Goal: Task Accomplishment & Management: Manage account settings

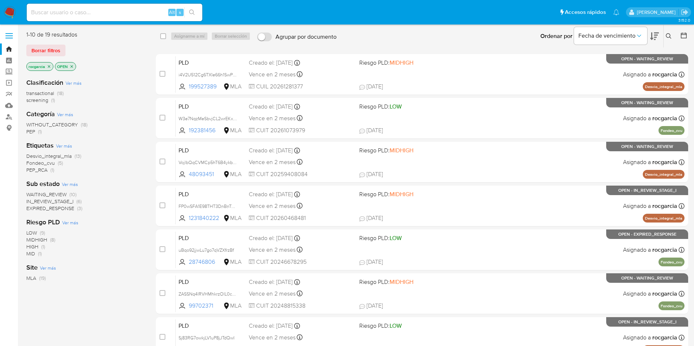
click at [671, 34] on icon at bounding box center [669, 36] width 6 height 6
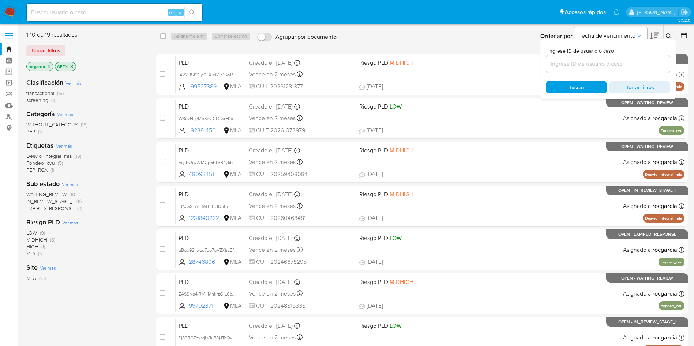
click at [621, 64] on input at bounding box center [608, 64] width 124 height 10
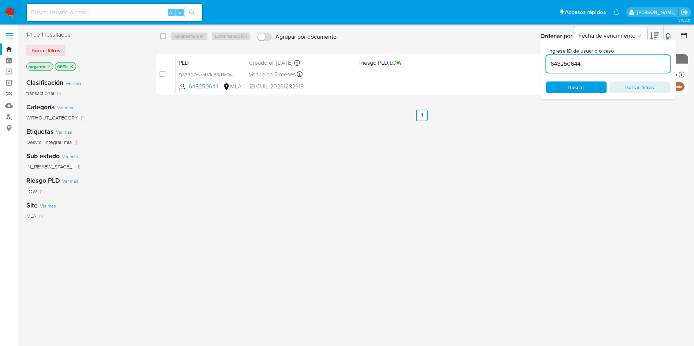
click at [668, 33] on icon at bounding box center [669, 36] width 6 height 6
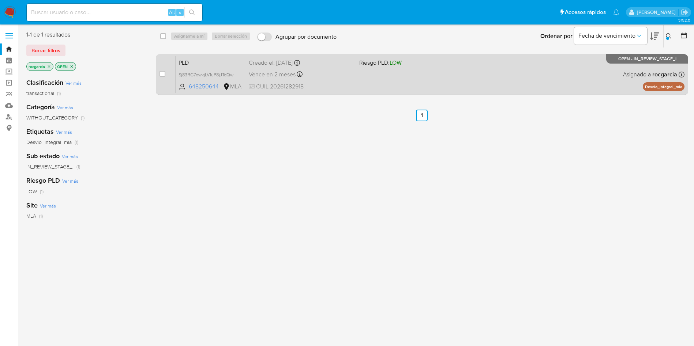
click at [411, 72] on div "PLD Sj83RG7owkjLV1uP8jJTdQwI 648250644 MLA Riesgo PLD: LOW Creado el: 12/07/202…" at bounding box center [430, 74] width 509 height 37
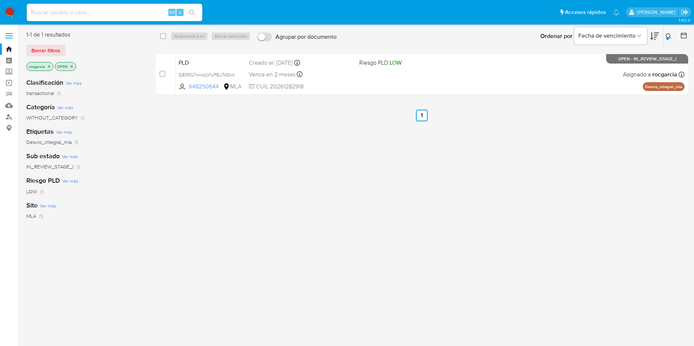
click at [663, 36] on button at bounding box center [669, 36] width 12 height 9
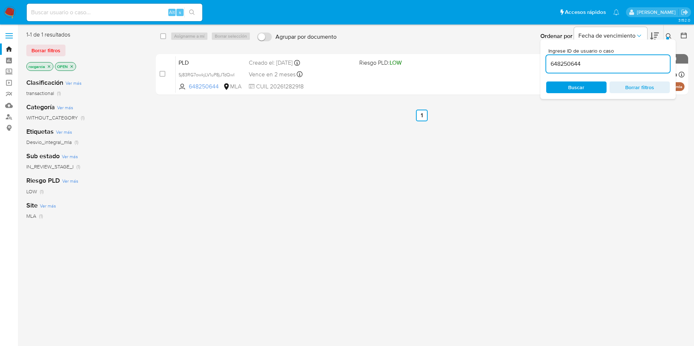
click at [611, 65] on input "648250644" at bounding box center [608, 64] width 124 height 10
click at [562, 66] on input "648250644" at bounding box center [608, 64] width 124 height 10
paste input "46094539"
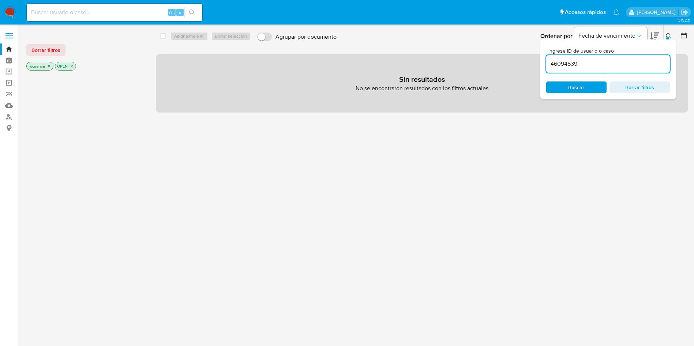
click at [668, 33] on button at bounding box center [669, 36] width 12 height 9
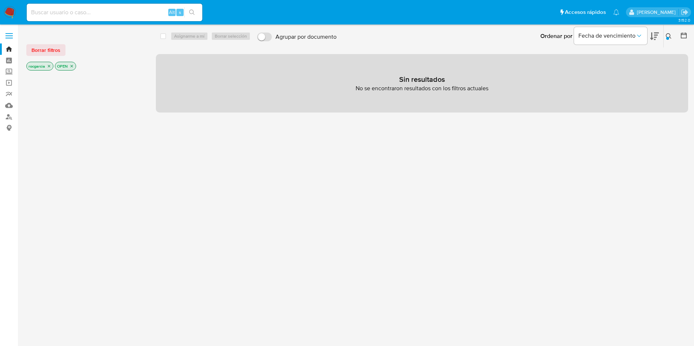
click at [670, 34] on icon at bounding box center [669, 36] width 6 height 6
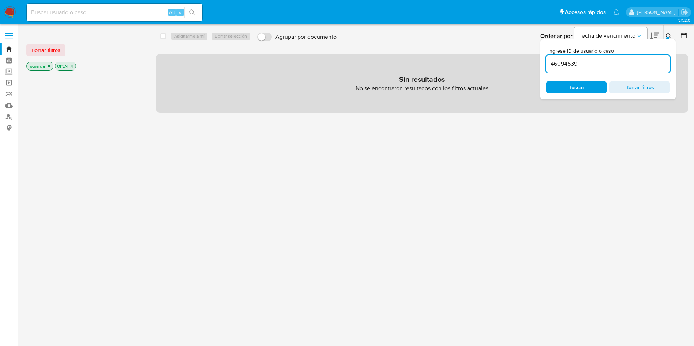
click at [626, 63] on input "46094539" at bounding box center [608, 64] width 124 height 10
type input "199527389"
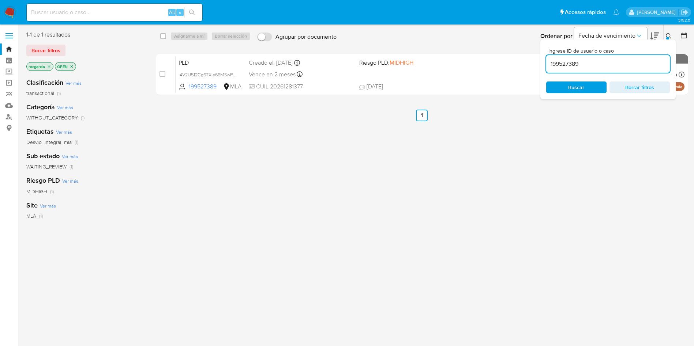
click at [668, 36] on icon at bounding box center [669, 36] width 6 height 6
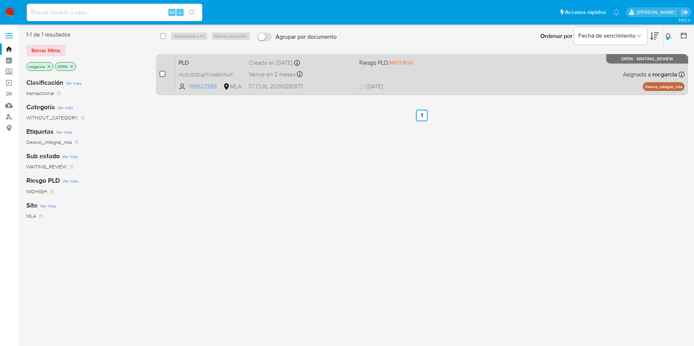
click at [162, 74] on input "checkbox" at bounding box center [162, 74] width 6 height 6
checkbox input "true"
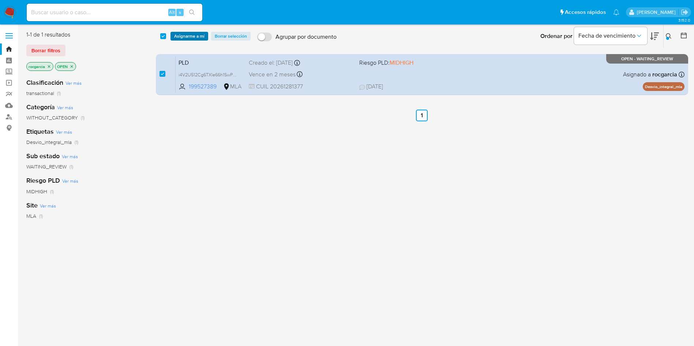
click at [187, 33] on span "Asignarme a mí" at bounding box center [189, 36] width 30 height 7
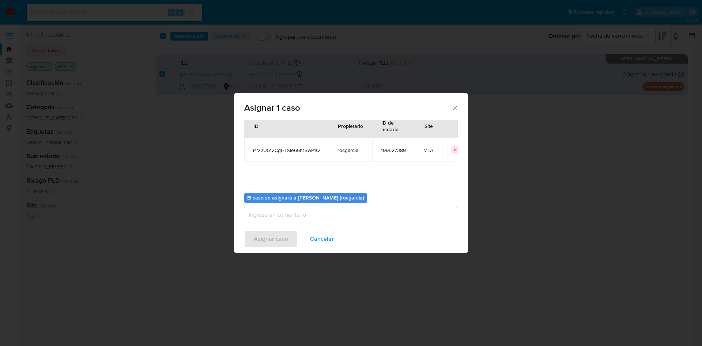
scroll to position [38, 0]
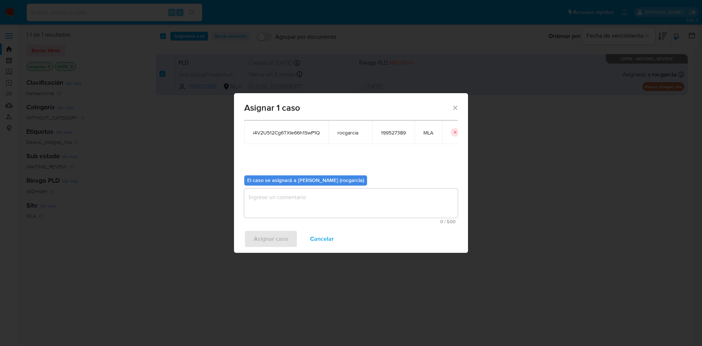
click at [260, 208] on textarea "assign-modal" at bounding box center [351, 203] width 214 height 29
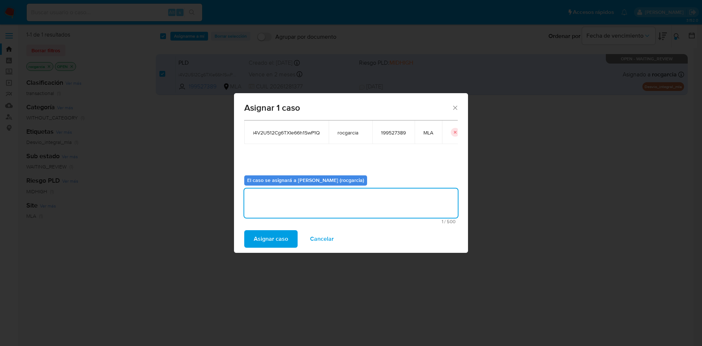
click at [268, 232] on span "Asignar caso" at bounding box center [271, 239] width 34 height 16
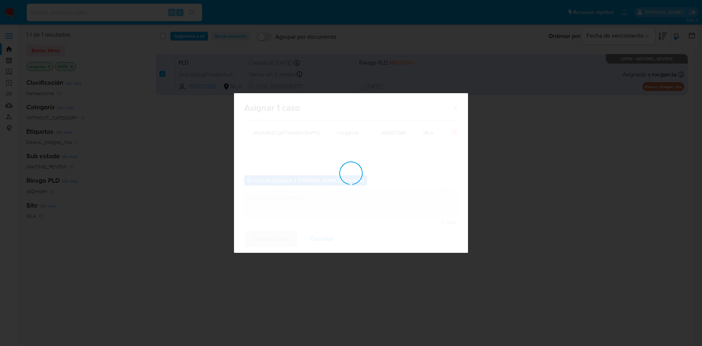
checkbox input "false"
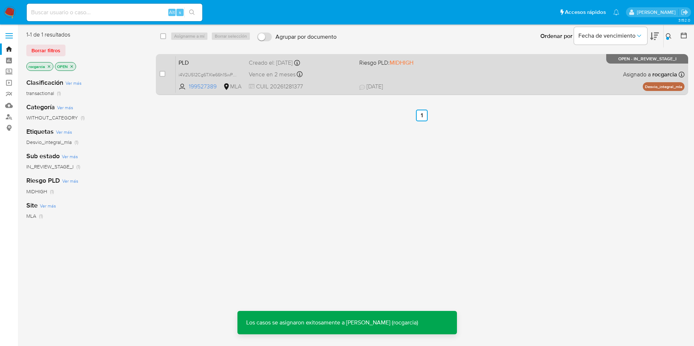
click at [322, 80] on div "PLD i4V2U512Cg6TXIe66h1SwP1Q 199527389 MLA Riesgo PLD: MIDHIGH Creado el: 12/07…" at bounding box center [430, 74] width 509 height 37
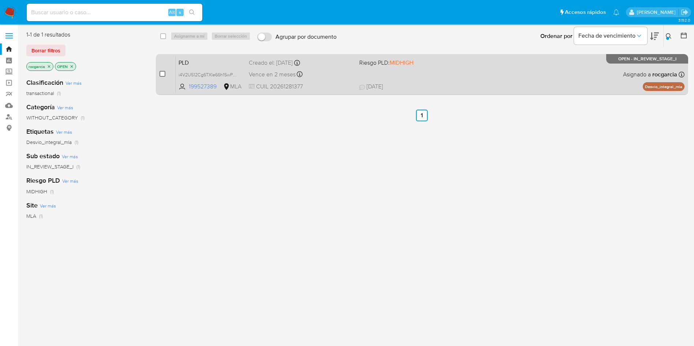
click at [163, 71] on input "checkbox" at bounding box center [162, 74] width 6 height 6
checkbox input "true"
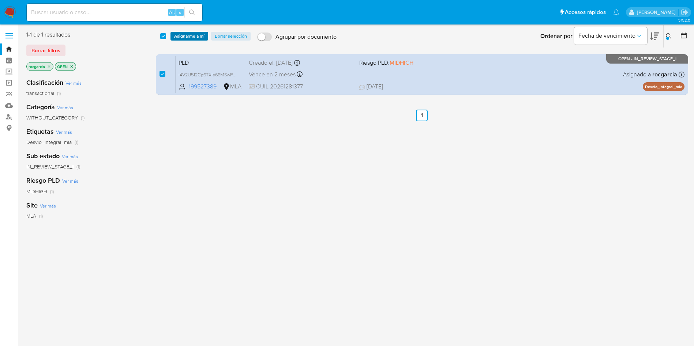
click at [193, 33] on span "Asignarme a mí" at bounding box center [189, 36] width 30 height 7
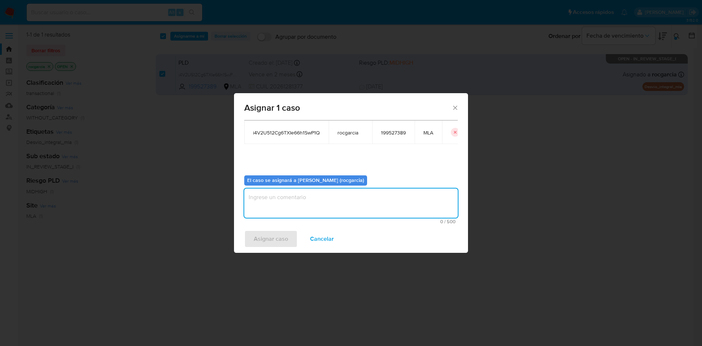
click at [281, 200] on textarea "assign-modal" at bounding box center [351, 203] width 214 height 29
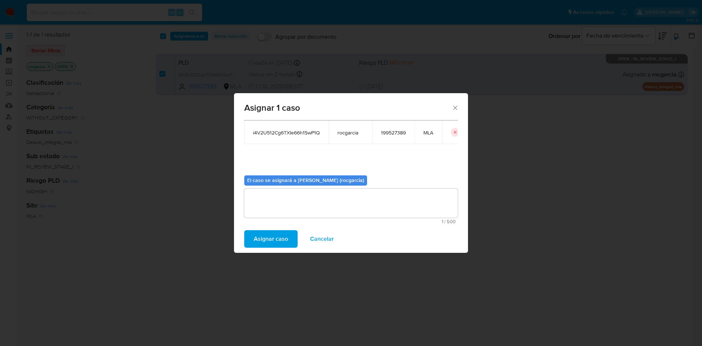
click at [270, 238] on span "Asignar caso" at bounding box center [271, 239] width 34 height 16
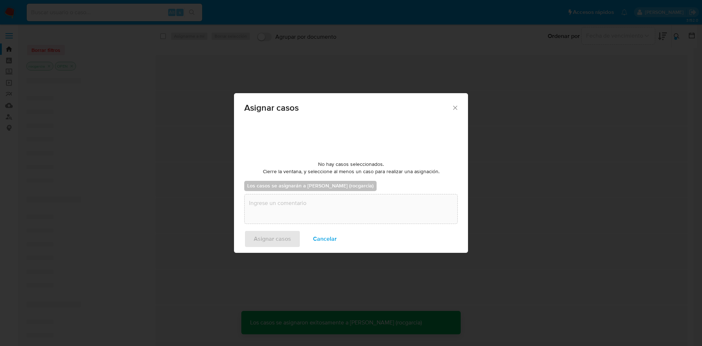
checkbox input "false"
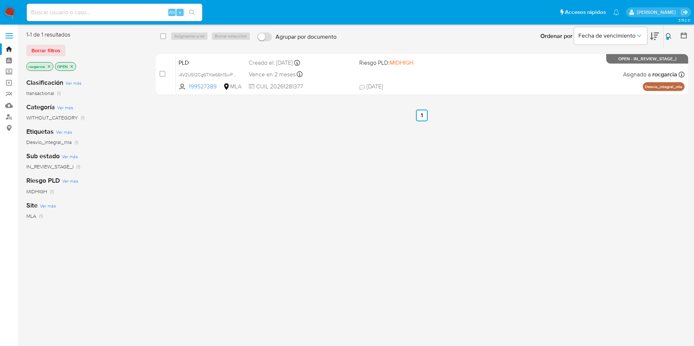
click at [73, 66] on icon "close-filter" at bounding box center [71, 66] width 4 height 4
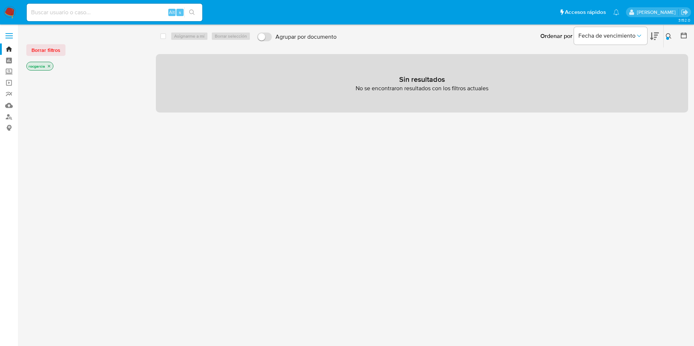
click at [12, 15] on img at bounding box center [10, 12] width 12 height 12
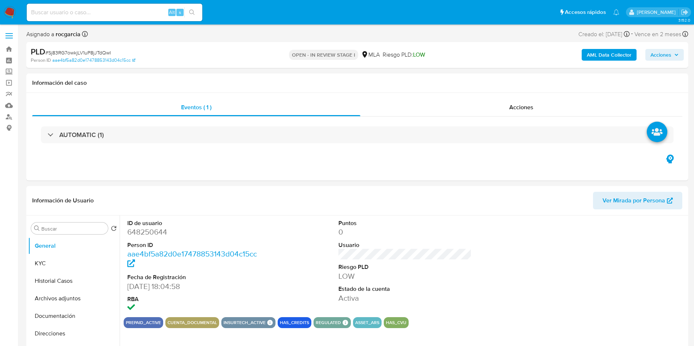
select select "10"
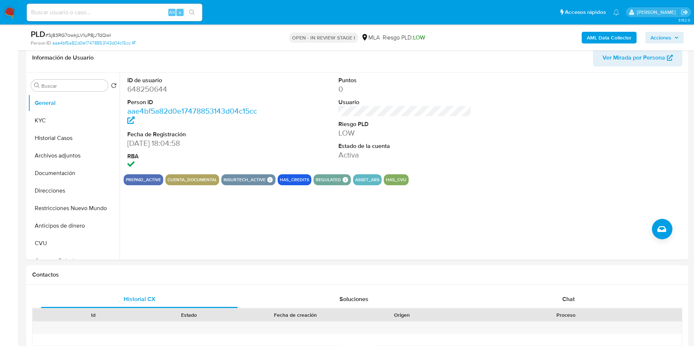
scroll to position [219, 0]
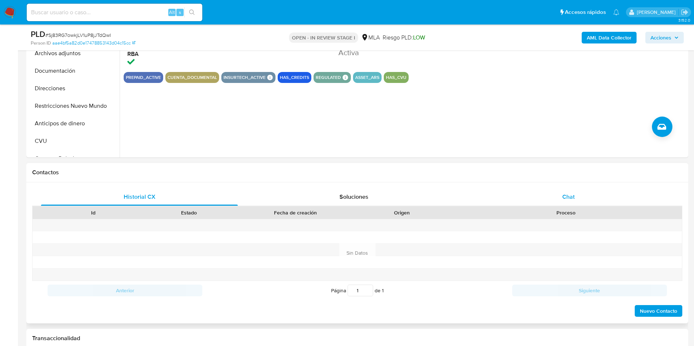
click at [581, 191] on div "Chat" at bounding box center [568, 197] width 197 height 18
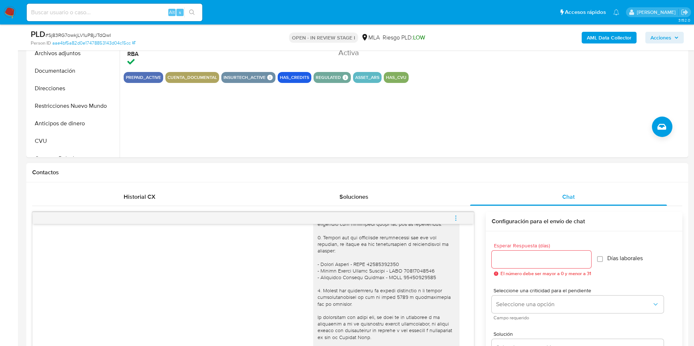
click at [462, 215] on button "menu-action" at bounding box center [456, 219] width 24 height 18
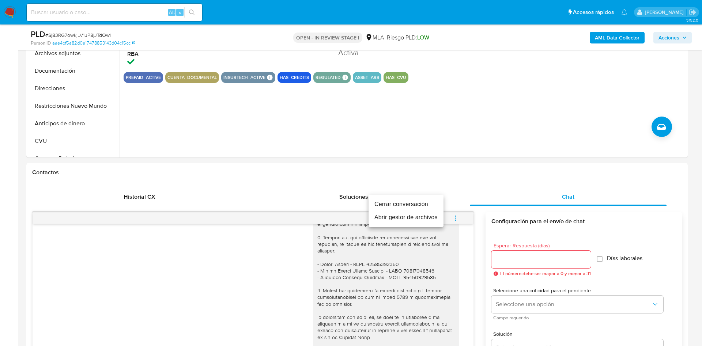
click at [432, 202] on li "Cerrar conversación" at bounding box center [406, 204] width 75 height 13
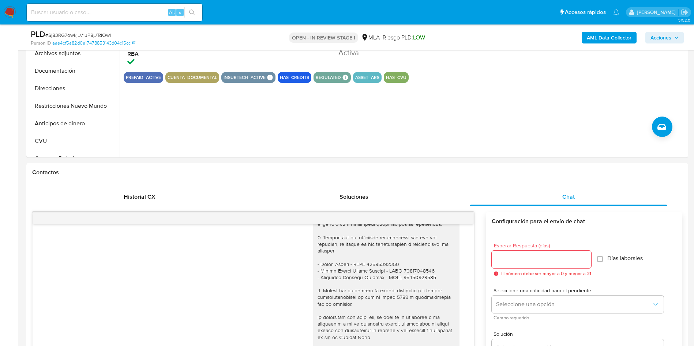
scroll to position [55, 0]
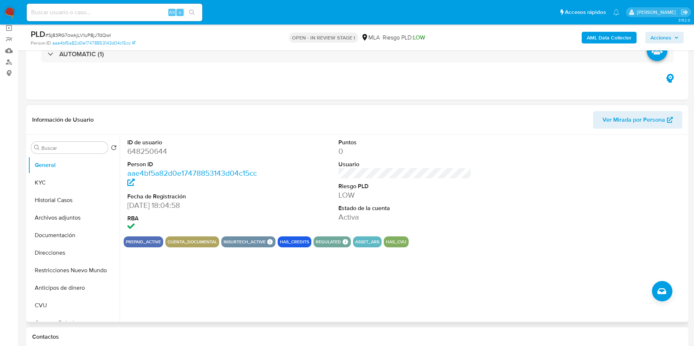
click at [143, 150] on dd "648250644" at bounding box center [194, 151] width 134 height 10
copy dd "648250644"
click at [42, 214] on button "Archivos adjuntos" at bounding box center [71, 218] width 86 height 18
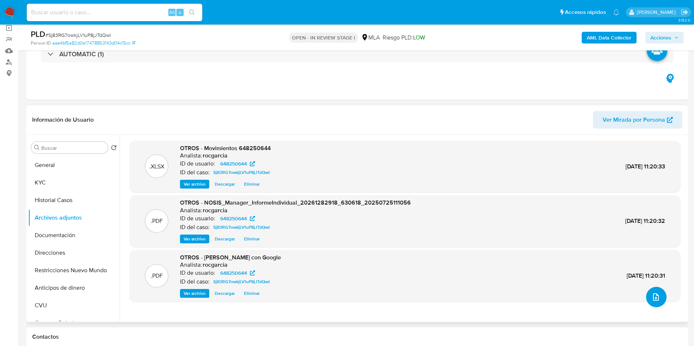
click at [653, 304] on button "upload-file" at bounding box center [656, 297] width 20 height 20
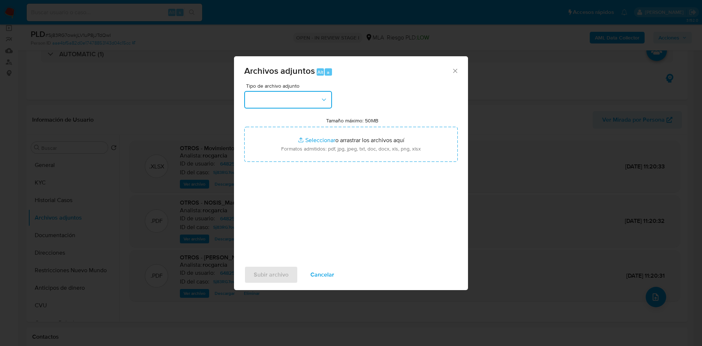
click at [297, 104] on button "button" at bounding box center [288, 100] width 88 height 18
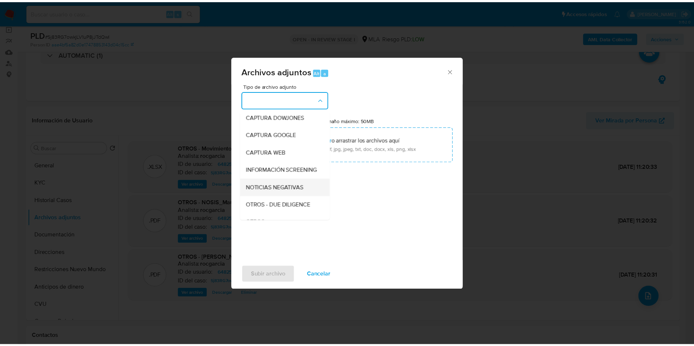
scroll to position [165, 0]
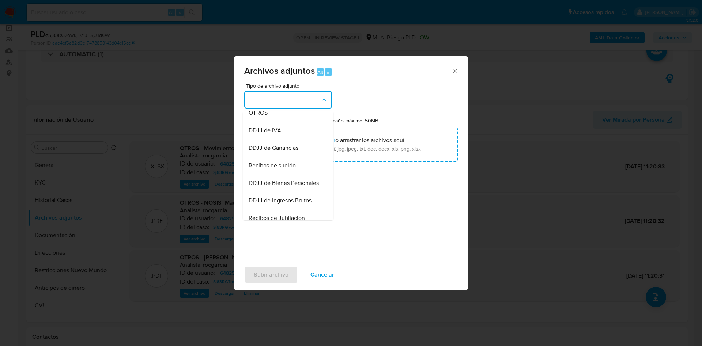
click at [271, 120] on div "OTROS" at bounding box center [286, 113] width 75 height 18
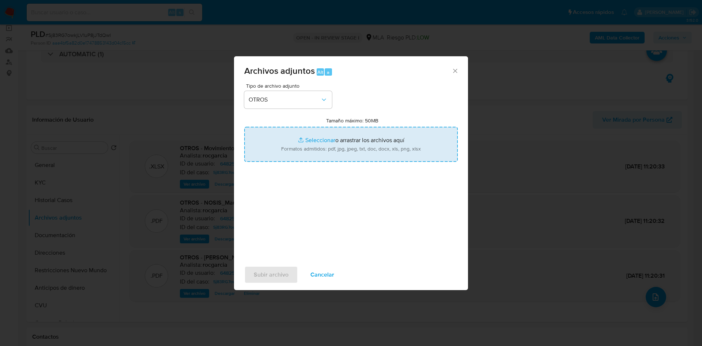
click at [314, 142] on input "Tamaño máximo: 50MB Seleccionar archivos" at bounding box center [351, 144] width 214 height 35
type input "C:\fakepath\648250644 - Sj83RG7owkjLV1uP8jJTdQwI.docx"
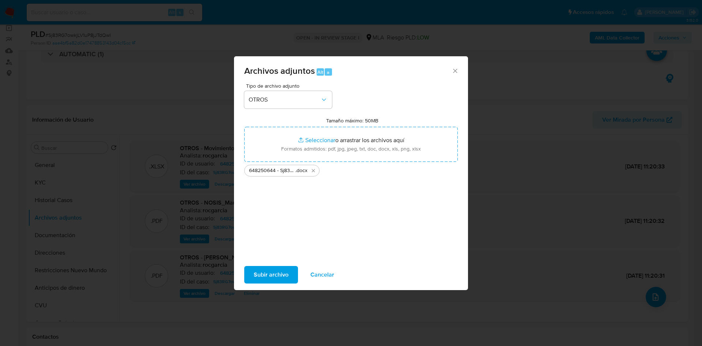
click at [278, 275] on span "Subir archivo" at bounding box center [271, 275] width 35 height 16
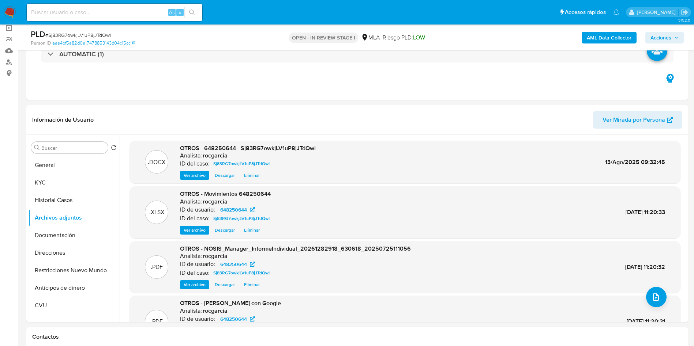
click at [665, 37] on span "Acciones" at bounding box center [660, 38] width 21 height 12
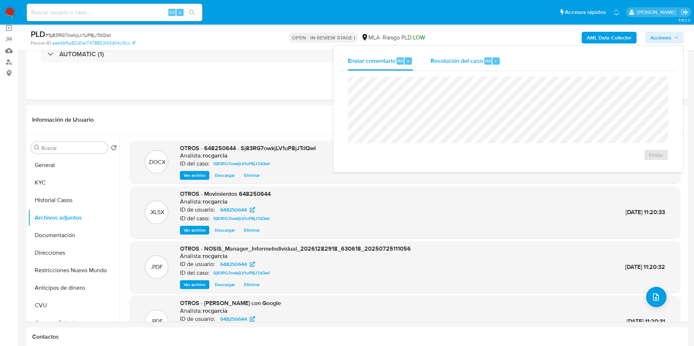
click at [490, 64] on div "Alt" at bounding box center [487, 60] width 7 height 7
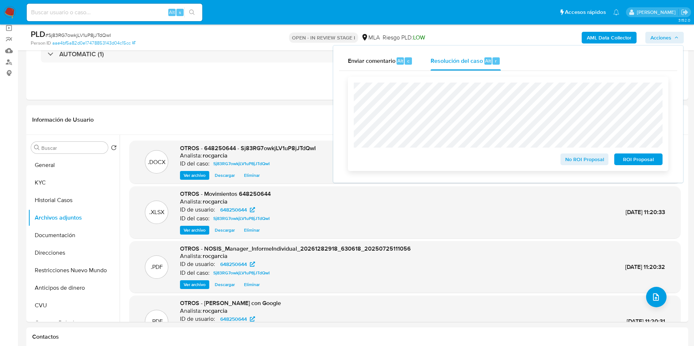
click at [569, 158] on span "No ROI Proposal" at bounding box center [584, 159] width 38 height 10
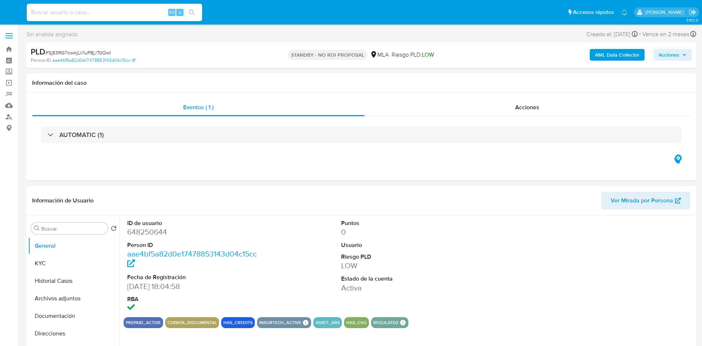
select select "10"
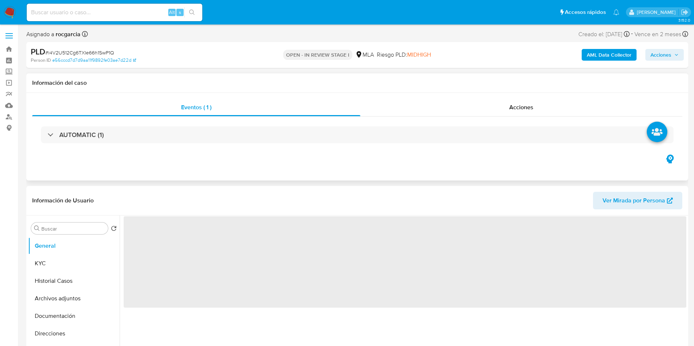
select select "10"
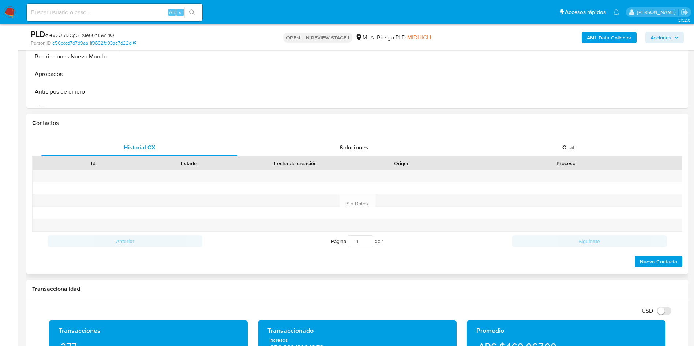
scroll to position [274, 0]
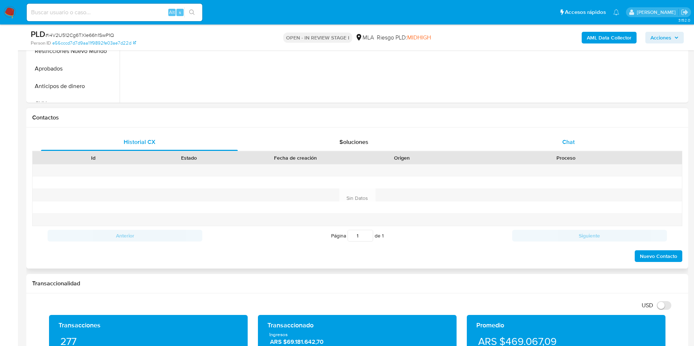
click at [572, 143] on span "Chat" at bounding box center [568, 142] width 12 height 8
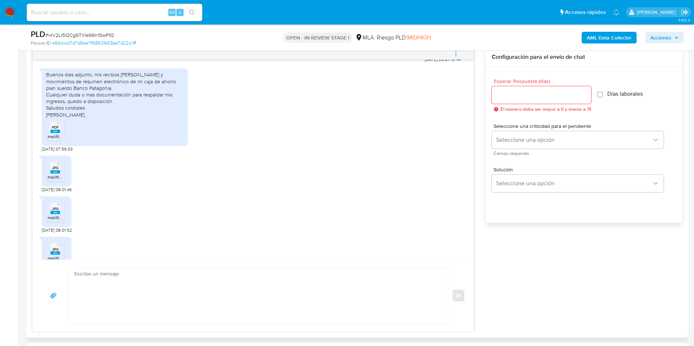
scroll to position [384, 0]
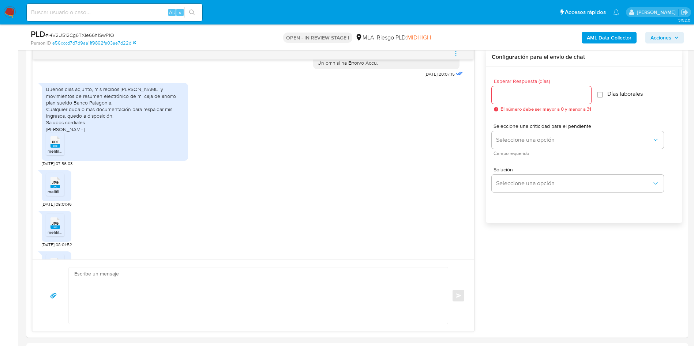
click at [52, 144] on span "PDF" at bounding box center [55, 142] width 7 height 5
click at [52, 185] on span "JPG" at bounding box center [55, 182] width 7 height 5
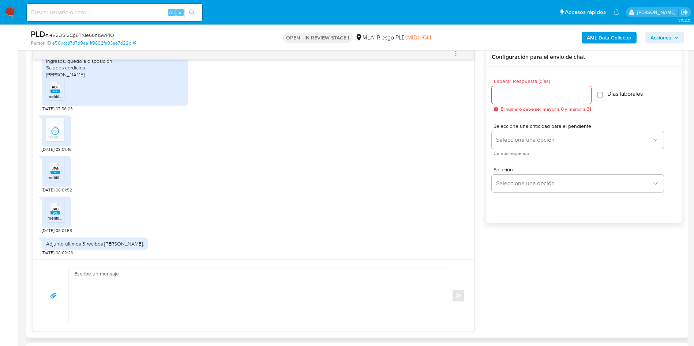
drag, startPoint x: 57, startPoint y: 184, endPoint x: 58, endPoint y: 202, distance: 18.0
click at [57, 171] on span "JPG" at bounding box center [55, 168] width 7 height 5
click at [56, 212] on span "JPG" at bounding box center [55, 209] width 7 height 5
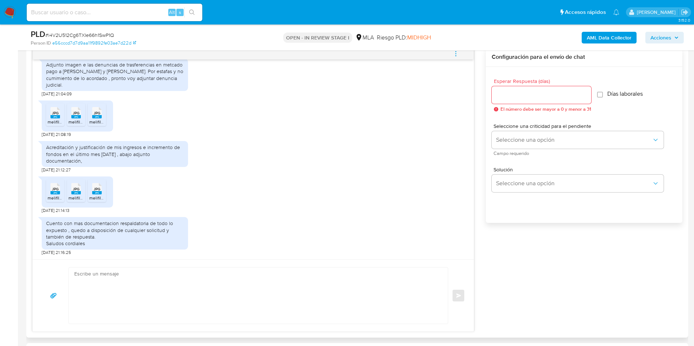
scroll to position [1624, 0]
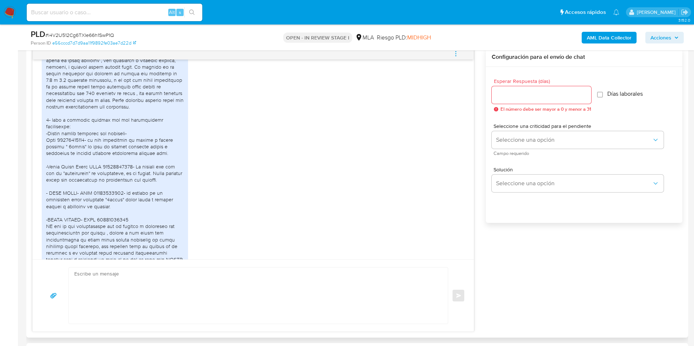
scroll to position [910, 0]
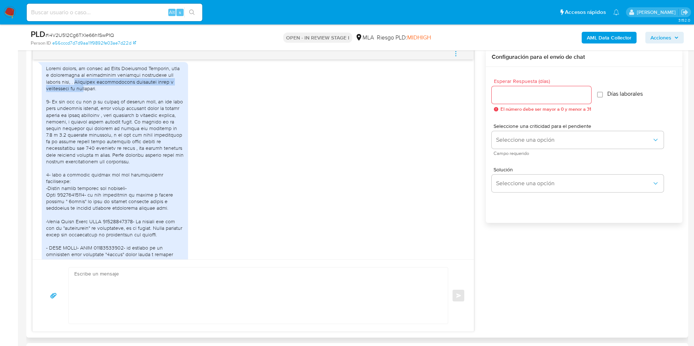
drag, startPoint x: 82, startPoint y: 107, endPoint x: 88, endPoint y: 114, distance: 9.1
click at [88, 114] on div at bounding box center [115, 261] width 138 height 392
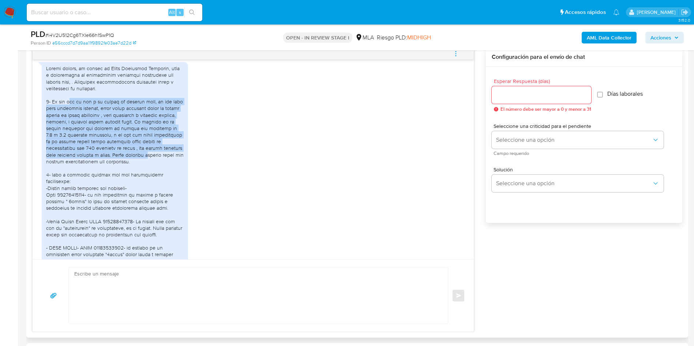
drag, startPoint x: 68, startPoint y: 128, endPoint x: 68, endPoint y: 191, distance: 62.5
click at [68, 191] on div at bounding box center [115, 261] width 138 height 392
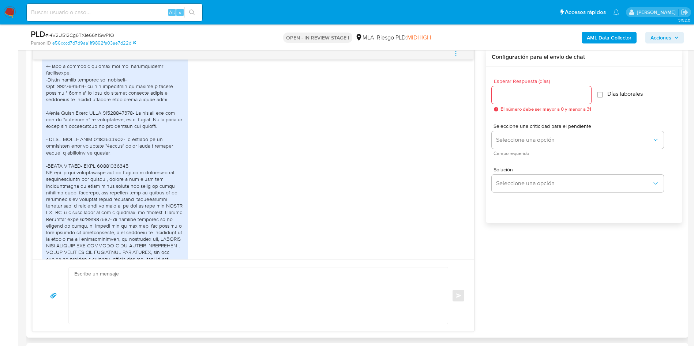
scroll to position [1020, 0]
drag, startPoint x: 61, startPoint y: 98, endPoint x: 94, endPoint y: 104, distance: 34.2
click at [94, 104] on div at bounding box center [115, 151] width 138 height 392
click at [95, 104] on div at bounding box center [115, 151] width 138 height 392
click at [64, 112] on div at bounding box center [115, 151] width 138 height 392
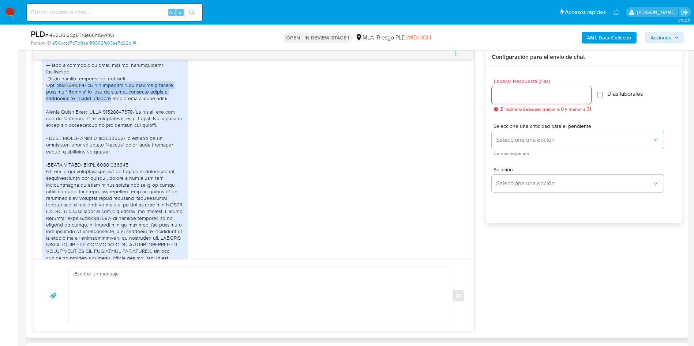
drag, startPoint x: 50, startPoint y: 113, endPoint x: 90, endPoint y: 125, distance: 42.1
click at [90, 125] on div at bounding box center [115, 151] width 138 height 392
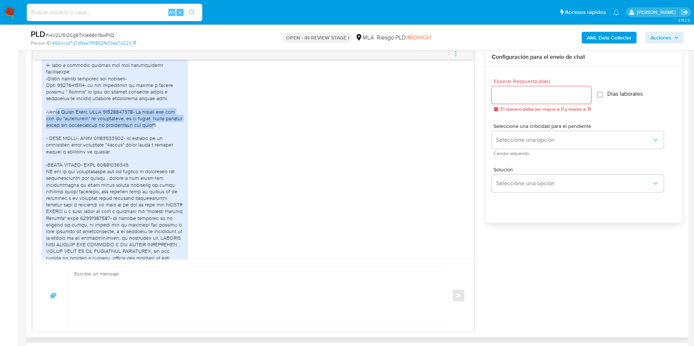
drag, startPoint x: 55, startPoint y: 139, endPoint x: 168, endPoint y: 151, distance: 113.3
click at [168, 151] on div at bounding box center [115, 151] width 138 height 392
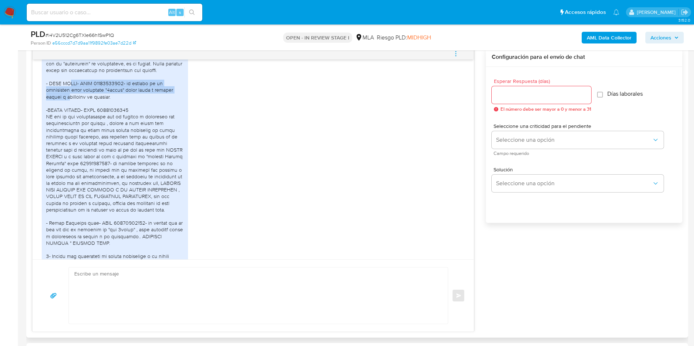
drag, startPoint x: 67, startPoint y: 112, endPoint x: 68, endPoint y: 124, distance: 12.1
click at [68, 124] on div at bounding box center [115, 97] width 138 height 392
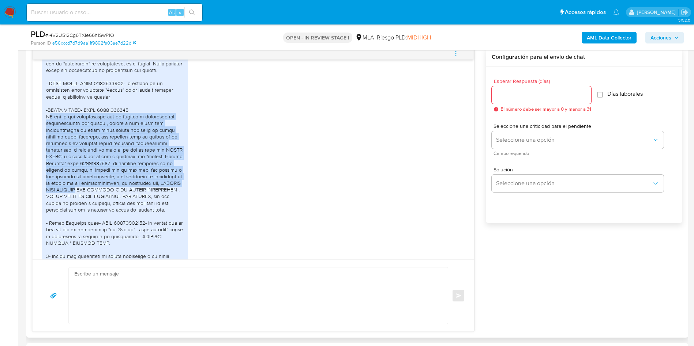
drag, startPoint x: 50, startPoint y: 145, endPoint x: 110, endPoint y: 218, distance: 94.8
click at [110, 218] on div at bounding box center [115, 97] width 138 height 392
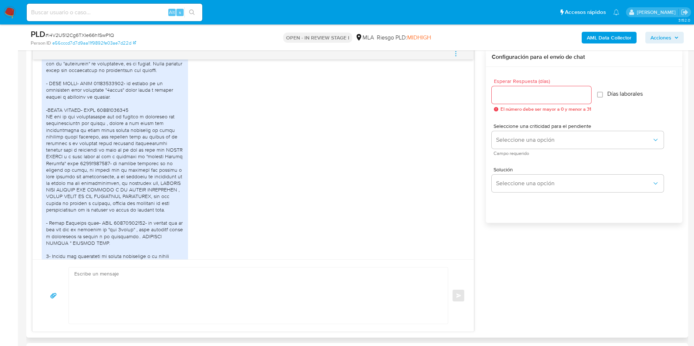
click at [109, 230] on div at bounding box center [115, 97] width 138 height 392
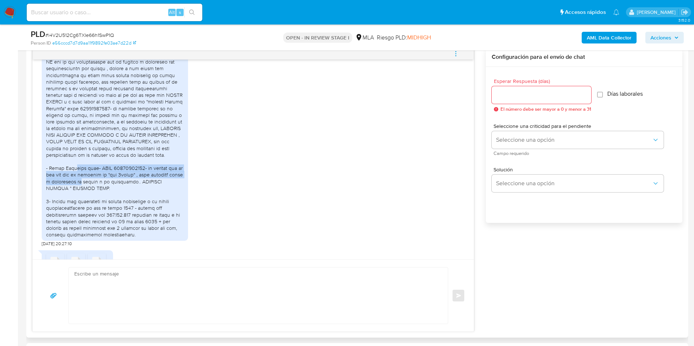
drag, startPoint x: 75, startPoint y: 202, endPoint x: 80, endPoint y: 213, distance: 11.6
click at [80, 213] on div at bounding box center [115, 42] width 138 height 392
click at [88, 213] on div at bounding box center [115, 42] width 138 height 392
drag, startPoint x: 60, startPoint y: 200, endPoint x: 89, endPoint y: 214, distance: 31.4
click at [89, 214] on div at bounding box center [115, 42] width 138 height 392
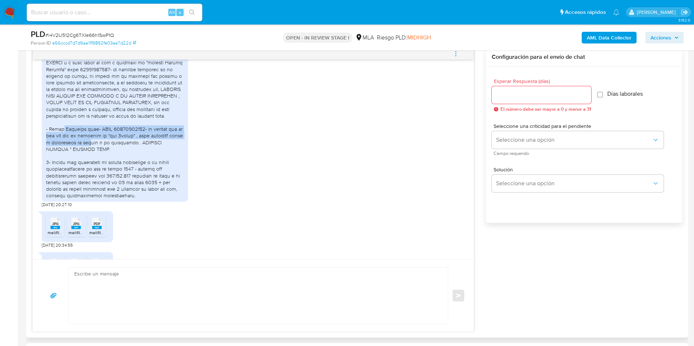
scroll to position [1185, 0]
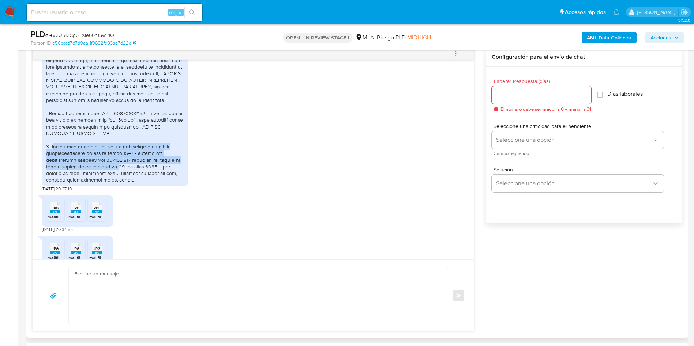
drag, startPoint x: 54, startPoint y: 180, endPoint x: 128, endPoint y: 200, distance: 76.7
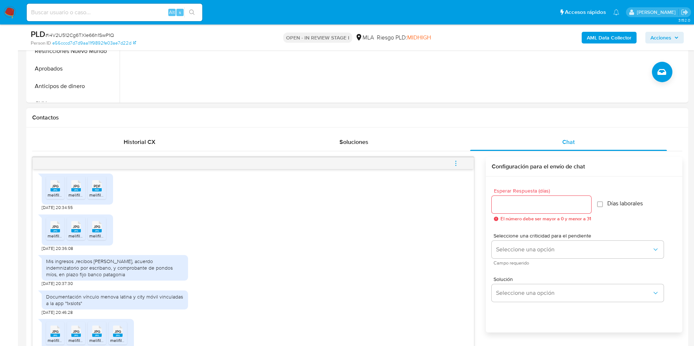
scroll to position [1349, 0]
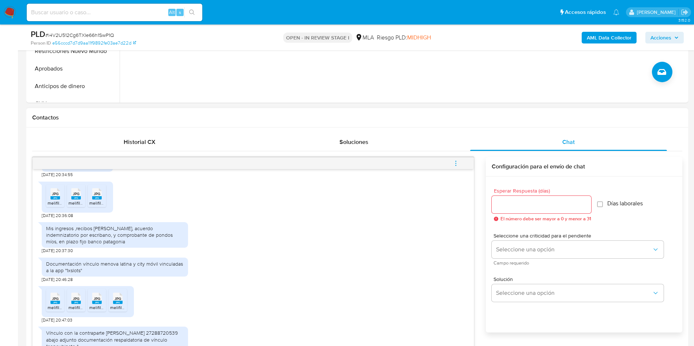
click at [58, 165] on span "melifile3009604365662415387.jpg" at bounding box center [82, 162] width 68 height 6
click at [77, 159] on rect at bounding box center [76, 156] width 10 height 3
click at [97, 156] on span "PDF" at bounding box center [97, 153] width 7 height 5
click at [56, 200] on div "JPG JPG" at bounding box center [55, 193] width 15 height 14
click at [74, 196] on span "JPG" at bounding box center [76, 194] width 7 height 5
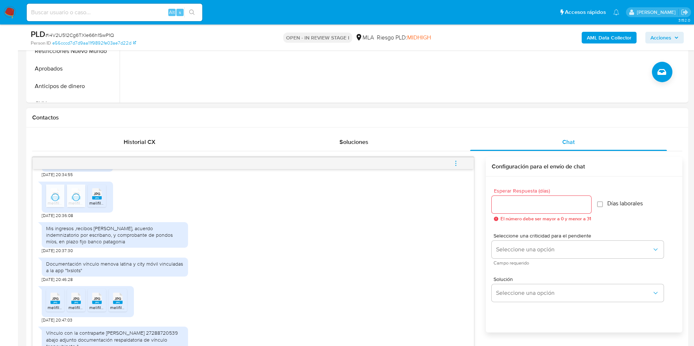
click at [95, 200] on icon "JPG" at bounding box center [97, 194] width 10 height 13
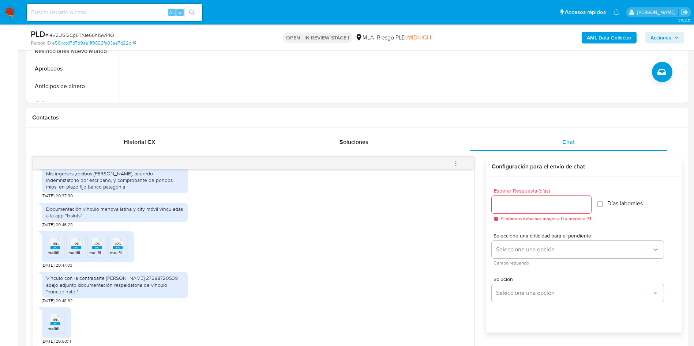
click at [56, 250] on icon "JPG" at bounding box center [55, 243] width 10 height 13
click at [76, 247] on span "JPG" at bounding box center [76, 244] width 7 height 5
click at [94, 247] on span "JPG" at bounding box center [97, 244] width 7 height 5
click at [120, 247] on span "JPG" at bounding box center [117, 244] width 7 height 5
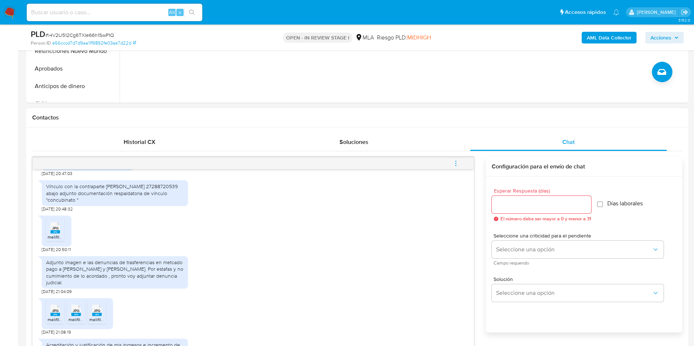
scroll to position [1514, 0]
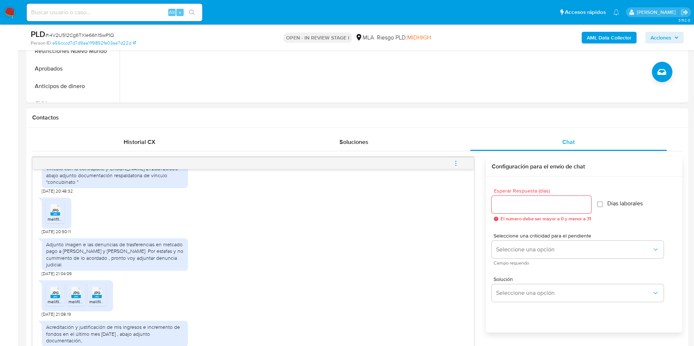
click at [58, 217] on icon "JPG" at bounding box center [55, 210] width 10 height 13
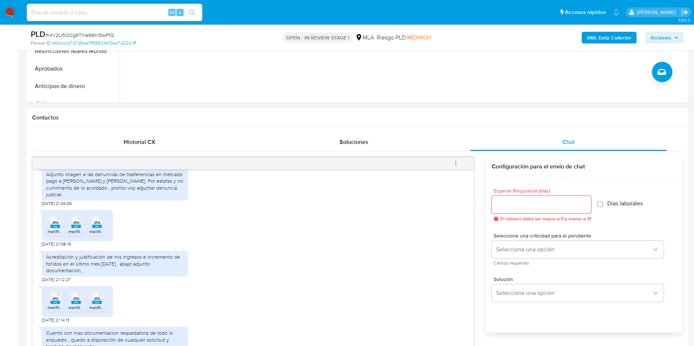
scroll to position [1624, 0]
click at [53, 224] on span "JPG" at bounding box center [55, 223] width 7 height 5
click at [75, 227] on rect at bounding box center [76, 226] width 10 height 3
click at [94, 228] on rect at bounding box center [97, 226] width 10 height 3
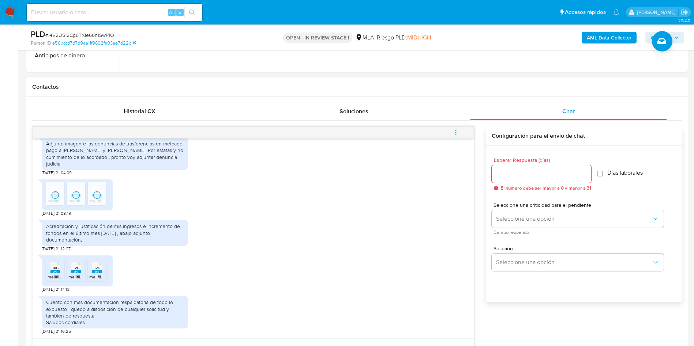
scroll to position [329, 0]
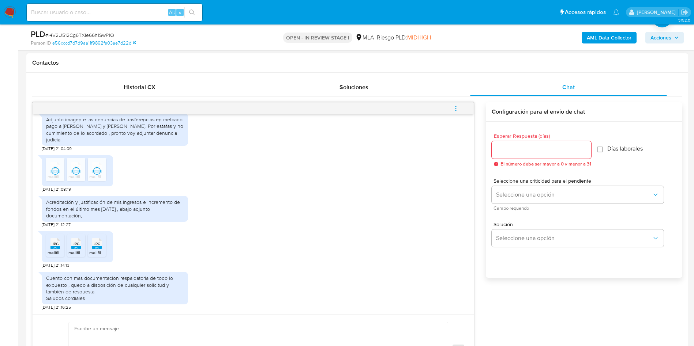
drag, startPoint x: 60, startPoint y: 248, endPoint x: 73, endPoint y: 249, distance: 13.2
click at [61, 248] on div "JPG JPG" at bounding box center [55, 243] width 15 height 14
click at [76, 250] on icon "JPG" at bounding box center [76, 243] width 10 height 13
click at [93, 248] on rect at bounding box center [97, 247] width 10 height 3
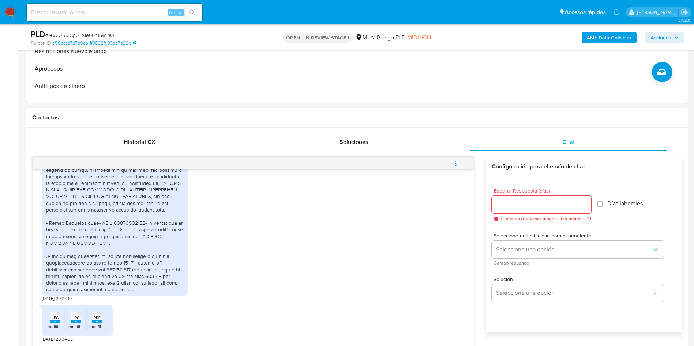
scroll to position [1130, 0]
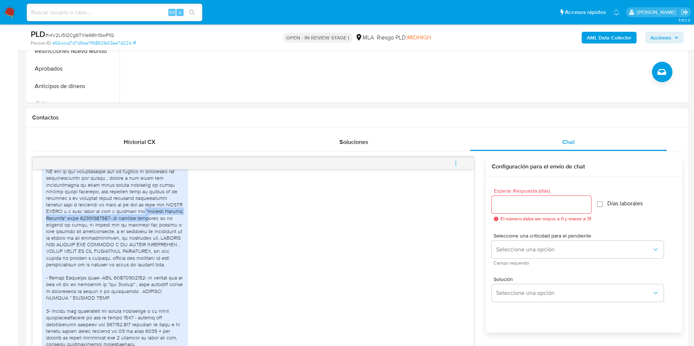
drag, startPoint x: 143, startPoint y: 238, endPoint x: 144, endPoint y: 244, distance: 5.6
click at [144, 244] on div at bounding box center [115, 151] width 138 height 392
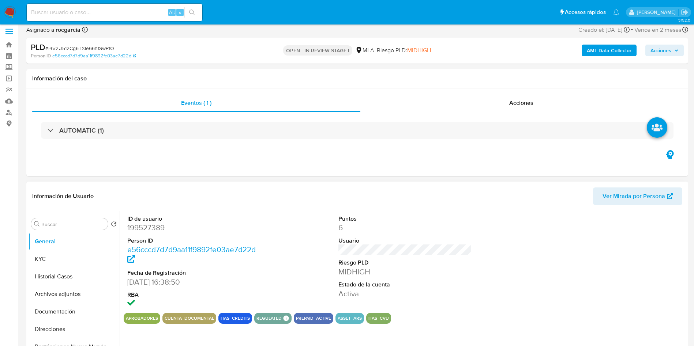
scroll to position [0, 0]
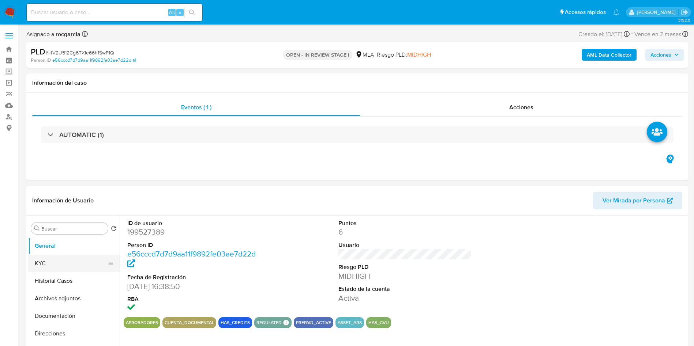
click at [61, 267] on button "KYC" at bounding box center [71, 264] width 86 height 18
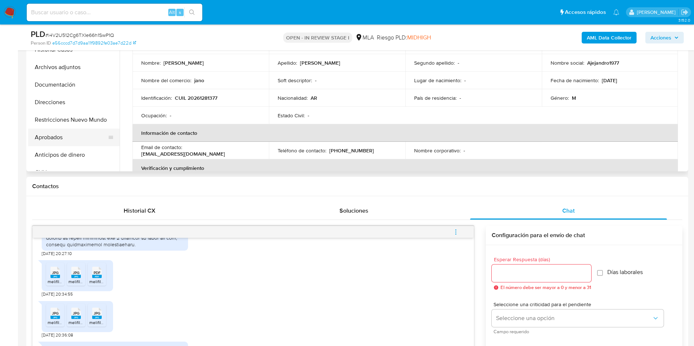
scroll to position [165, 0]
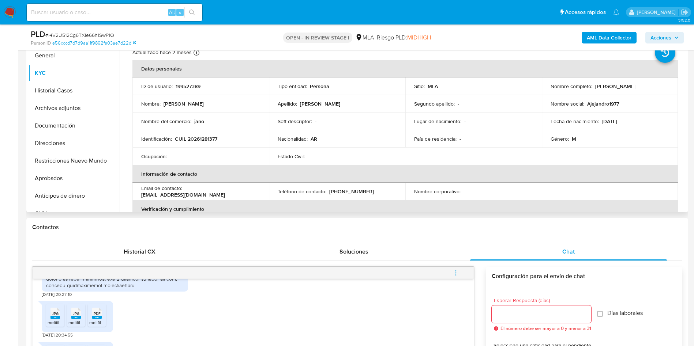
click at [199, 138] on p "CUIL 20261281377" at bounding box center [196, 139] width 42 height 7
copy p "20261281377"
click at [184, 89] on p "199527389" at bounding box center [188, 86] width 25 height 7
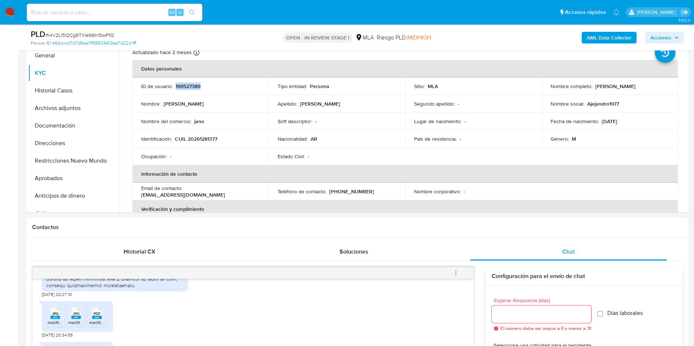
copy p "199527389"
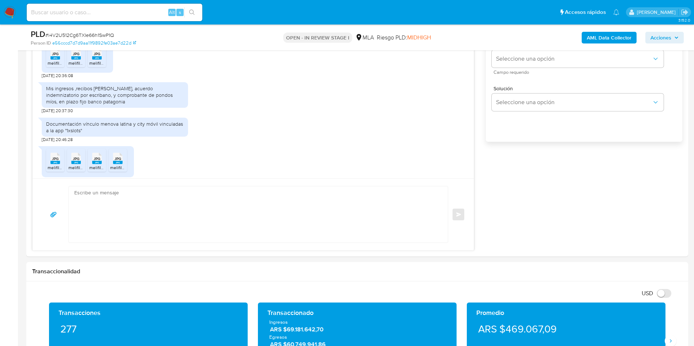
scroll to position [494, 0]
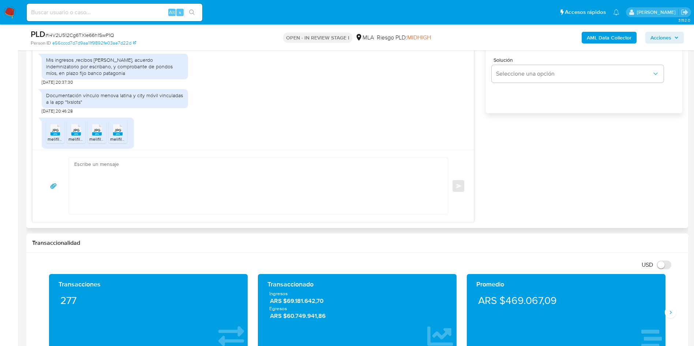
click at [105, 191] on textarea at bounding box center [256, 186] width 364 height 56
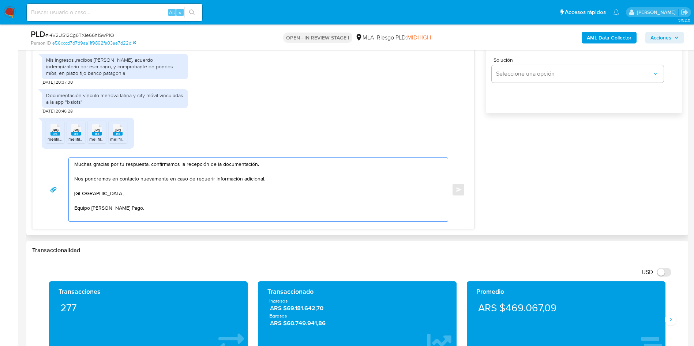
click at [268, 180] on textarea "Muchas gracias por tu respuesta, confirmamos la recepción de la documentación. …" at bounding box center [256, 190] width 364 height 64
click at [264, 165] on textarea "Muchas gracias por tu respuesta, confirmamos la recepción de la documentación. …" at bounding box center [256, 190] width 364 height 64
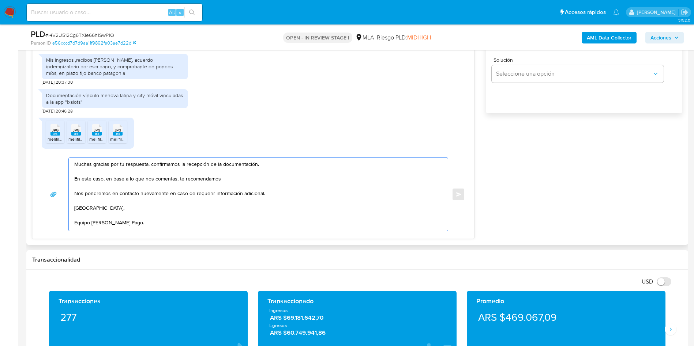
click at [119, 177] on textarea "Muchas gracias por tu respuesta, confirmamos la recepción de la documentación. …" at bounding box center [256, 194] width 364 height 73
click at [90, 185] on textarea "Muchas gracias por tu respuesta, confirmamos la recepción de la documentación. …" at bounding box center [256, 194] width 364 height 73
drag, startPoint x: 176, startPoint y: 179, endPoint x: 256, endPoint y: 177, distance: 80.5
click at [256, 177] on textarea "Muchas gracias por tu respuesta, confirmamos la recepción de la documentación. …" at bounding box center [256, 194] width 364 height 73
click at [195, 178] on textarea "Muchas gracias por tu respuesta, confirmamos la recepción de la documentación. …" at bounding box center [256, 194] width 364 height 73
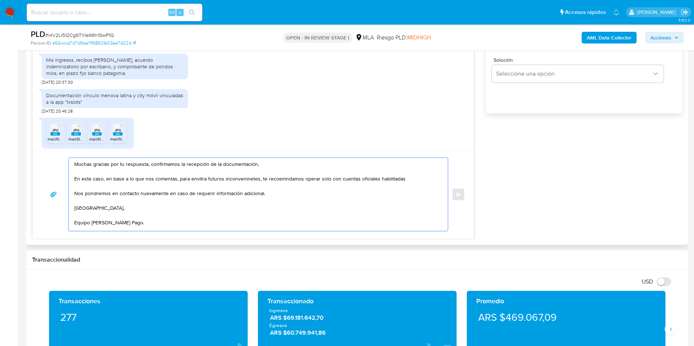
click at [119, 181] on textarea "Muchas gracias por tu respuesta, confirmamos la recepción de la documentación. …" at bounding box center [256, 194] width 364 height 73
click at [194, 179] on textarea "Muchas gracias por tu respuesta, confirmamos la recepción de la documentación. …" at bounding box center [256, 194] width 364 height 73
click at [195, 177] on textarea "Muchas gracias por tu respuesta, confirmamos la recepción de la documentación. …" at bounding box center [256, 194] width 364 height 73
click at [226, 180] on textarea "Muchas gracias por tu respuesta, confirmamos la recepción de la documentación. …" at bounding box center [256, 194] width 364 height 73
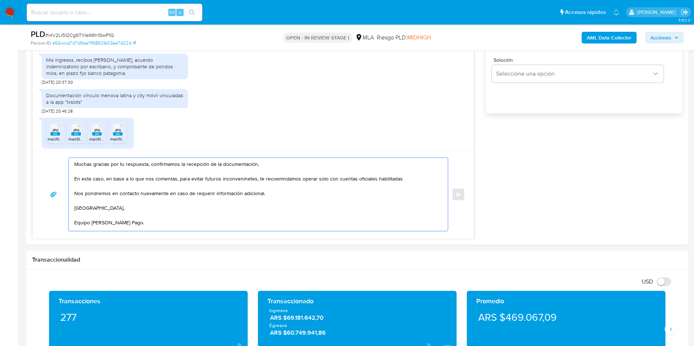
click at [0, 0] on lt-span "inconveni en tes" at bounding box center [0, 0] width 0 height 0
click at [113, 181] on textarea "Muchas gracias por tu respuesta, confirmamos la recepción de la documentación. …" at bounding box center [256, 194] width 364 height 73
click at [125, 180] on textarea "Muchas gracias por tu respuesta, confirmamos la recepción de la documentación. …" at bounding box center [256, 194] width 364 height 73
click at [98, 180] on textarea "Muchas gracias por tu respuesta, confirmamos la recepción de la documentación. …" at bounding box center [256, 194] width 364 height 73
drag, startPoint x: 109, startPoint y: 178, endPoint x: 71, endPoint y: 177, distance: 38.0
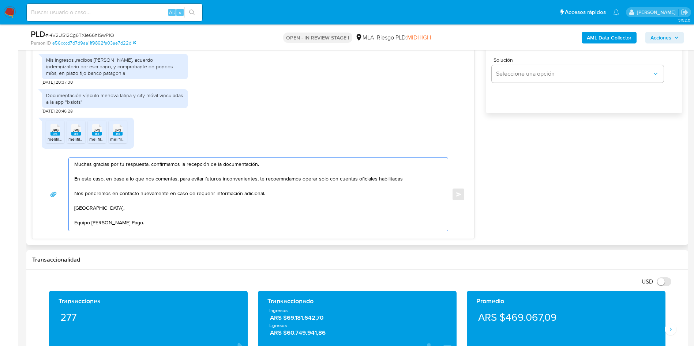
click at [71, 177] on div "Muchas gracias por tu respuesta, confirmamos la recepción de la documentación. …" at bounding box center [256, 194] width 375 height 73
click at [241, 177] on textarea "Muchas gracias por tu respuesta, confirmamos la recepción de la documentación. …" at bounding box center [256, 194] width 364 height 73
click at [0, 0] on lt-strong "me" at bounding box center [0, 0] width 0 height 0
drag, startPoint x: 287, startPoint y: 177, endPoint x: 320, endPoint y: 179, distance: 33.7
click at [320, 179] on textarea "Muchas gracias por tu respuesta, confirmamos la recepción de la documentación. …" at bounding box center [256, 194] width 364 height 73
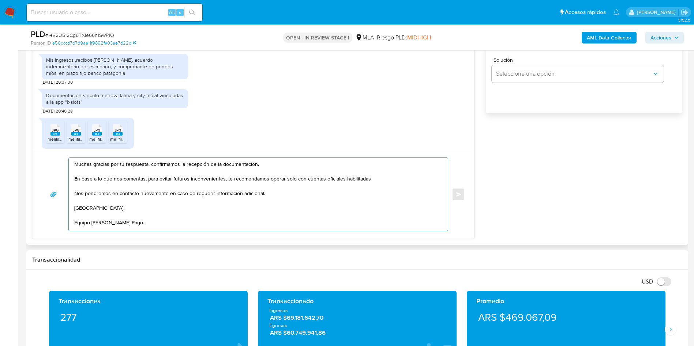
click at [320, 179] on textarea "Muchas gracias por tu respuesta, confirmamos la recepción de la documentación. …" at bounding box center [256, 194] width 364 height 73
click at [387, 179] on textarea "Muchas gracias por tu respuesta, confirmamos la recepción de la documentación. …" at bounding box center [256, 194] width 364 height 73
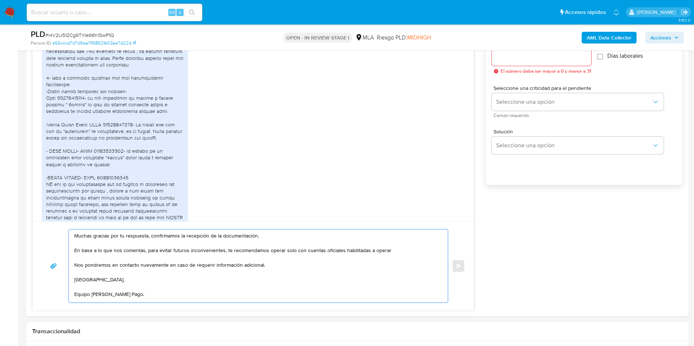
scroll to position [439, 0]
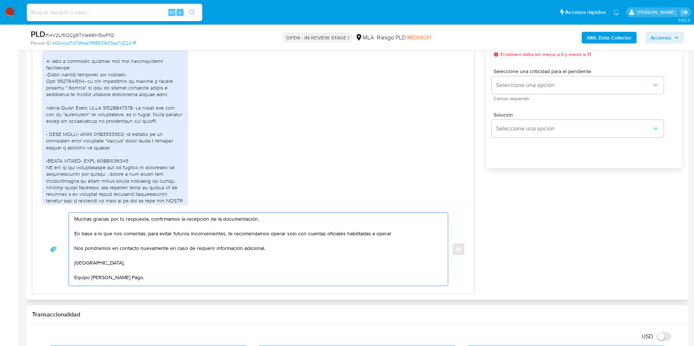
drag, startPoint x: 237, startPoint y: 233, endPoint x: 317, endPoint y: 233, distance: 79.4
click at [317, 233] on textarea "Muchas gracias por tu respuesta, confirmamos la recepción de la documentación. …" at bounding box center [256, 249] width 364 height 73
drag, startPoint x: 269, startPoint y: 234, endPoint x: 287, endPoint y: 234, distance: 17.9
click at [287, 234] on textarea "Muchas gracias por tu respuesta, confirmamos la recepción de la documentación. …" at bounding box center [256, 249] width 364 height 73
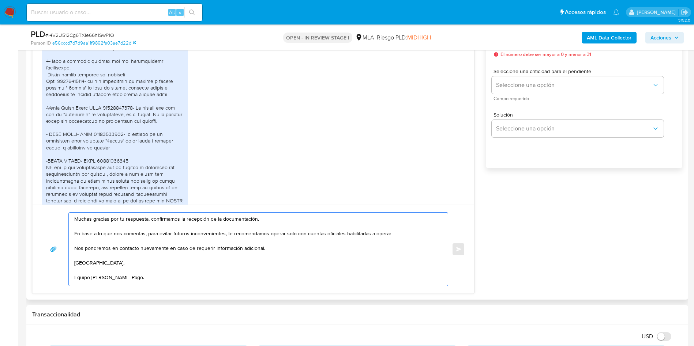
click at [287, 234] on textarea "Muchas gracias por tu respuesta, confirmamos la recepción de la documentación. …" at bounding box center [256, 249] width 364 height 73
drag, startPoint x: 368, startPoint y: 235, endPoint x: 389, endPoint y: 233, distance: 20.6
click at [389, 233] on textarea "Muchas gracias por tu respuesta, confirmamos la recepción de la documentación. …" at bounding box center [256, 249] width 364 height 73
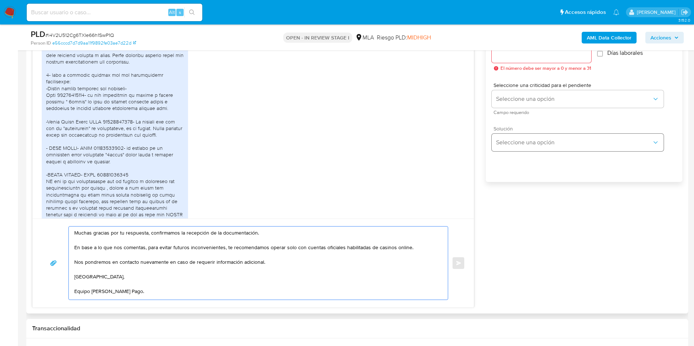
scroll to position [384, 0]
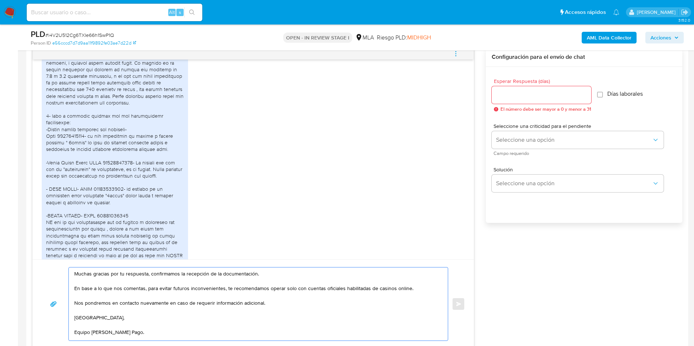
type textarea "Muchas gracias por tu respuesta, confirmamos la recepción de la documentación. …"
click at [512, 91] on input "Esperar Respuesta (días)" at bounding box center [541, 95] width 99 height 10
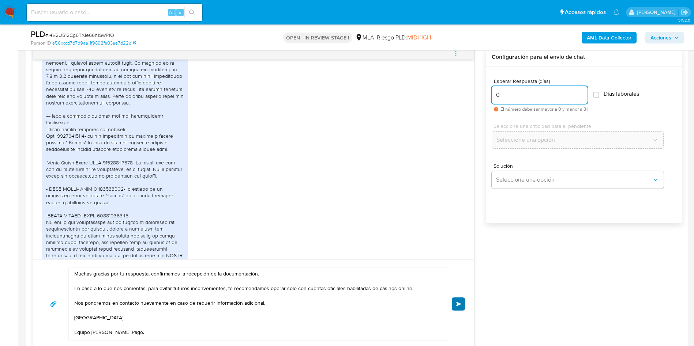
type input "0"
click at [461, 308] on button "Enviar" at bounding box center [458, 304] width 13 height 13
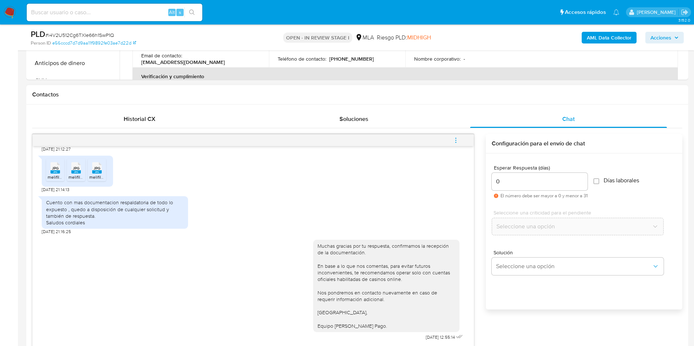
scroll to position [274, 0]
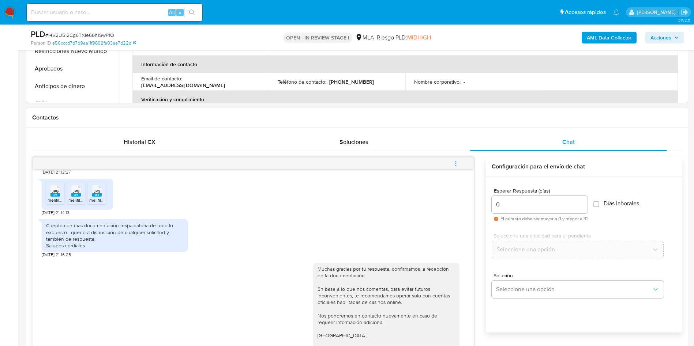
click at [458, 163] on icon "menu-action" at bounding box center [455, 163] width 7 height 7
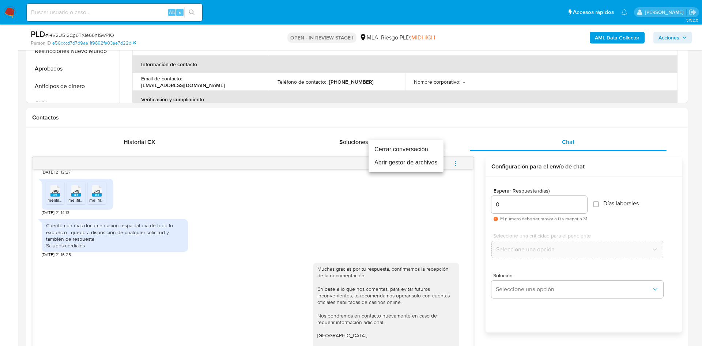
click at [411, 149] on li "Cerrar conversación" at bounding box center [406, 149] width 75 height 13
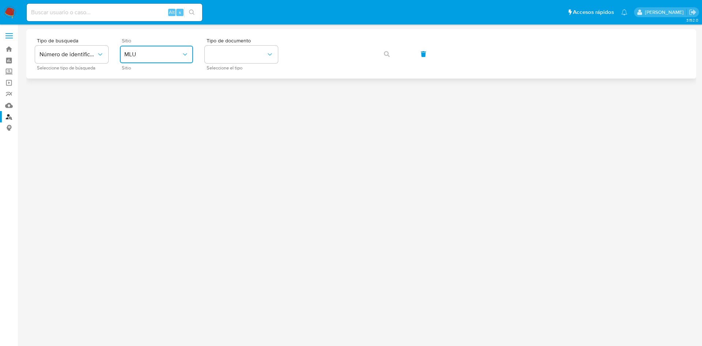
click at [174, 52] on span "MLU" at bounding box center [152, 54] width 57 height 7
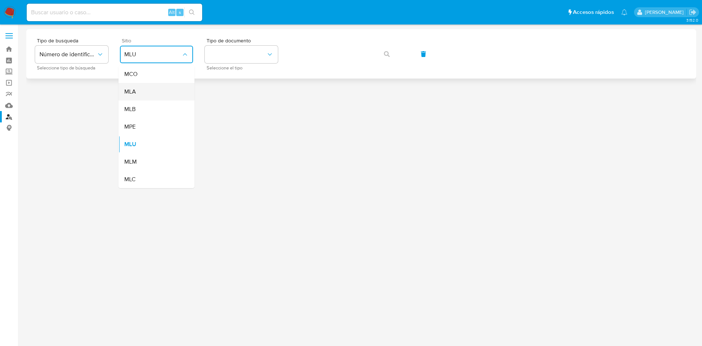
click at [155, 91] on div "MLA" at bounding box center [154, 92] width 60 height 18
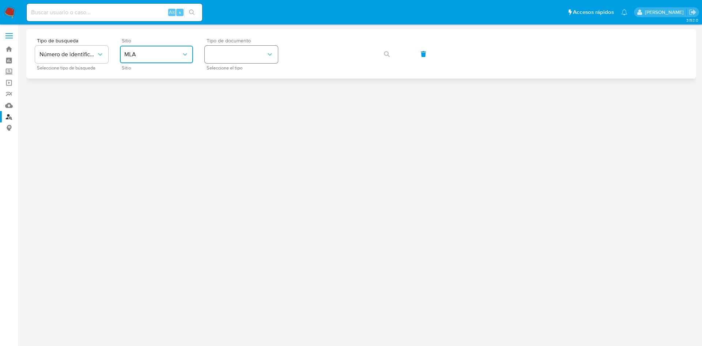
click at [236, 58] on button "identificationType" at bounding box center [241, 55] width 73 height 18
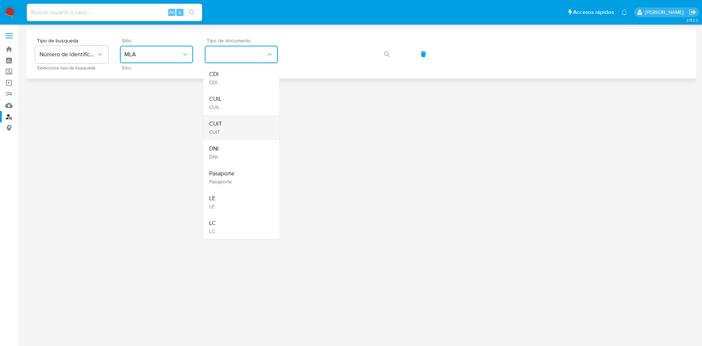
click at [242, 124] on div "CUIT CUIT" at bounding box center [239, 127] width 60 height 25
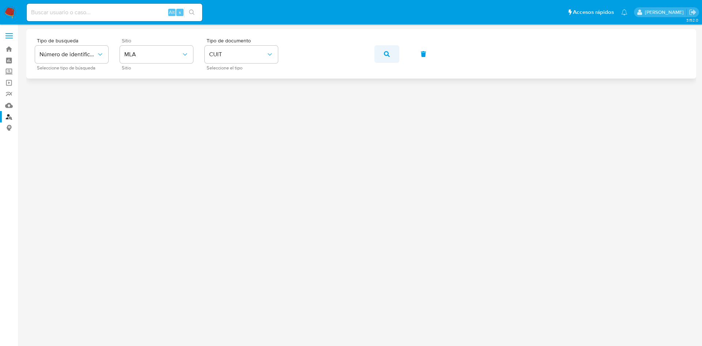
click at [388, 47] on span "button" at bounding box center [387, 54] width 6 height 16
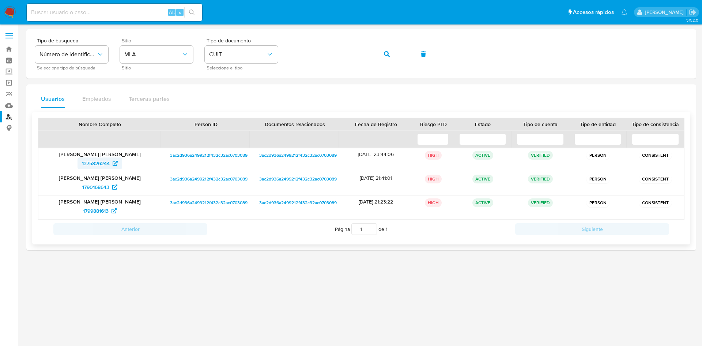
click at [96, 166] on span "1375826244" at bounding box center [96, 164] width 28 height 12
click at [385, 54] on icon "button" at bounding box center [387, 54] width 6 height 6
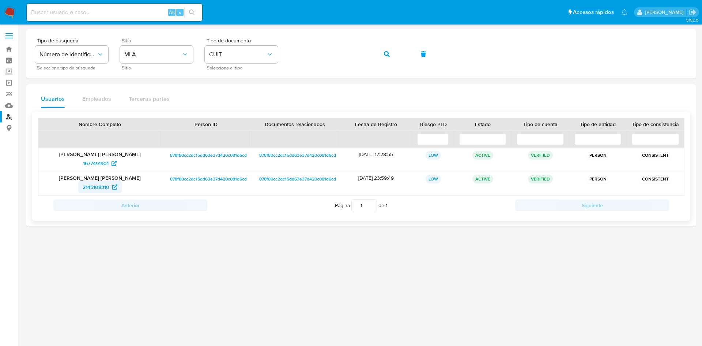
click at [89, 187] on span "2145108310" at bounding box center [96, 187] width 27 height 12
click at [383, 54] on button "button" at bounding box center [387, 54] width 25 height 18
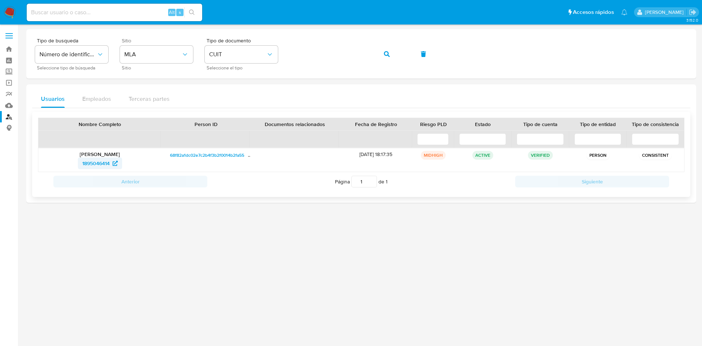
click at [94, 165] on span "1895046414" at bounding box center [95, 164] width 27 height 12
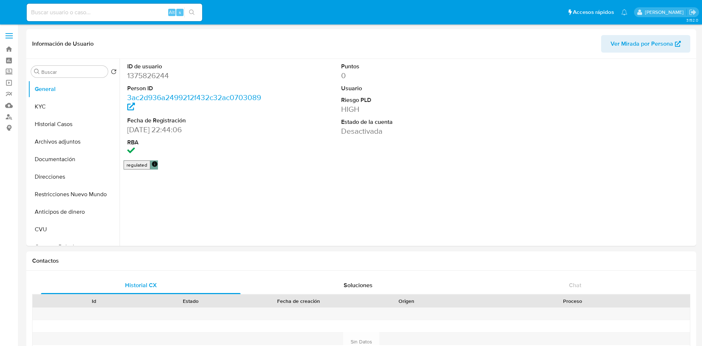
select select "10"
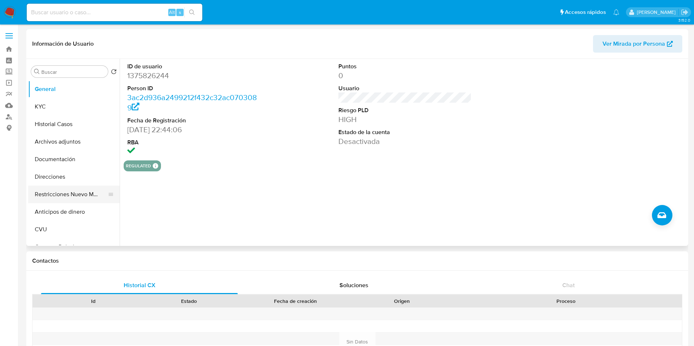
click at [63, 188] on button "Restricciones Nuevo Mundo" at bounding box center [71, 195] width 86 height 18
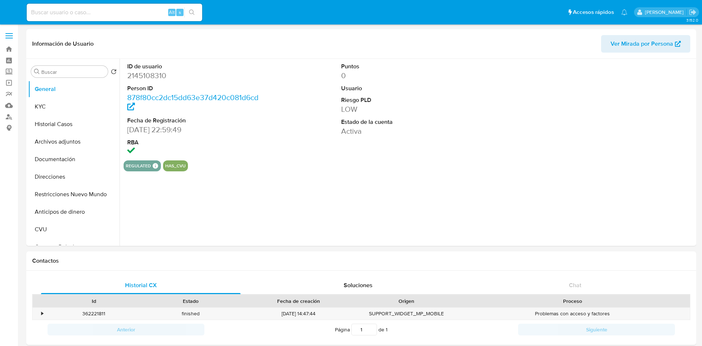
select select "10"
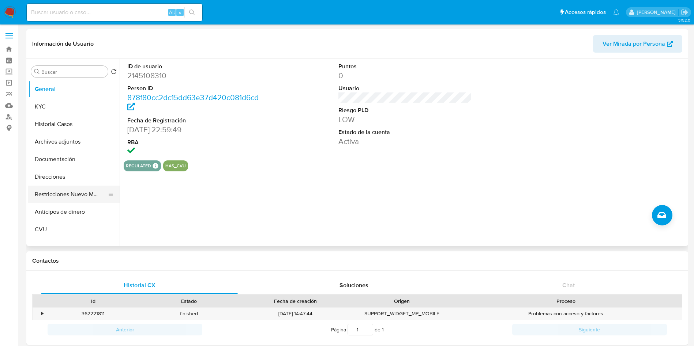
click at [47, 193] on button "Restricciones Nuevo Mundo" at bounding box center [71, 195] width 86 height 18
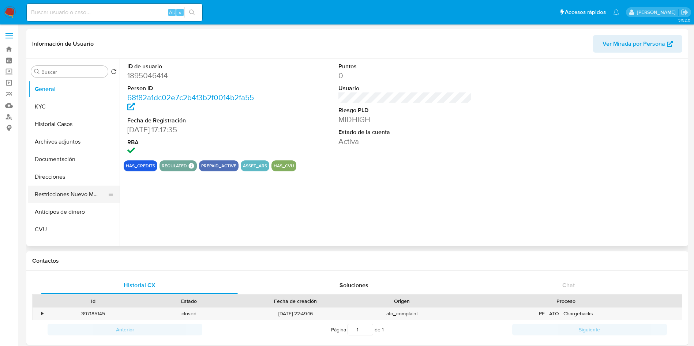
click at [39, 198] on button "Restricciones Nuevo Mundo" at bounding box center [71, 195] width 86 height 18
select select "10"
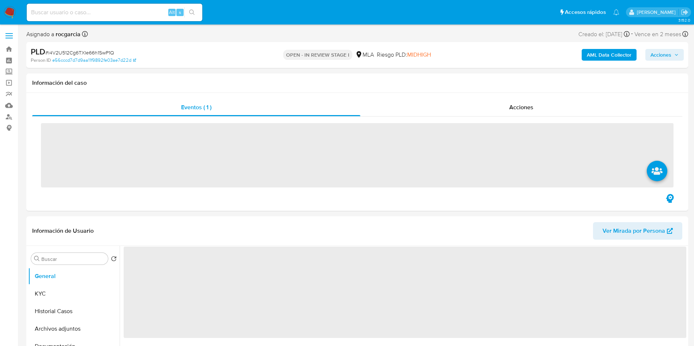
scroll to position [110, 0]
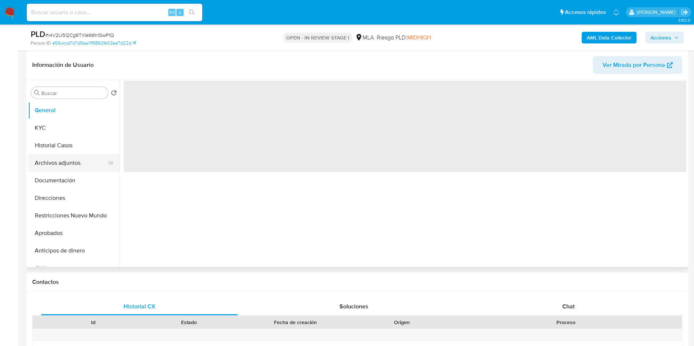
click at [83, 158] on button "Archivos adjuntos" at bounding box center [71, 163] width 86 height 18
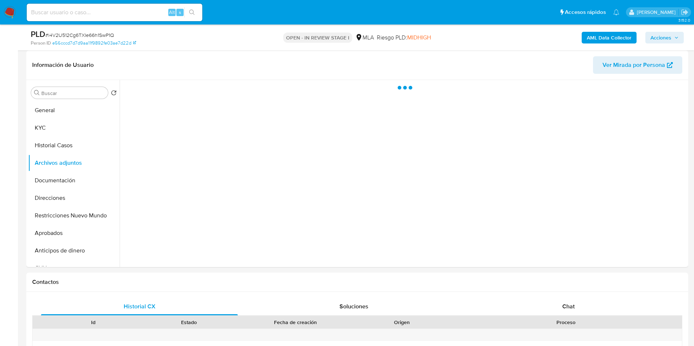
select select "10"
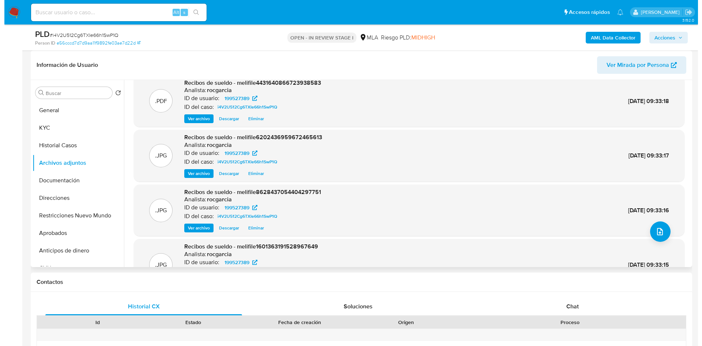
scroll to position [0, 0]
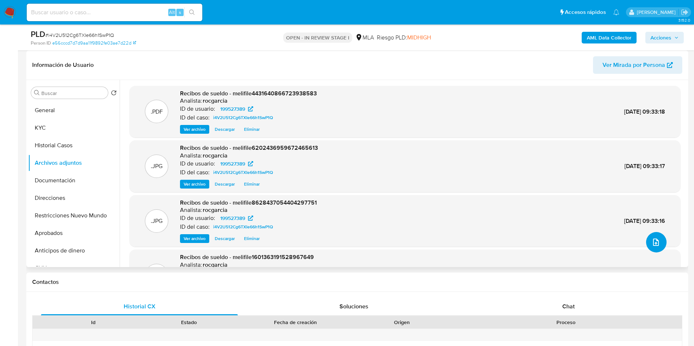
click at [653, 243] on icon "upload-file" at bounding box center [655, 242] width 9 height 9
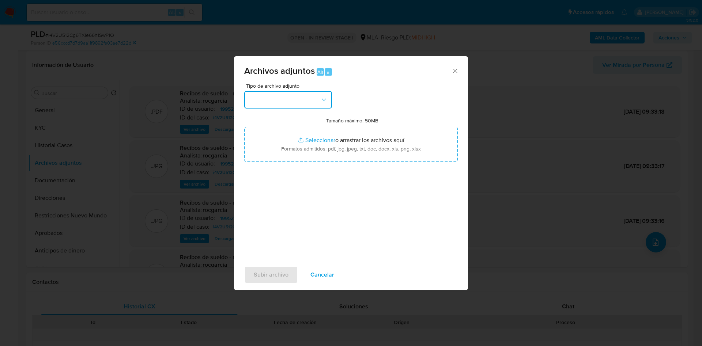
click at [282, 99] on button "button" at bounding box center [288, 100] width 88 height 18
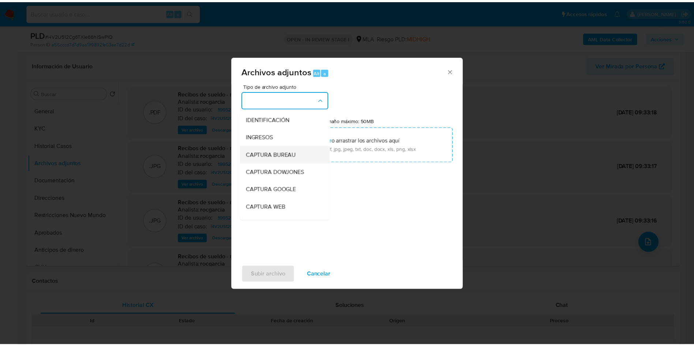
scroll to position [110, 0]
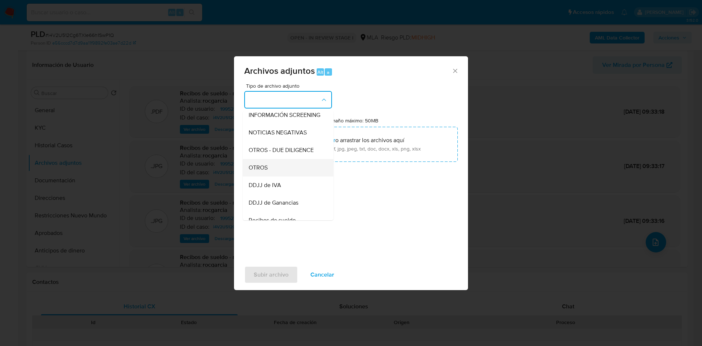
click at [277, 170] on div "OTROS" at bounding box center [286, 168] width 75 height 18
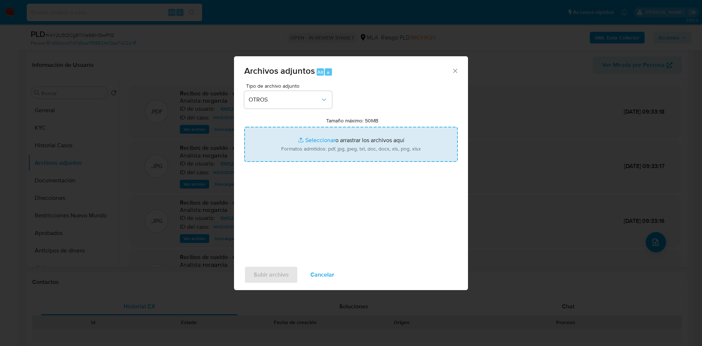
click at [306, 146] on input "Tamaño máximo: 50MB Seleccionar archivos" at bounding box center [351, 144] width 214 height 35
type input "C:\fakepath\199527389 - i4V2U512Cg6TXIe66h1SwP1Q.docx"
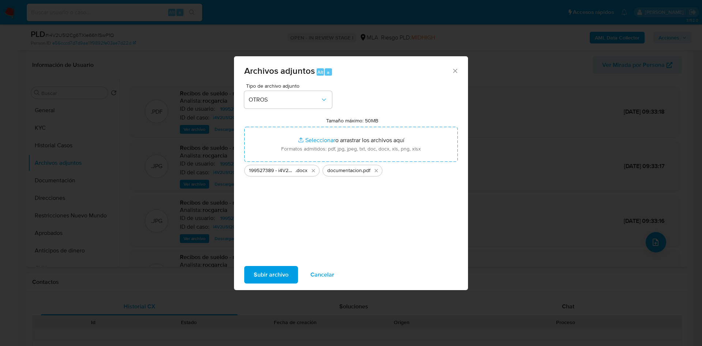
click at [279, 272] on span "Subir archivo" at bounding box center [271, 275] width 35 height 16
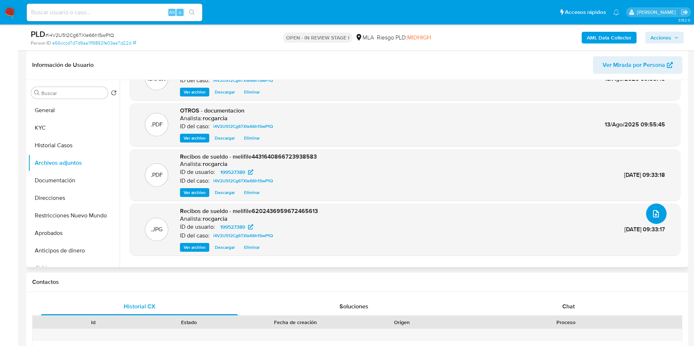
scroll to position [44, 0]
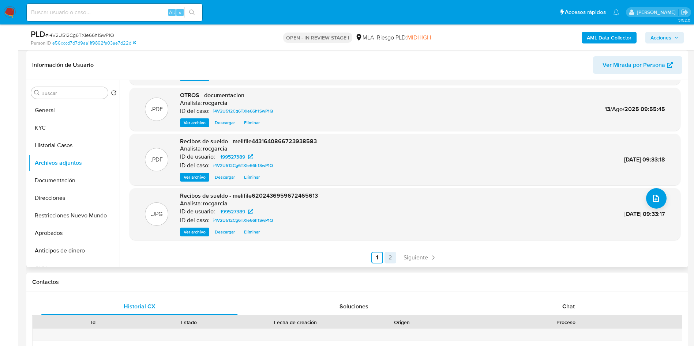
click at [388, 255] on link "2" at bounding box center [390, 258] width 12 height 12
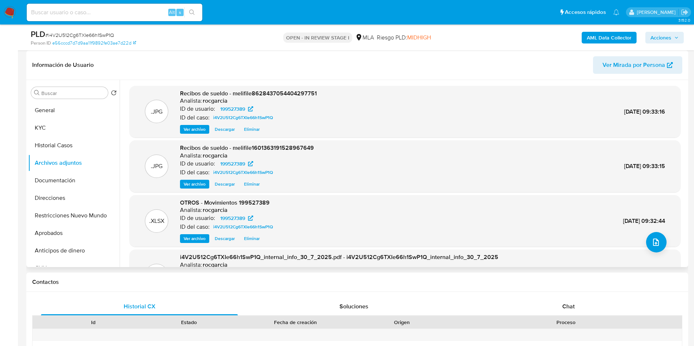
scroll to position [55, 0]
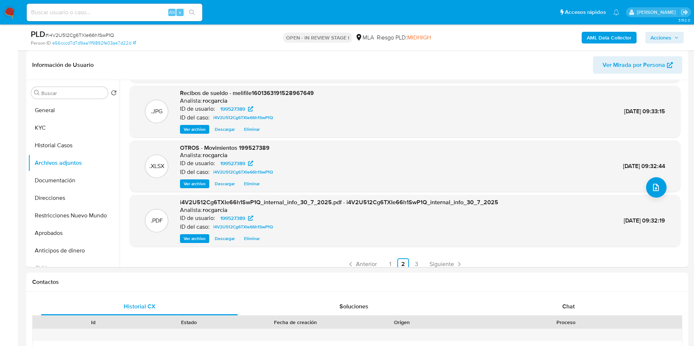
click at [672, 35] on span "Acciones" at bounding box center [664, 38] width 28 height 10
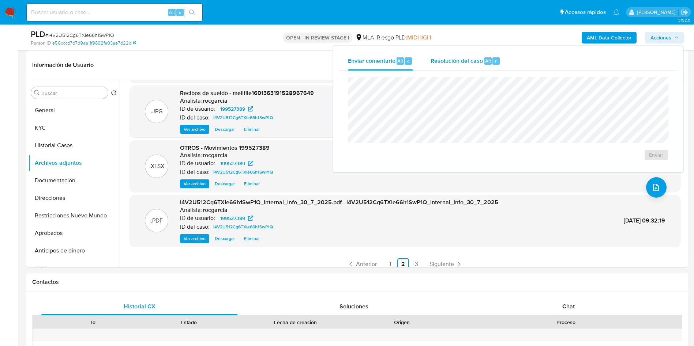
click at [485, 63] on span "Alt" at bounding box center [488, 60] width 6 height 7
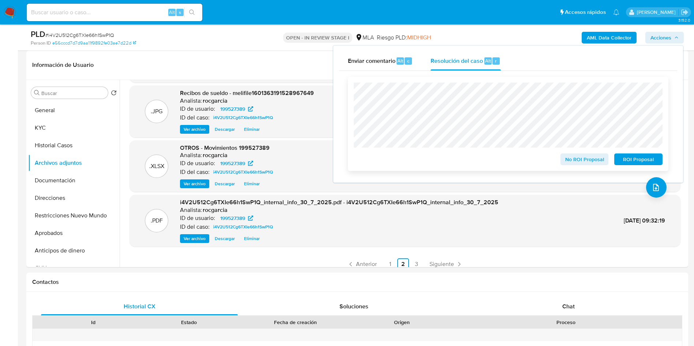
click at [571, 159] on span "No ROI Proposal" at bounding box center [584, 159] width 38 height 10
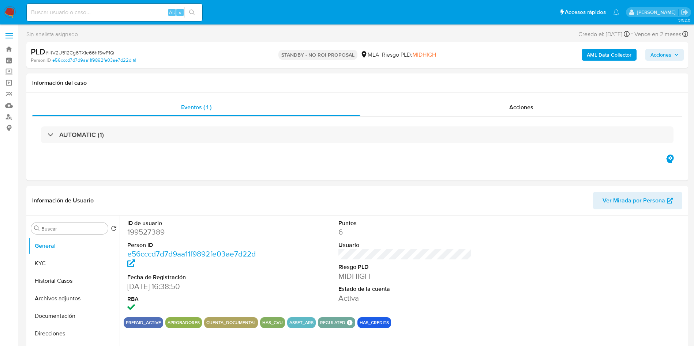
select select "10"
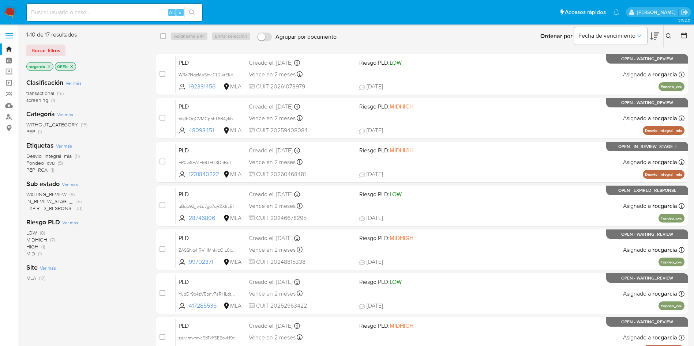
click at [671, 35] on icon at bounding box center [669, 36] width 6 height 6
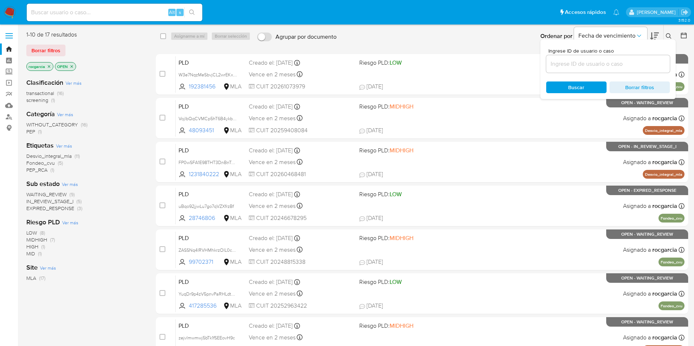
click at [640, 62] on input at bounding box center [608, 64] width 124 height 10
type input "192381456"
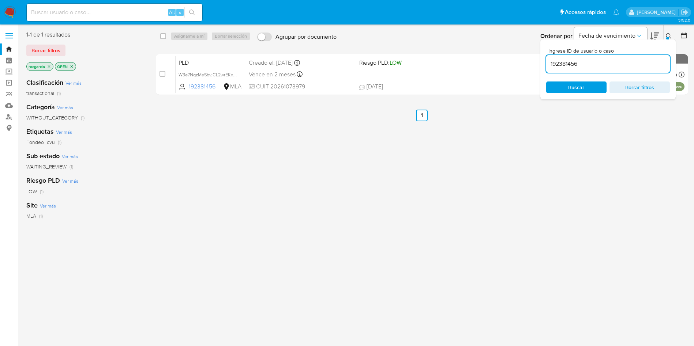
click at [49, 67] on icon "close-filter" at bounding box center [49, 66] width 4 height 4
click at [667, 34] on icon at bounding box center [669, 36] width 6 height 6
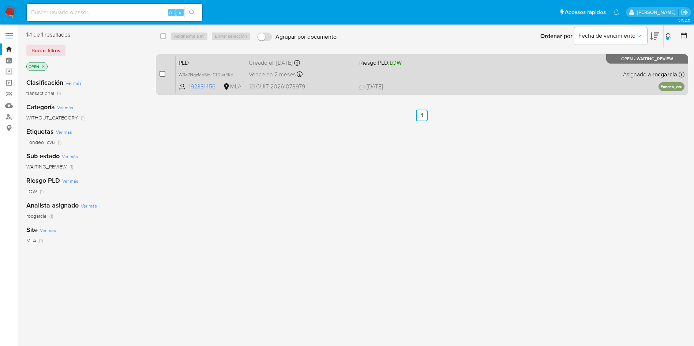
click at [162, 71] on input "checkbox" at bounding box center [162, 74] width 6 height 6
checkbox input "true"
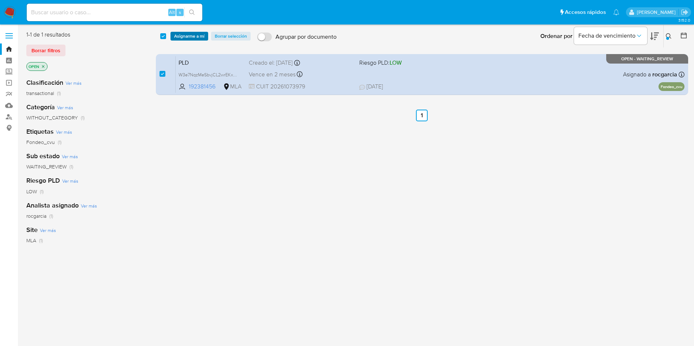
click at [187, 33] on span "Asignarme a mí" at bounding box center [189, 36] width 30 height 7
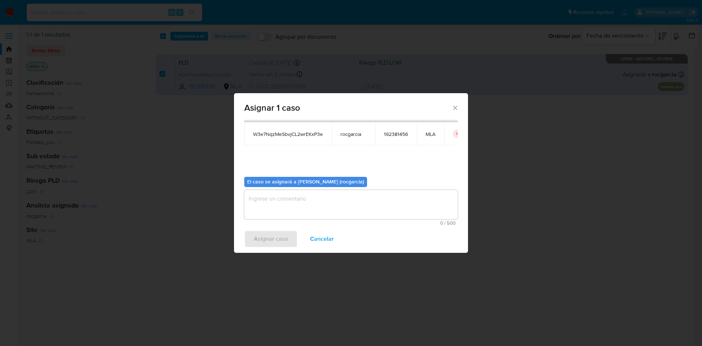
scroll to position [38, 0]
click at [293, 204] on textarea "assign-modal" at bounding box center [351, 203] width 214 height 29
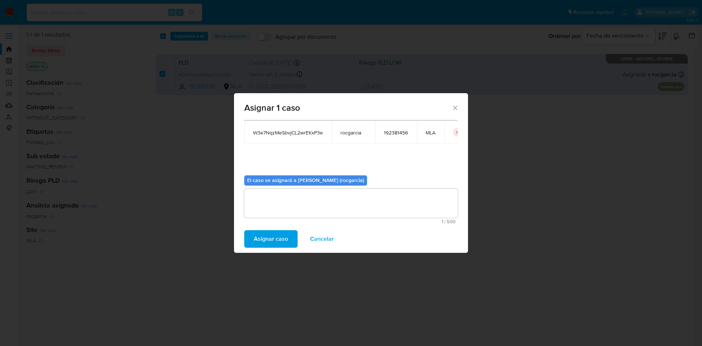
click at [275, 237] on span "Asignar caso" at bounding box center [271, 239] width 34 height 16
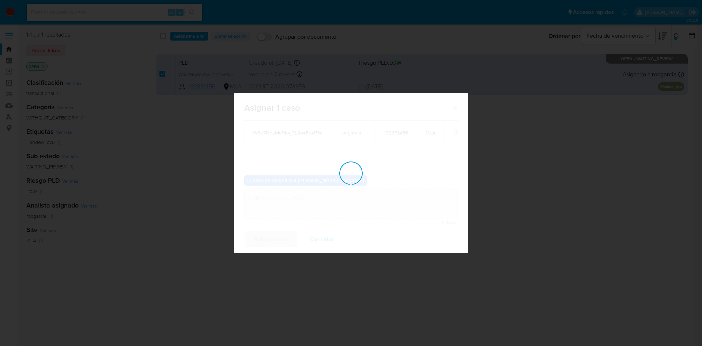
checkbox input "false"
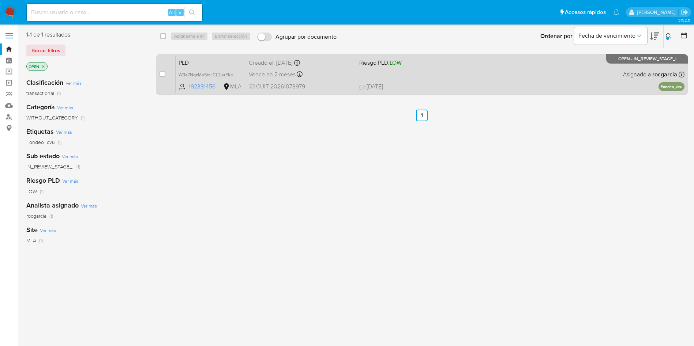
click at [342, 75] on div "Vence en 2 meses Vence el 10/10/2025 03:34:51" at bounding box center [301, 74] width 105 height 10
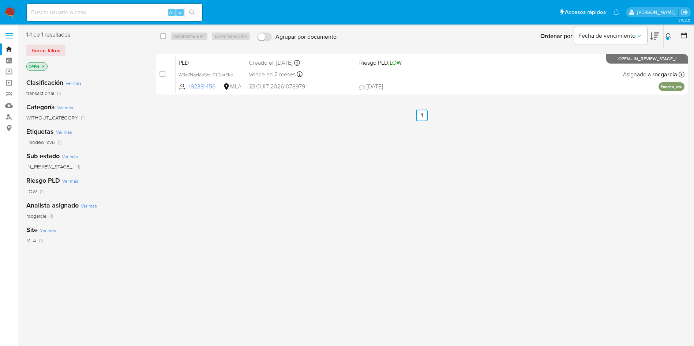
click at [669, 34] on icon at bounding box center [669, 36] width 6 height 6
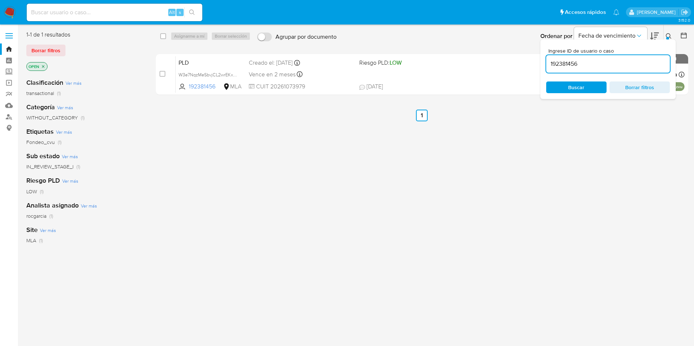
click at [605, 60] on input "192381456" at bounding box center [608, 64] width 124 height 10
click at [668, 34] on icon at bounding box center [669, 36] width 6 height 6
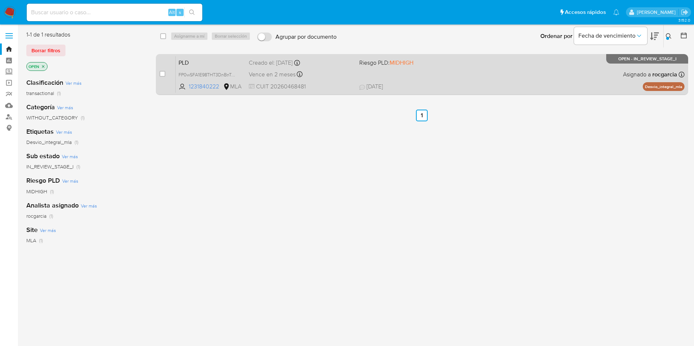
click at [462, 75] on div "PLD FP0wSFA1E98THT3DnBnTAX5H 1231840222 MLA Riesgo PLD: MIDHIGH Creado el: 12/0…" at bounding box center [430, 74] width 509 height 37
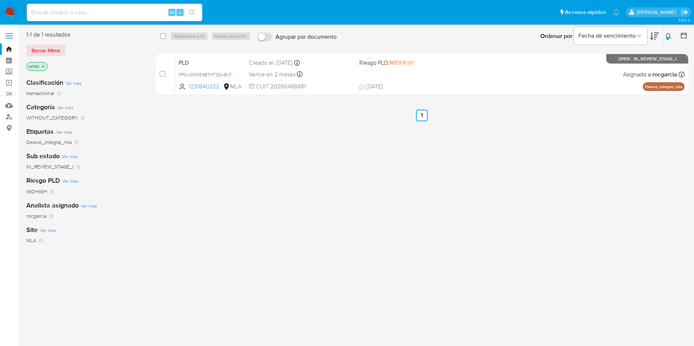
drag, startPoint x: 666, startPoint y: 34, endPoint x: 653, endPoint y: 41, distance: 14.9
click at [666, 34] on icon at bounding box center [669, 36] width 6 height 6
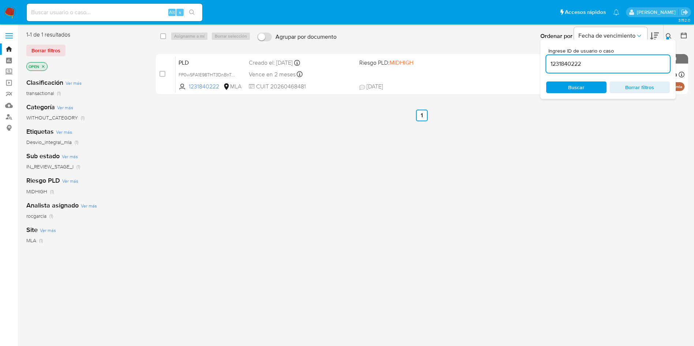
click at [608, 65] on input "1231840222" at bounding box center [608, 64] width 124 height 10
click at [669, 33] on icon at bounding box center [669, 36] width 6 height 6
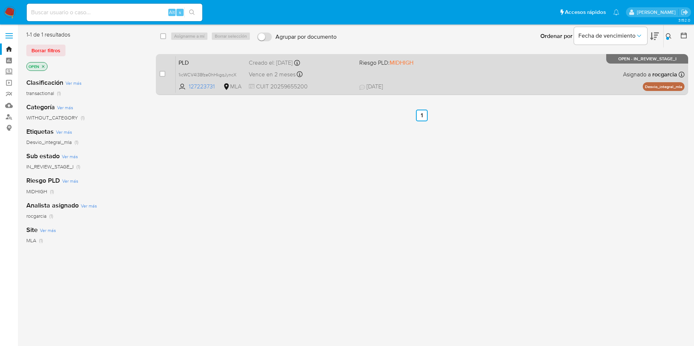
click at [476, 84] on span "23/07/2025 23/07/2025 09:33" at bounding box center [466, 87] width 215 height 8
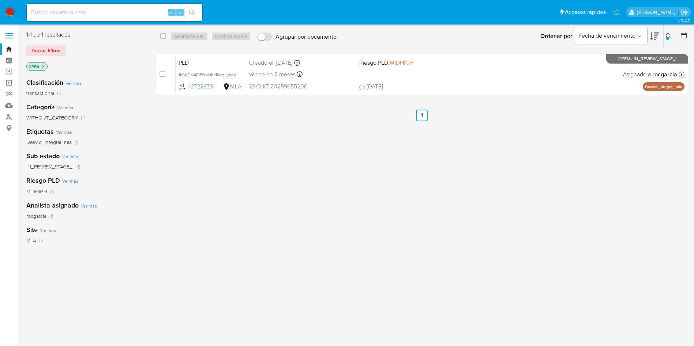
click at [669, 34] on icon at bounding box center [668, 35] width 5 height 5
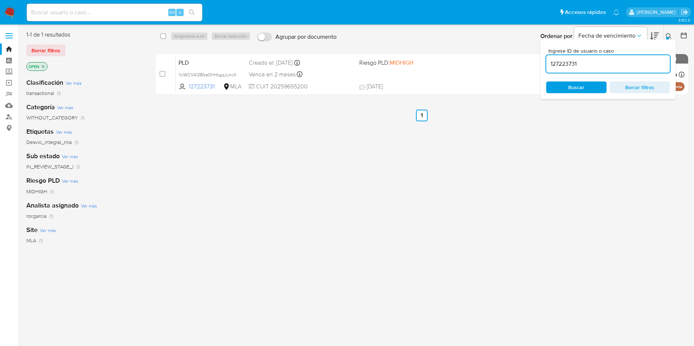
click at [613, 68] on input "127223731" at bounding box center [608, 64] width 124 height 10
type input "48093451"
click at [671, 35] on icon at bounding box center [669, 36] width 6 height 6
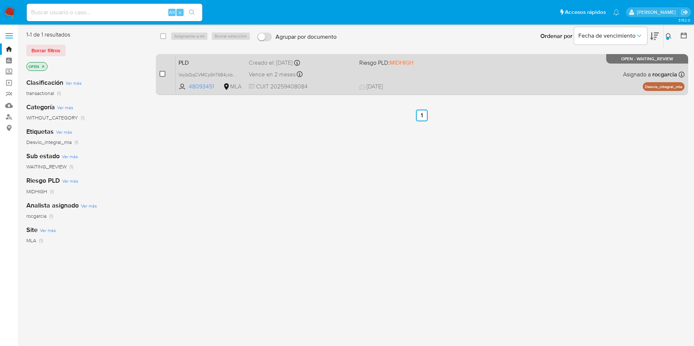
click at [164, 76] on input "checkbox" at bounding box center [162, 74] width 6 height 6
checkbox input "true"
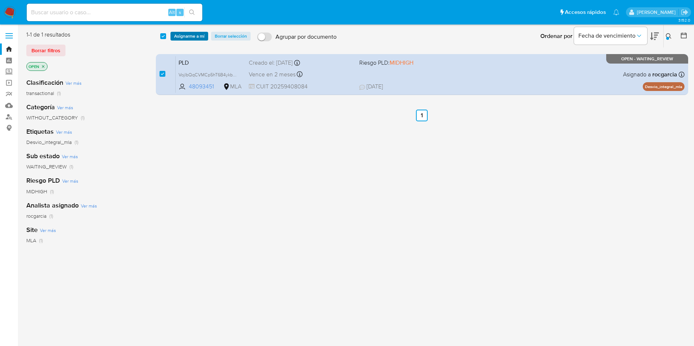
click at [192, 33] on span "Asignarme a mí" at bounding box center [189, 36] width 30 height 7
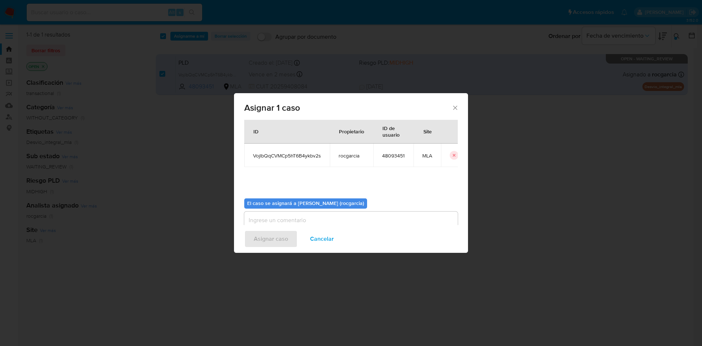
scroll to position [38, 0]
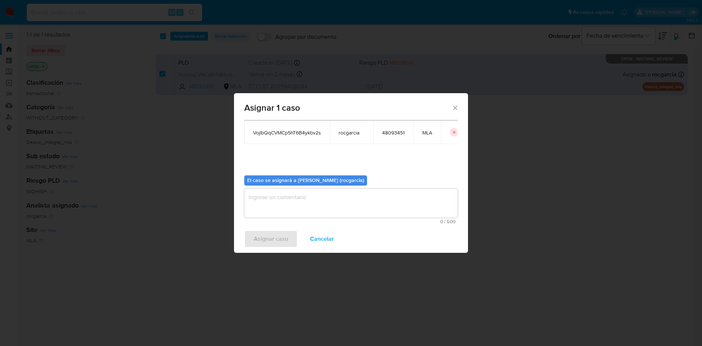
click at [286, 198] on textarea "assign-modal" at bounding box center [351, 203] width 214 height 29
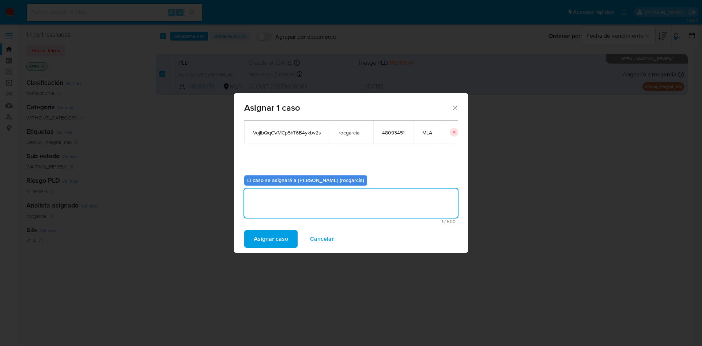
click at [285, 241] on span "Asignar caso" at bounding box center [271, 239] width 34 height 16
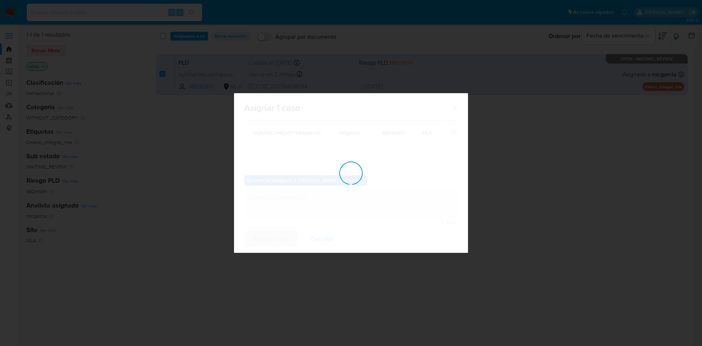
checkbox input "false"
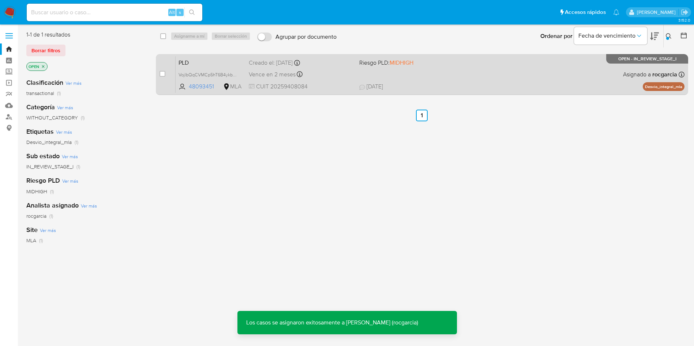
click at [331, 77] on div "Vence en 2 meses Vence el 10/10/2025 03:33:16" at bounding box center [301, 74] width 105 height 10
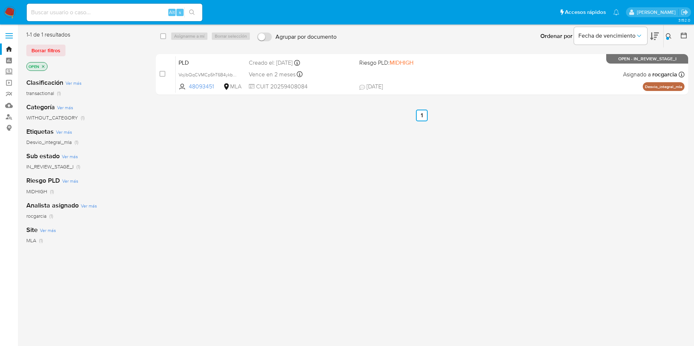
click at [664, 34] on button at bounding box center [669, 36] width 12 height 9
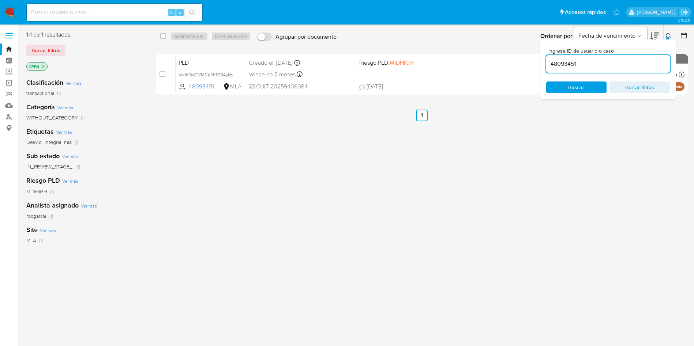
click at [614, 66] on input "48093451" at bounding box center [608, 64] width 124 height 10
type input "66261195"
click at [669, 33] on icon at bounding box center [669, 36] width 6 height 6
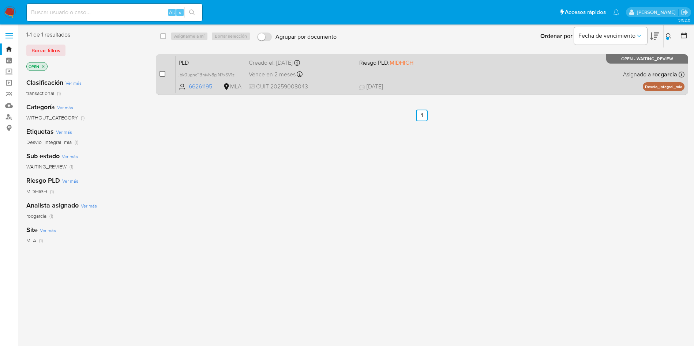
click at [159, 74] on input "checkbox" at bounding box center [162, 74] width 6 height 6
checkbox input "true"
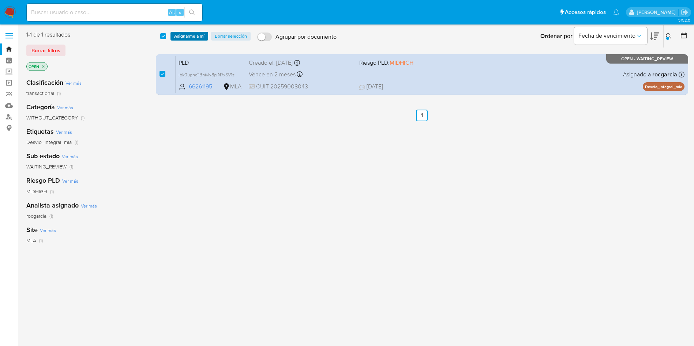
click at [188, 36] on span "Asignarme a mí" at bounding box center [189, 36] width 30 height 7
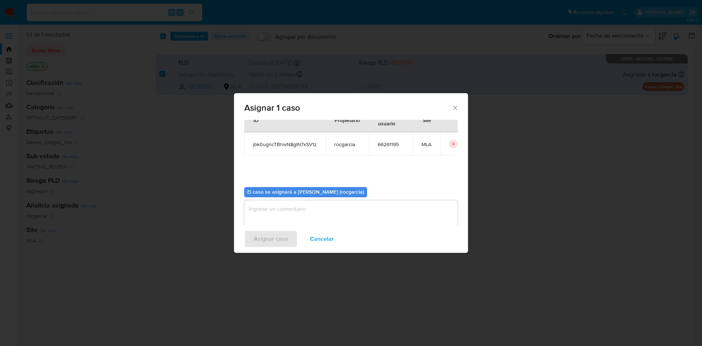
scroll to position [38, 0]
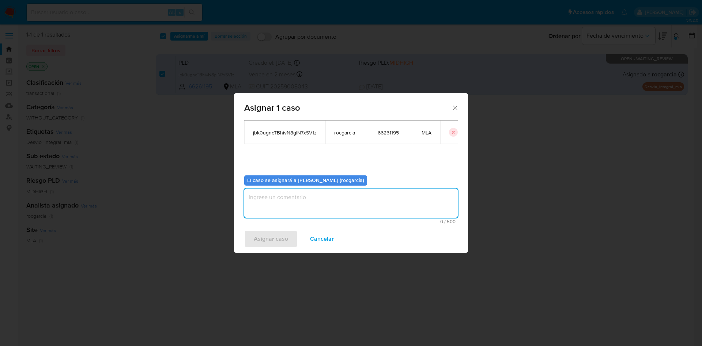
click at [285, 200] on textarea "assign-modal" at bounding box center [351, 203] width 214 height 29
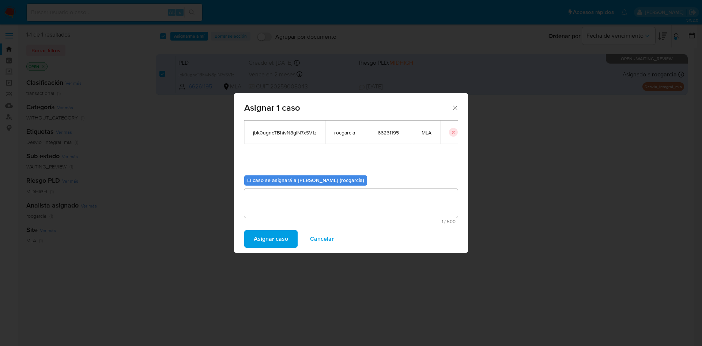
click at [278, 236] on span "Asignar caso" at bounding box center [271, 239] width 34 height 16
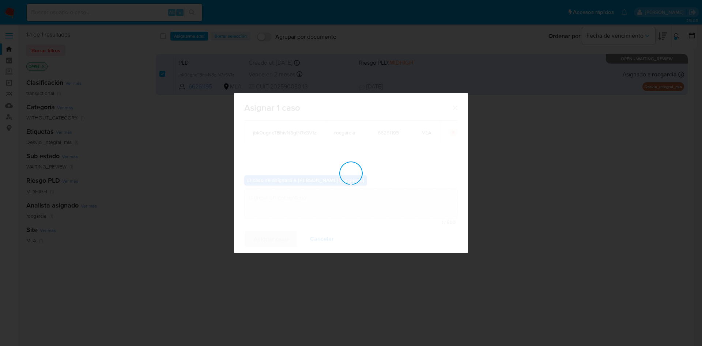
checkbox input "false"
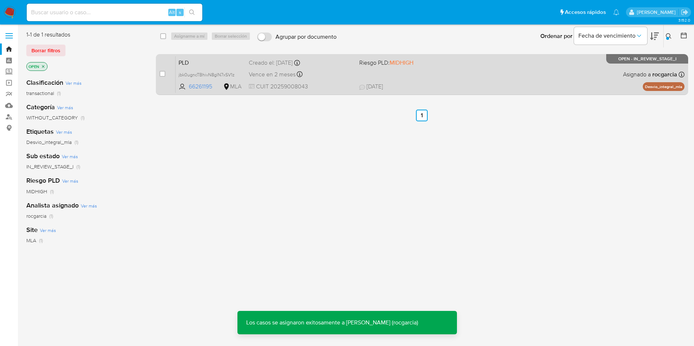
click at [347, 85] on span "CUIT 20259008043" at bounding box center [301, 87] width 105 height 8
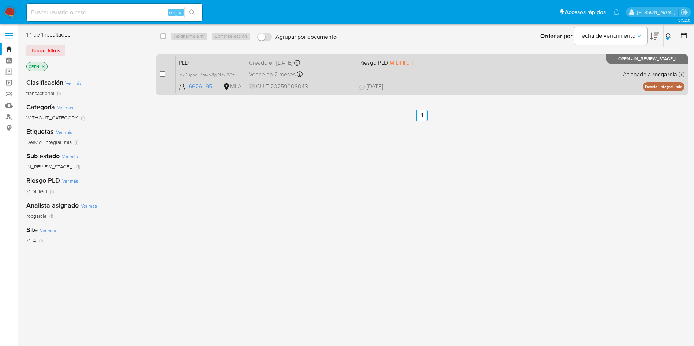
click at [163, 75] on input "checkbox" at bounding box center [162, 74] width 6 height 6
checkbox input "true"
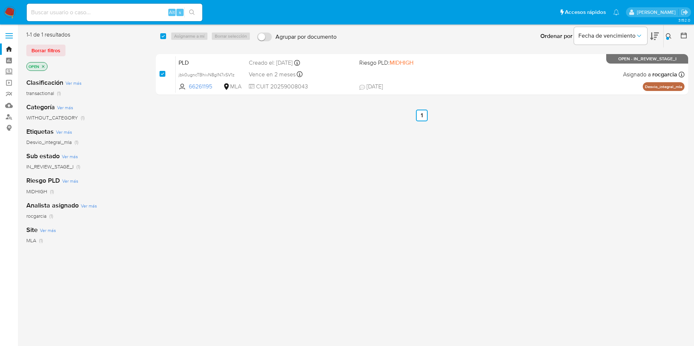
checkbox input "true"
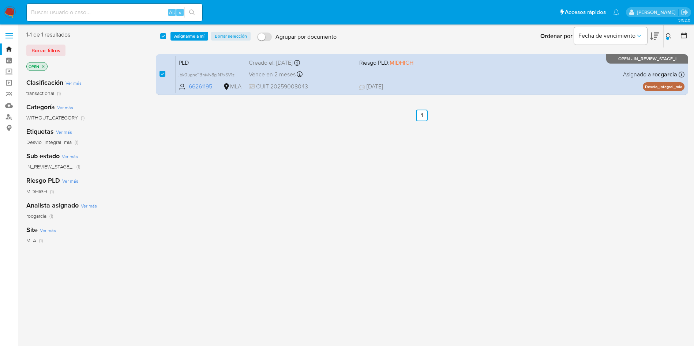
drag, startPoint x: 187, startPoint y: 35, endPoint x: 191, endPoint y: 48, distance: 12.8
click at [187, 36] on span "Asignarme a mí" at bounding box center [189, 36] width 30 height 7
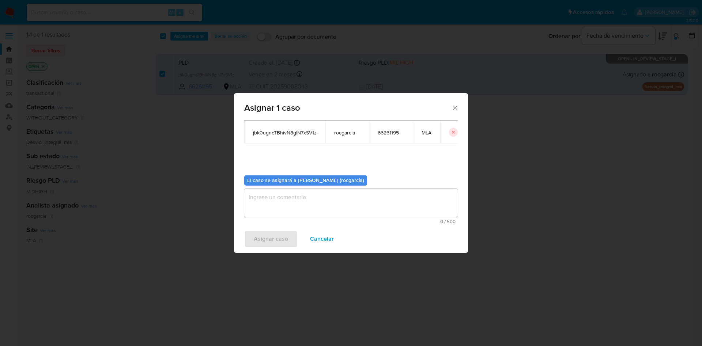
click at [287, 211] on textarea "assign-modal" at bounding box center [351, 203] width 214 height 29
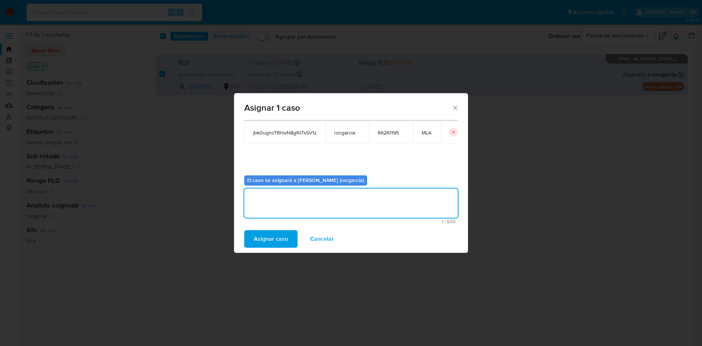
click at [274, 242] on span "Asignar caso" at bounding box center [271, 239] width 34 height 16
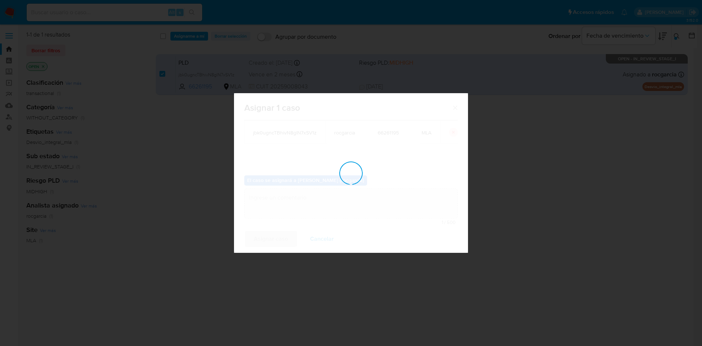
checkbox input "false"
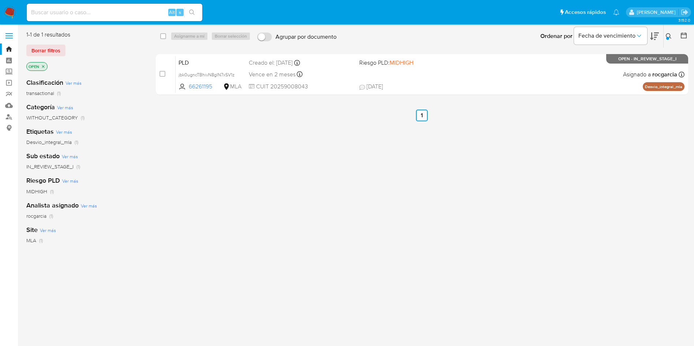
click at [671, 34] on icon at bounding box center [669, 36] width 6 height 6
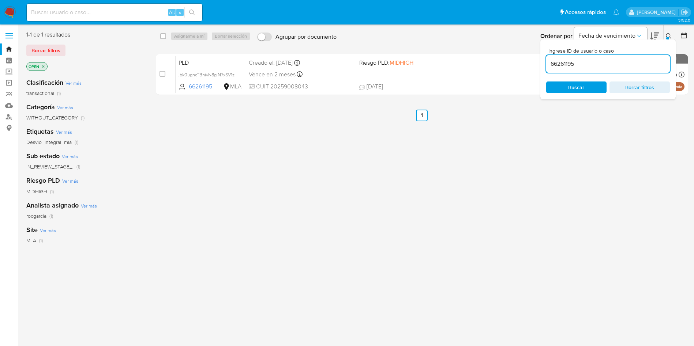
click at [586, 63] on input "66261195" at bounding box center [608, 64] width 124 height 10
click at [594, 63] on input "662611951537637626" at bounding box center [608, 64] width 124 height 10
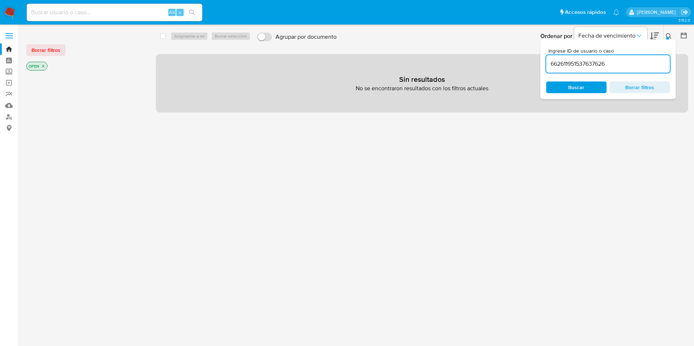
click at [588, 64] on input "662611951537637626" at bounding box center [608, 64] width 124 height 10
paste input
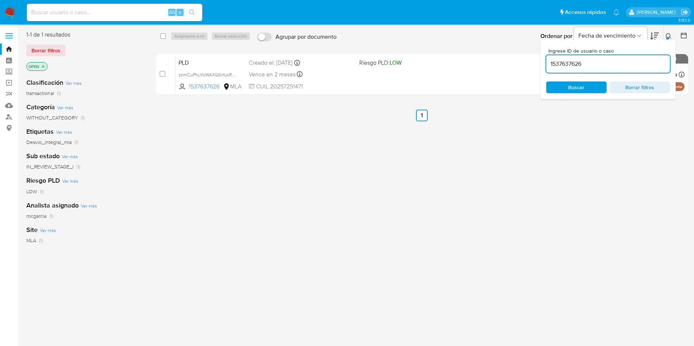
drag, startPoint x: 666, startPoint y: 33, endPoint x: 658, endPoint y: 36, distance: 8.6
click at [667, 33] on icon at bounding box center [669, 36] width 6 height 6
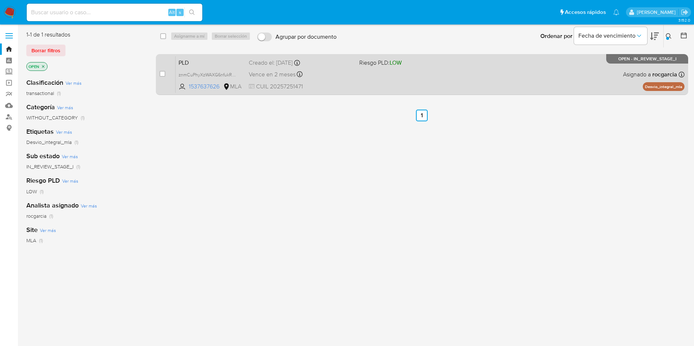
click at [424, 76] on div "PLD znmCuPhyXzWAXG6nfukRmXm6 1537637626 MLA Riesgo PLD: LOW Creado el: 12/07/20…" at bounding box center [430, 74] width 509 height 37
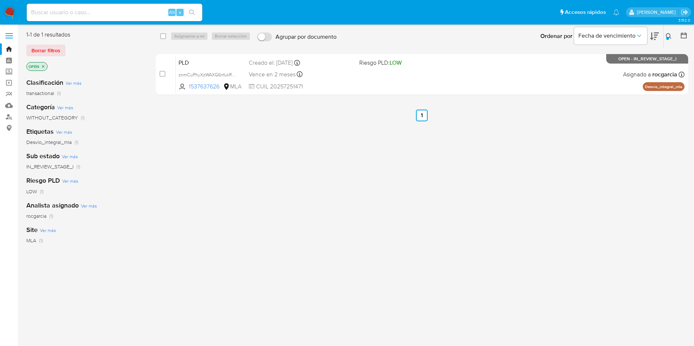
click at [669, 37] on icon at bounding box center [668, 35] width 5 height 5
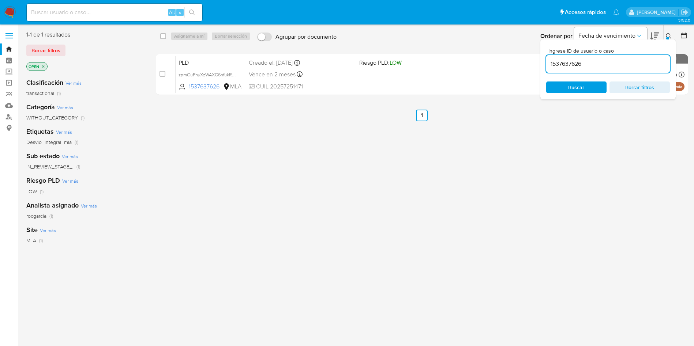
click at [594, 63] on input "1537637626" at bounding box center [608, 64] width 124 height 10
type input "699863261"
click at [670, 33] on button at bounding box center [669, 36] width 12 height 9
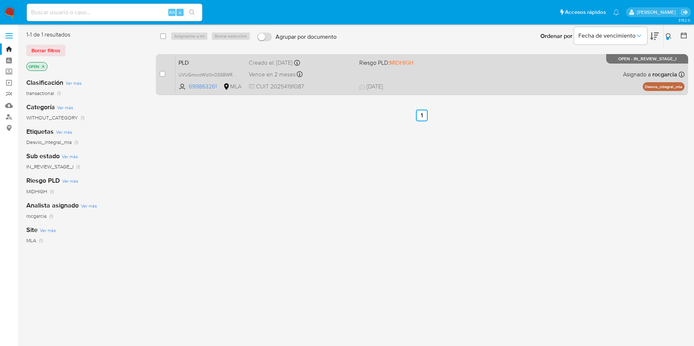
click at [456, 79] on div "PLD UVUGmorzWIz0nOSSBWRbFEbo 699863261 MLA Riesgo PLD: MIDHIGH Creado el: 12/07…" at bounding box center [430, 74] width 509 height 37
click at [162, 74] on input "checkbox" at bounding box center [162, 74] width 6 height 6
checkbox input "true"
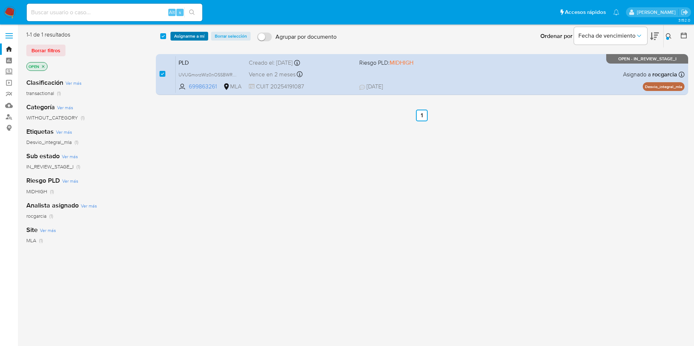
click at [183, 37] on span "Asignarme a mí" at bounding box center [189, 36] width 30 height 7
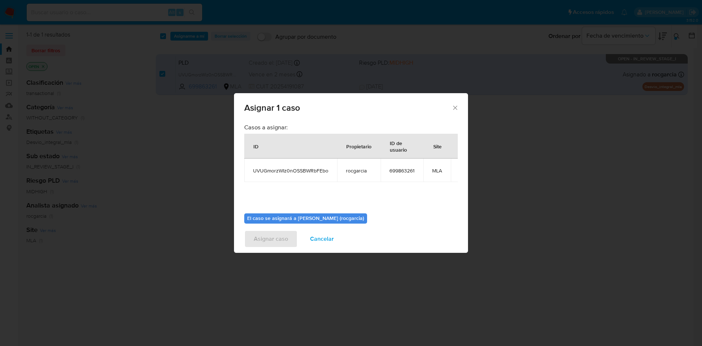
scroll to position [46, 0]
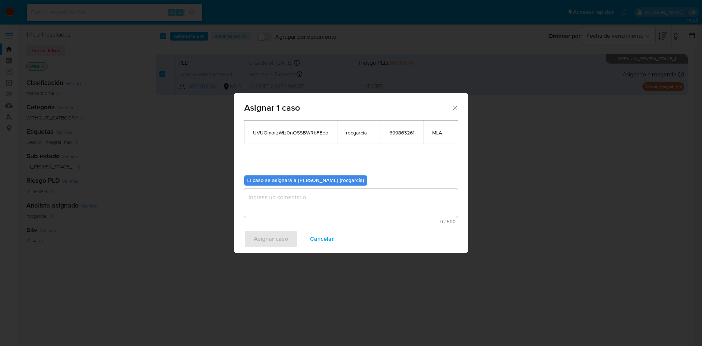
click at [304, 202] on textarea "assign-modal" at bounding box center [351, 203] width 214 height 29
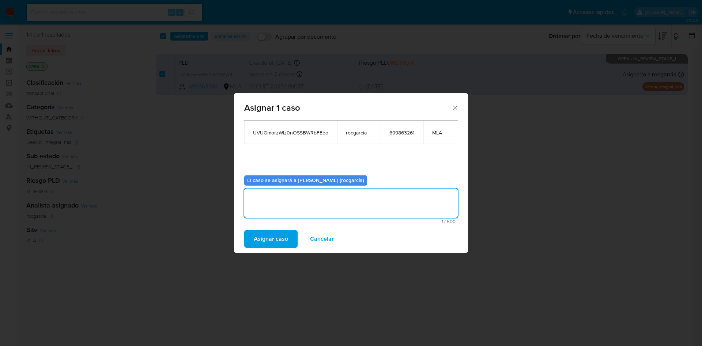
click at [277, 244] on span "Asignar caso" at bounding box center [271, 239] width 34 height 16
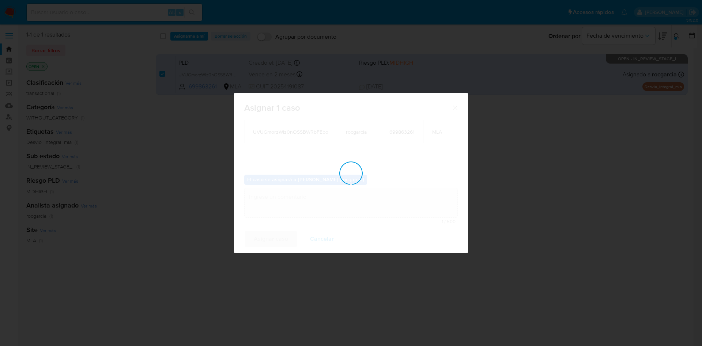
checkbox input "false"
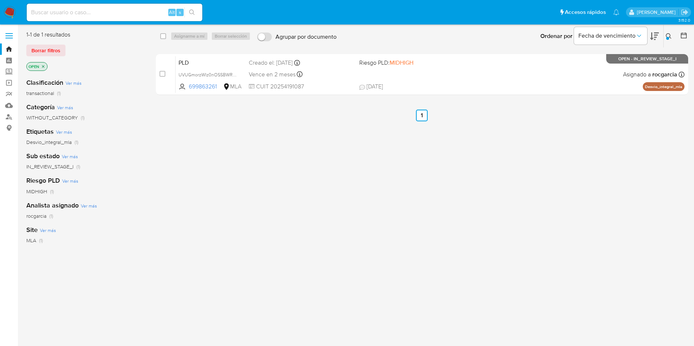
click at [669, 35] on icon at bounding box center [669, 36] width 6 height 6
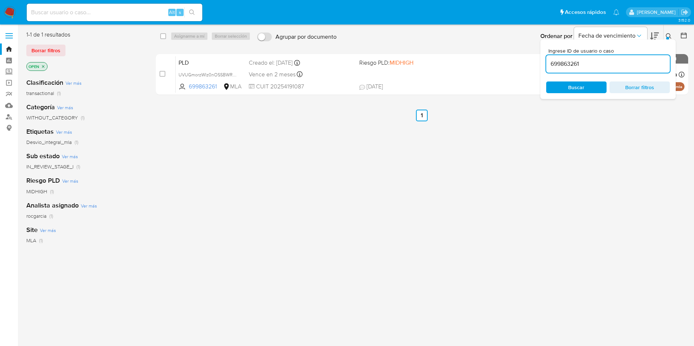
click at [630, 64] on input "699863261" at bounding box center [608, 64] width 124 height 10
type input "43691241"
click at [667, 35] on icon at bounding box center [669, 36] width 6 height 6
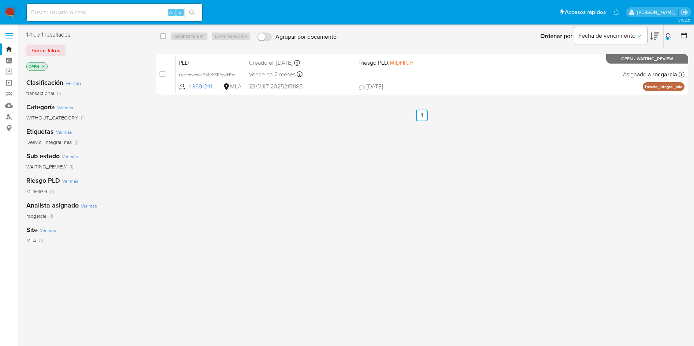
click at [670, 33] on button at bounding box center [669, 36] width 12 height 9
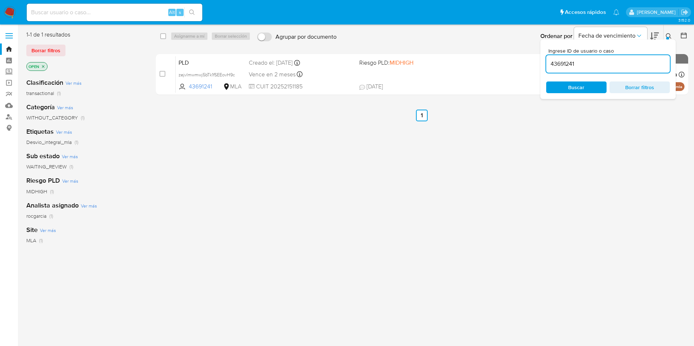
click at [424, 165] on div "select-all-cases-checkbox Asignarme a mí Borrar selección Agrupar por documento…" at bounding box center [422, 194] width 532 height 326
click at [670, 34] on icon at bounding box center [669, 36] width 6 height 6
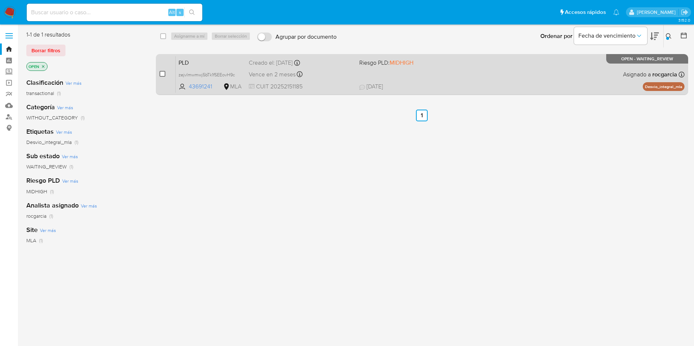
click at [163, 74] on input "checkbox" at bounding box center [162, 74] width 6 height 6
checkbox input "true"
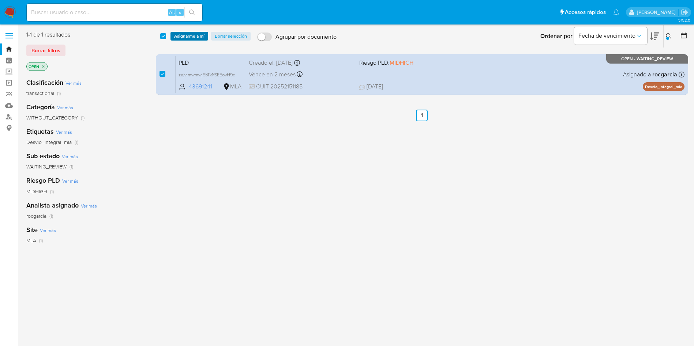
click at [189, 37] on span "Asignarme a mí" at bounding box center [189, 36] width 30 height 7
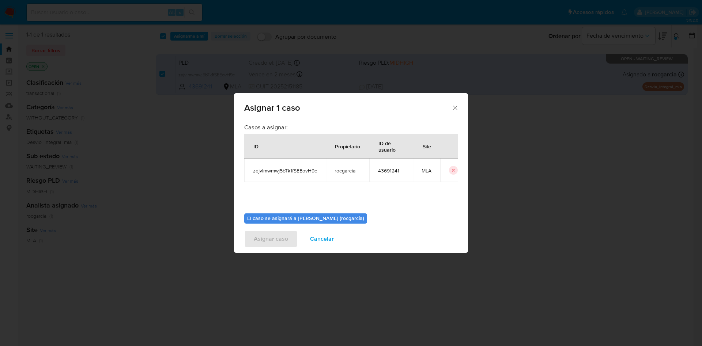
scroll to position [38, 0]
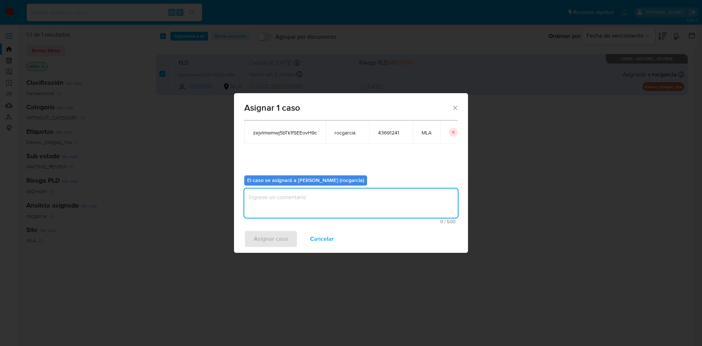
click at [272, 193] on textarea "assign-modal" at bounding box center [351, 203] width 214 height 29
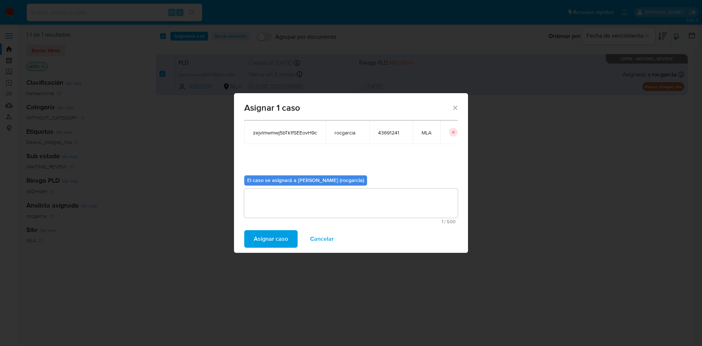
click at [270, 238] on span "Asignar caso" at bounding box center [271, 239] width 34 height 16
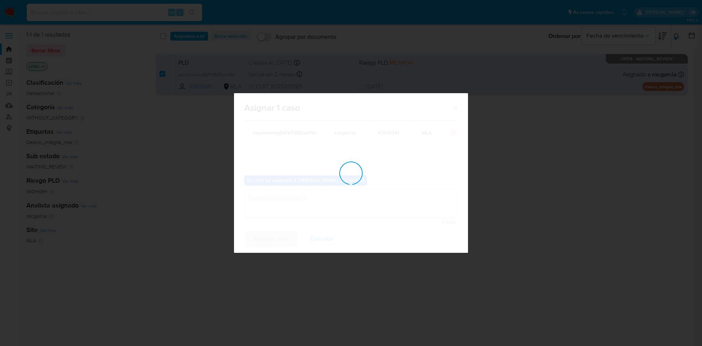
checkbox input "false"
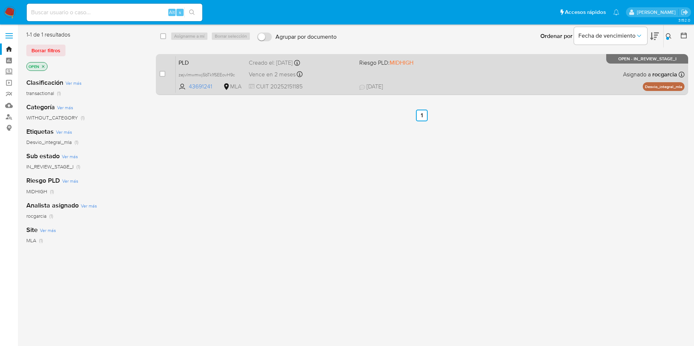
click at [323, 75] on div "Vence en 2 meses Vence el 10/10/2025 03:12:13" at bounding box center [301, 74] width 105 height 10
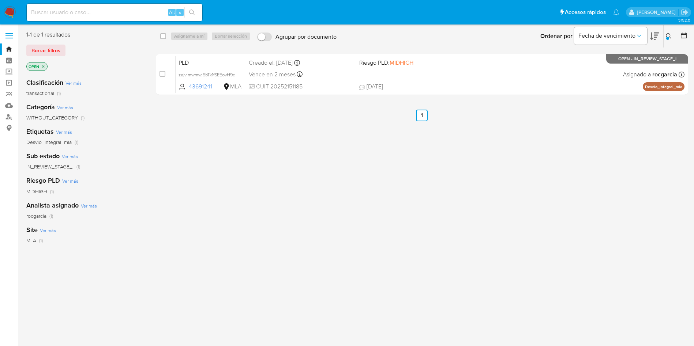
click at [664, 37] on button at bounding box center [669, 36] width 12 height 9
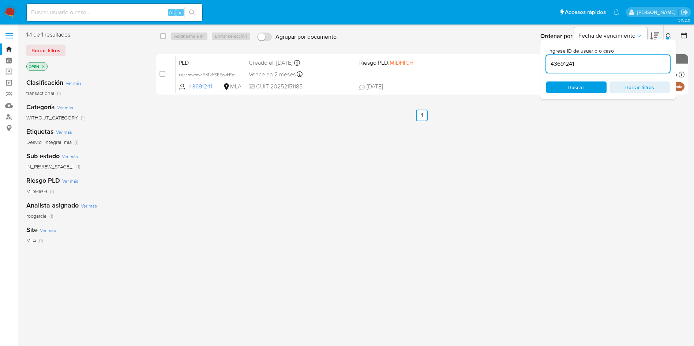
click at [612, 67] on input "43691241" at bounding box center [608, 64] width 124 height 10
type input "99702371"
click at [666, 35] on icon at bounding box center [669, 36] width 6 height 6
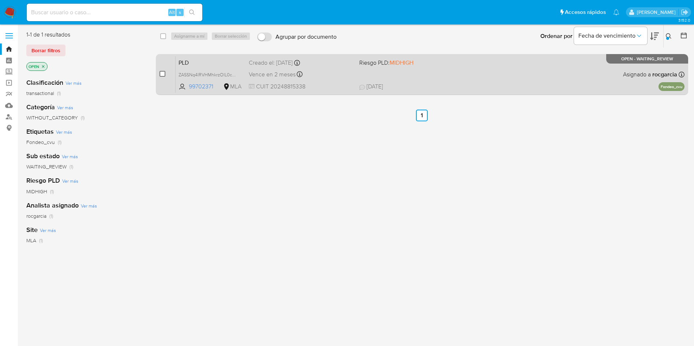
click at [162, 74] on input "checkbox" at bounding box center [162, 74] width 6 height 6
checkbox input "true"
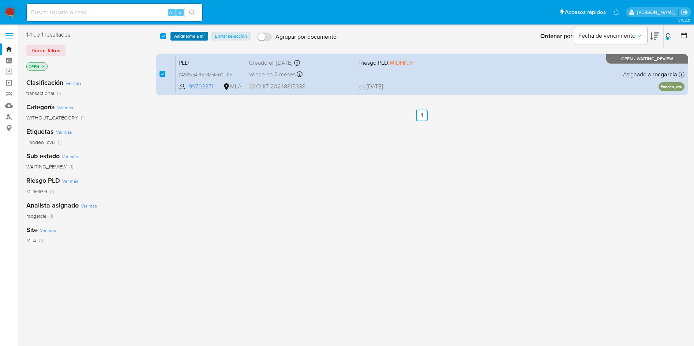
click at [187, 33] on span "Asignarme a mí" at bounding box center [189, 36] width 30 height 7
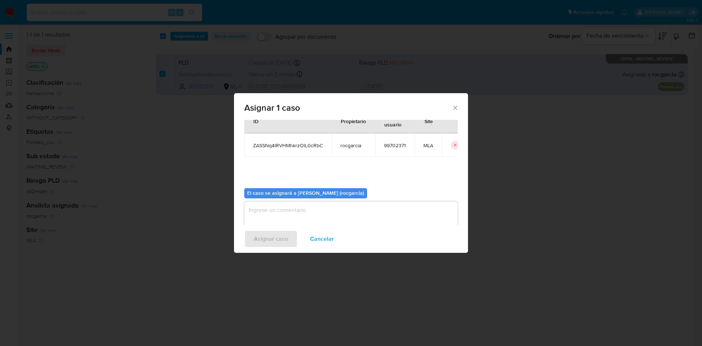
scroll to position [38, 0]
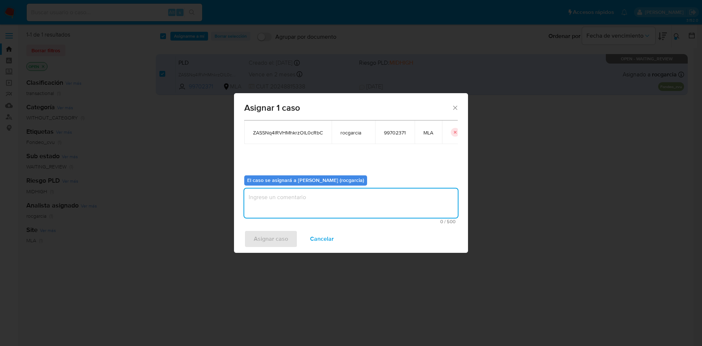
click at [284, 206] on textarea "assign-modal" at bounding box center [351, 203] width 214 height 29
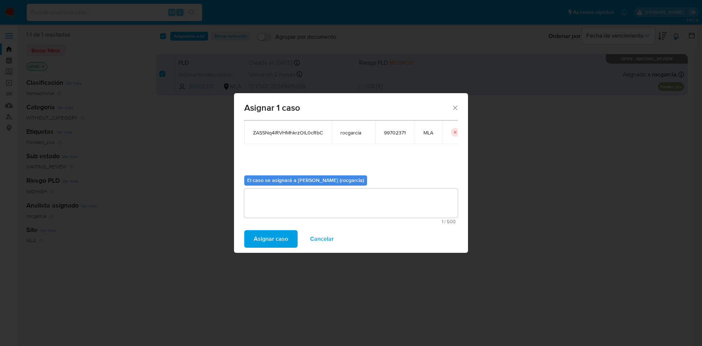
click at [265, 238] on span "Asignar caso" at bounding box center [271, 239] width 34 height 16
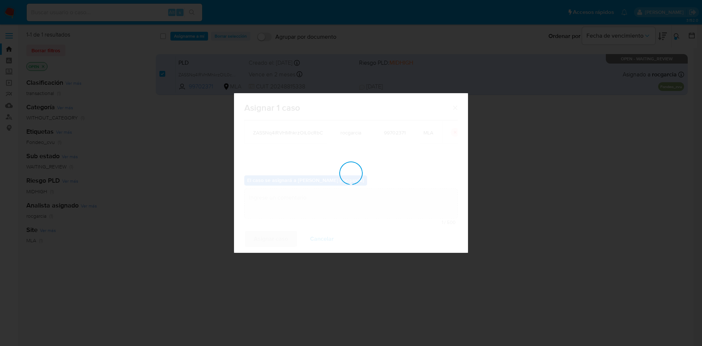
checkbox input "false"
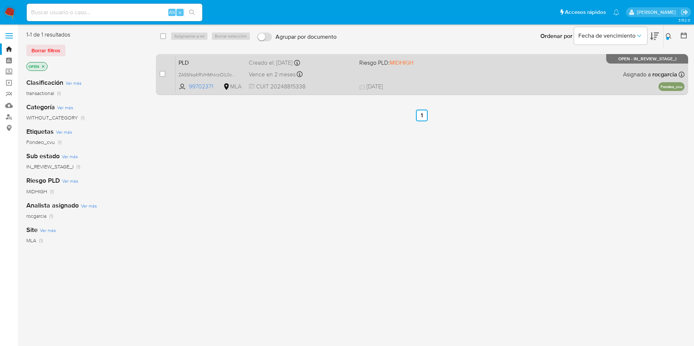
click at [455, 79] on div "PLD ZASSNq4lRVHMhkrzOlL0cRbC 99702371 MLA Riesgo PLD: MIDHIGH Creado el: 12/07/…" at bounding box center [430, 74] width 509 height 37
click at [164, 75] on input "checkbox" at bounding box center [162, 74] width 6 height 6
checkbox input "true"
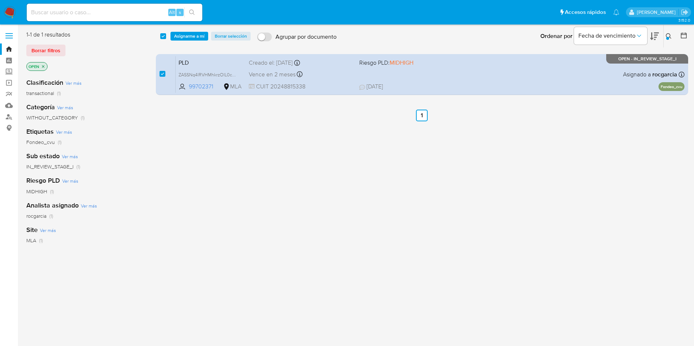
drag, startPoint x: 187, startPoint y: 34, endPoint x: 227, endPoint y: 99, distance: 76.8
click at [187, 33] on span "Asignarme a mí" at bounding box center [189, 36] width 30 height 7
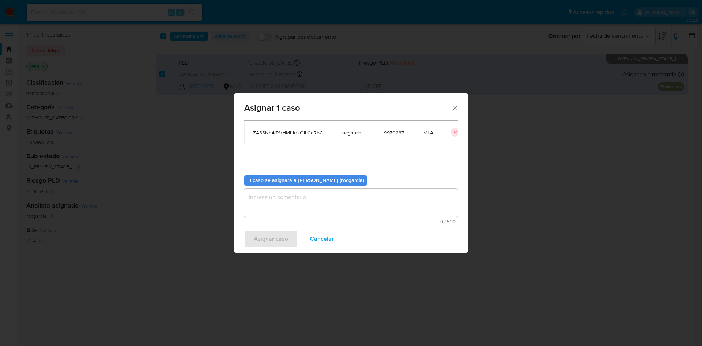
click at [279, 202] on textarea "assign-modal" at bounding box center [351, 203] width 214 height 29
click at [280, 236] on span "Asignar caso" at bounding box center [271, 239] width 34 height 16
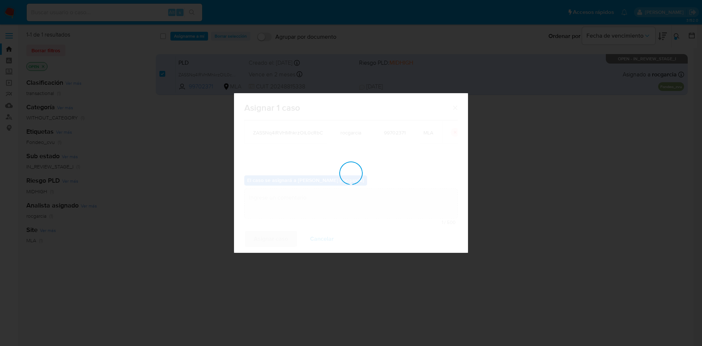
checkbox input "false"
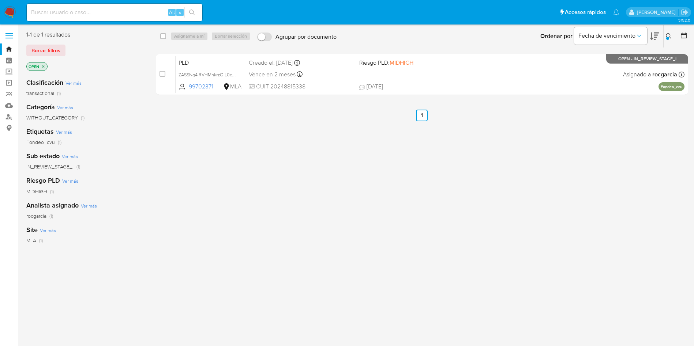
click at [667, 35] on icon at bounding box center [669, 36] width 6 height 6
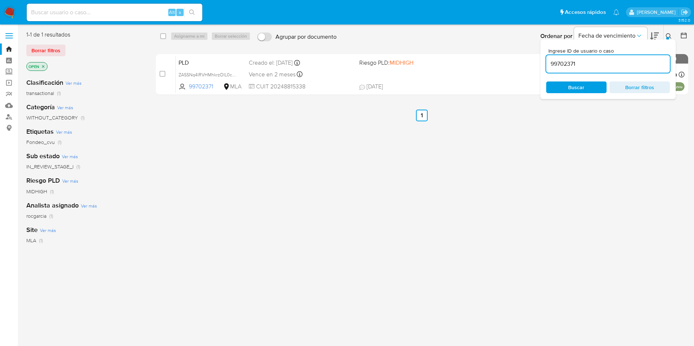
click at [607, 65] on input "99702371" at bounding box center [608, 64] width 124 height 10
type input "1581031252"
click at [668, 35] on icon at bounding box center [669, 36] width 6 height 6
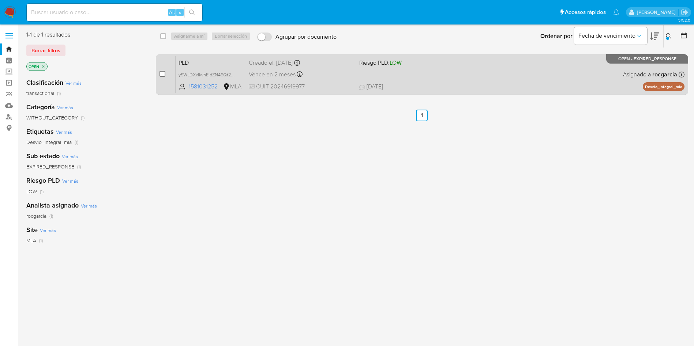
click at [165, 75] on input "checkbox" at bounding box center [162, 74] width 6 height 6
checkbox input "true"
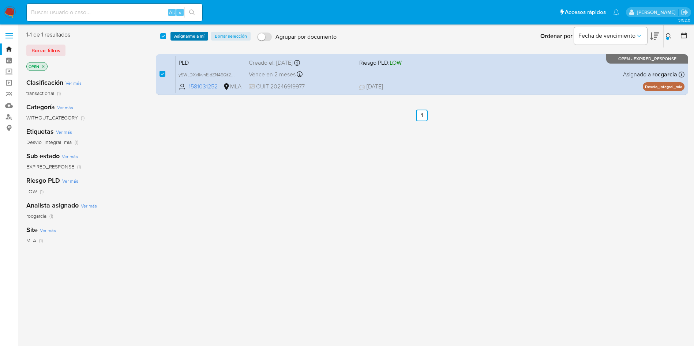
click at [186, 40] on div "select-all-cases-checkbox Asignarme a mí Borrar selección Agrupar por documento…" at bounding box center [422, 36] width 533 height 23
click at [188, 35] on span "Asignarme a mí" at bounding box center [189, 36] width 30 height 7
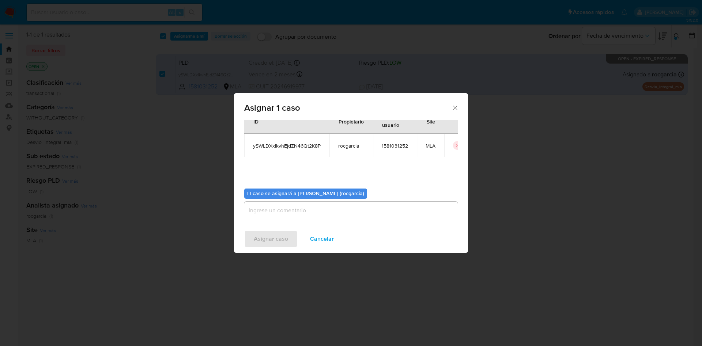
scroll to position [38, 0]
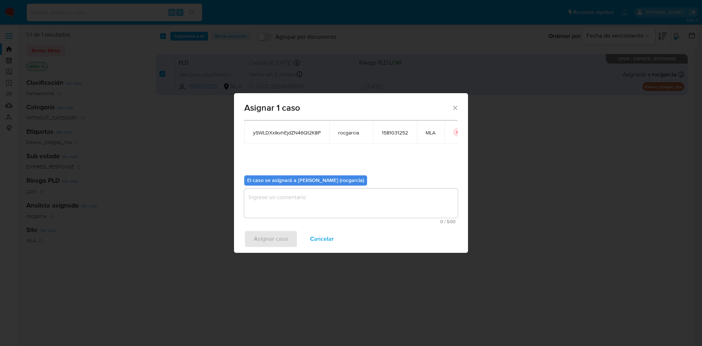
drag, startPoint x: 296, startPoint y: 208, endPoint x: 289, endPoint y: 222, distance: 15.5
click at [296, 208] on textarea "assign-modal" at bounding box center [351, 203] width 214 height 29
click at [281, 240] on span "Asignar caso" at bounding box center [271, 239] width 34 height 16
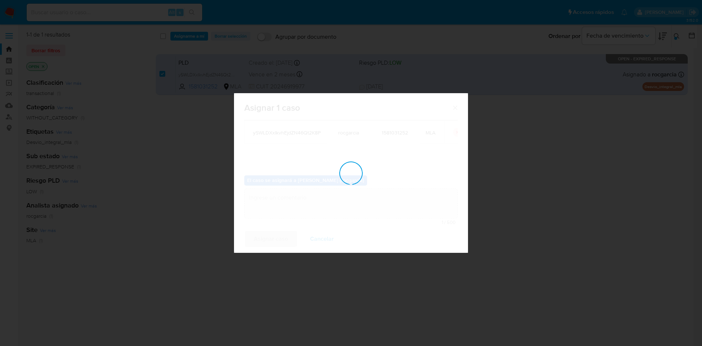
checkbox input "false"
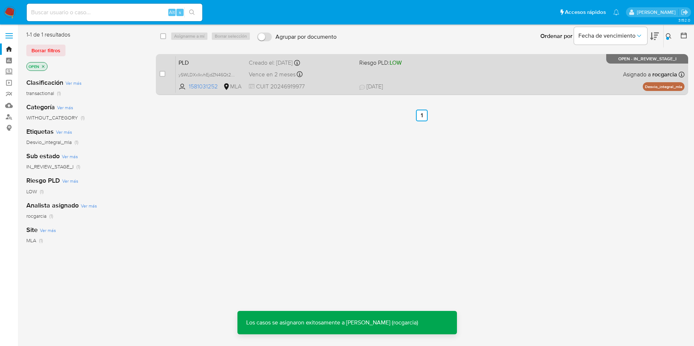
click at [472, 65] on div "PLD ySWLDXxIkvhEjdZN46Qt2K8P 1581031252 MLA Riesgo PLD: LOW Creado el: 12/07/20…" at bounding box center [430, 74] width 509 height 37
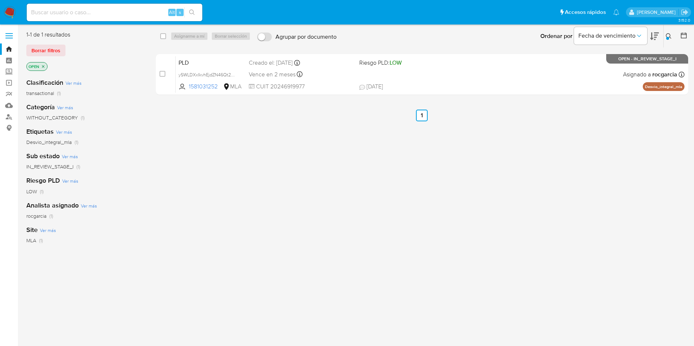
click at [669, 36] on icon at bounding box center [669, 36] width 6 height 6
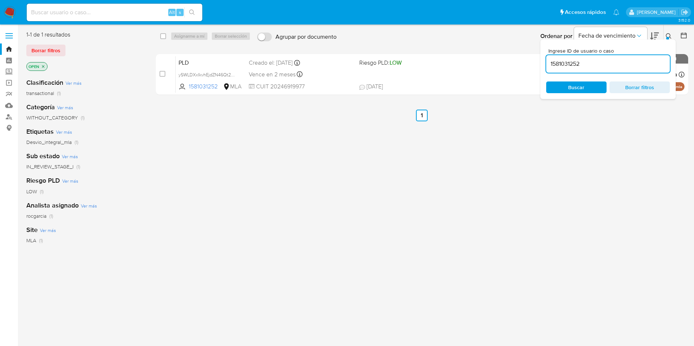
click at [593, 63] on input "1581031252" at bounding box center [608, 64] width 124 height 10
type input "7022637"
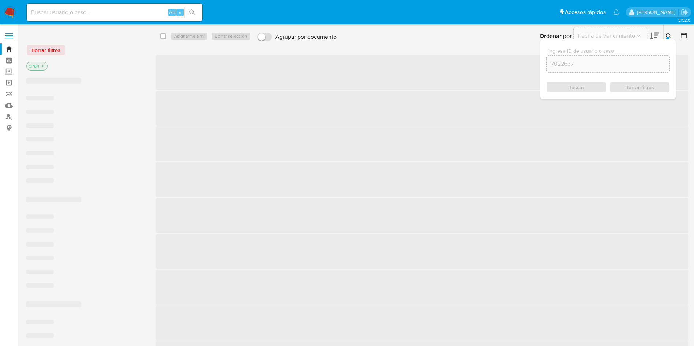
click at [668, 36] on icon at bounding box center [669, 36] width 6 height 6
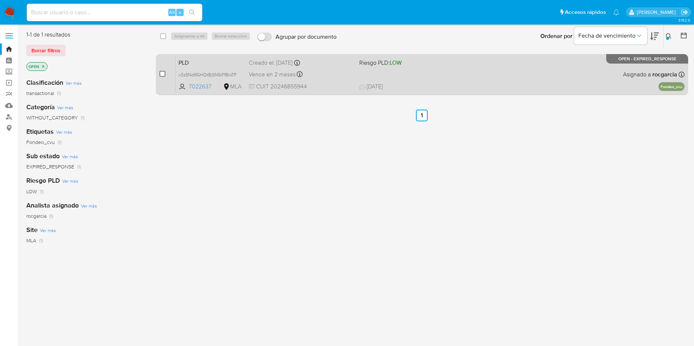
click at [160, 75] on input "checkbox" at bounding box center [162, 74] width 6 height 6
checkbox input "true"
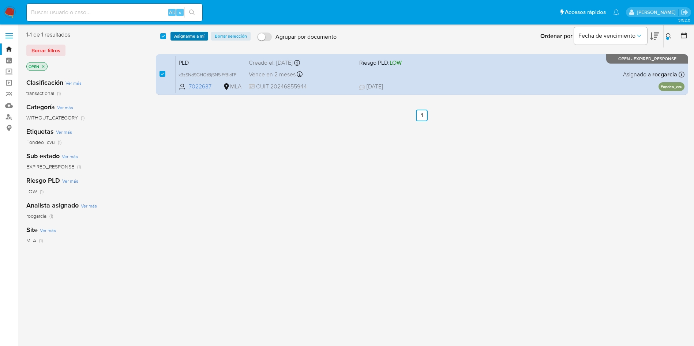
click at [191, 37] on span "Asignarme a mí" at bounding box center [189, 36] width 30 height 7
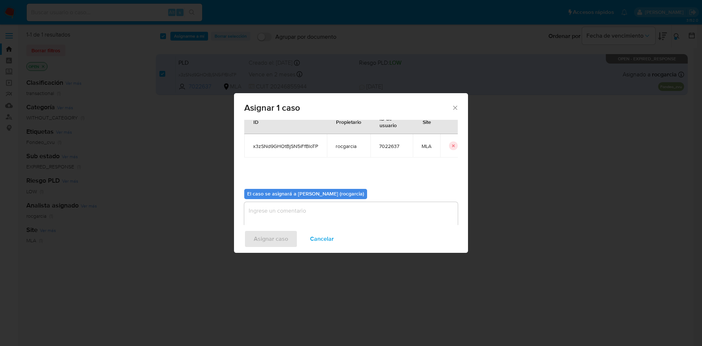
scroll to position [38, 0]
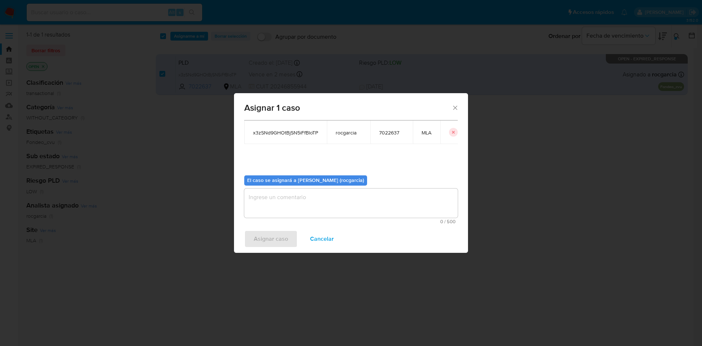
click at [280, 201] on textarea "assign-modal" at bounding box center [351, 203] width 214 height 29
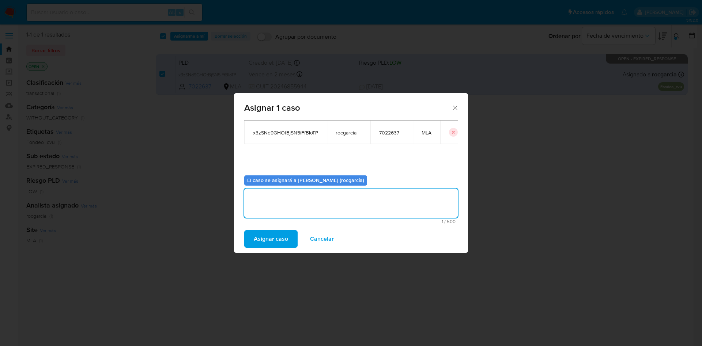
click at [267, 237] on span "Asignar caso" at bounding box center [271, 239] width 34 height 16
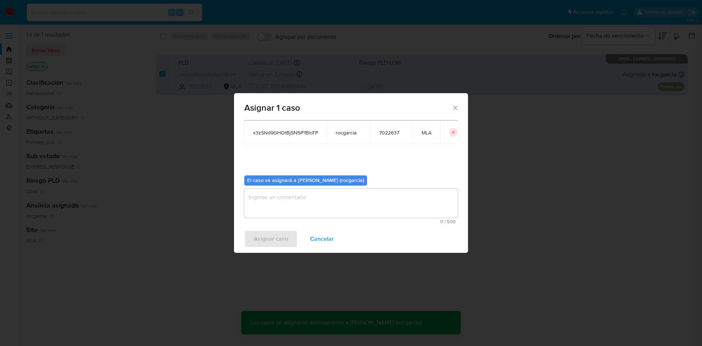
checkbox input "false"
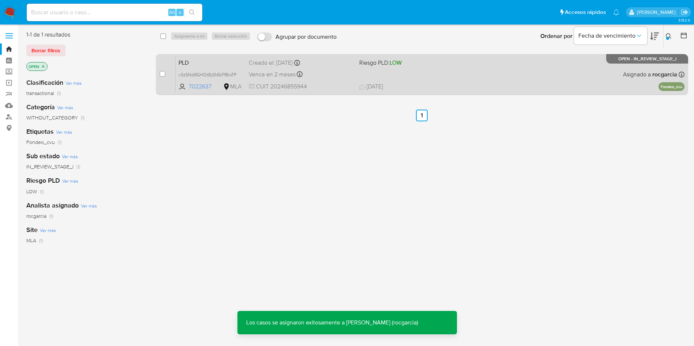
click at [458, 75] on div "PLD x3zSNd9GHOtBjSN5iFfBloTP 7022637 MLA Riesgo PLD: LOW Creado el: 12/07/2025 …" at bounding box center [430, 74] width 509 height 37
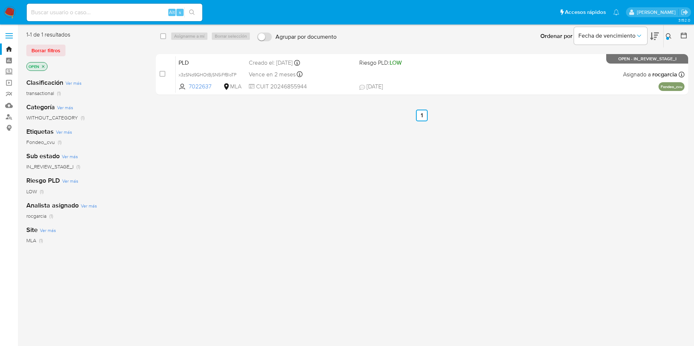
click at [664, 35] on button at bounding box center [669, 36] width 12 height 9
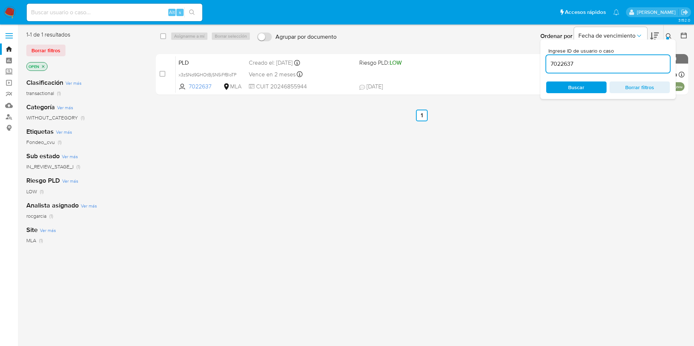
click at [586, 65] on input "7022637" at bounding box center [608, 64] width 124 height 10
type input "28746806"
click at [667, 35] on icon at bounding box center [669, 36] width 6 height 6
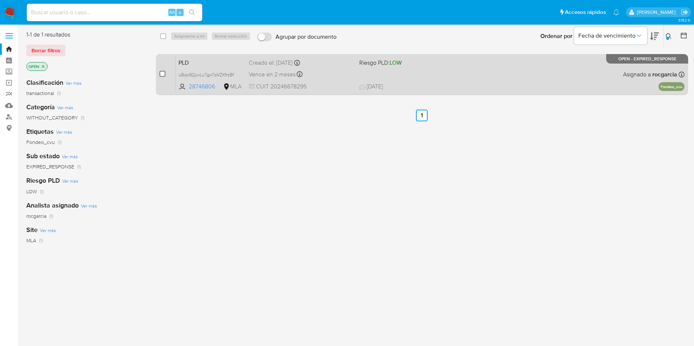
click at [160, 73] on input "checkbox" at bounding box center [162, 74] width 6 height 6
checkbox input "true"
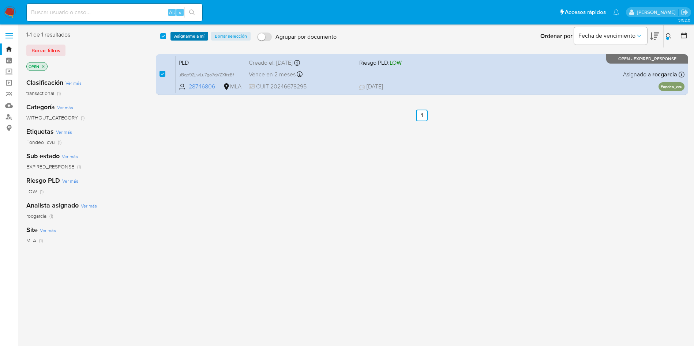
click at [186, 37] on span "Asignarme a mí" at bounding box center [189, 36] width 30 height 7
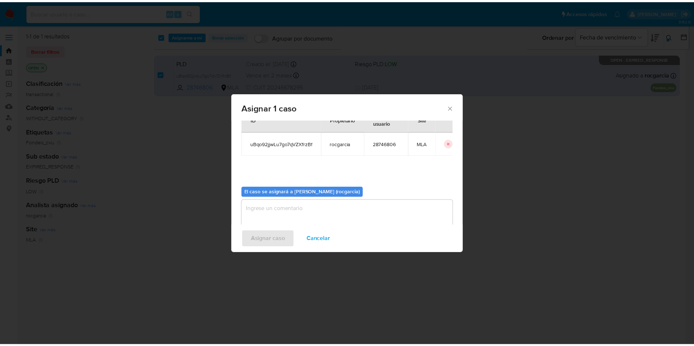
scroll to position [38, 0]
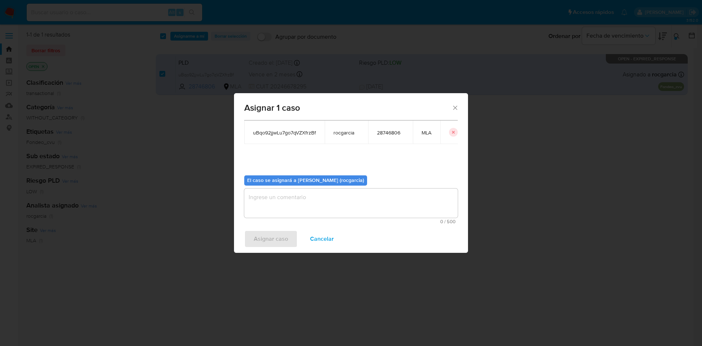
click at [266, 196] on textarea "assign-modal" at bounding box center [351, 203] width 214 height 29
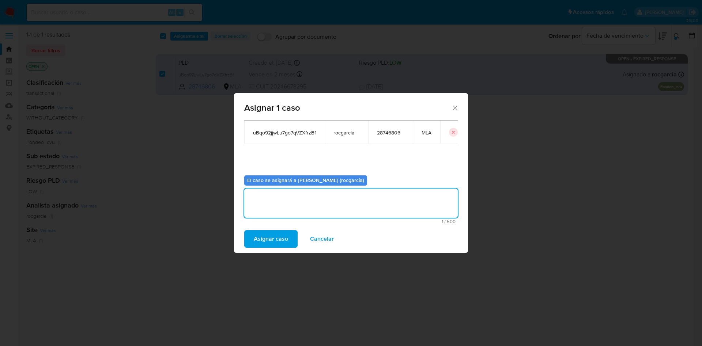
click at [261, 239] on span "Asignar caso" at bounding box center [271, 239] width 34 height 16
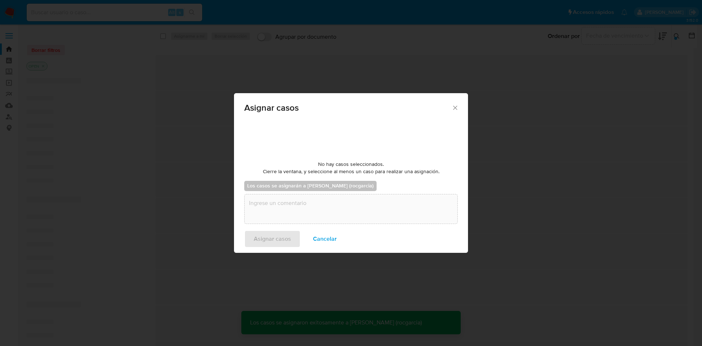
checkbox input "false"
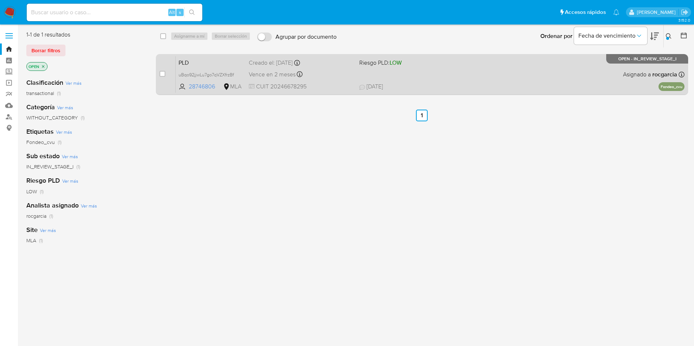
click at [349, 78] on div "Vence en 2 meses Vence el 10/10/2025 03:30:46" at bounding box center [301, 74] width 105 height 10
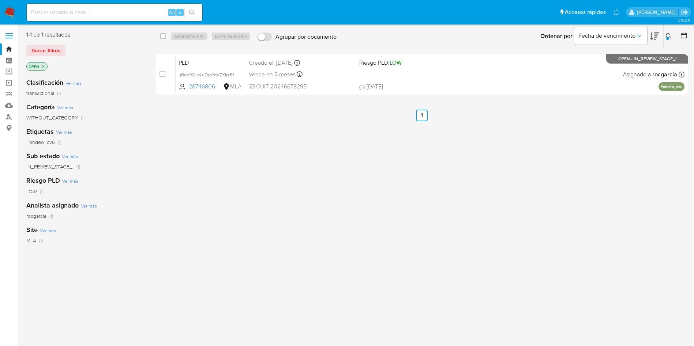
click at [12, 14] on img at bounding box center [10, 12] width 12 height 12
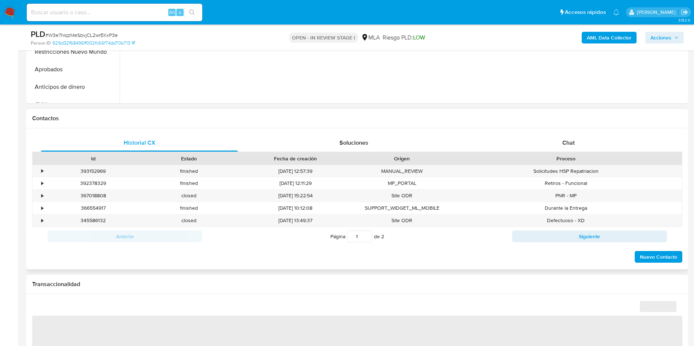
scroll to position [274, 0]
click at [562, 143] on span "Chat" at bounding box center [568, 142] width 12 height 8
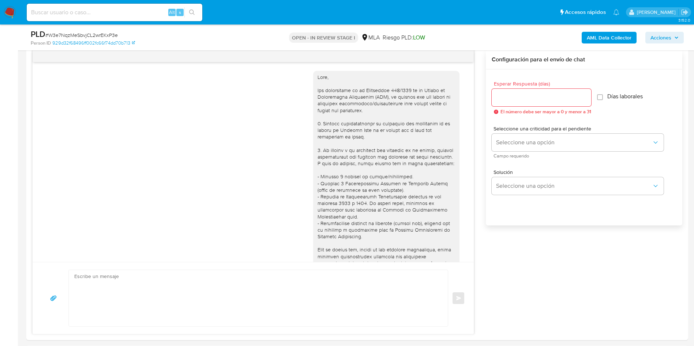
scroll to position [864, 0]
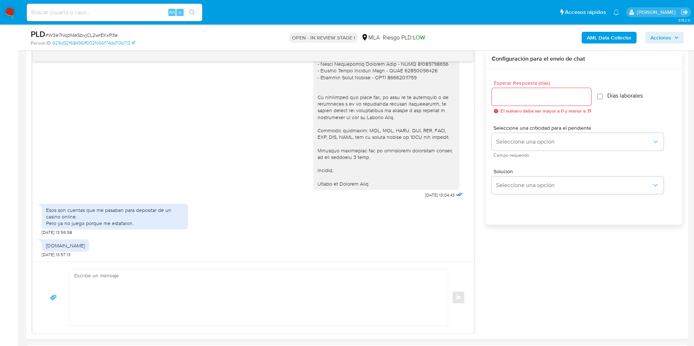
select select "10"
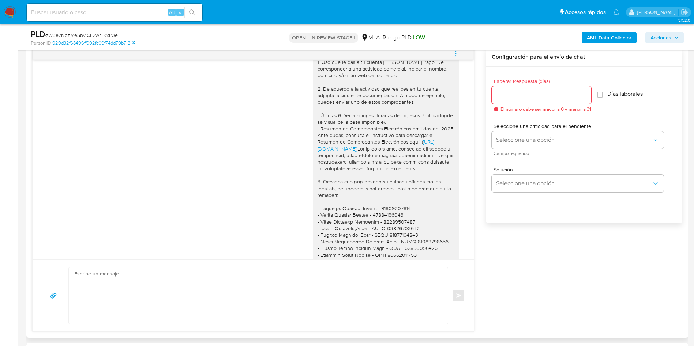
scroll to position [864, 0]
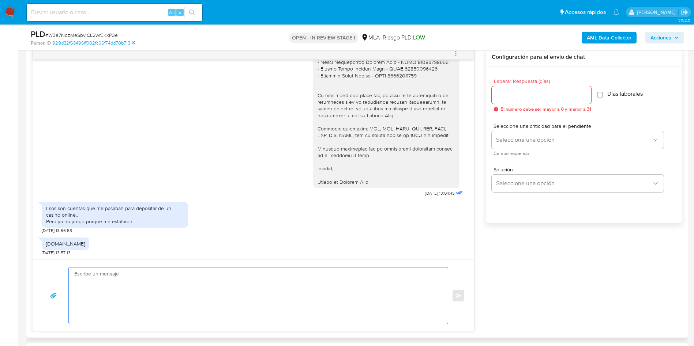
click at [85, 290] on textarea at bounding box center [256, 296] width 364 height 56
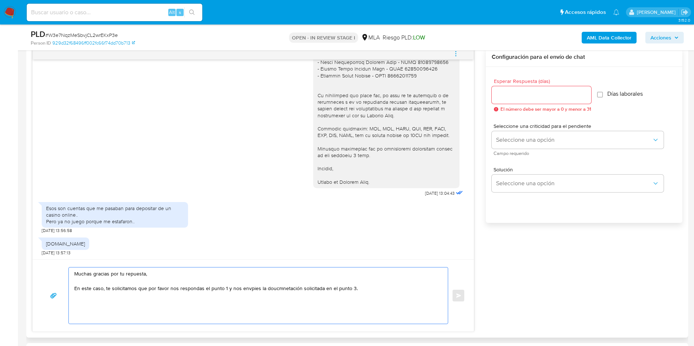
click at [247, 289] on textarea "Muchas gracias por tu repuesta, En este caso, te solicitamos que por favor nos …" at bounding box center [256, 296] width 364 height 56
click at [0, 0] on lt-span "env í es" at bounding box center [0, 0] width 0 height 0
click at [277, 292] on textarea "Muchas gracias por tu repuesta, En este caso, te solicitamos que por favor nos …" at bounding box center [256, 296] width 364 height 56
click at [273, 291] on textarea "Muchas gracias por tu repuesta, En este caso, te solicitamos que por favor nos …" at bounding box center [256, 296] width 364 height 56
click at [0, 0] on lt-span "do cumentación" at bounding box center [0, 0] width 0 height 0
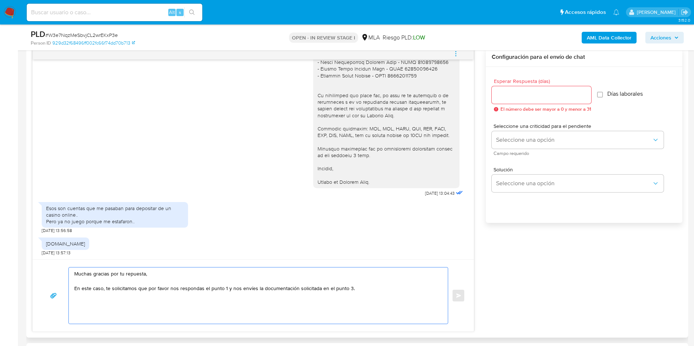
drag, startPoint x: 99, startPoint y: 292, endPoint x: 176, endPoint y: 295, distance: 77.3
click at [176, 295] on textarea "Muchas gracias por tu repuesta, En este caso, te solicitamos que por favor nos …" at bounding box center [256, 296] width 364 height 56
drag, startPoint x: 194, startPoint y: 287, endPoint x: 230, endPoint y: 287, distance: 36.2
click at [230, 287] on textarea "Muchas gracias por tu repuesta, En este caso, te solicitamos que por favor nos …" at bounding box center [256, 296] width 364 height 56
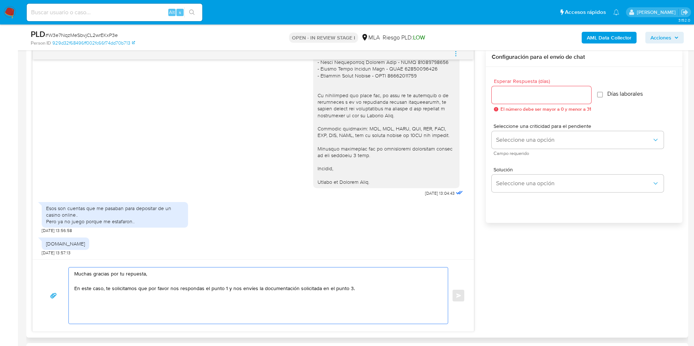
drag, startPoint x: 230, startPoint y: 287, endPoint x: 247, endPoint y: 287, distance: 16.8
click at [231, 287] on textarea "Muchas gracias por tu repuesta, En este caso, te solicitamos que por favor nos …" at bounding box center [256, 296] width 364 height 56
drag, startPoint x: 266, startPoint y: 287, endPoint x: 299, endPoint y: 287, distance: 33.3
click at [299, 287] on textarea "Muchas gracias por tu repuesta, En este caso, te solicitamos que por favor nos …" at bounding box center [256, 296] width 364 height 56
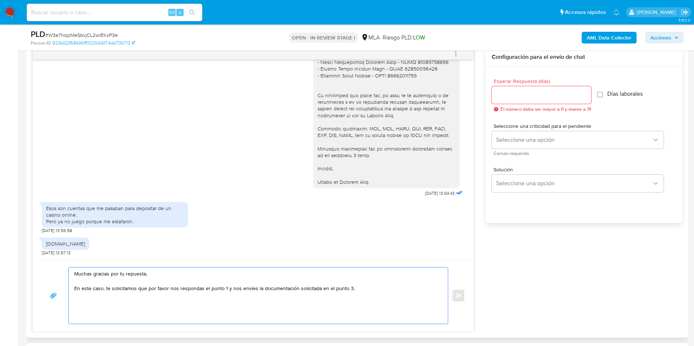
drag, startPoint x: 238, startPoint y: 290, endPoint x: 279, endPoint y: 292, distance: 41.0
click at [279, 292] on textarea "Muchas gracias por tu repuesta, En este caso, te solicitamos que por favor nos …" at bounding box center [256, 296] width 364 height 56
click at [360, 287] on textarea "Muchas gracias por tu repuesta, En este caso, te solicitamos que por favor nos …" at bounding box center [256, 296] width 364 height 56
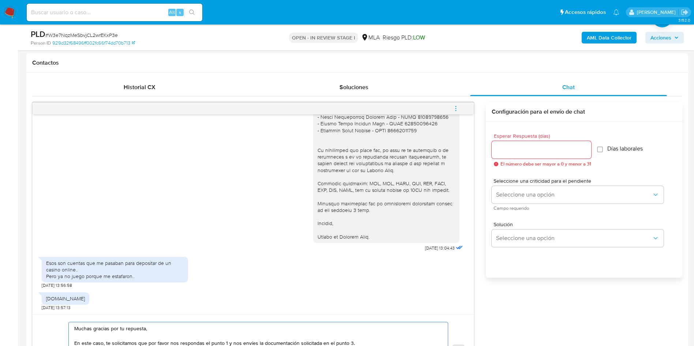
scroll to position [384, 0]
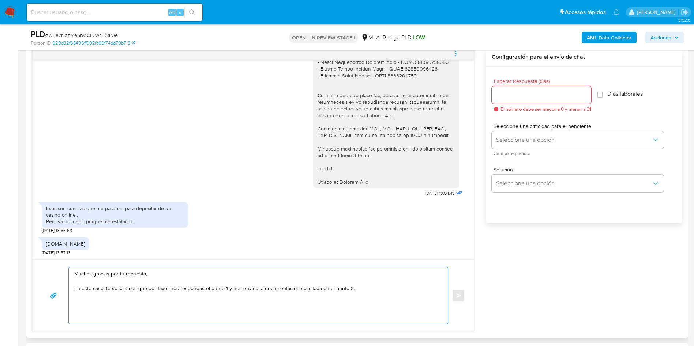
drag, startPoint x: 116, startPoint y: 290, endPoint x: 213, endPoint y: 289, distance: 96.6
click at [213, 289] on textarea "Muchas gracias por tu repuesta, En este caso, te solicitamos que por favor nos …" at bounding box center [256, 296] width 364 height 56
drag, startPoint x: 233, startPoint y: 289, endPoint x: 268, endPoint y: 291, distance: 35.5
click at [268, 291] on textarea "Muchas gracias por tu repuesta, En este caso, te solicitamos que por favor nos …" at bounding box center [256, 296] width 364 height 56
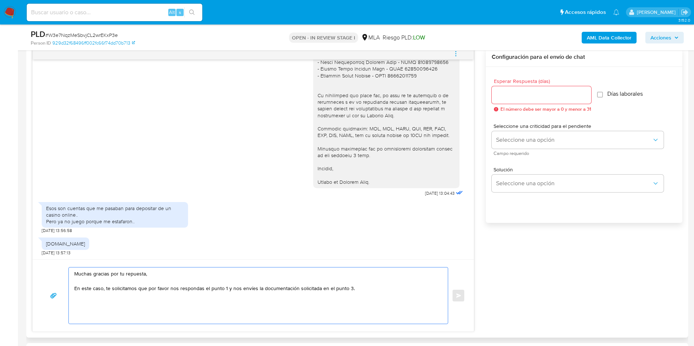
click at [268, 291] on textarea "Muchas gracias por tu repuesta, En este caso, te solicitamos que por favor nos …" at bounding box center [256, 296] width 364 height 56
click at [348, 290] on textarea "Muchas gracias por tu repuesta, En este caso, te solicitamos que por favor nos …" at bounding box center [256, 296] width 364 height 56
click at [352, 290] on textarea "Muchas gracias por tu repuesta, En este caso, te solicitamos que por favor nos …" at bounding box center [256, 296] width 364 height 56
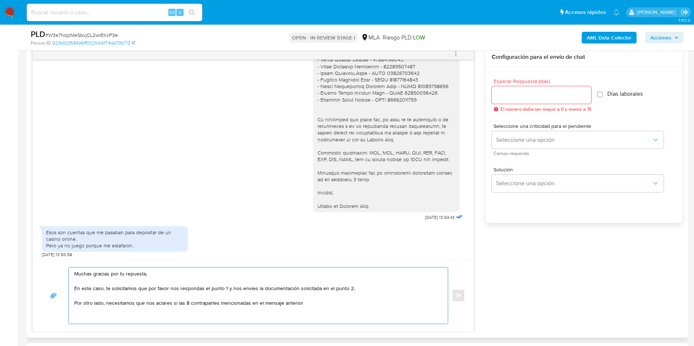
scroll to position [864, 0]
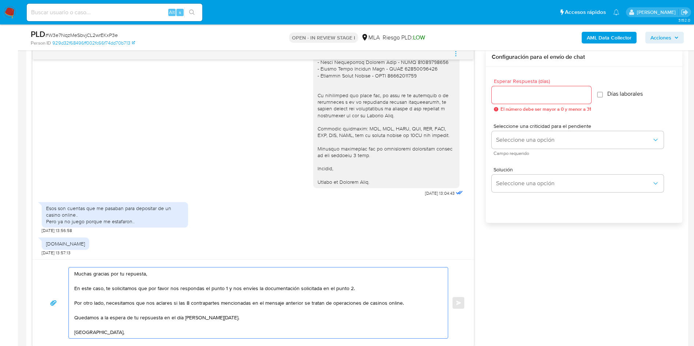
click at [147, 320] on textarea "Muchas gracias por tu repuesta, En este caso, te solicitamos que por favor nos …" at bounding box center [256, 303] width 364 height 71
click at [0, 0] on lt-strong "sp" at bounding box center [0, 0] width 0 height 0
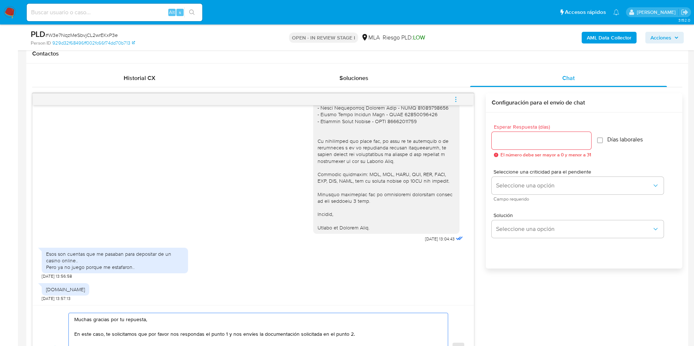
scroll to position [274, 0]
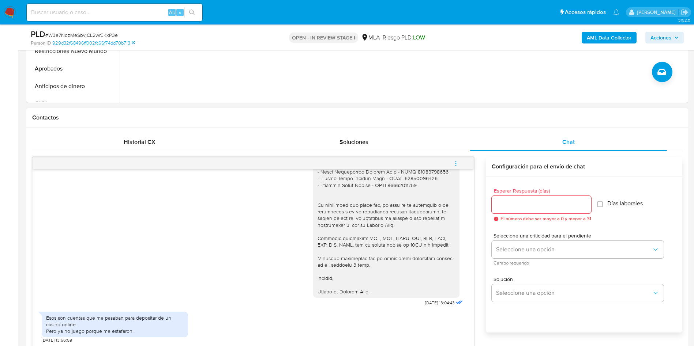
type textarea "Muchas gracias por tu repuesta, En este caso, te solicitamos que por favor nos …"
click at [534, 200] on input "Esperar Respuesta (días)" at bounding box center [541, 205] width 99 height 10
type input "0"
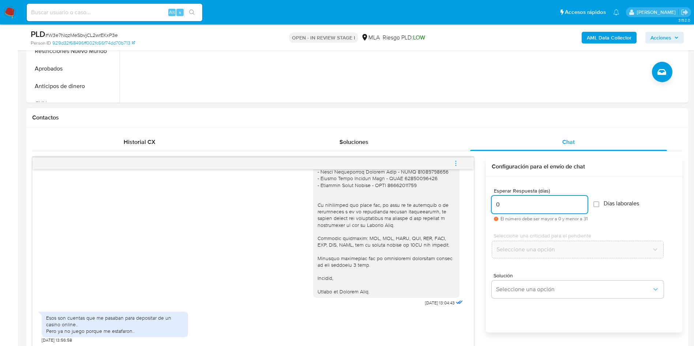
click at [516, 203] on input "0" at bounding box center [540, 205] width 96 height 10
type input "1"
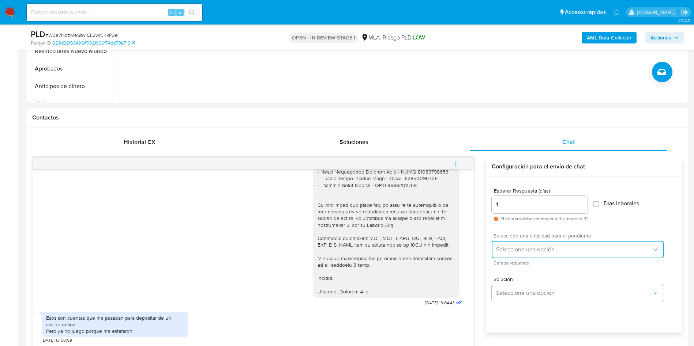
click at [529, 247] on span "Seleccione una opción" at bounding box center [574, 249] width 156 height 7
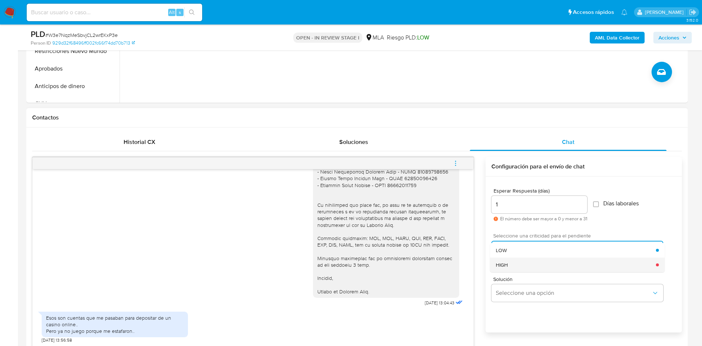
click at [527, 263] on div "HIGH" at bounding box center [576, 265] width 160 height 15
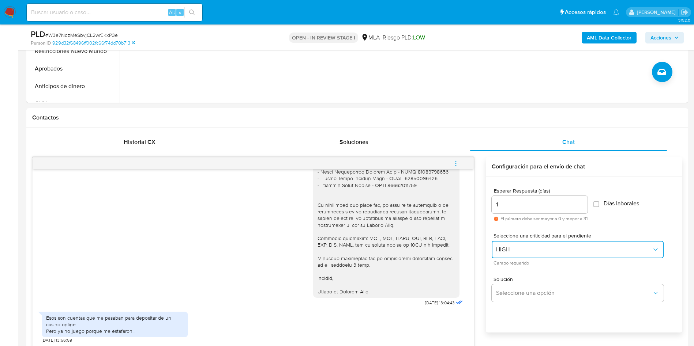
scroll to position [494, 0]
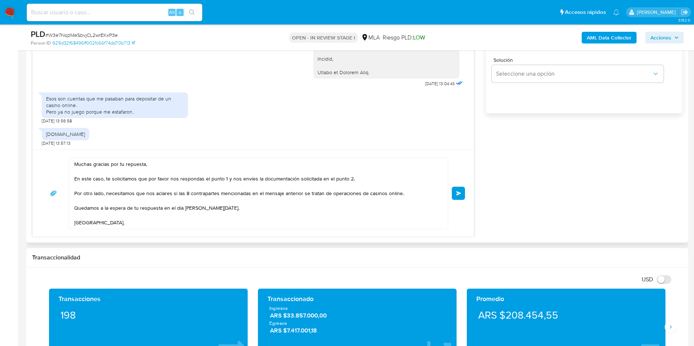
click at [458, 190] on button "Enviar" at bounding box center [458, 193] width 13 height 13
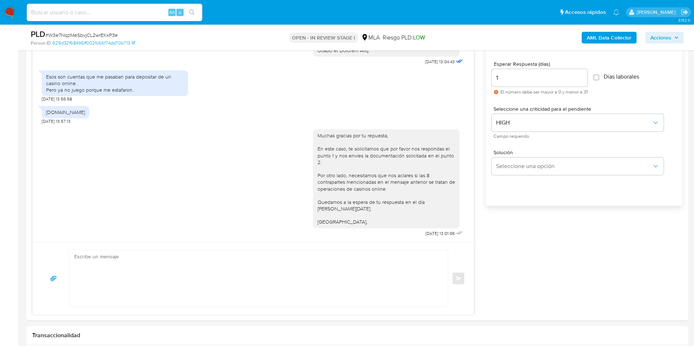
scroll to position [384, 0]
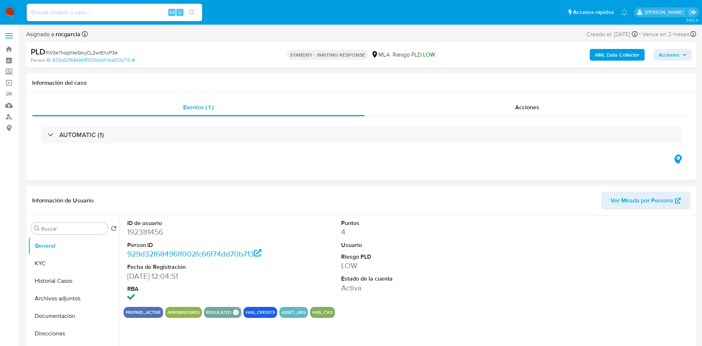
select select "10"
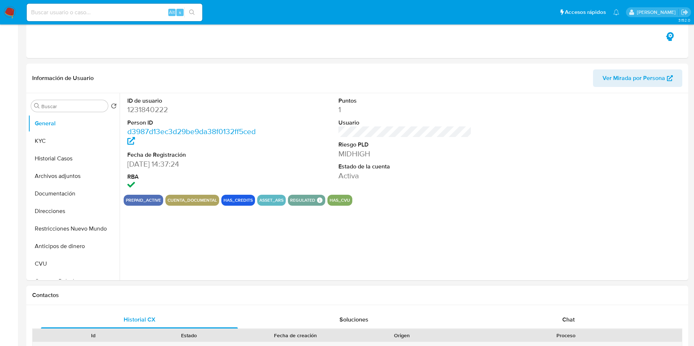
select select "10"
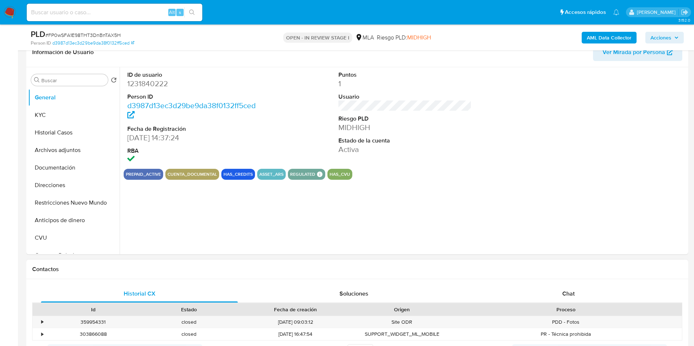
scroll to position [219, 0]
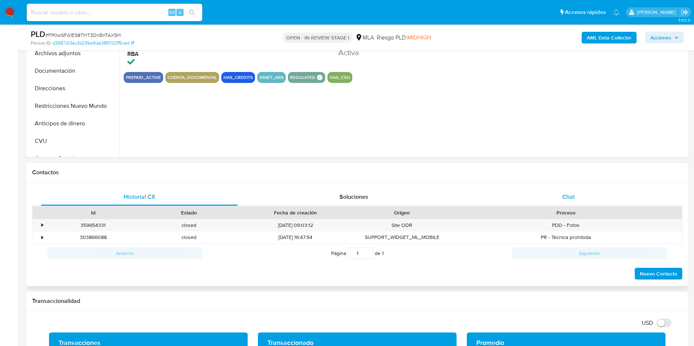
click at [569, 193] on span "Chat" at bounding box center [568, 197] width 12 height 8
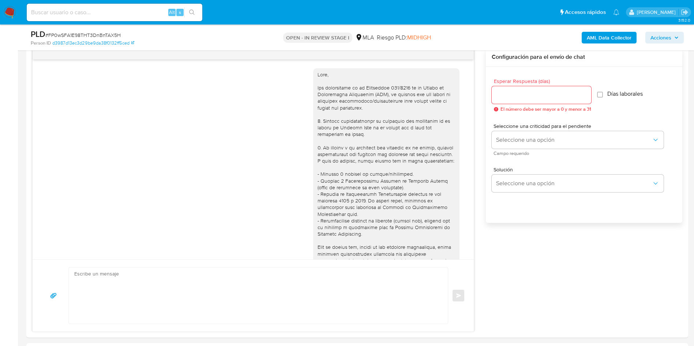
scroll to position [765, 0]
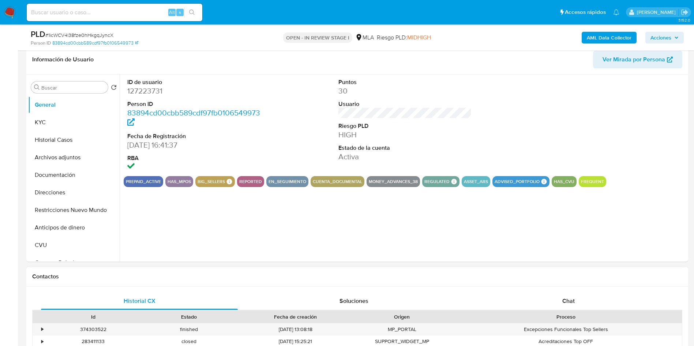
scroll to position [219, 0]
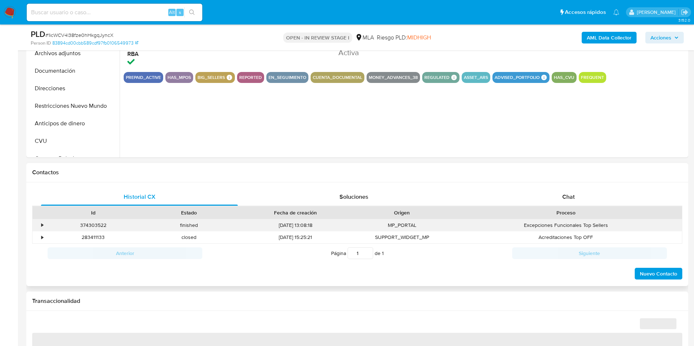
select select "10"
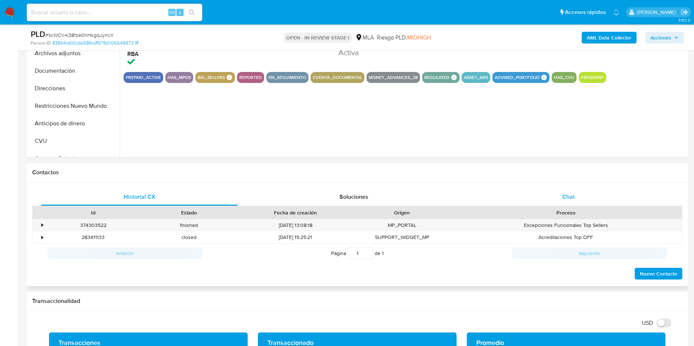
click at [569, 200] on span "Chat" at bounding box center [568, 197] width 12 height 8
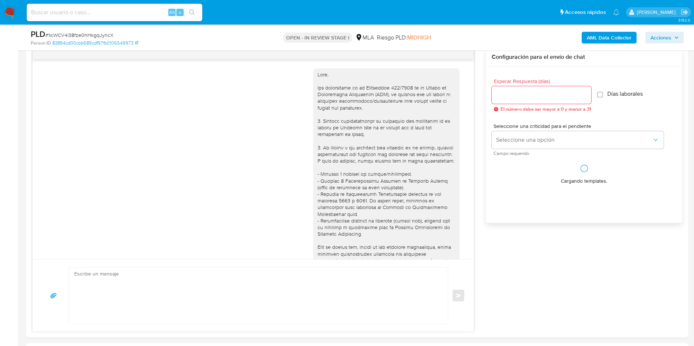
scroll to position [843, 0]
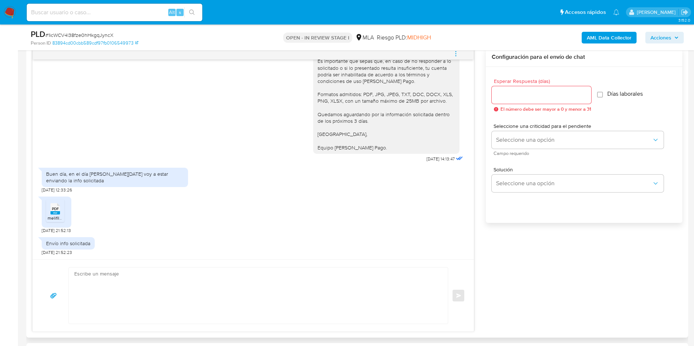
click at [59, 215] on span "melifile1560871131933585048.pdf" at bounding box center [80, 218] width 65 height 6
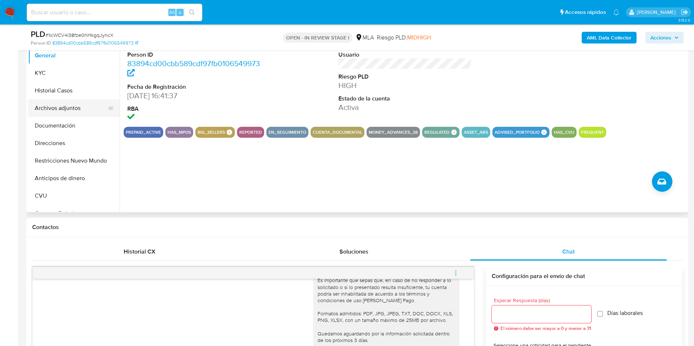
click at [48, 112] on button "Archivos adjuntos" at bounding box center [71, 108] width 86 height 18
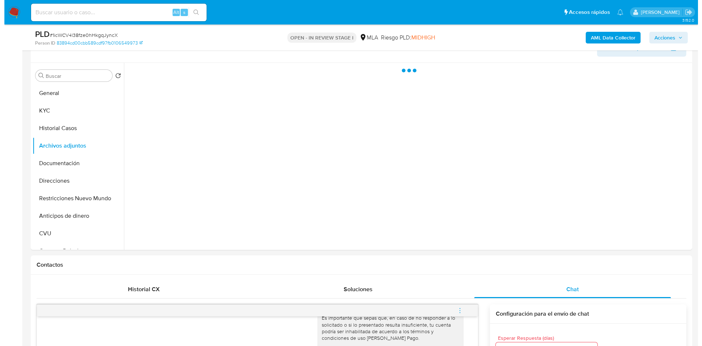
scroll to position [110, 0]
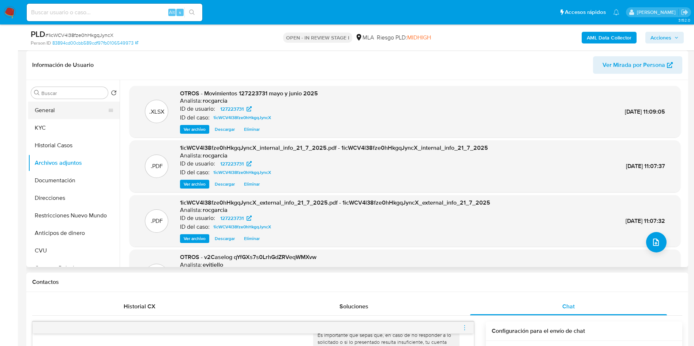
click at [68, 109] on button "General" at bounding box center [71, 111] width 86 height 18
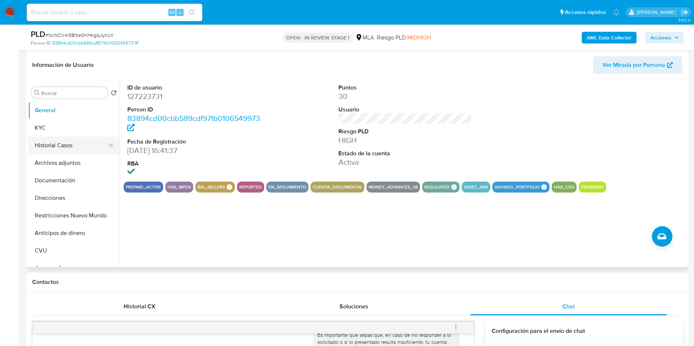
click at [56, 149] on button "Historial Casos" at bounding box center [71, 146] width 86 height 18
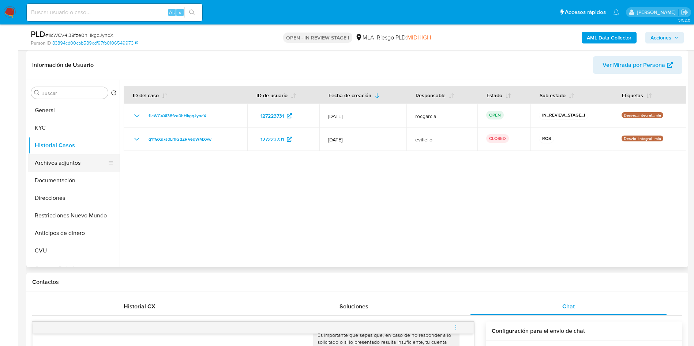
click at [61, 171] on button "Archivos adjuntos" at bounding box center [71, 163] width 86 height 18
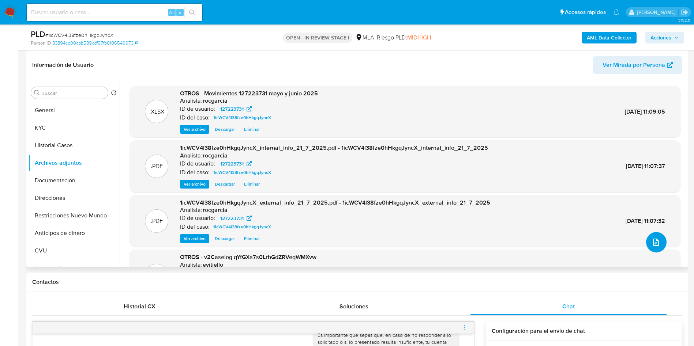
click at [654, 245] on icon "upload-file" at bounding box center [655, 242] width 9 height 9
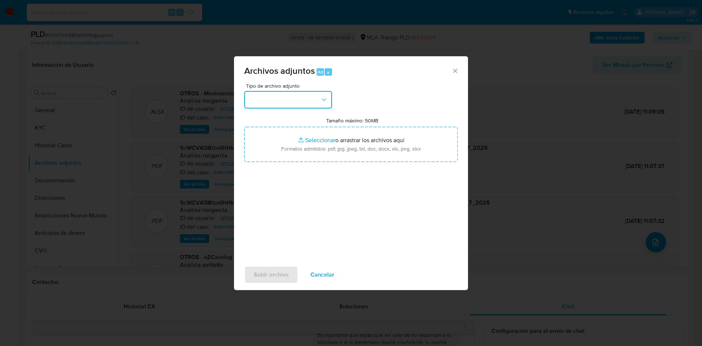
click at [249, 100] on button "button" at bounding box center [288, 100] width 88 height 18
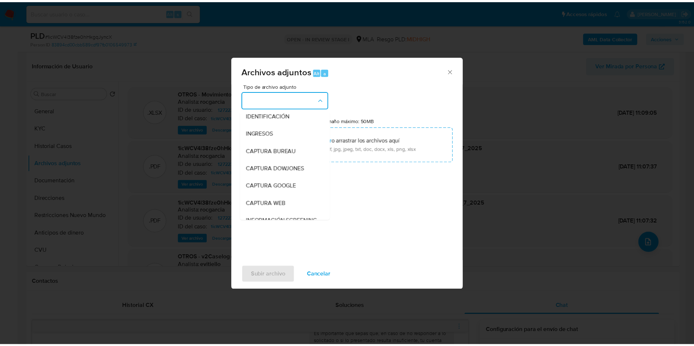
scroll to position [0, 0]
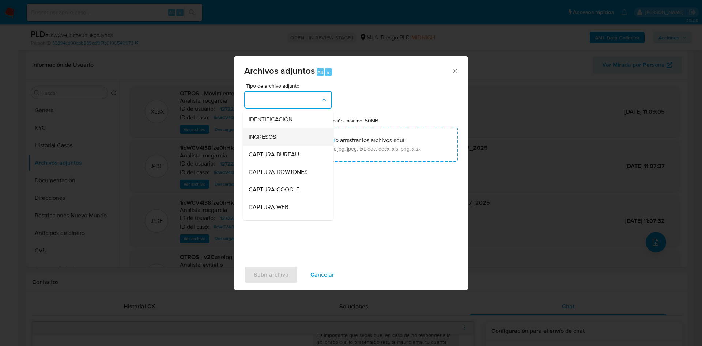
click at [279, 135] on div "INGRESOS" at bounding box center [286, 137] width 75 height 18
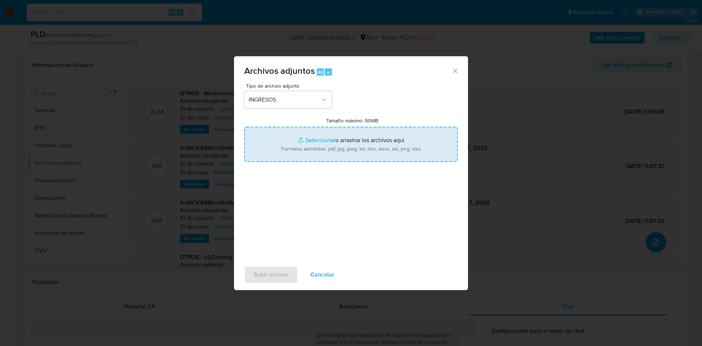
click at [331, 136] on input "Tamaño máximo: 50MB Seleccionar archivos" at bounding box center [351, 144] width 214 height 35
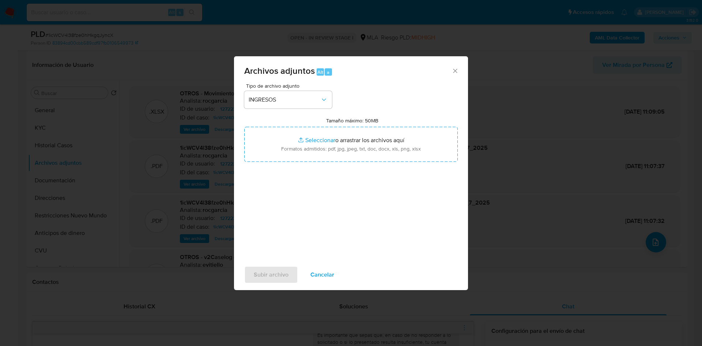
click at [456, 68] on icon "Cerrar" at bounding box center [455, 70] width 7 height 7
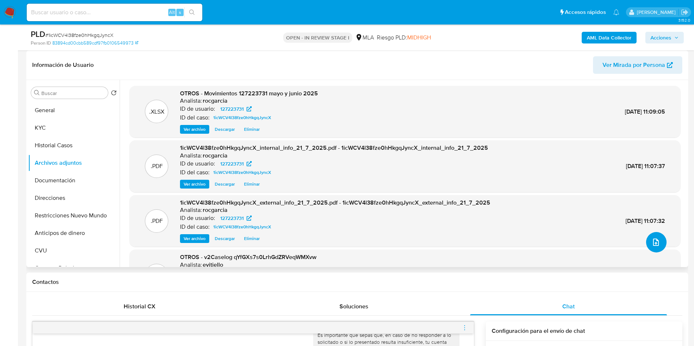
click at [655, 247] on button "upload-file" at bounding box center [656, 242] width 20 height 20
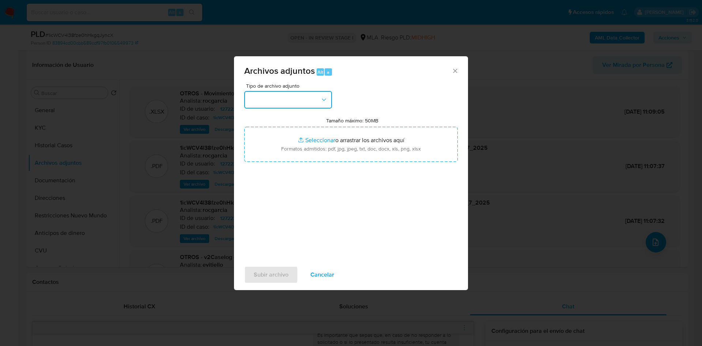
click at [283, 100] on button "button" at bounding box center [288, 100] width 88 height 18
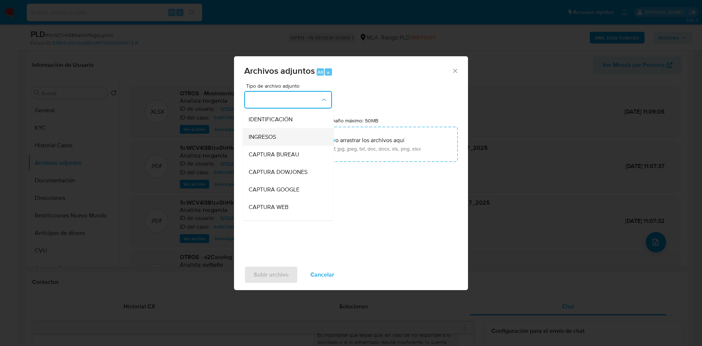
click at [288, 138] on div "INGRESOS" at bounding box center [286, 137] width 75 height 18
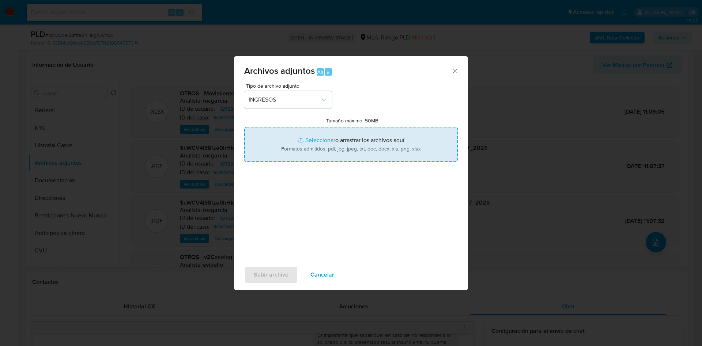
click at [303, 143] on input "Tamaño máximo: 50MB Seleccionar archivos" at bounding box center [351, 144] width 214 height 35
type input "C:\fakepath\DDJJ IVA e IIBB.pdf"
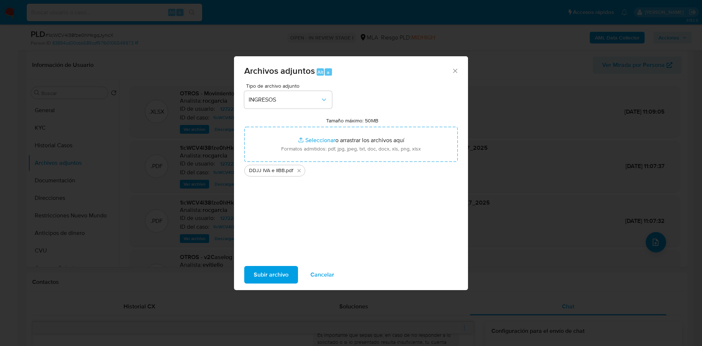
click at [269, 279] on span "Subir archivo" at bounding box center [271, 275] width 35 height 16
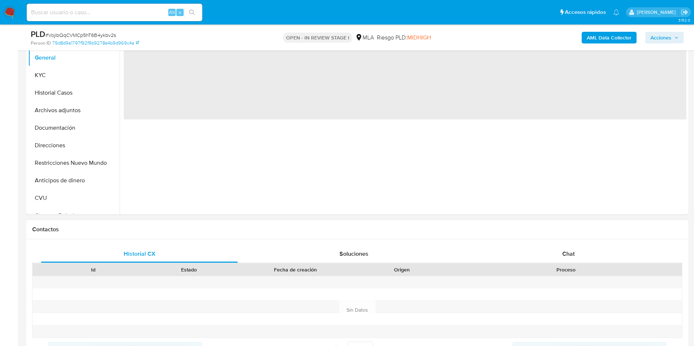
scroll to position [219, 0]
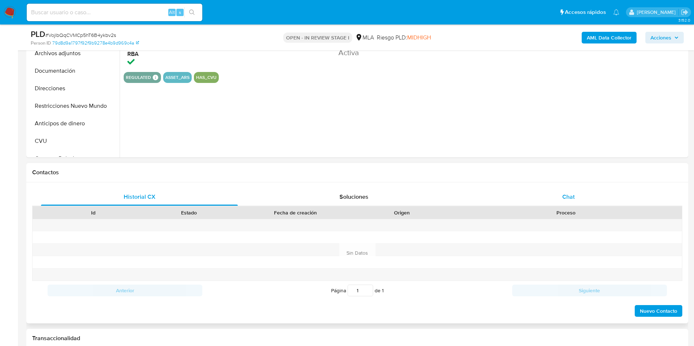
click at [557, 197] on div "Chat" at bounding box center [568, 197] width 197 height 18
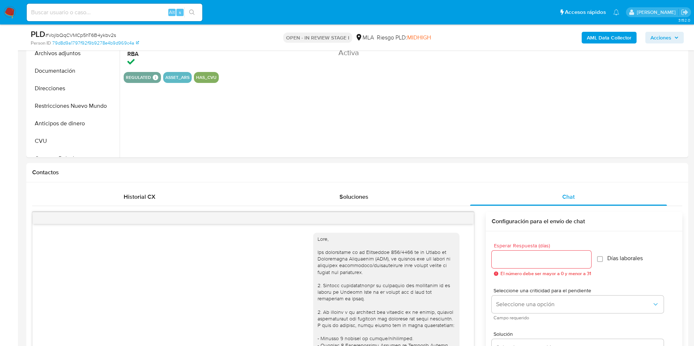
scroll to position [891, 0]
select select "10"
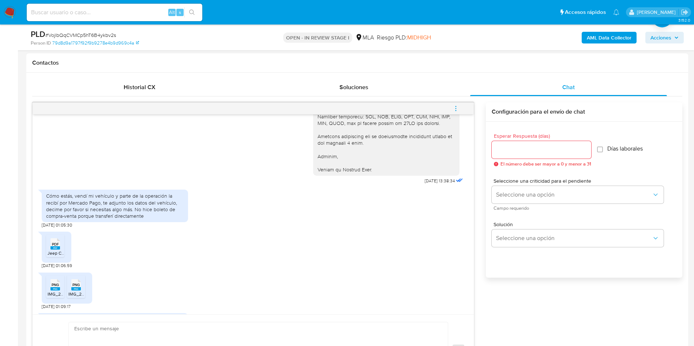
scroll to position [836, 0]
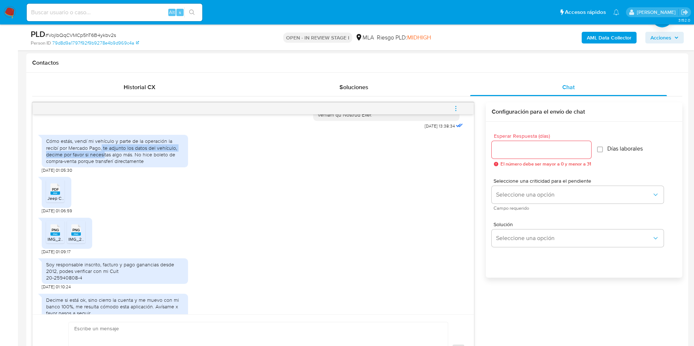
drag, startPoint x: 102, startPoint y: 181, endPoint x: 104, endPoint y: 187, distance: 5.9
click at [104, 165] on div "Cómo estás, vendí mi vehículo y parte de la operación la recibí por Mercado Pag…" at bounding box center [115, 151] width 138 height 27
drag, startPoint x: 88, startPoint y: 187, endPoint x: 95, endPoint y: 193, distance: 9.3
click at [95, 165] on div "Cómo estás, vendí mi vehículo y parte de la operación la recibí por Mercado Pag…" at bounding box center [115, 151] width 138 height 27
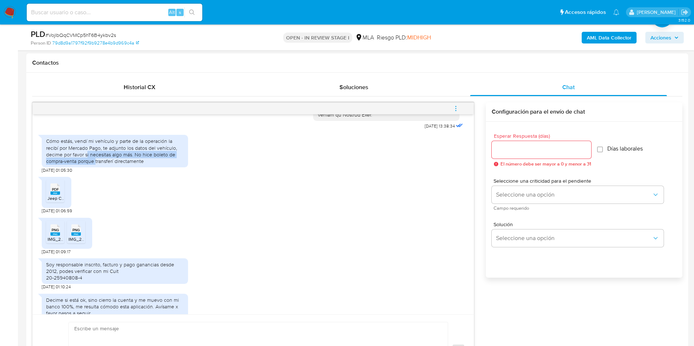
click at [95, 165] on div "Cómo estás, vendí mi vehículo y parte de la operación la recibí por Mercado Pag…" at bounding box center [115, 151] width 138 height 27
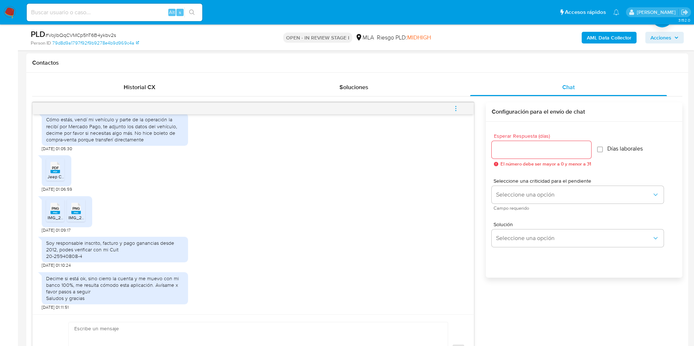
click at [56, 170] on span "PDF" at bounding box center [55, 168] width 7 height 5
click at [56, 213] on rect at bounding box center [55, 212] width 10 height 3
click at [79, 213] on rect at bounding box center [76, 212] width 10 height 3
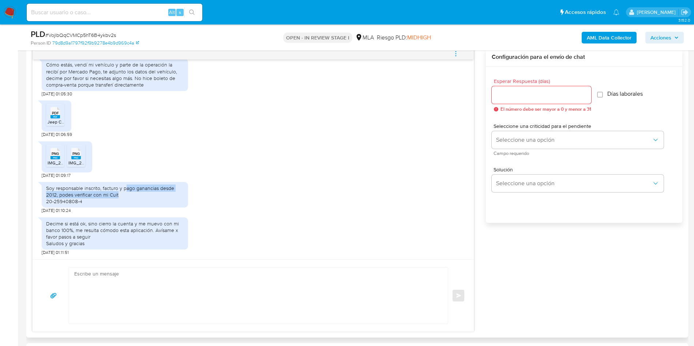
drag, startPoint x: 126, startPoint y: 189, endPoint x: 130, endPoint y: 196, distance: 7.9
click at [130, 196] on div "Soy responsable inscrito, facturo y pago ganancias desde 2012, podes verificar …" at bounding box center [115, 195] width 138 height 20
drag, startPoint x: 80, startPoint y: 198, endPoint x: 84, endPoint y: 203, distance: 6.5
click at [84, 203] on div "Soy responsable inscrito, facturo y pago ganancias desde 2012, podes verificar …" at bounding box center [115, 195] width 138 height 20
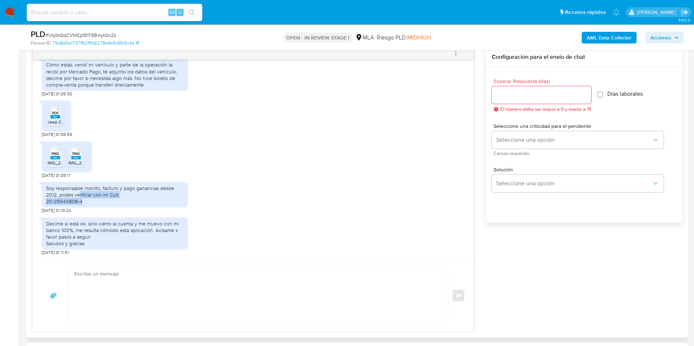
click at [84, 203] on div "Soy responsable inscrito, facturo y pago ganancias desde 2012, podes verificar …" at bounding box center [115, 195] width 138 height 20
drag, startPoint x: 69, startPoint y: 224, endPoint x: 88, endPoint y: 233, distance: 20.9
click at [88, 233] on div "Decime si está ok, sino cierro la cuenta y me muevo con mi banco 100%, me resul…" at bounding box center [115, 234] width 138 height 27
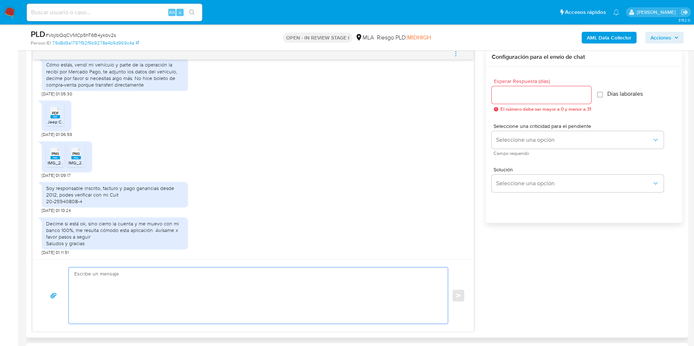
click at [134, 280] on textarea at bounding box center [256, 296] width 364 height 56
click at [98, 273] on textarea "Buenos dpias, muchas gracias por tu repsuesta, En este caso, necesitamos que po…" at bounding box center [256, 296] width 364 height 56
click at [0, 0] on lt-span "días" at bounding box center [0, 0] width 0 height 0
click at [165, 273] on textarea "Buenos días, muchas gracias por tu repsuesta, En este caso, necesitamos que por…" at bounding box center [256, 296] width 364 height 56
click at [173, 272] on textarea "Buenos días, muchas gracias por tu repsuesta, En este caso, necesitamos que por…" at bounding box center [256, 296] width 364 height 56
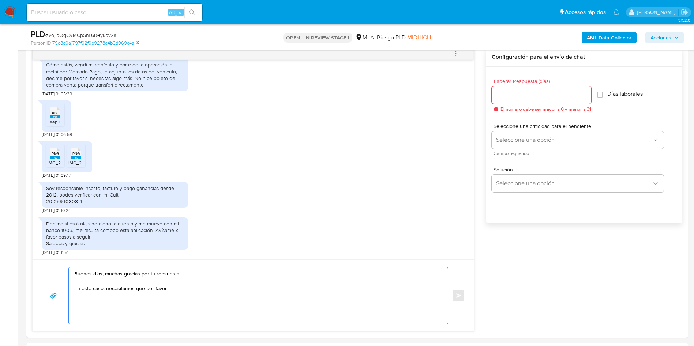
click at [0, 0] on lt-span "re sp uesta" at bounding box center [0, 0] width 0 height 0
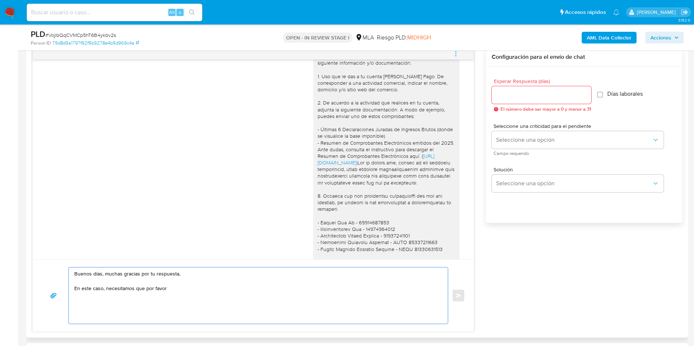
scroll to position [507, 0]
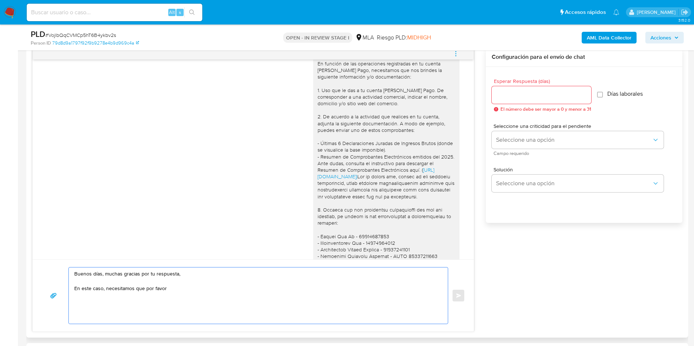
click at [188, 291] on textarea "Buenos días, muchas gracias por tu respuesta, En este caso, necesitamos que por…" at bounding box center [256, 296] width 364 height 56
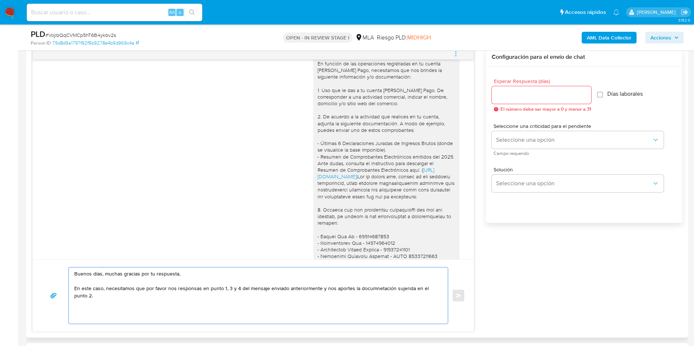
click at [362, 290] on textarea "Buenos días, muchas gracias por tu respuesta, En este caso, necesitamos que por…" at bounding box center [256, 296] width 364 height 56
click at [0, 0] on lt-span "docum en tación" at bounding box center [0, 0] width 0 height 0
click at [396, 290] on textarea "Buenos días, muchas gracias por tu respuesta, En este caso, necesitamos que por…" at bounding box center [256, 296] width 364 height 56
click at [403, 287] on textarea "Buenos días, muchas gracias por tu respuesta, En este caso, necesitamos que por…" at bounding box center [256, 296] width 364 height 56
click at [0, 0] on lt-span "sugerida" at bounding box center [0, 0] width 0 height 0
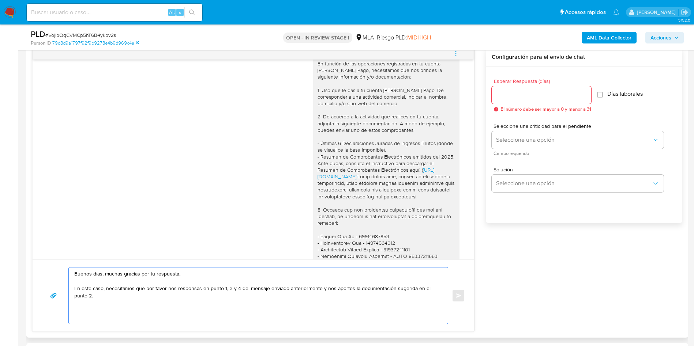
click at [136, 296] on textarea "Buenos días, muchas gracias por tu respuesta, En este caso, necesitamos que por…" at bounding box center [256, 296] width 364 height 56
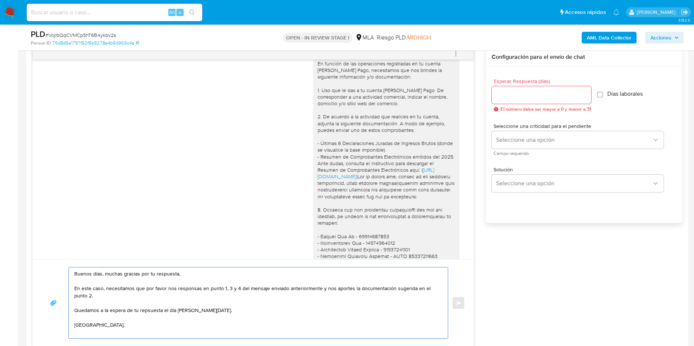
click at [146, 313] on textarea "Buenos días, muchas gracias por tu respuesta, En este caso, necesitamos que por…" at bounding box center [256, 303] width 364 height 71
click at [153, 312] on textarea "Buenos días, muchas gracias por tu respuesta, En este caso, necesitamos que por…" at bounding box center [256, 303] width 364 height 71
click at [0, 0] on lt-span "re sp uesta" at bounding box center [0, 0] width 0 height 0
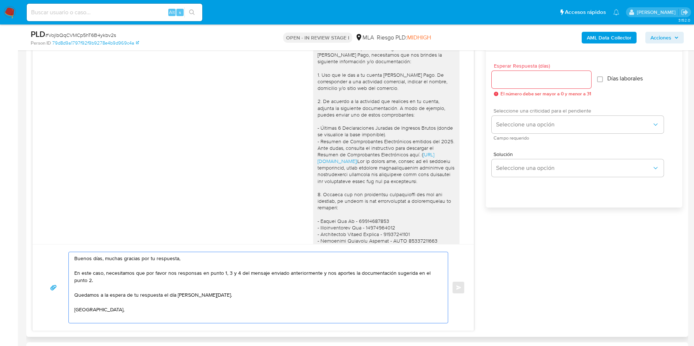
scroll to position [384, 0]
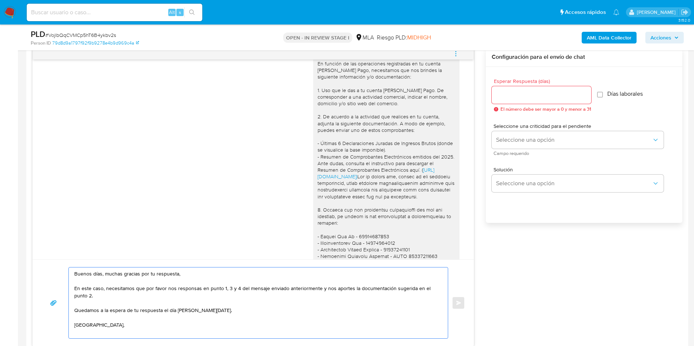
type textarea "Buenos días, muchas gracias por tu respuesta, En este caso, necesitamos que por…"
click at [532, 99] on input "Esperar Respuesta (días)" at bounding box center [541, 95] width 99 height 10
type input "1"
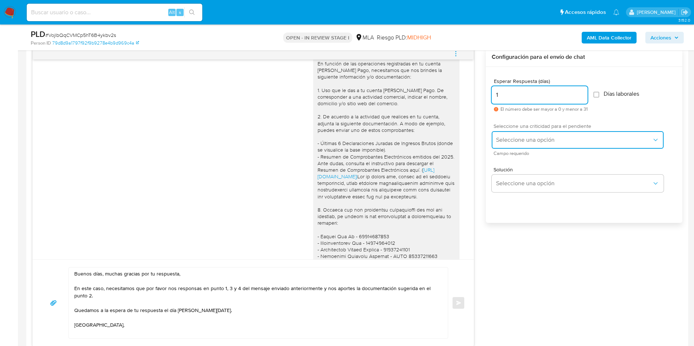
click at [534, 138] on span "Seleccione una opción" at bounding box center [574, 139] width 156 height 7
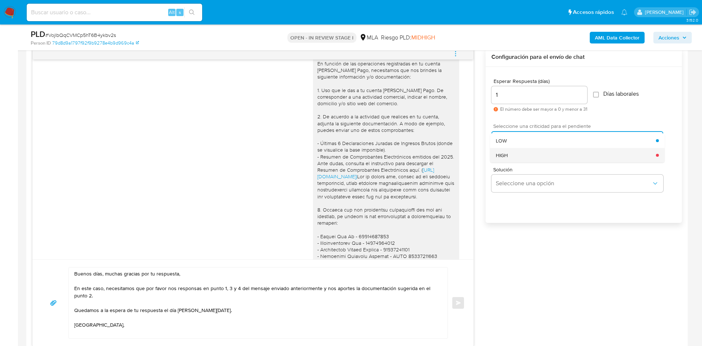
click at [533, 156] on div "HIGH" at bounding box center [576, 155] width 160 height 15
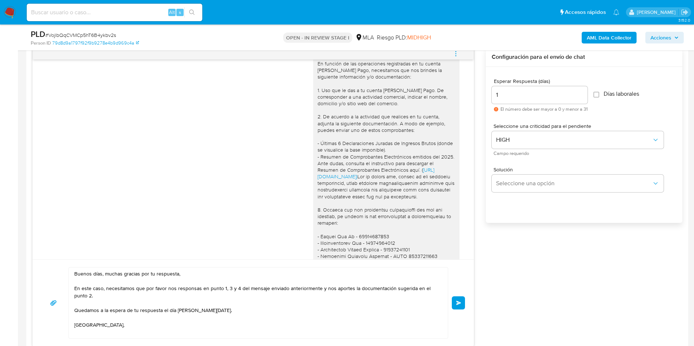
click at [462, 298] on button "Enviar" at bounding box center [458, 303] width 13 height 13
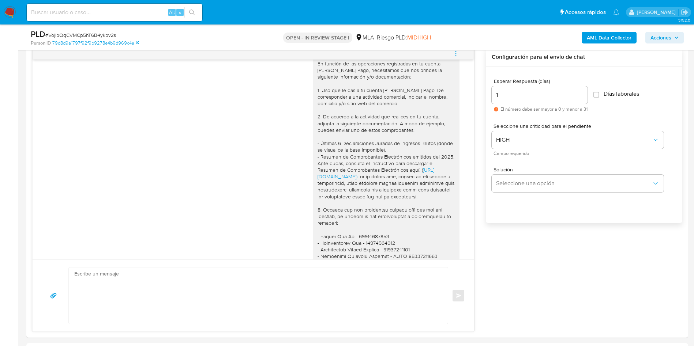
scroll to position [972, 0]
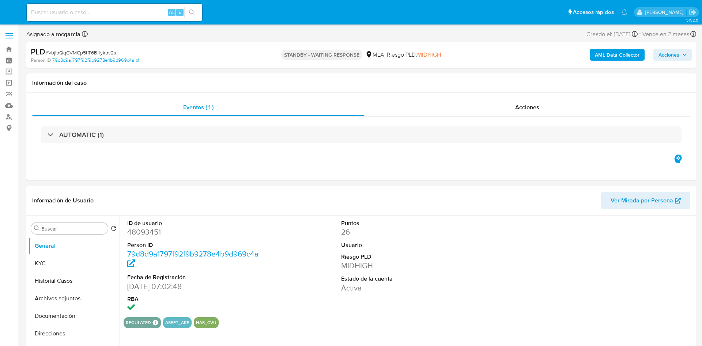
select select "10"
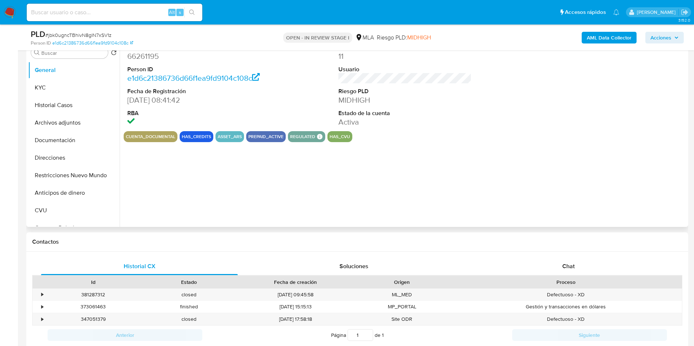
scroll to position [165, 0]
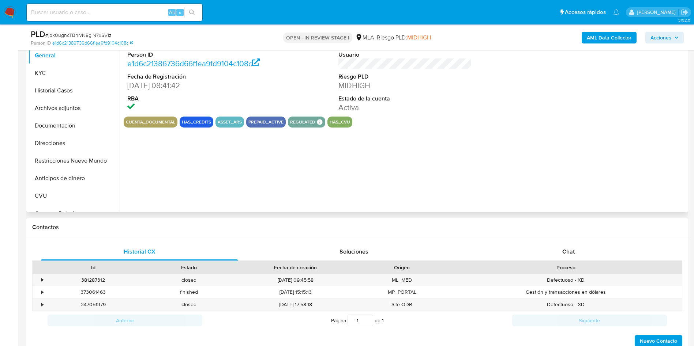
select select "10"
click at [585, 248] on div "Chat" at bounding box center [568, 252] width 197 height 18
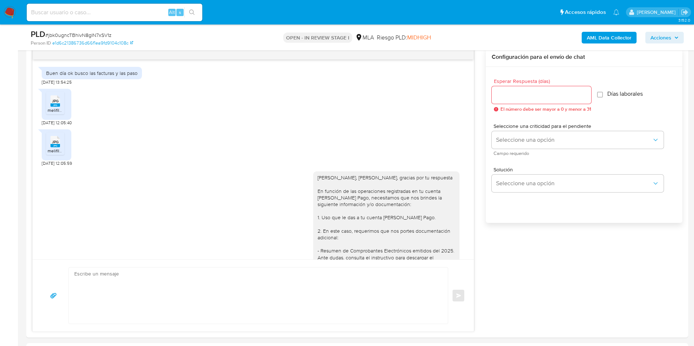
scroll to position [417, 0]
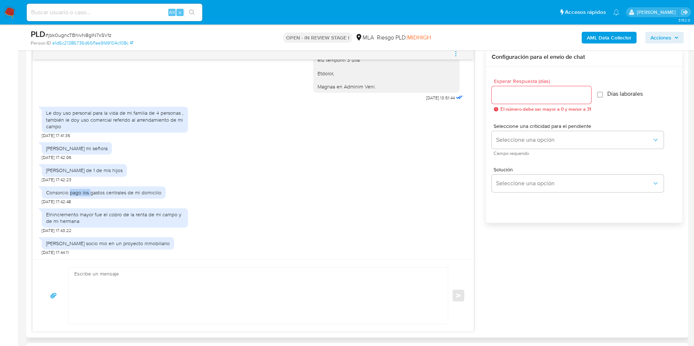
drag, startPoint x: 70, startPoint y: 194, endPoint x: 91, endPoint y: 192, distance: 20.9
click at [91, 192] on div "Consorcio pago los gastos centrales de mi domicilio" at bounding box center [103, 192] width 115 height 7
drag, startPoint x: 72, startPoint y: 215, endPoint x: 75, endPoint y: 220, distance: 5.9
click at [75, 220] on div "Elnincremento mayor fue el cobro de la renta de mi campo y de mi hermana" at bounding box center [115, 217] width 138 height 13
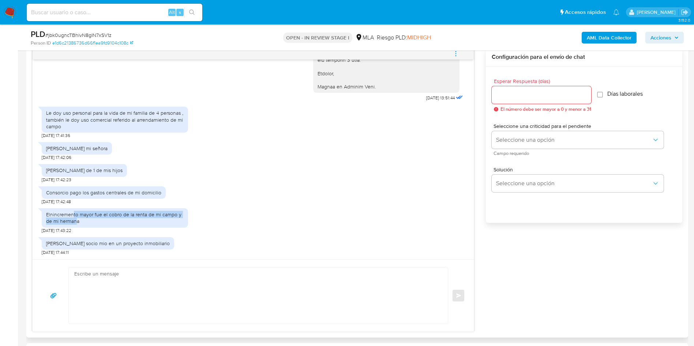
click at [76, 220] on div "Elnincremento mayor fue el cobro de la renta de mi campo y de mi hermana" at bounding box center [115, 217] width 138 height 13
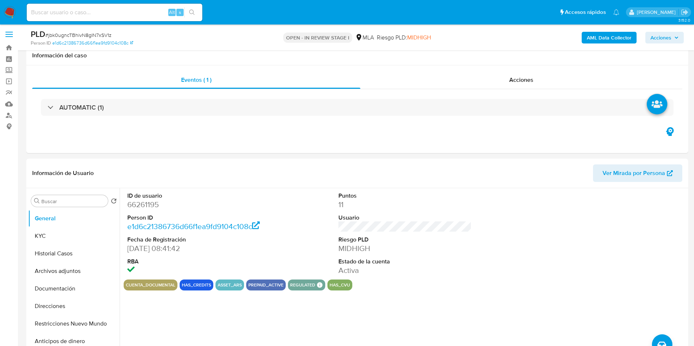
scroll to position [0, 0]
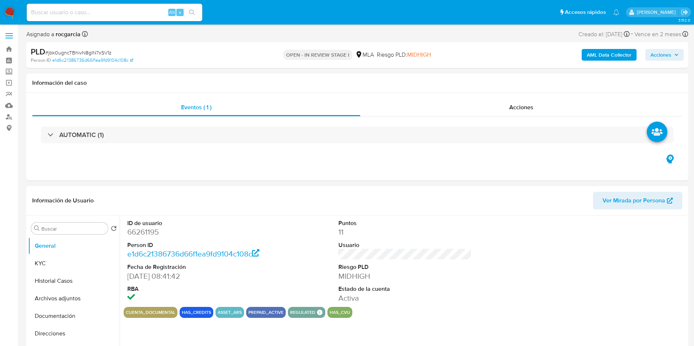
click at [139, 233] on dd "66261195" at bounding box center [194, 232] width 134 height 10
copy dd "66261195"
drag, startPoint x: 70, startPoint y: 278, endPoint x: 0, endPoint y: 249, distance: 75.9
click at [70, 278] on button "Historial Casos" at bounding box center [73, 281] width 91 height 18
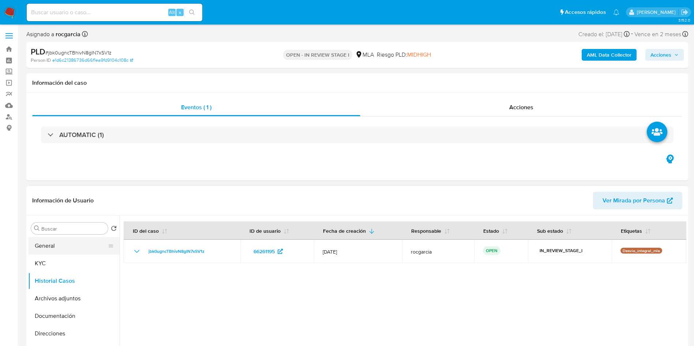
click at [61, 250] on button "General" at bounding box center [71, 246] width 86 height 18
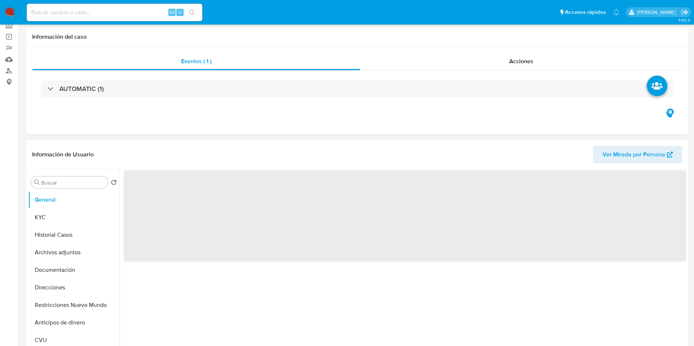
scroll to position [110, 0]
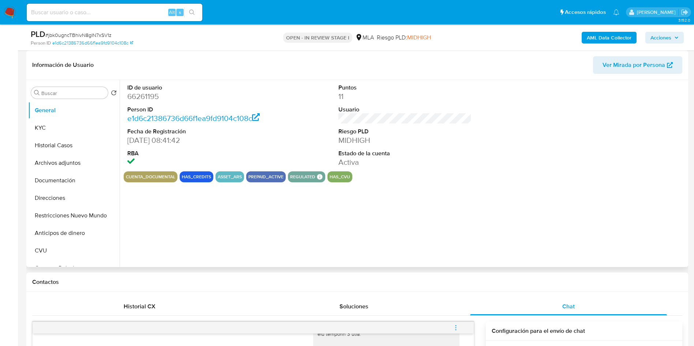
click at [142, 97] on dd "66261195" at bounding box center [194, 96] width 134 height 10
copy dd "66261195"
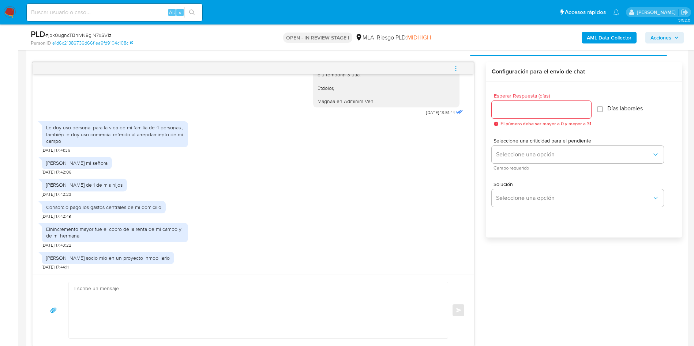
scroll to position [384, 0]
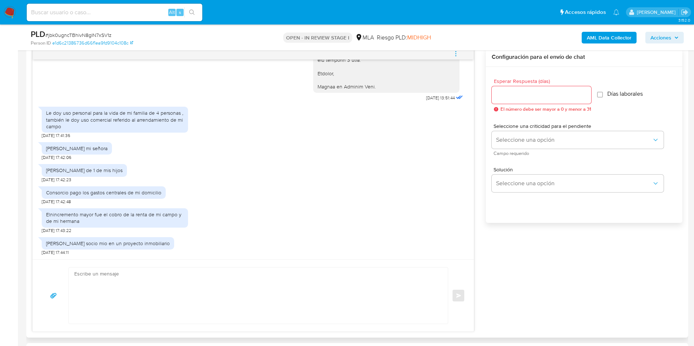
click at [110, 302] on textarea at bounding box center [256, 296] width 364 height 56
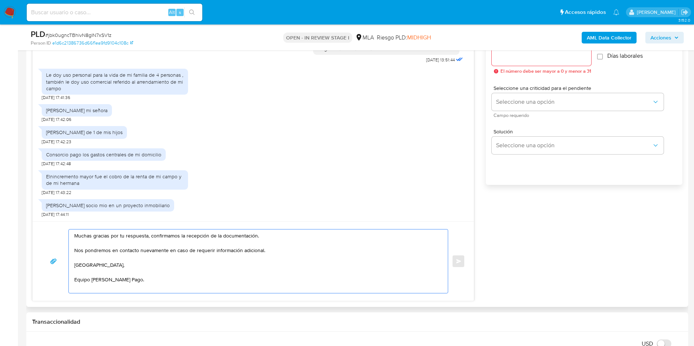
scroll to position [439, 0]
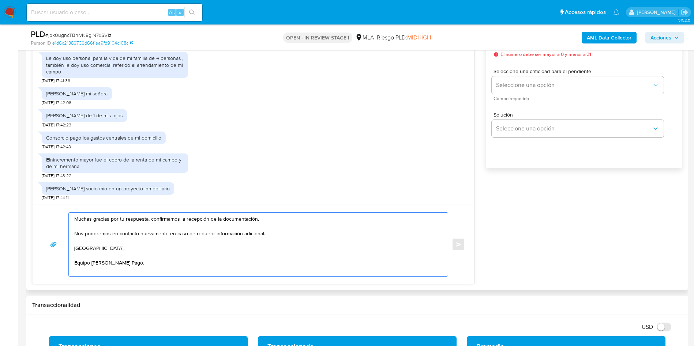
drag, startPoint x: 149, startPoint y: 220, endPoint x: 271, endPoint y: 220, distance: 122.2
click at [271, 220] on textarea "Muchas gracias por tu respuesta, confirmamos la recepción de la documentación. …" at bounding box center [256, 245] width 364 height 64
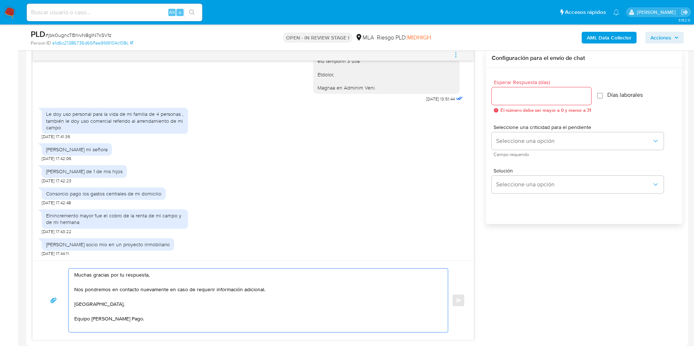
scroll to position [329, 0]
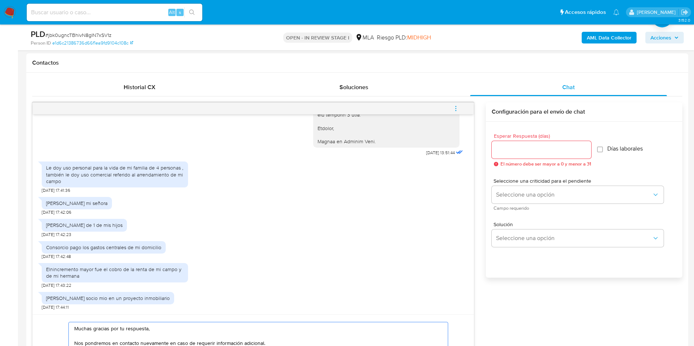
type textarea "Muchas gracias por tu respuesta, Nos pondremos en contacto nuevamente en caso d…"
click at [529, 149] on input "Esperar Respuesta (días)" at bounding box center [541, 150] width 99 height 10
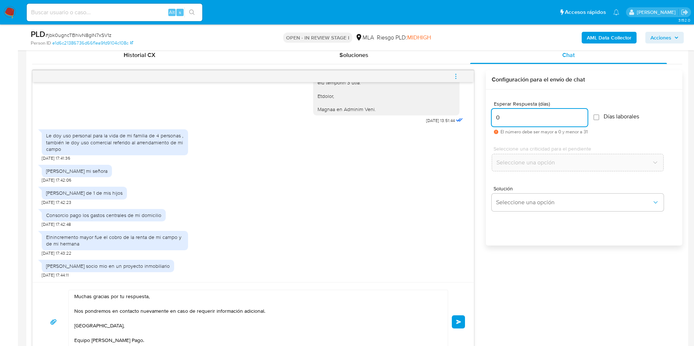
scroll to position [384, 0]
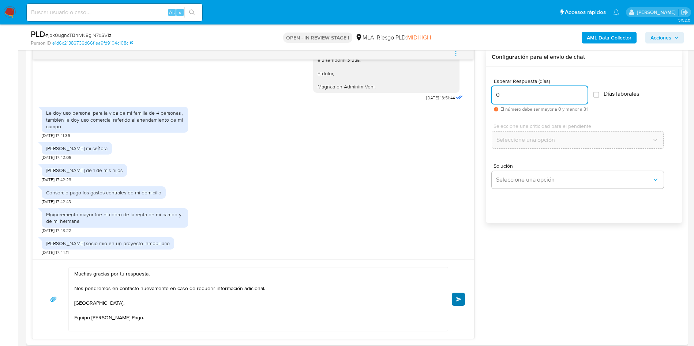
type input "0"
click at [459, 297] on button "Enviar" at bounding box center [458, 299] width 13 height 13
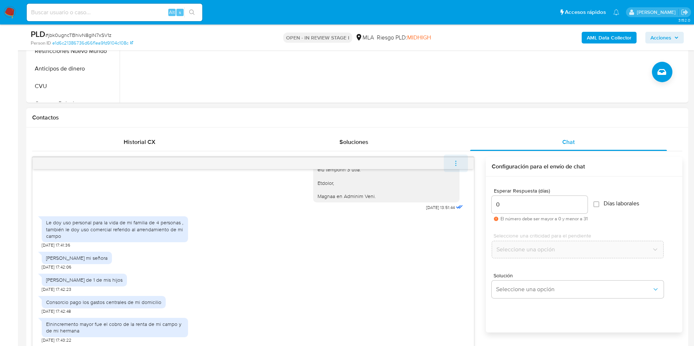
scroll to position [492, 0]
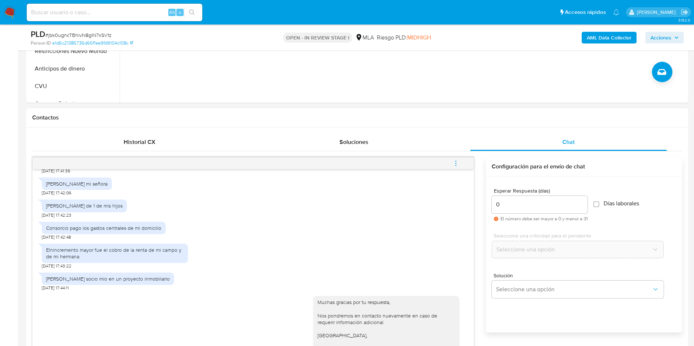
click at [460, 165] on button "menu-action" at bounding box center [456, 164] width 24 height 18
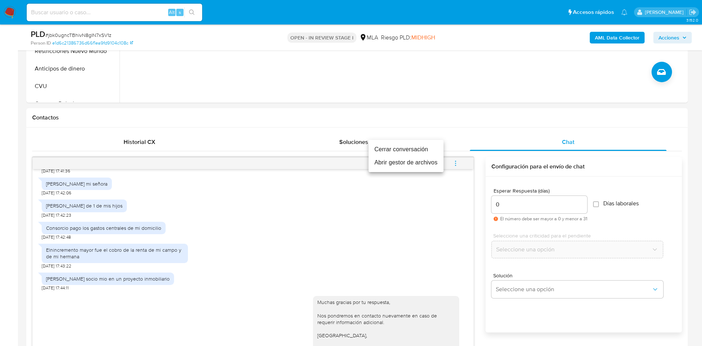
click at [405, 144] on li "Cerrar conversación" at bounding box center [406, 149] width 75 height 13
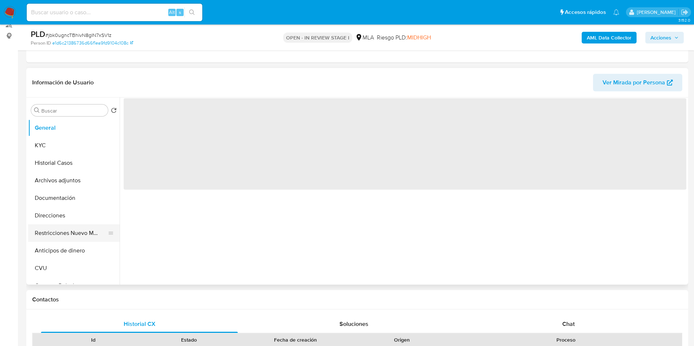
scroll to position [110, 0]
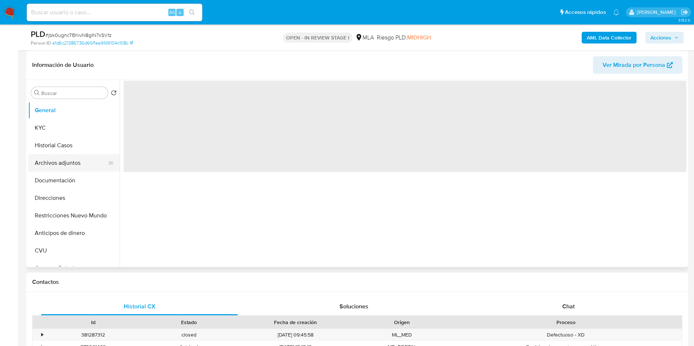
click at [64, 166] on button "Archivos adjuntos" at bounding box center [71, 163] width 86 height 18
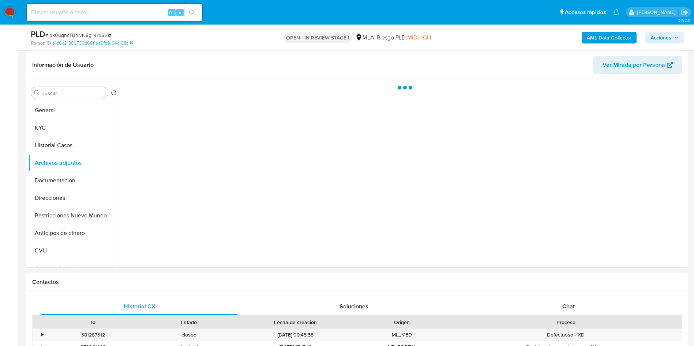
select select "10"
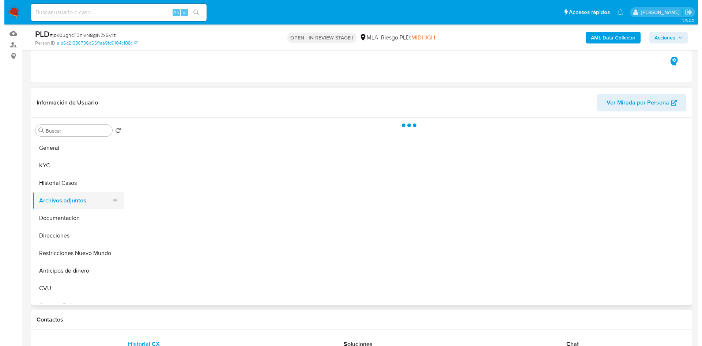
scroll to position [55, 0]
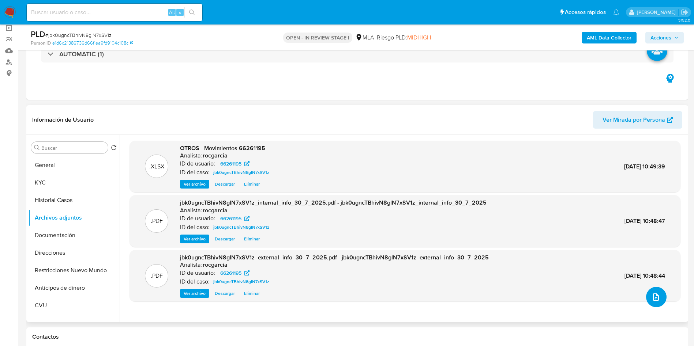
click at [657, 294] on icon "upload-file" at bounding box center [655, 297] width 9 height 9
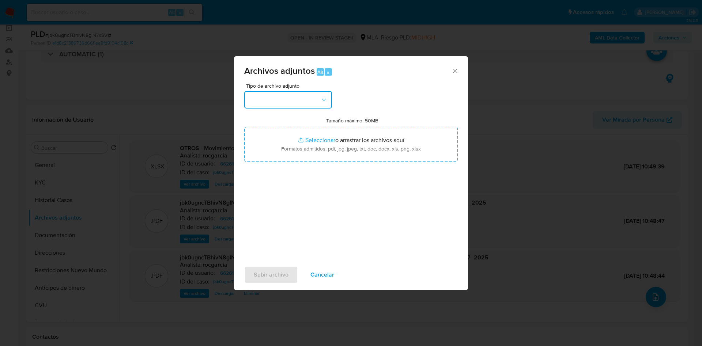
click at [306, 97] on button "button" at bounding box center [288, 100] width 88 height 18
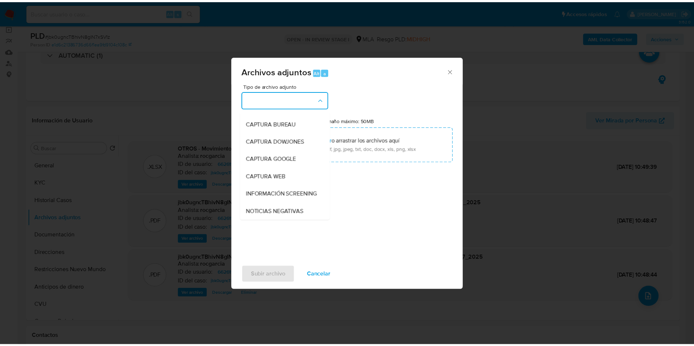
scroll to position [110, 0]
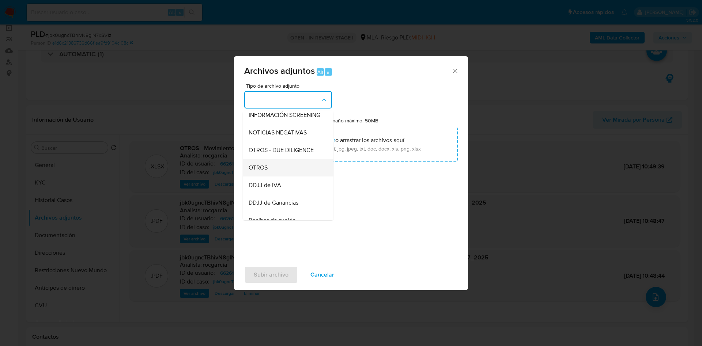
click at [279, 177] on div "OTROS" at bounding box center [286, 168] width 75 height 18
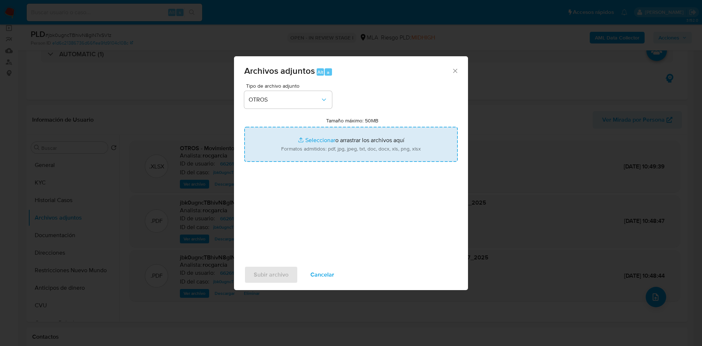
click at [304, 143] on input "Tamaño máximo: 50MB Seleccionar archivos" at bounding box center [351, 144] width 214 height 35
type input "C:\fakepath\66261195 - jbk0ugncTBhivN8glN7xSV1z.docx"
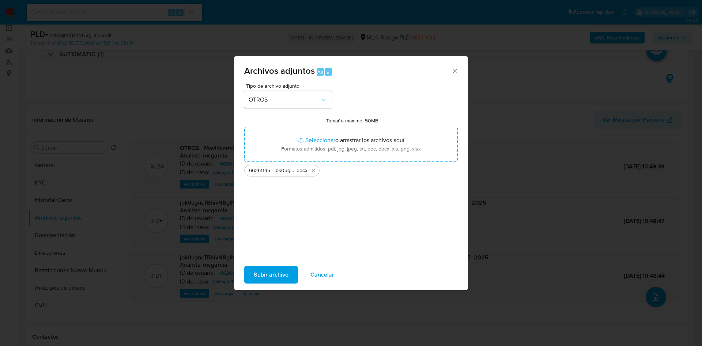
click at [268, 276] on span "Subir archivo" at bounding box center [271, 275] width 35 height 16
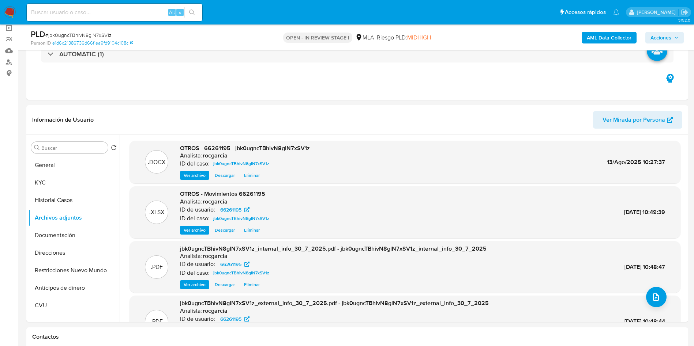
click at [668, 37] on span "Acciones" at bounding box center [660, 38] width 21 height 12
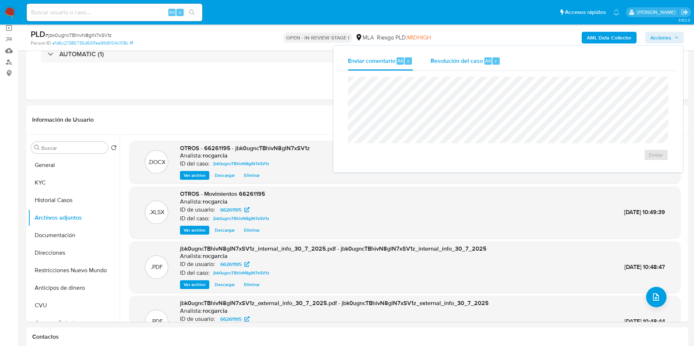
click at [489, 62] on span "Alt" at bounding box center [488, 60] width 6 height 7
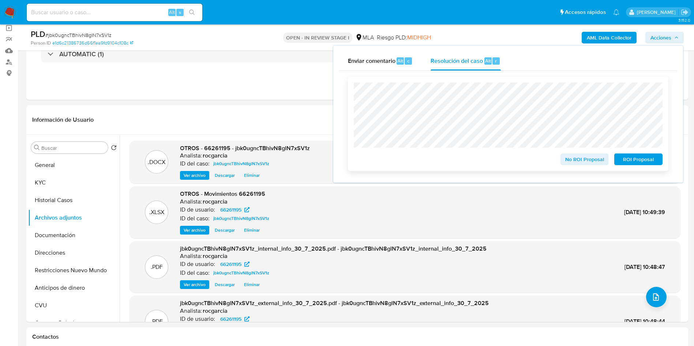
click at [589, 161] on span "No ROI Proposal" at bounding box center [584, 159] width 38 height 10
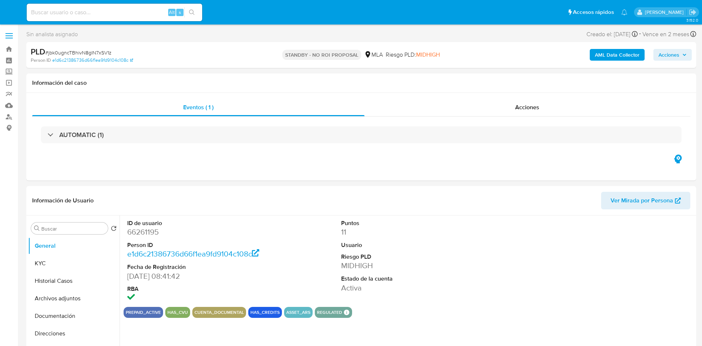
select select "10"
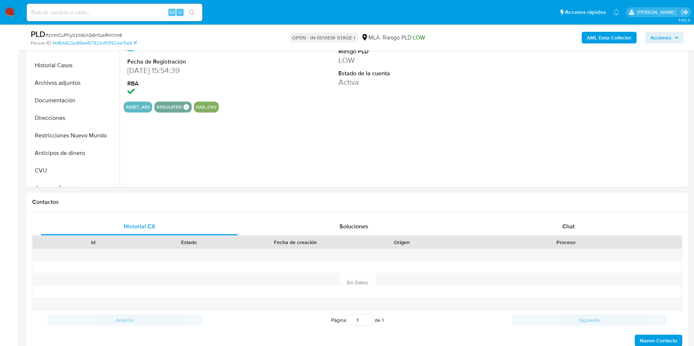
scroll to position [219, 0]
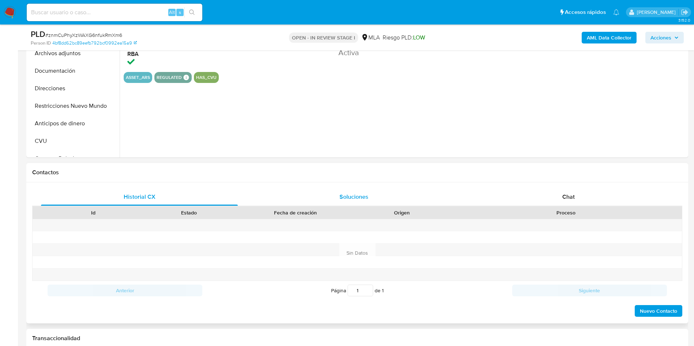
click at [549, 196] on div "Chat" at bounding box center [568, 197] width 197 height 18
select select "10"
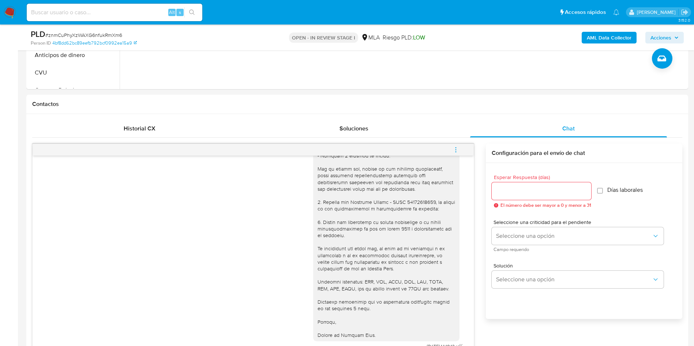
scroll to position [165, 0]
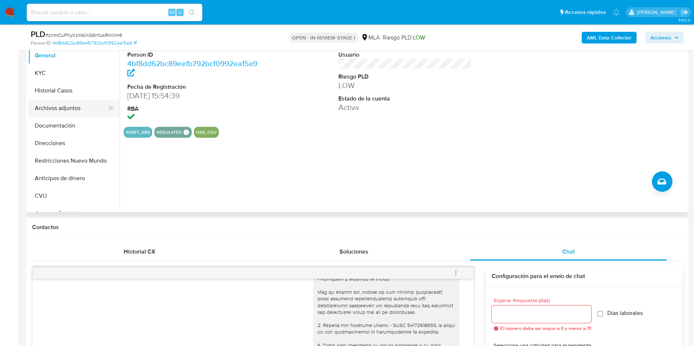
click at [63, 110] on button "Archivos adjuntos" at bounding box center [71, 108] width 86 height 18
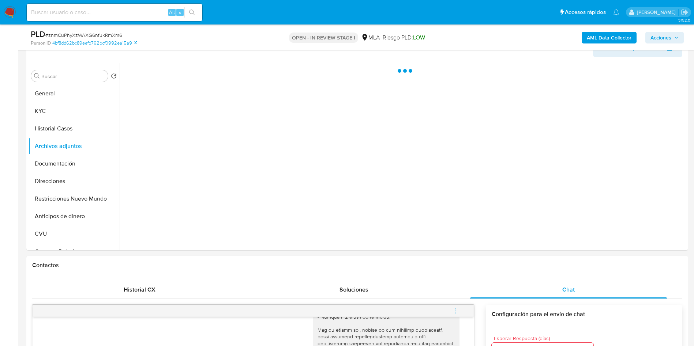
scroll to position [110, 0]
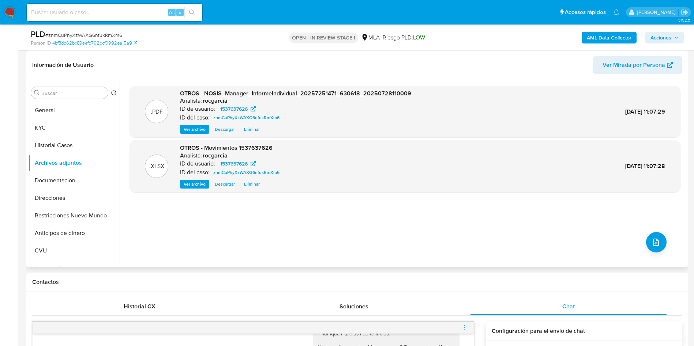
click at [203, 130] on span "Ver archivo" at bounding box center [195, 129] width 22 height 7
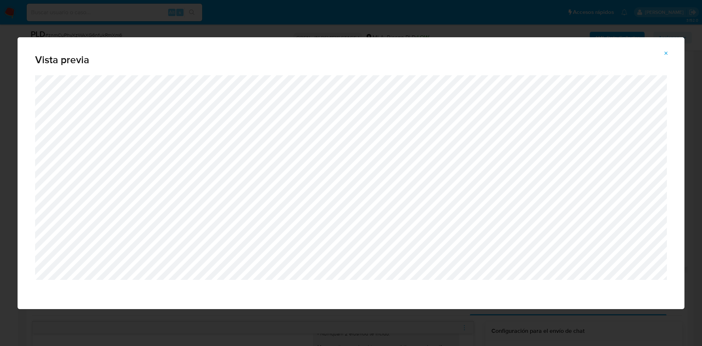
click at [670, 44] on div "Vista previa" at bounding box center [351, 56] width 667 height 38
click at [665, 54] on icon "Attachment preview" at bounding box center [666, 53] width 3 height 3
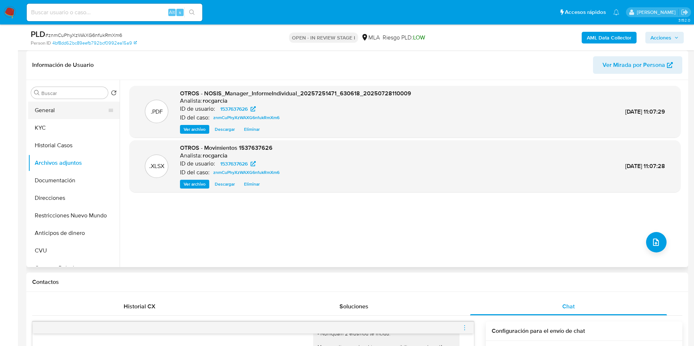
click at [50, 102] on button "General" at bounding box center [71, 111] width 86 height 18
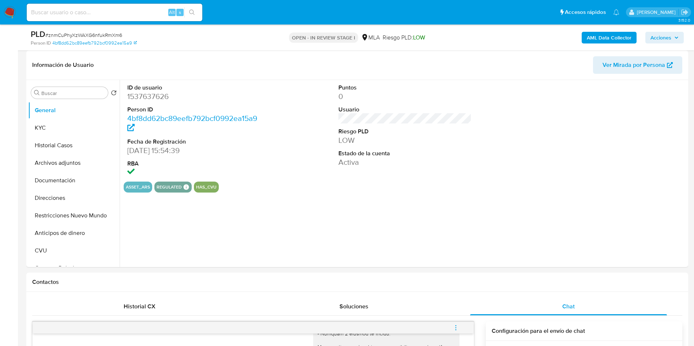
click at [151, 96] on dd "1537637626" at bounding box center [194, 96] width 134 height 10
copy dd "1537637626"
click at [48, 125] on button "KYC" at bounding box center [71, 128] width 86 height 18
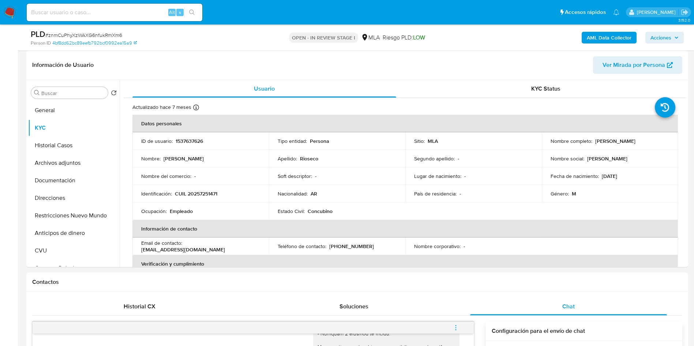
click at [195, 195] on p "CUIL 20257251471" at bounding box center [196, 194] width 42 height 7
copy p "20257251471"
click at [189, 140] on p "1537637626" at bounding box center [189, 141] width 27 height 7
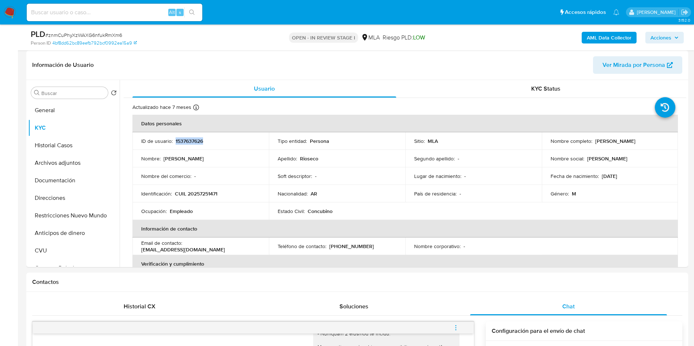
copy p "1537637626"
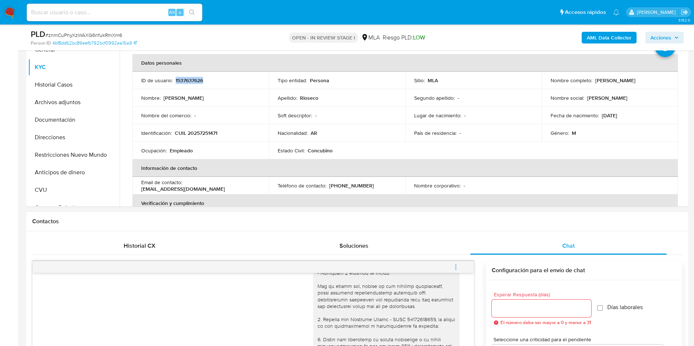
scroll to position [219, 0]
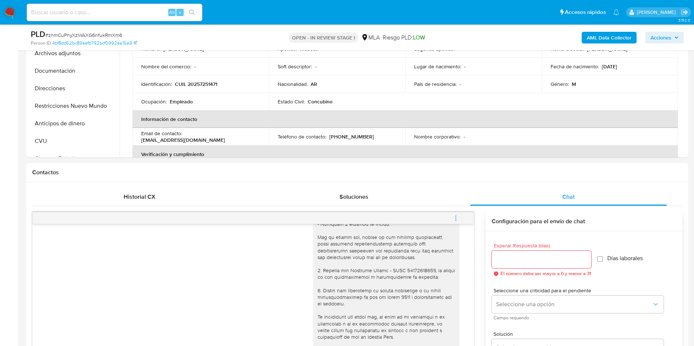
click at [455, 219] on icon "menu-action" at bounding box center [455, 218] width 7 height 7
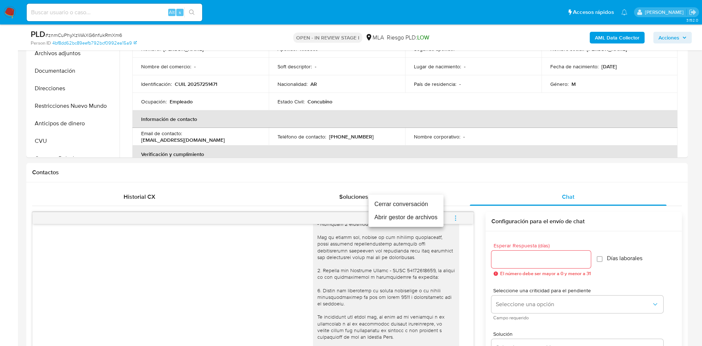
click at [401, 196] on ul "Cerrar conversación Abrir gestor de archivos" at bounding box center [406, 211] width 75 height 32
click at [400, 199] on li "Cerrar conversación" at bounding box center [406, 204] width 75 height 13
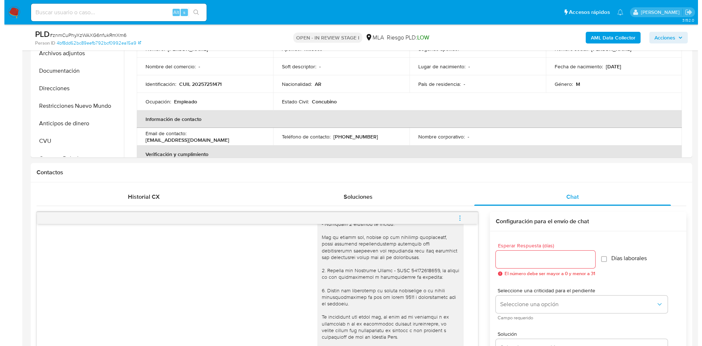
scroll to position [110, 0]
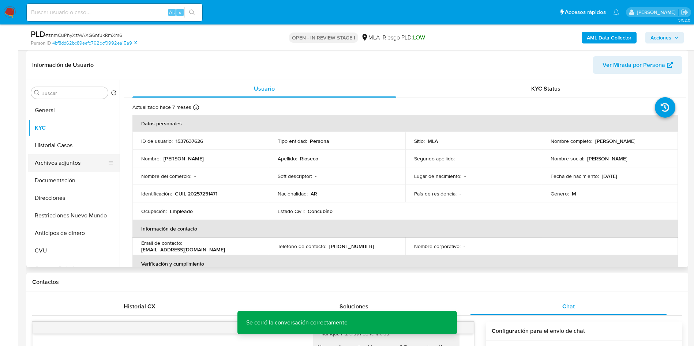
click at [61, 162] on button "Archivos adjuntos" at bounding box center [71, 163] width 86 height 18
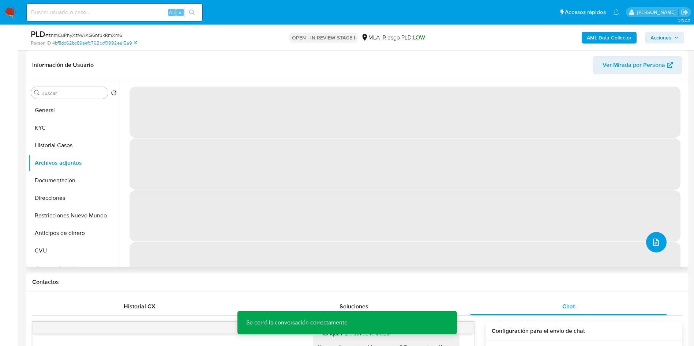
click at [651, 242] on icon "upload-file" at bounding box center [655, 242] width 9 height 9
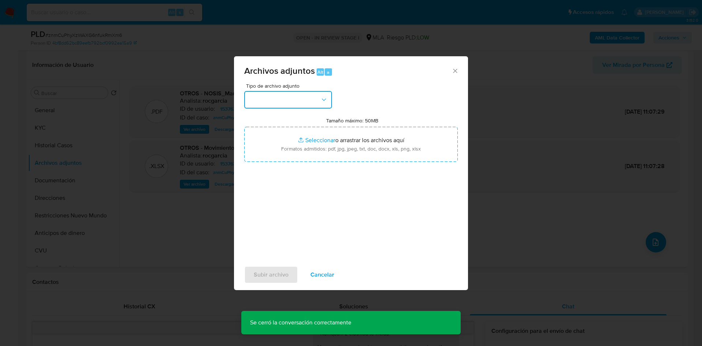
click at [262, 94] on button "button" at bounding box center [288, 100] width 88 height 18
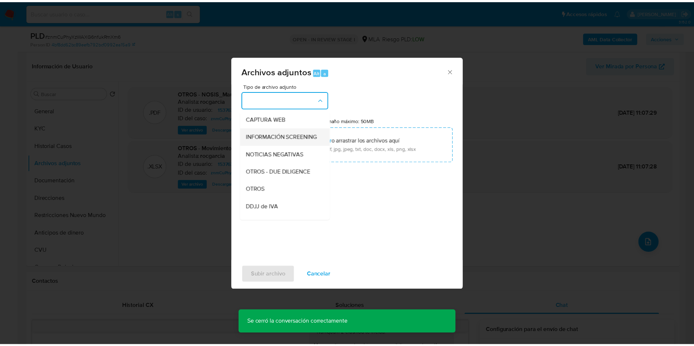
scroll to position [165, 0]
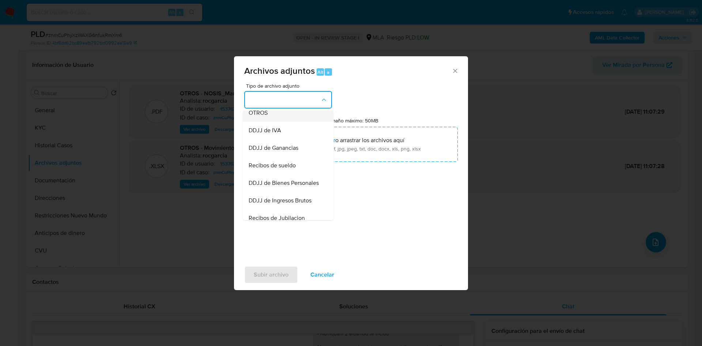
click at [277, 116] on div "OTROS" at bounding box center [286, 113] width 75 height 18
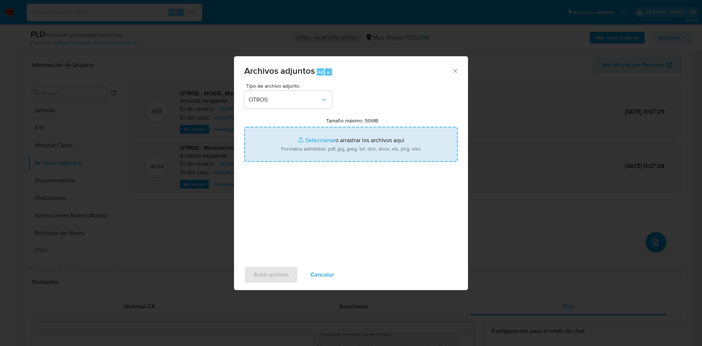
click at [298, 143] on input "Tamaño máximo: 50MB Seleccionar archivos" at bounding box center [351, 144] width 214 height 35
type input "C:\fakepath\1537637626 - znmCuPhyXzWAXG6nfukRmXm6.docx"
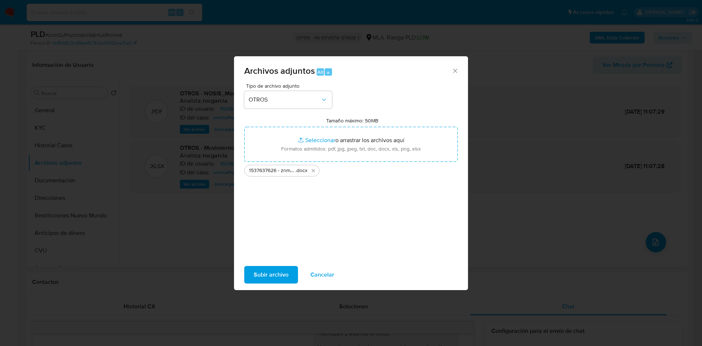
click at [273, 274] on span "Subir archivo" at bounding box center [271, 275] width 35 height 16
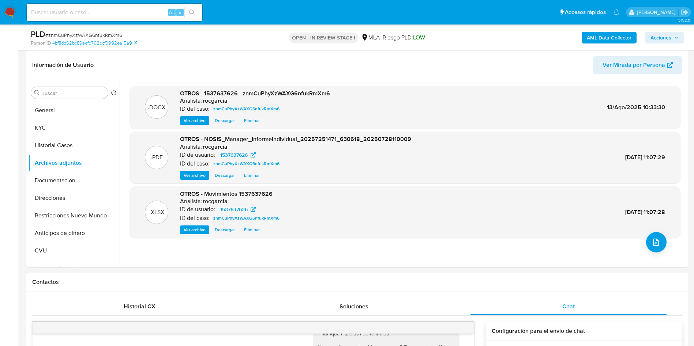
click at [672, 35] on span "Acciones" at bounding box center [664, 38] width 28 height 10
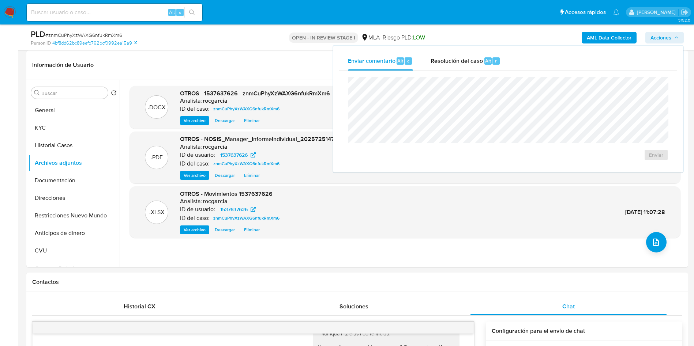
click at [474, 71] on div "Enviar" at bounding box center [508, 119] width 338 height 96
click at [473, 68] on div "Resolución del caso Alt r" at bounding box center [465, 61] width 70 height 19
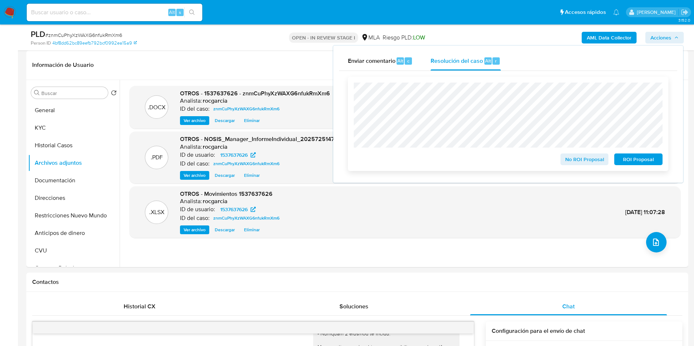
click at [570, 158] on span "No ROI Proposal" at bounding box center [584, 159] width 38 height 10
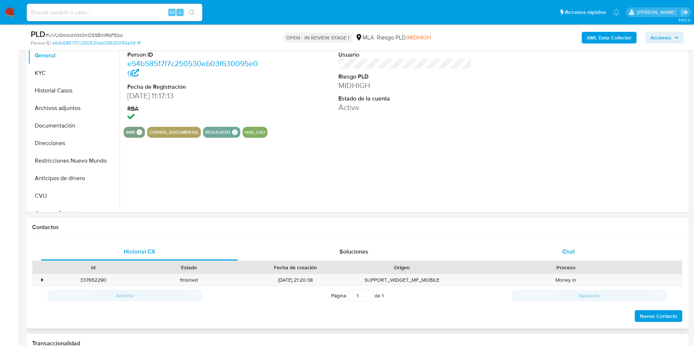
select select "10"
click at [547, 246] on div "Chat" at bounding box center [568, 252] width 197 height 18
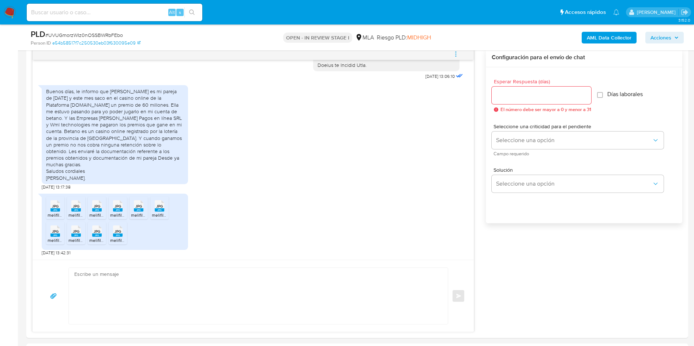
scroll to position [384, 0]
click at [52, 214] on span "melifile6399064675641273029.jpg" at bounding box center [82, 215] width 68 height 6
click at [71, 210] on div "JPG JPG" at bounding box center [75, 205] width 15 height 14
click at [102, 213] on span "melifile853187331387759225.jpg" at bounding box center [121, 215] width 64 height 6
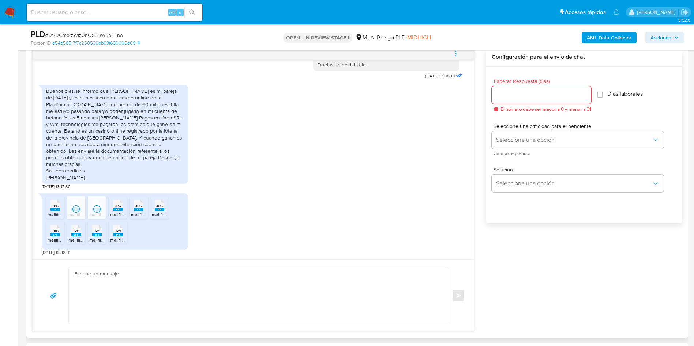
drag, startPoint x: 118, startPoint y: 212, endPoint x: 135, endPoint y: 211, distance: 16.8
click at [118, 212] on icon "JPG" at bounding box center [118, 205] width 10 height 13
drag, startPoint x: 136, startPoint y: 211, endPoint x: 165, endPoint y: 210, distance: 28.9
click at [136, 211] on rect at bounding box center [139, 209] width 10 height 3
drag, startPoint x: 164, startPoint y: 210, endPoint x: 103, endPoint y: 227, distance: 63.5
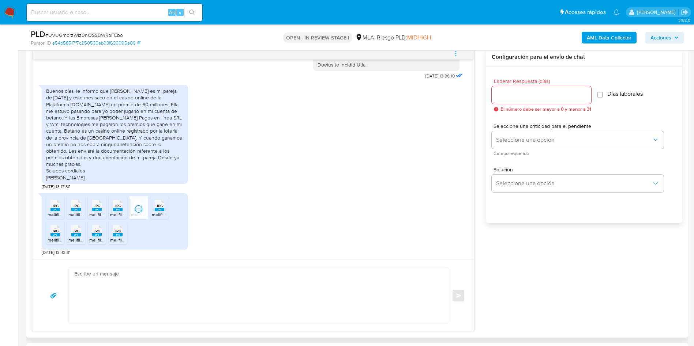
click at [164, 210] on div "JPG JPG" at bounding box center [159, 205] width 15 height 14
click at [50, 240] on span "melifile8812827608091484098.jpg" at bounding box center [82, 240] width 68 height 6
click at [72, 238] on span "melifile7000668647126950422.jpg" at bounding box center [102, 240] width 68 height 6
click at [94, 238] on span "melifile2326520803709573928.jpg" at bounding box center [123, 240] width 69 height 6
click at [119, 238] on span "melifile6591975966841024718.jpg" at bounding box center [143, 240] width 66 height 6
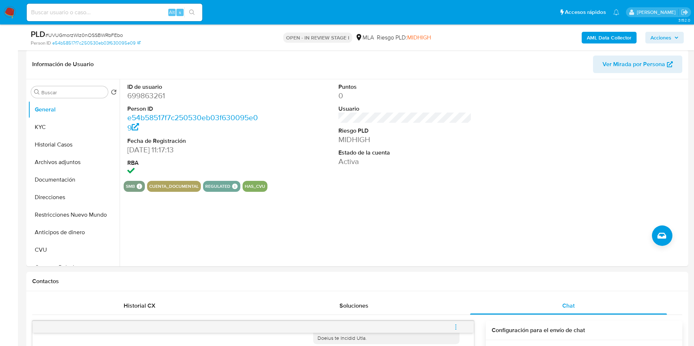
scroll to position [110, 0]
click at [52, 129] on button "KYC" at bounding box center [71, 128] width 86 height 18
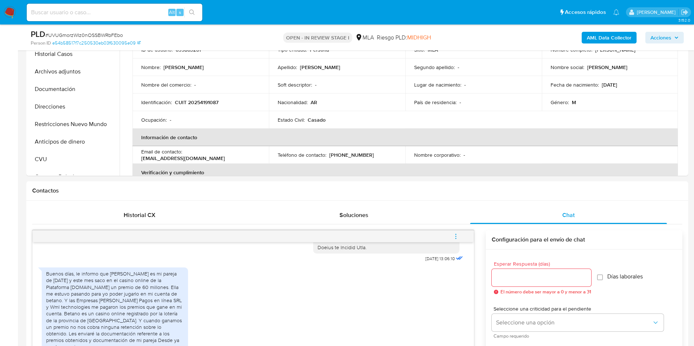
scroll to position [55, 0]
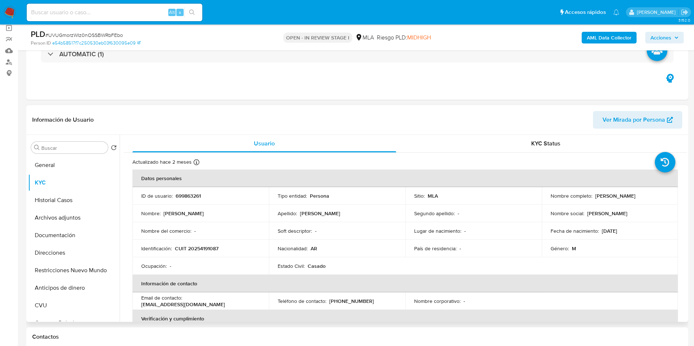
click at [180, 196] on p "699863261" at bounding box center [188, 196] width 25 height 7
copy p "699863261"
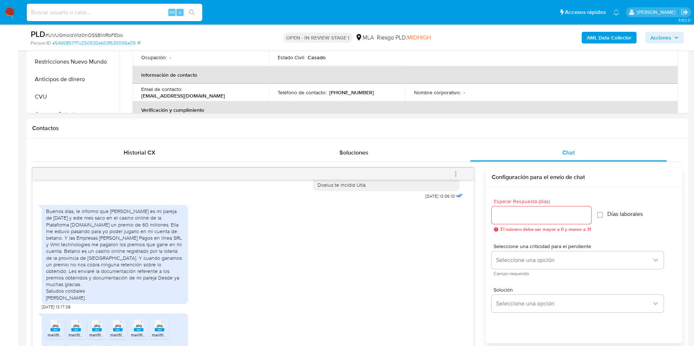
scroll to position [439, 0]
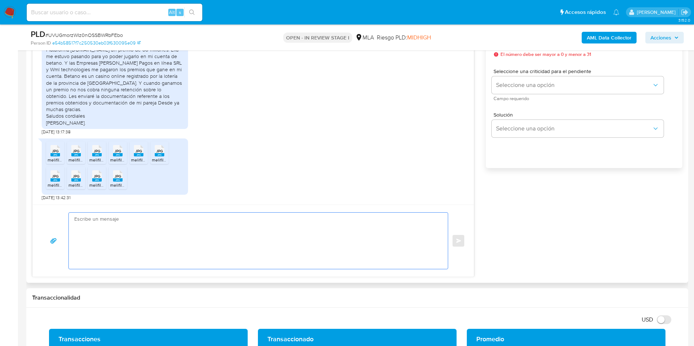
click at [112, 253] on textarea at bounding box center [256, 241] width 364 height 56
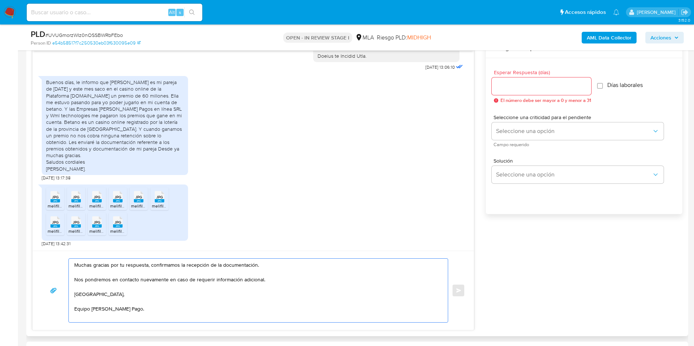
scroll to position [329, 0]
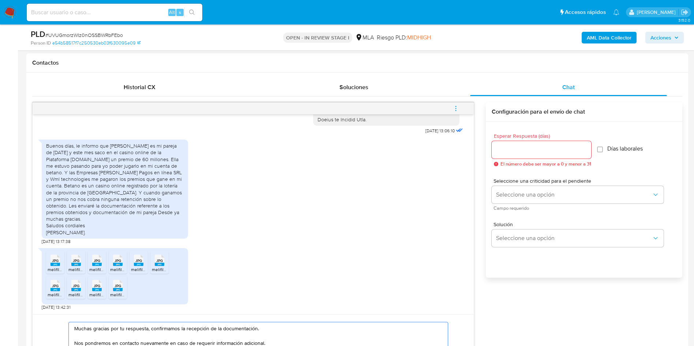
type textarea "Muchas gracias por tu respuesta, confirmamos la recepción de la documentación. …"
click at [539, 155] on div at bounding box center [541, 150] width 99 height 18
click at [536, 153] on input "Esperar Respuesta (días)" at bounding box center [541, 150] width 99 height 10
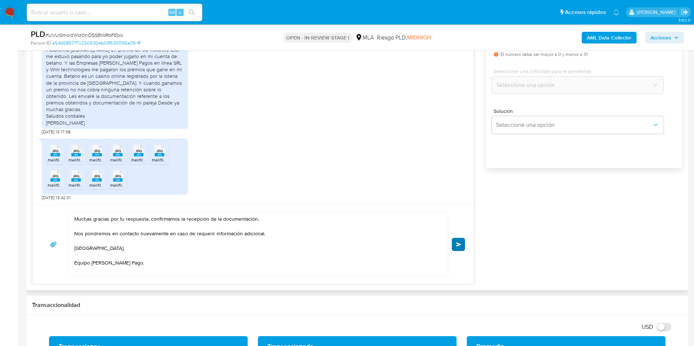
type input "0"
click at [458, 240] on button "Enviar" at bounding box center [458, 244] width 13 height 13
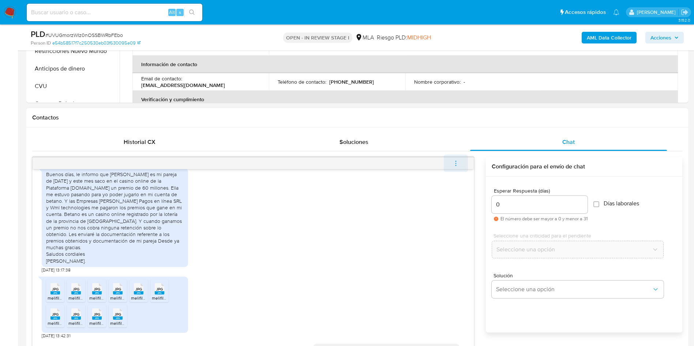
scroll to position [884, 0]
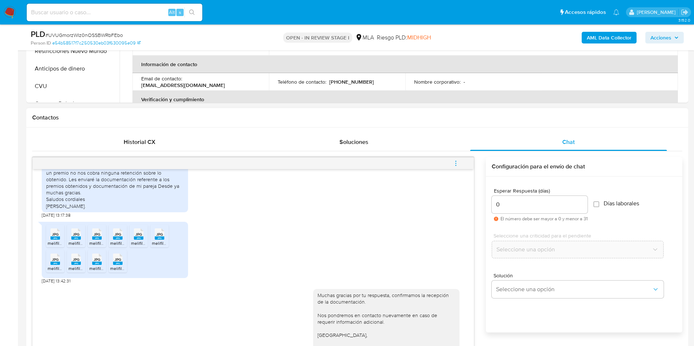
click at [455, 164] on icon "menu-action" at bounding box center [455, 163] width 7 height 7
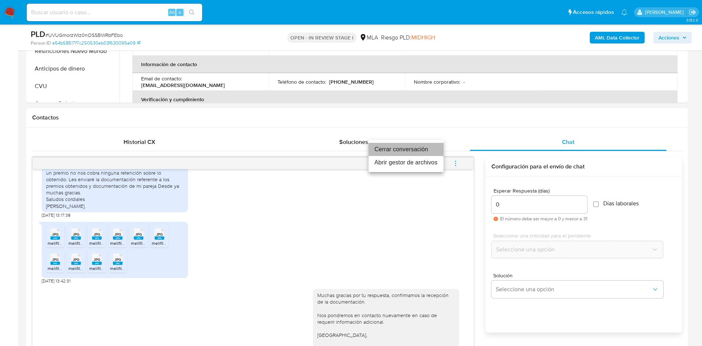
click at [414, 150] on li "Cerrar conversación" at bounding box center [406, 149] width 75 height 13
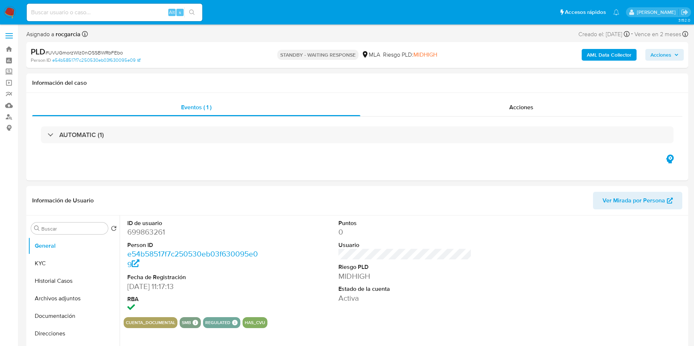
select select "10"
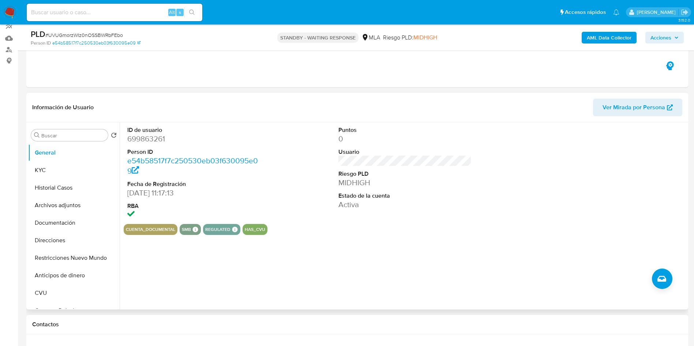
scroll to position [165, 0]
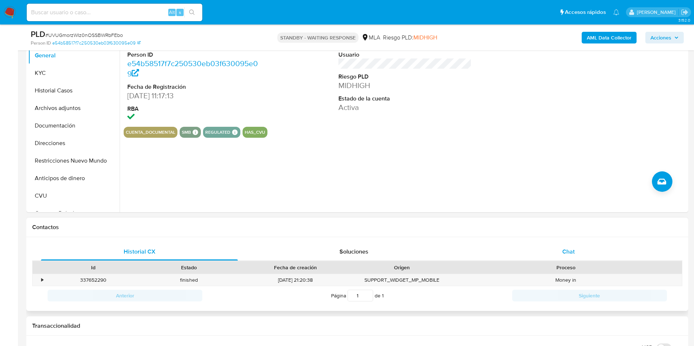
click at [577, 255] on div "Chat" at bounding box center [568, 252] width 197 height 18
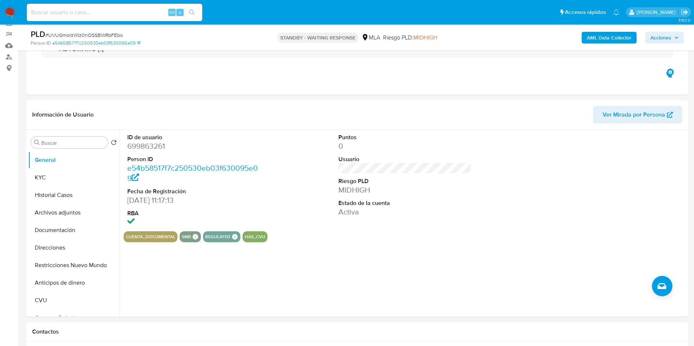
scroll to position [55, 0]
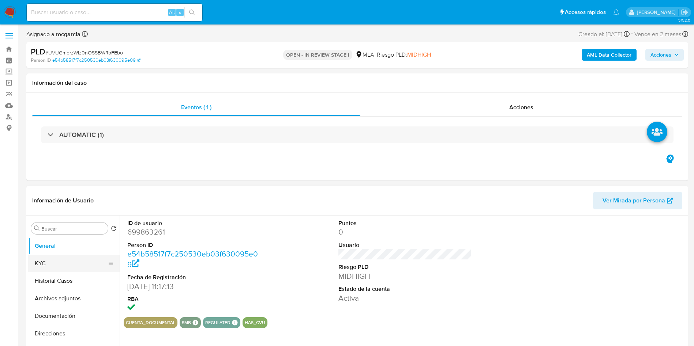
select select "10"
click at [42, 298] on button "Archivos adjuntos" at bounding box center [71, 299] width 86 height 18
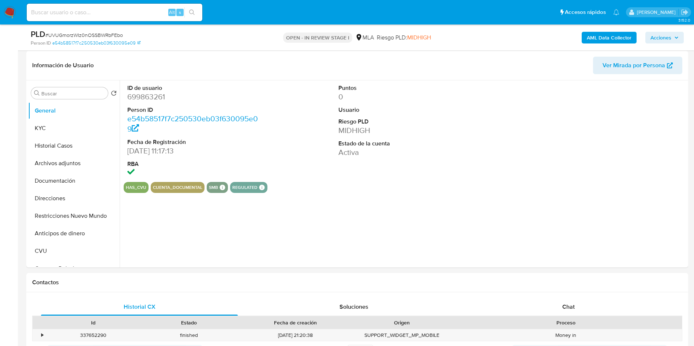
scroll to position [110, 0]
select select "10"
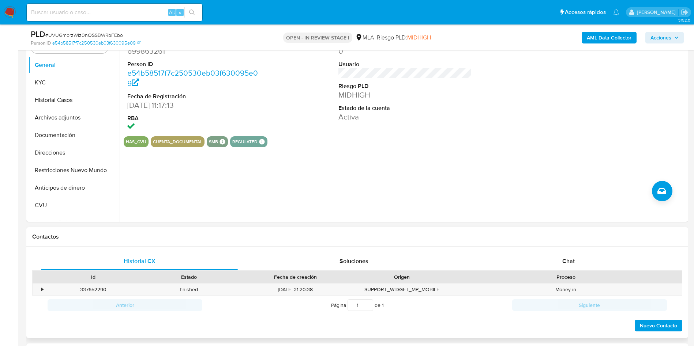
scroll to position [274, 0]
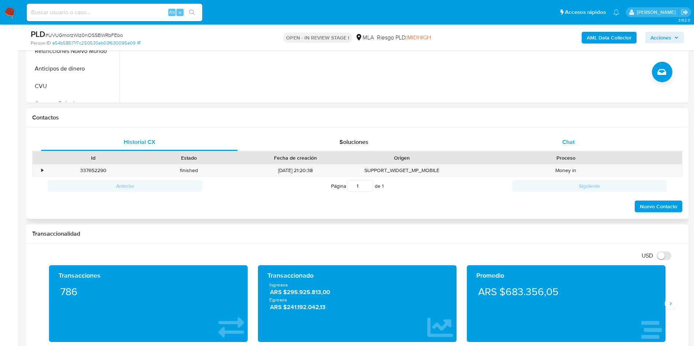
click at [582, 141] on div "Chat" at bounding box center [568, 143] width 197 height 18
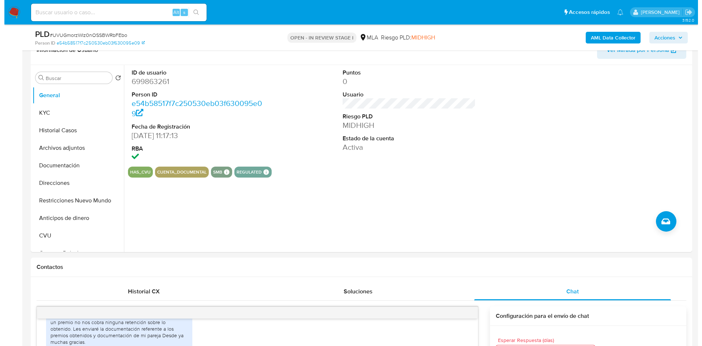
scroll to position [110, 0]
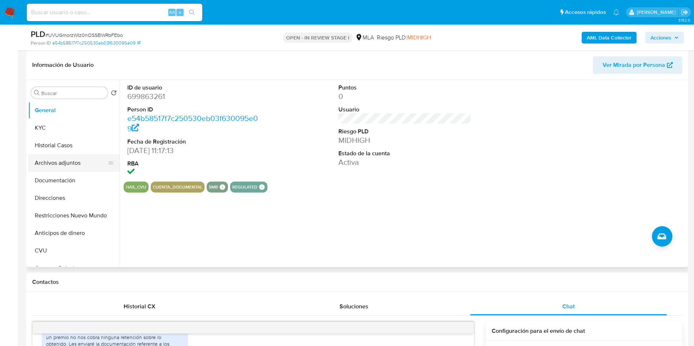
click at [82, 160] on button "Archivos adjuntos" at bounding box center [71, 163] width 86 height 18
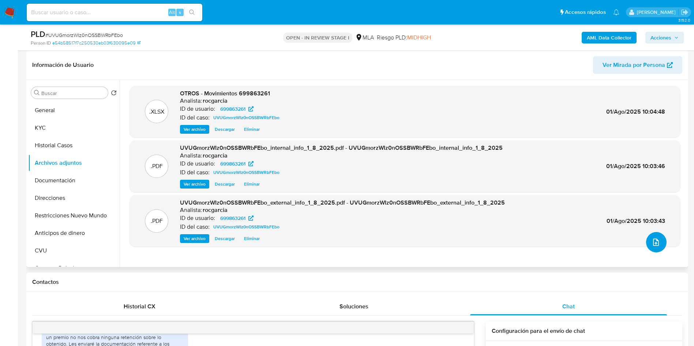
click at [654, 237] on button "upload-file" at bounding box center [656, 242] width 20 height 20
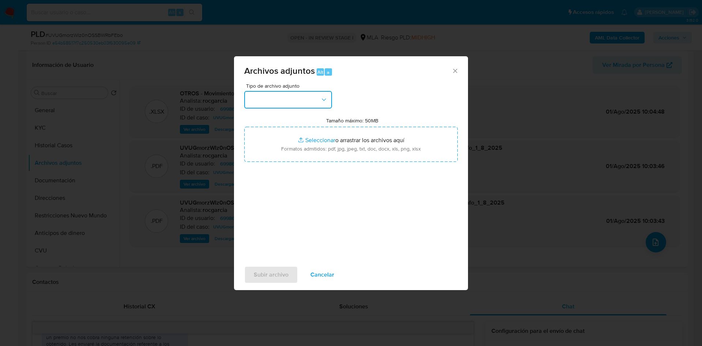
click at [266, 103] on button "button" at bounding box center [288, 100] width 88 height 18
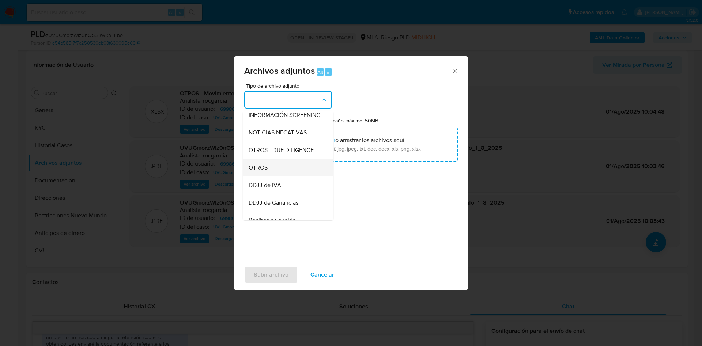
click at [278, 175] on div "OTROS" at bounding box center [286, 168] width 75 height 18
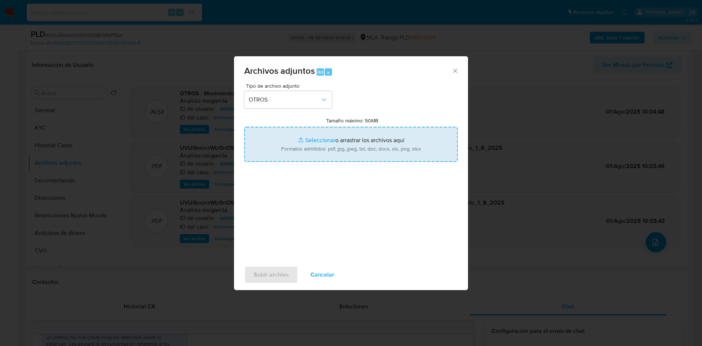
click at [309, 142] on input "Tamaño máximo: 50MB Seleccionar archivos" at bounding box center [351, 144] width 214 height 35
type input "C:\fakepath\699863261 - UVUGmorzWIz0nOSSBWRbFEbo.docx"
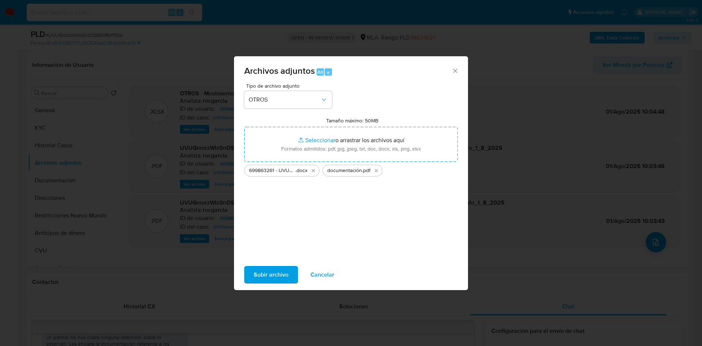
click at [270, 268] on span "Subir archivo" at bounding box center [271, 275] width 35 height 16
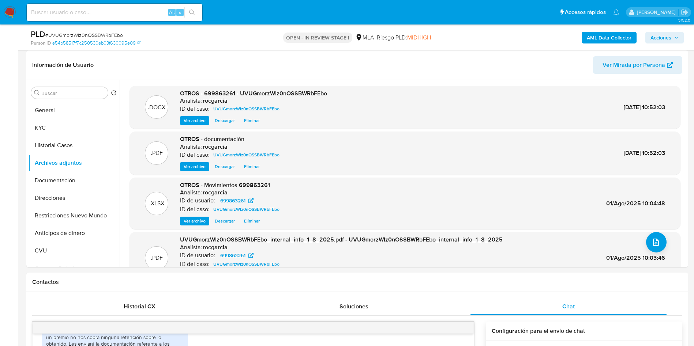
click at [664, 37] on span "Acciones" at bounding box center [660, 38] width 21 height 12
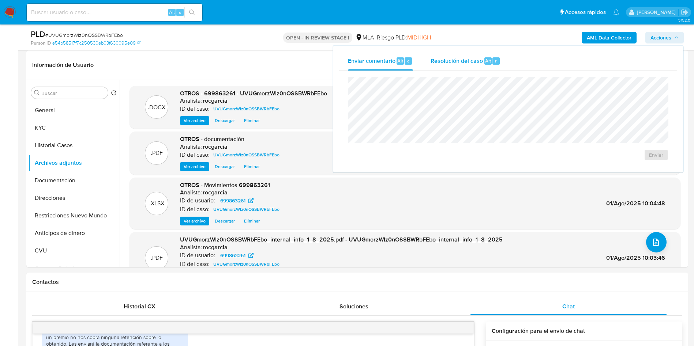
click at [461, 67] on div "Resolución del caso Alt r" at bounding box center [465, 61] width 70 height 19
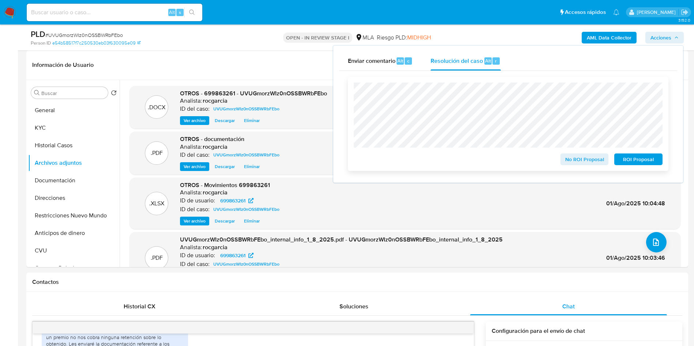
click at [575, 158] on span "No ROI Proposal" at bounding box center [584, 159] width 38 height 10
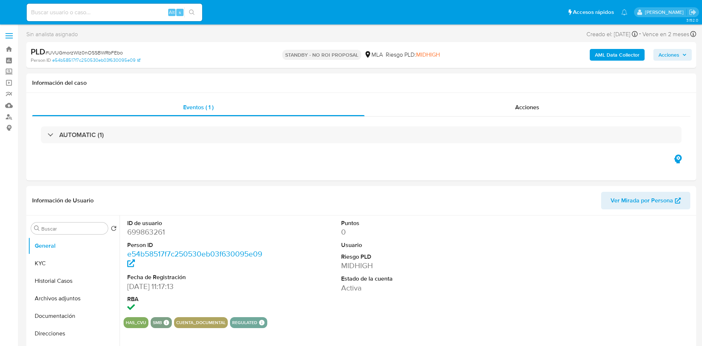
select select "10"
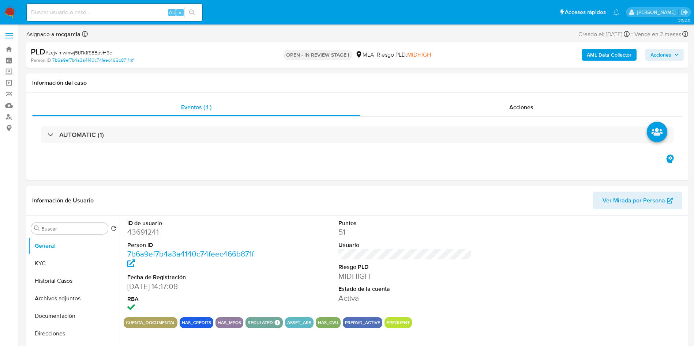
select select "10"
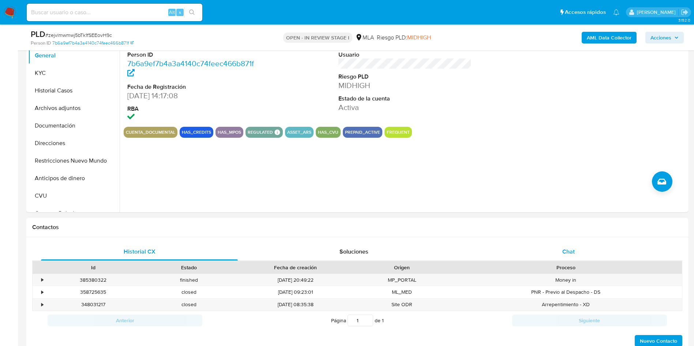
click at [554, 246] on div "Chat" at bounding box center [568, 252] width 197 height 18
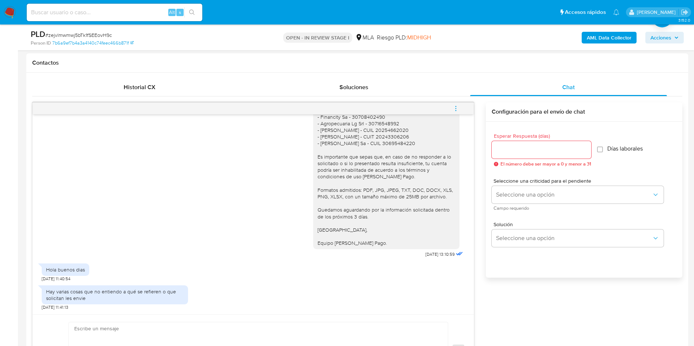
scroll to position [439, 0]
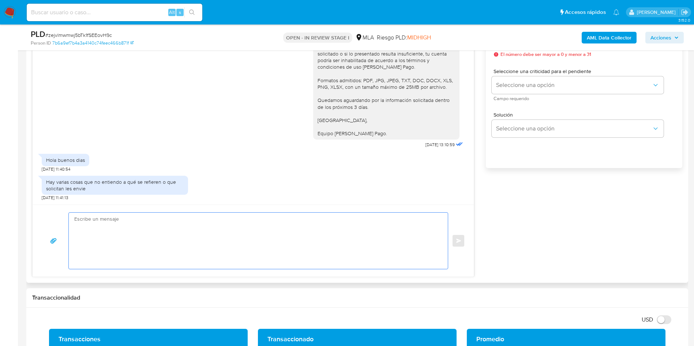
click textarea
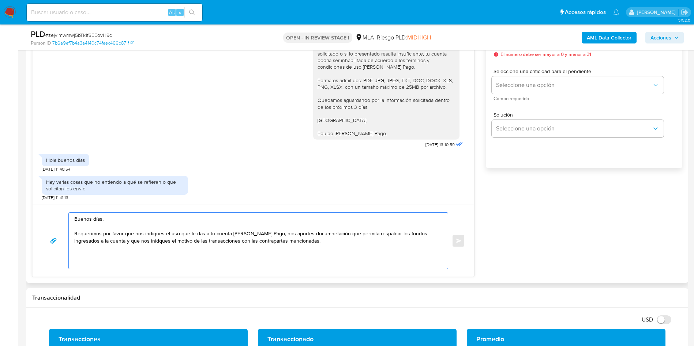
click textarea "Buenos días, Requerimos por favor que nos indiques el uso que le das a tu cuent…"
click lt-span "docum en tación"
click textarea "Buenos días, Requerimos por favor que nos indiques el uso que le das a tu cuent…"
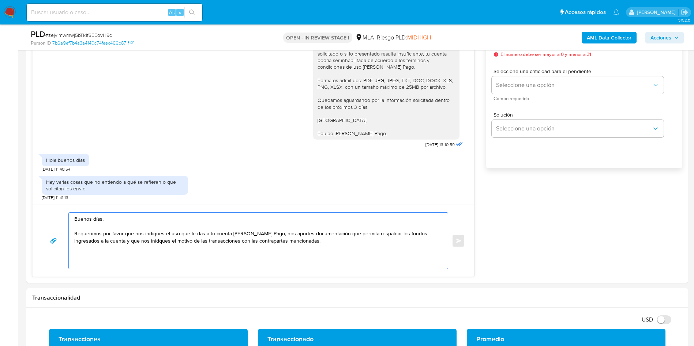
click lt-strong "di"
click textarea "Buenos días, Requerimos por favor que nos indiques el uso que le das a tu cuent…"
click lt-strong "me"
click textarea "Buenos días, Requerimos por favor que nos indiques el uso que le das a tu cuent…"
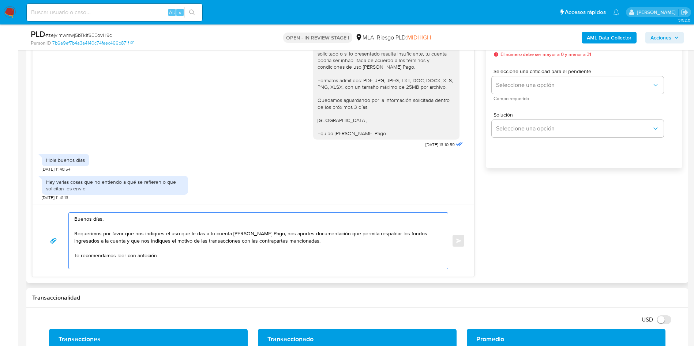
click textarea "Buenos días, Requerimos por favor que nos indiques el uso que le das a tu cuent…"
click lt-span "anterior"
drag, startPoint x: 82, startPoint y: 257, endPoint x: 111, endPoint y: 257, distance: 28.9
click textarea "Buenos días, Requerimos por favor que nos indiques el uso que le das a tu cuent…"
drag, startPoint x: 111, startPoint y: 257, endPoint x: 160, endPoint y: 257, distance: 48.6
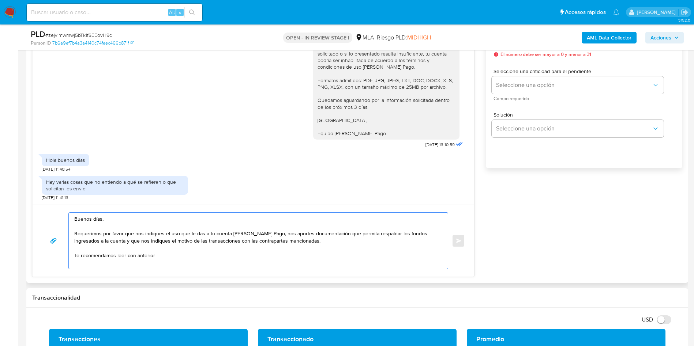
click textarea "Buenos días, Requerimos por favor que nos indiques el uso que le das a tu cuent…"
click lt-em "atención"
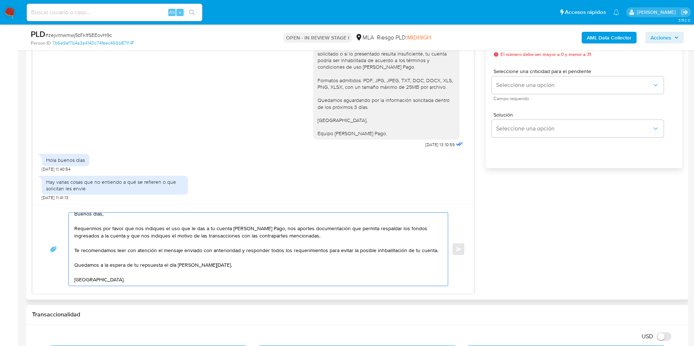
scroll to position [25, 0]
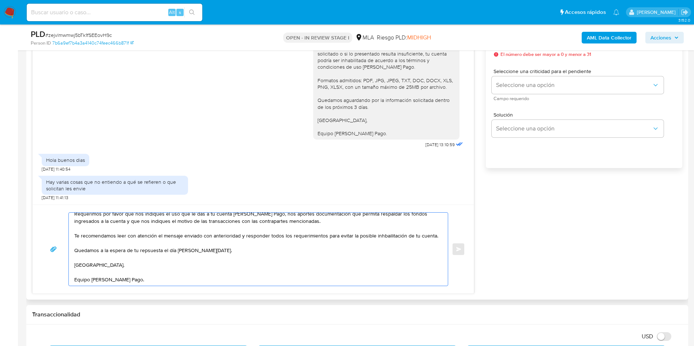
click textarea "Buenos días, Requerimos por favor que nos indiques el uso que le das a tu cuent…"
click lt-span "inh ab ilitación"
click textarea "Buenos días, Requerimos por favor que nos indiques el uso que le das a tu cuent…"
click lt-span "re sp uesta"
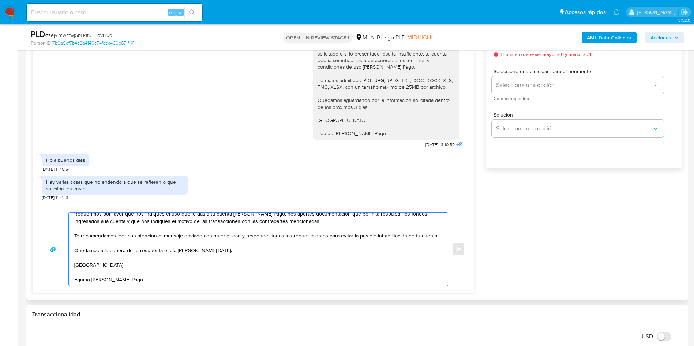
drag, startPoint x: 122, startPoint y: 230, endPoint x: 146, endPoint y: 238, distance: 25.6
click textarea "Buenos días, Requerimos por favor que nos indiques el uso que le das a tu cuent…"
drag, startPoint x: 257, startPoint y: 232, endPoint x: 258, endPoint y: 239, distance: 6.6
click textarea "Buenos días, Requerimos por favor que nos indiques el uso que le das a tu cuent…"
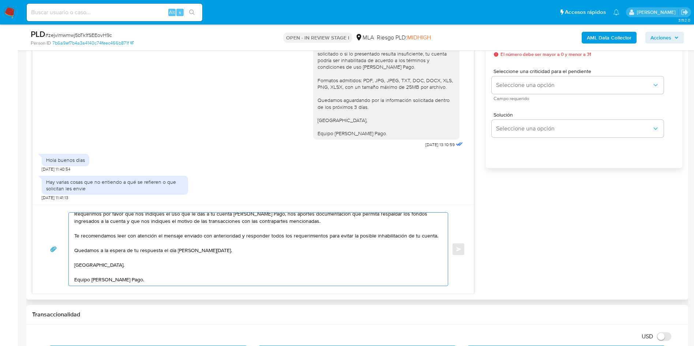
click textarea "Buenos días, Requerimos por favor que nos indiques el uso que le das a tu cuent…"
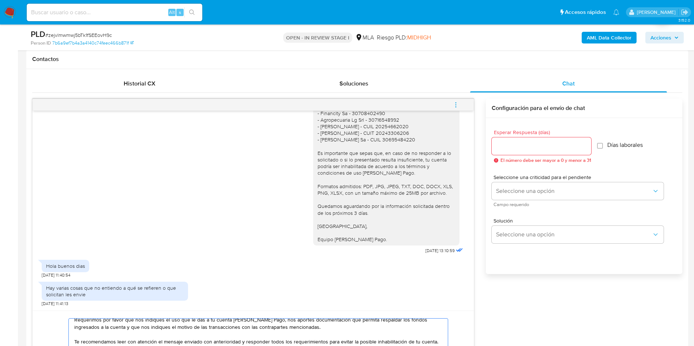
scroll to position [329, 0]
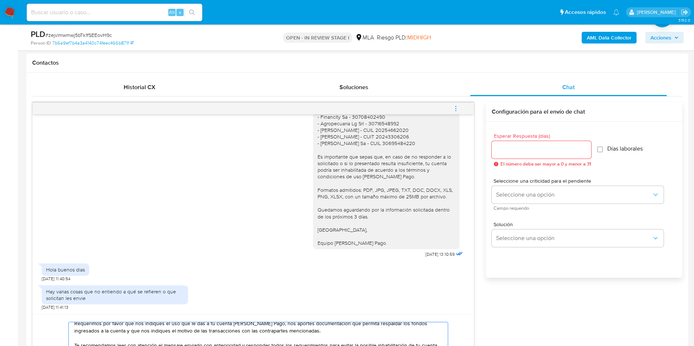
type textarea "Buenos días, Requerimos por favor que nos indiques el uso que le das a tu cuent…"
click div
click input "Esperar Respuesta (días)"
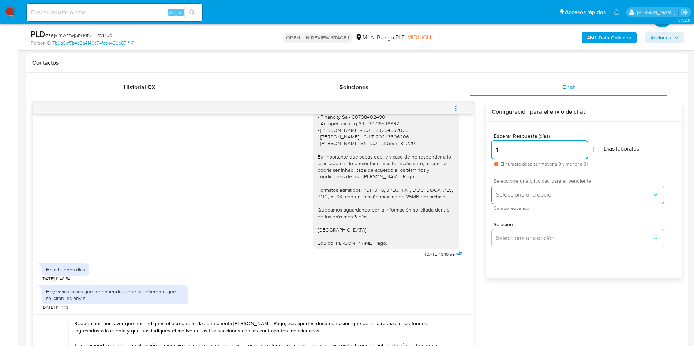
type input "1"
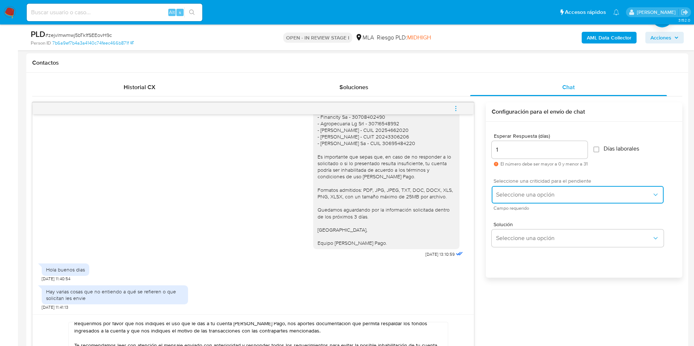
click span "Seleccione una opción"
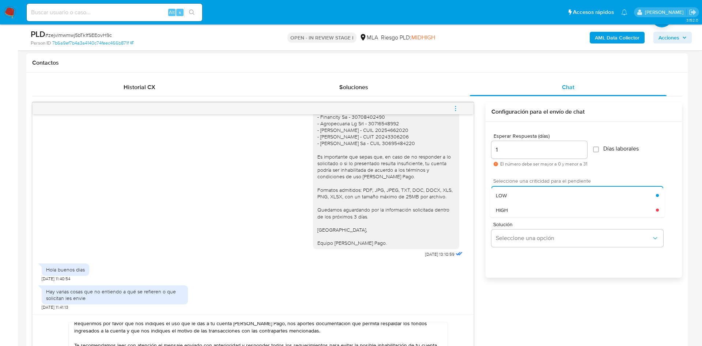
click div "HIGH"
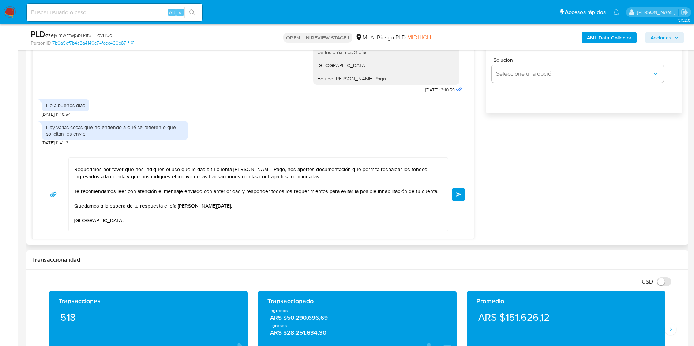
scroll to position [0, 0]
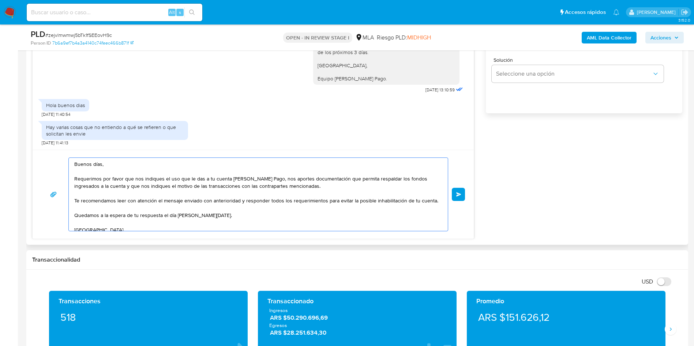
drag, startPoint x: 86, startPoint y: 178, endPoint x: 183, endPoint y: 178, distance: 96.6
click textarea "Buenos días, Requerimos por favor que nos indiques el uso que le das a tu cuent…"
drag, startPoint x: 166, startPoint y: 179, endPoint x: 187, endPoint y: 179, distance: 20.5
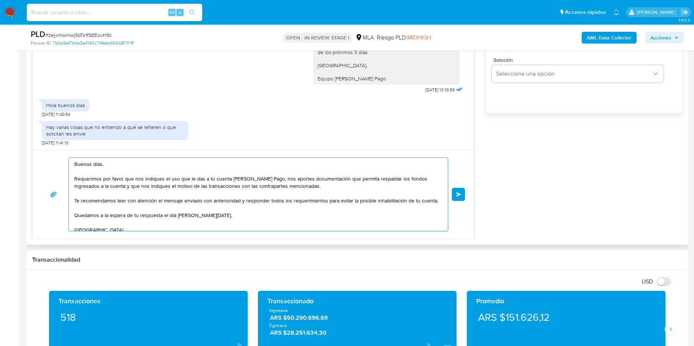
click textarea "Buenos días, Requerimos por favor que nos indiques el uso que le das a tu cuent…"
click span "Enviar"
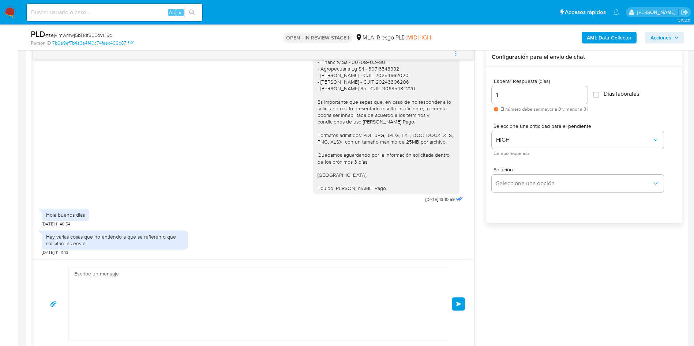
scroll to position [775, 0]
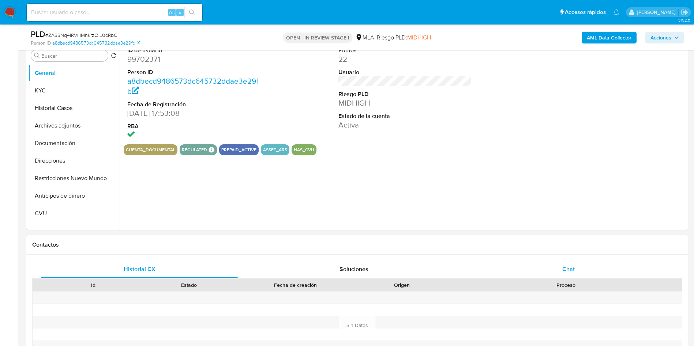
scroll to position [165, 0]
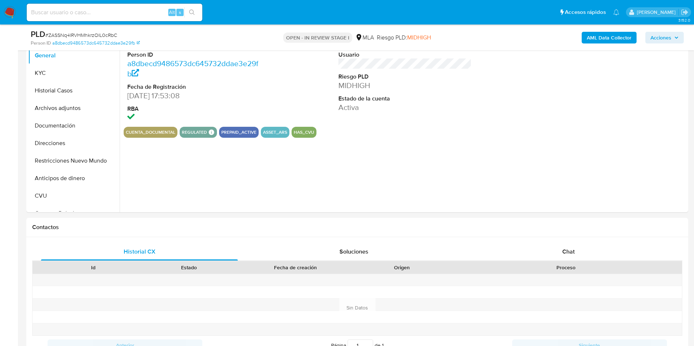
click at [560, 253] on div "Chat" at bounding box center [568, 252] width 197 height 18
select select "10"
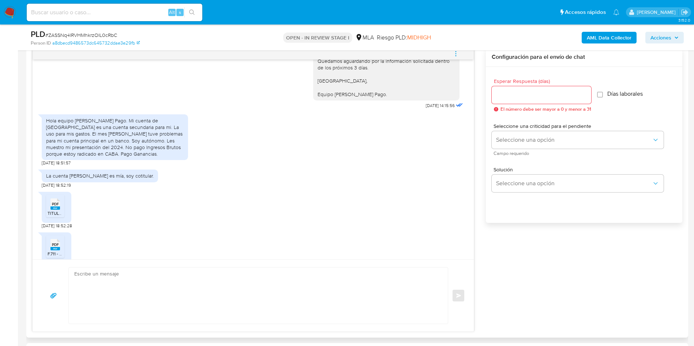
scroll to position [770, 0]
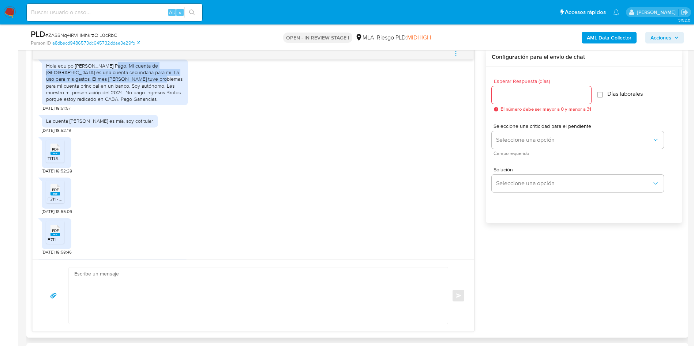
drag, startPoint x: 114, startPoint y: 90, endPoint x: 127, endPoint y: 107, distance: 20.9
click at [127, 102] on div "Hola equipo [PERSON_NAME] Pago. Mi cuenta de [GEOGRAPHIC_DATA] es una cuenta se…" at bounding box center [115, 83] width 138 height 40
drag, startPoint x: 61, startPoint y: 103, endPoint x: 83, endPoint y: 110, distance: 23.1
click at [83, 102] on div "Hola equipo [PERSON_NAME] Pago. Mi cuenta de [GEOGRAPHIC_DATA] es una cuenta se…" at bounding box center [115, 83] width 138 height 40
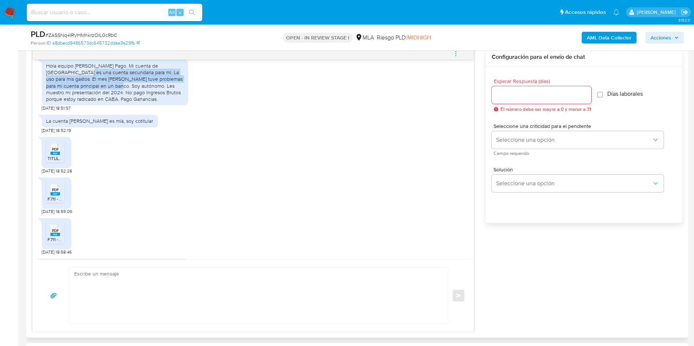
click at [83, 102] on div "Hola equipo [PERSON_NAME] Pago. Mi cuenta de [GEOGRAPHIC_DATA] es una cuenta se…" at bounding box center [115, 83] width 138 height 40
drag, startPoint x: 62, startPoint y: 112, endPoint x: 64, endPoint y: 119, distance: 6.8
click at [64, 102] on div "Hola equipo [PERSON_NAME] Pago. Mi cuenta de [GEOGRAPHIC_DATA] es una cuenta se…" at bounding box center [115, 83] width 138 height 40
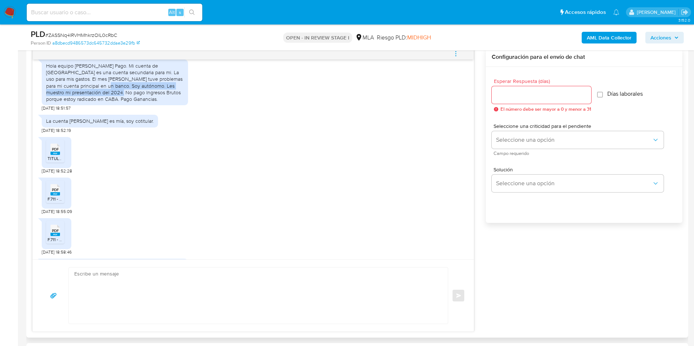
drag, startPoint x: 73, startPoint y: 115, endPoint x: 75, endPoint y: 121, distance: 6.4
click at [75, 102] on div "Hola equipo de Mercado Pago. Mi cuenta de Mercado Pago es una cuenta secundaria…" at bounding box center [115, 83] width 138 height 40
drag, startPoint x: 92, startPoint y: 119, endPoint x: 95, endPoint y: 124, distance: 6.2
click at [95, 102] on div "Hola equipo de Mercado Pago. Mi cuenta de Mercado Pago es una cuenta secundaria…" at bounding box center [115, 83] width 138 height 40
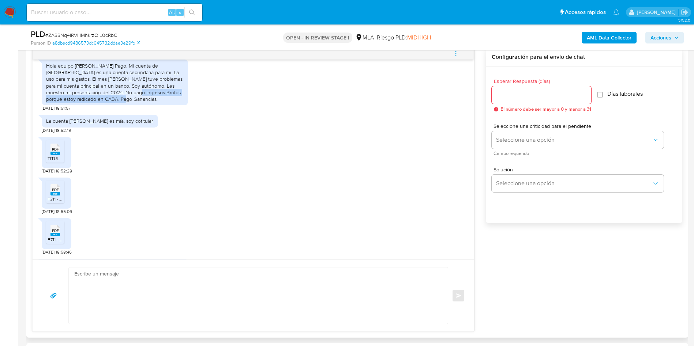
click at [95, 102] on div "Hola equipo de Mercado Pago. Mi cuenta de Mercado Pago es una cuenta secundaria…" at bounding box center [115, 83] width 138 height 40
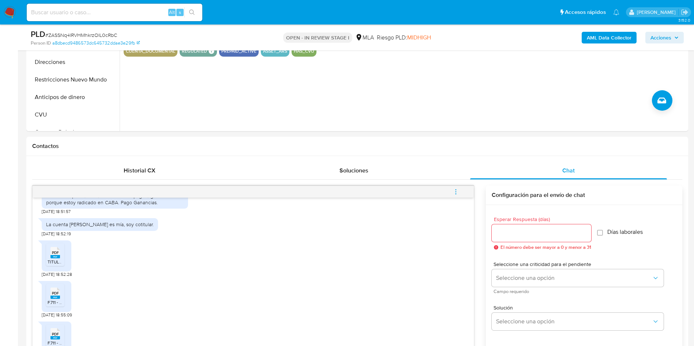
scroll to position [165, 0]
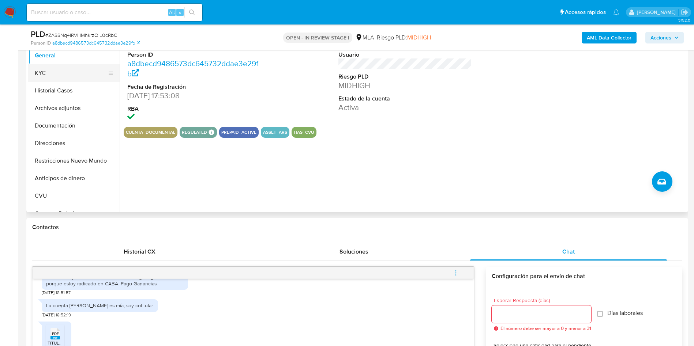
click at [52, 77] on button "KYC" at bounding box center [71, 73] width 86 height 18
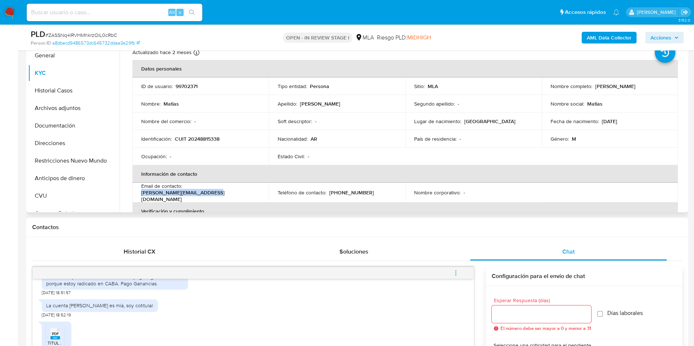
drag, startPoint x: 185, startPoint y: 193, endPoint x: 259, endPoint y: 190, distance: 73.6
click at [259, 190] on div "Email de contacto : matias.richards01@gmail.com" at bounding box center [200, 193] width 119 height 20
copy p "matias.richards01@gmail.com"
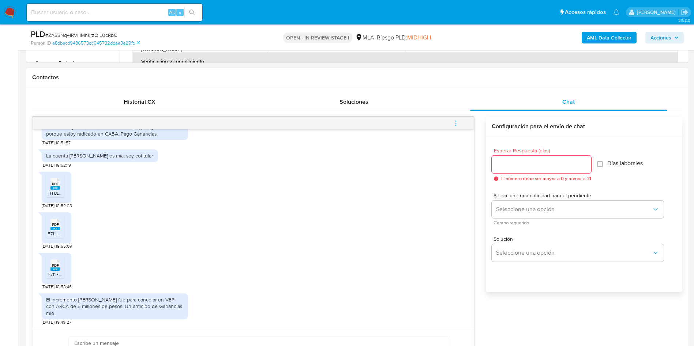
scroll to position [329, 0]
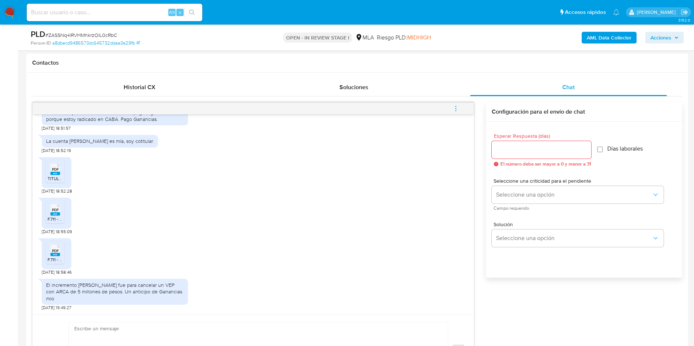
click at [60, 173] on div "PDF PDF" at bounding box center [55, 169] width 15 height 14
click at [57, 213] on icon at bounding box center [55, 209] width 10 height 11
click at [48, 257] on div "PDF PDF" at bounding box center [55, 250] width 15 height 14
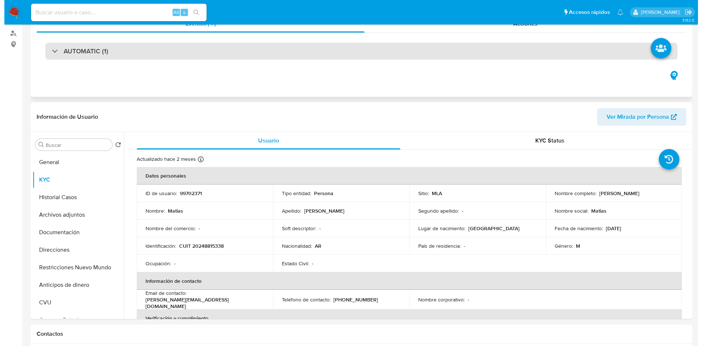
scroll to position [0, 0]
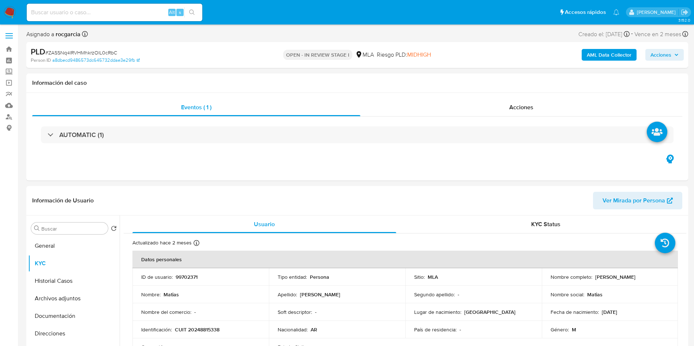
click at [626, 50] on b "AML Data Collector" at bounding box center [609, 55] width 45 height 12
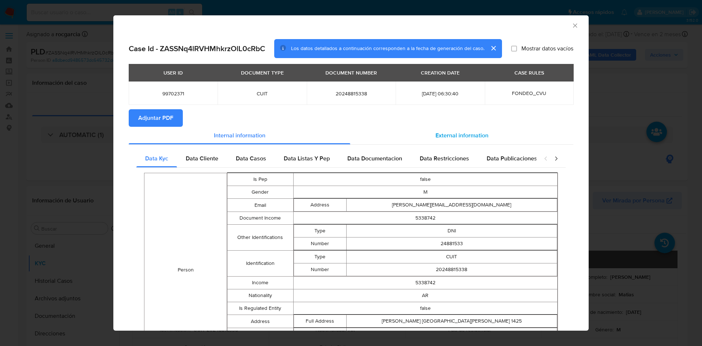
click at [436, 133] on span "External information" at bounding box center [462, 135] width 53 height 8
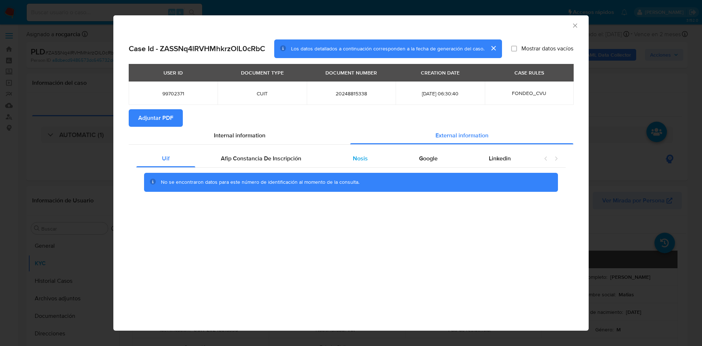
click at [361, 161] on span "Nosis" at bounding box center [360, 158] width 15 height 8
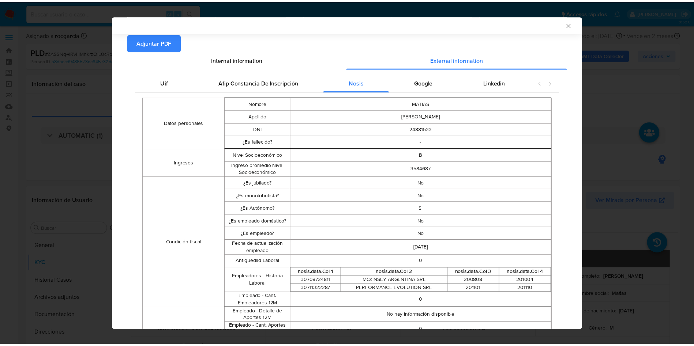
scroll to position [20, 0]
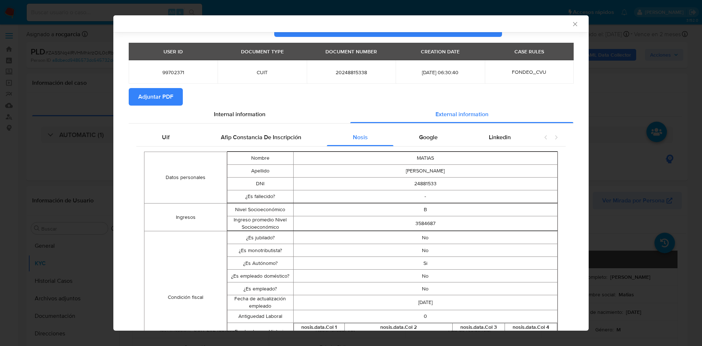
click at [572, 21] on icon "Cerrar ventana" at bounding box center [575, 23] width 7 height 7
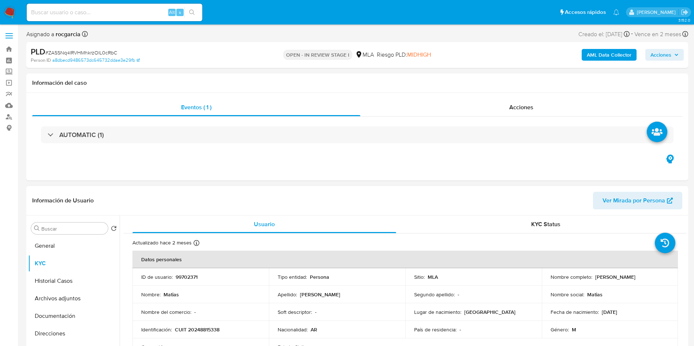
click at [191, 277] on p "99702371" at bounding box center [187, 277] width 22 height 7
copy p "99702371"
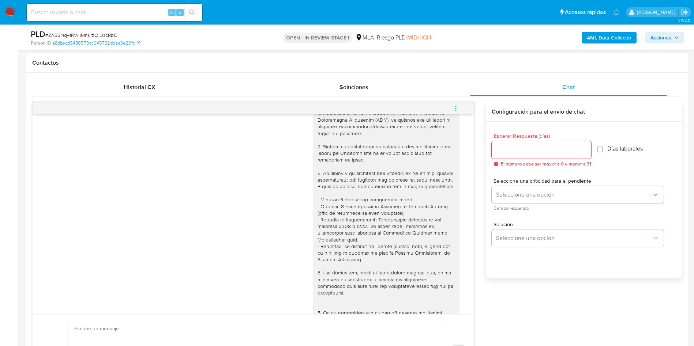
scroll to position [0, 0]
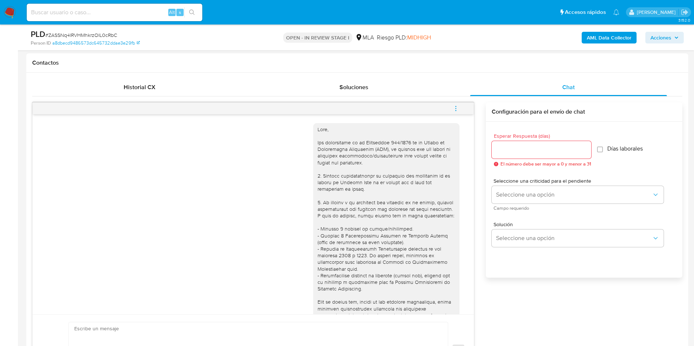
click at [451, 108] on button "menu-action" at bounding box center [456, 109] width 24 height 18
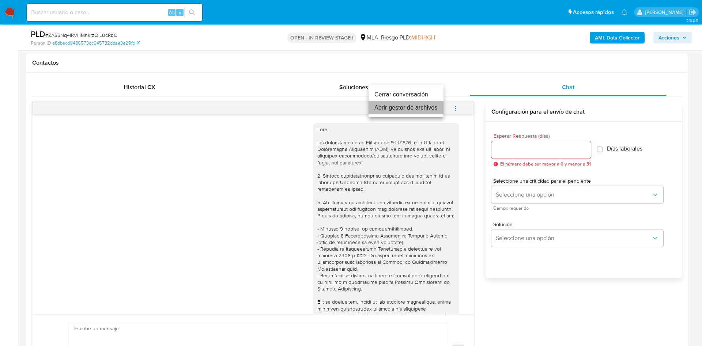
click at [389, 108] on li "Abrir gestor de archivos" at bounding box center [406, 107] width 75 height 13
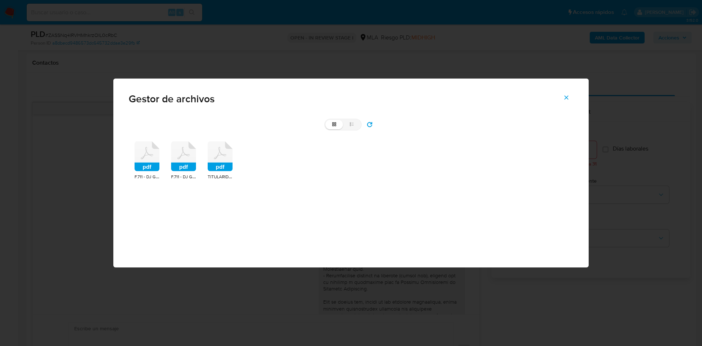
click at [151, 172] on div "pdf" at bounding box center [147, 158] width 25 height 32
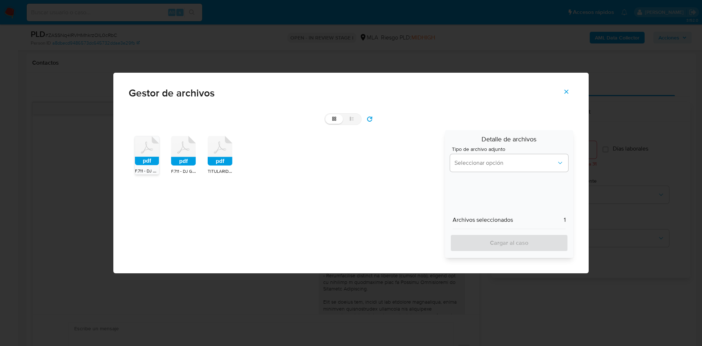
click at [184, 171] on span "F.711 - DJ GPH 2024 presentacion.pdf" at bounding box center [207, 171] width 73 height 7
click at [225, 168] on span "TITULARIDAD 2.100.055.pdf" at bounding box center [235, 171] width 54 height 7
click at [465, 162] on span "Seleccionar opción" at bounding box center [506, 162] width 102 height 7
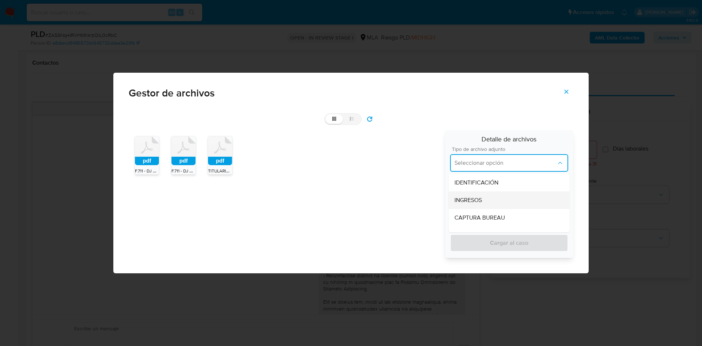
click at [476, 198] on span "INGRESOS" at bounding box center [468, 200] width 27 height 7
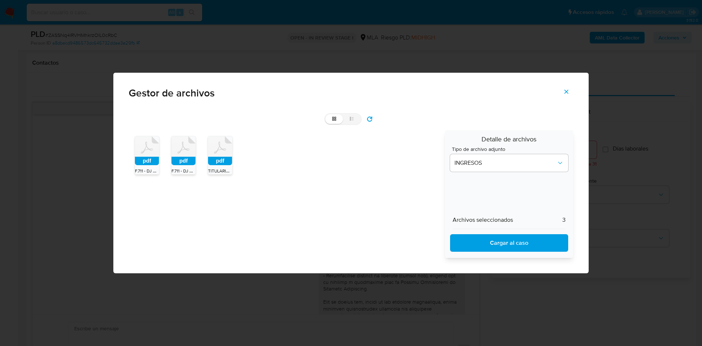
click at [489, 241] on span "Cargar al caso" at bounding box center [509, 243] width 99 height 16
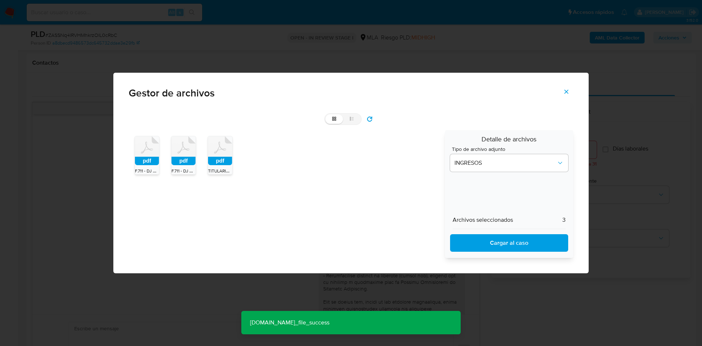
click at [567, 92] on icon "Cerrar" at bounding box center [567, 92] width 4 height 4
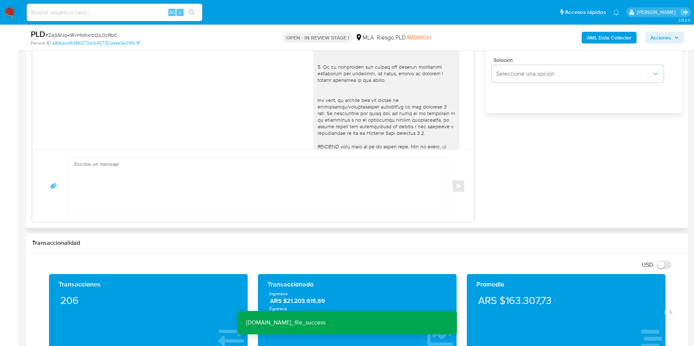
scroll to position [274, 0]
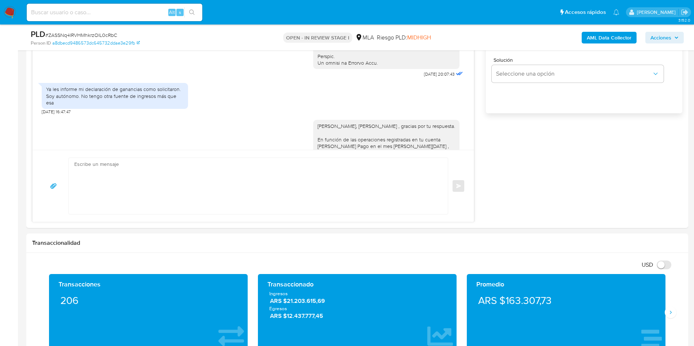
click at [0, 173] on aside "Bandeja Tablero Screening Búsqueda en Listas Watchlist Herramientas Operaciones…" at bounding box center [9, 346] width 18 height 1680
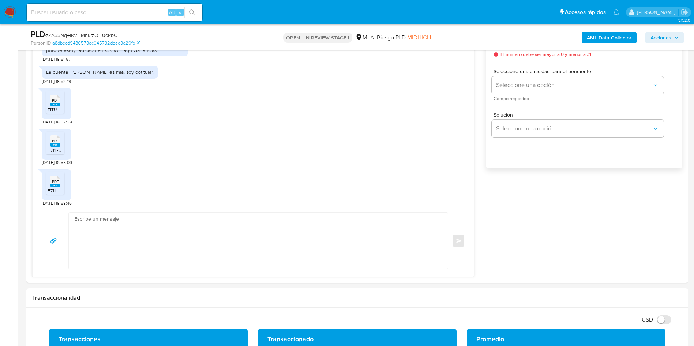
scroll to position [768, 0]
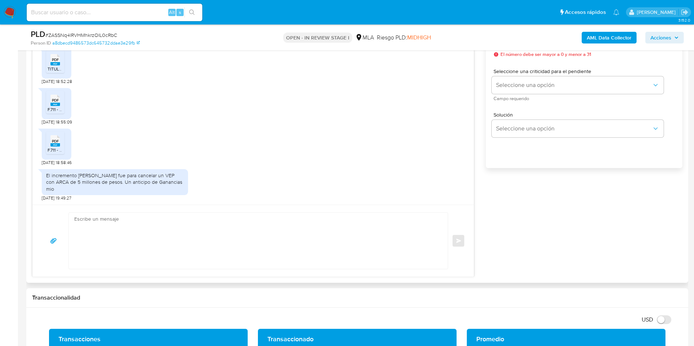
scroll to position [825, 0]
click at [124, 234] on textarea at bounding box center [256, 241] width 364 height 56
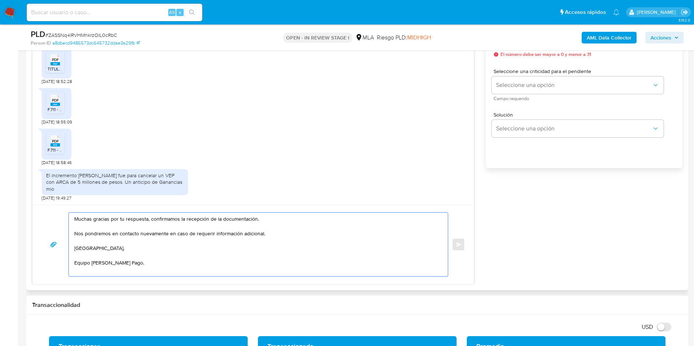
type textarea "Muchas gracias por tu respuesta, confirmamos la recepción de la documentación. …"
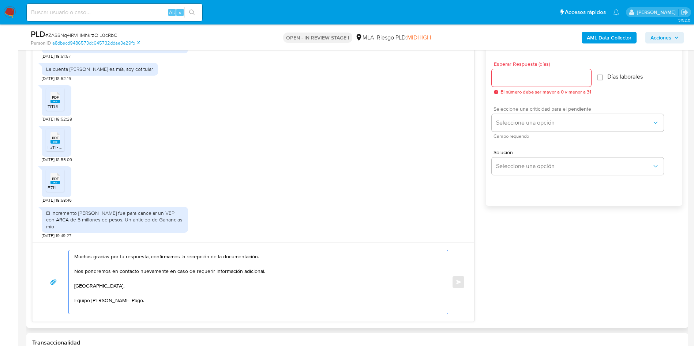
scroll to position [384, 0]
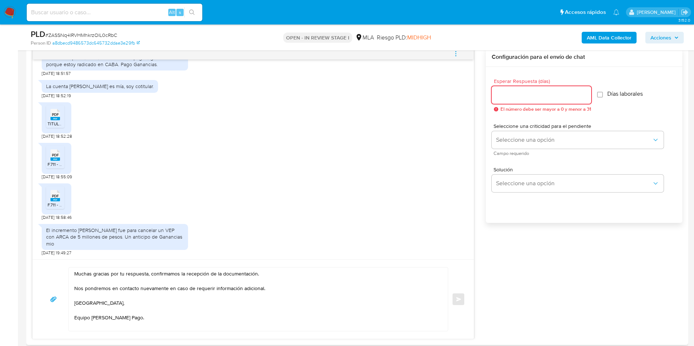
click at [497, 97] on input "Esperar Respuesta (días)" at bounding box center [541, 95] width 99 height 10
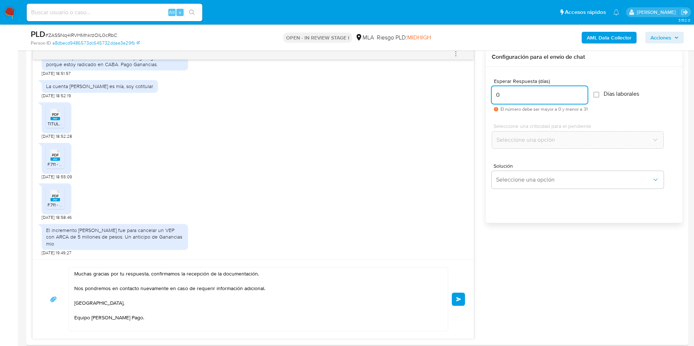
type input "0"
click at [465, 304] on div "Muchas gracias por tu respuesta, confirmamos la recepción de la documentación. …" at bounding box center [253, 299] width 424 height 64
click at [463, 304] on button "Enviar" at bounding box center [458, 299] width 13 height 13
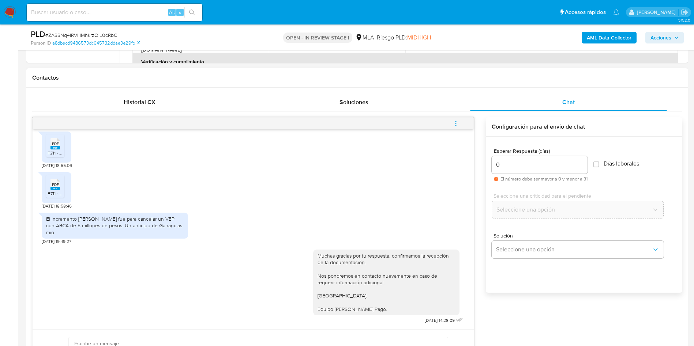
scroll to position [274, 0]
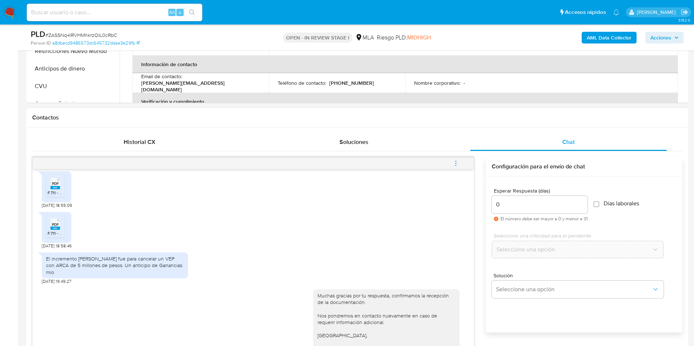
click at [461, 159] on button "menu-action" at bounding box center [456, 164] width 24 height 18
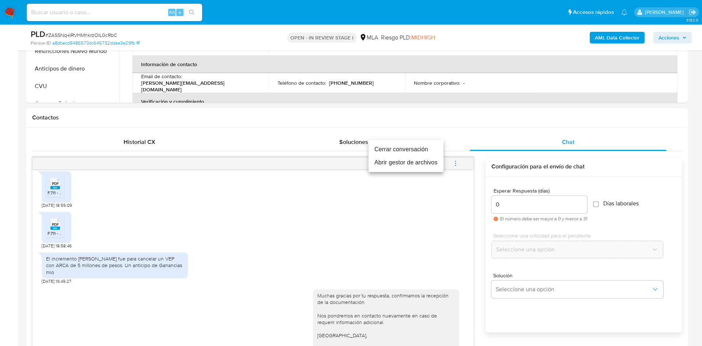
click at [413, 149] on li "Cerrar conversación" at bounding box center [406, 149] width 75 height 13
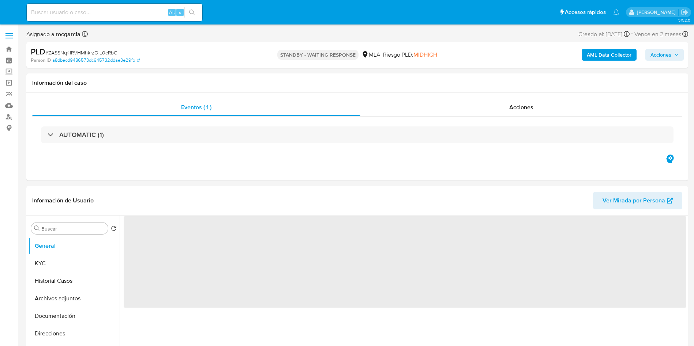
select select "10"
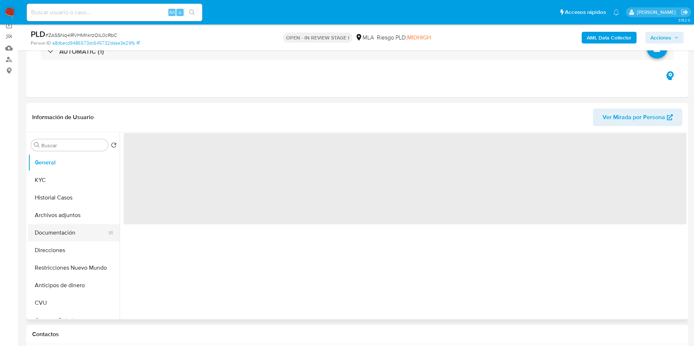
scroll to position [110, 0]
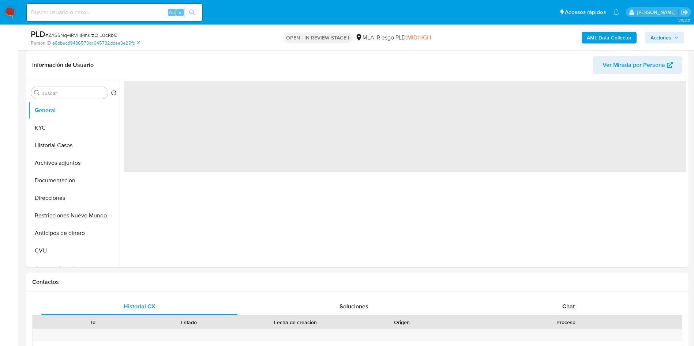
drag, startPoint x: 51, startPoint y: 161, endPoint x: 0, endPoint y: 181, distance: 54.7
click at [51, 161] on button "Archivos adjuntos" at bounding box center [73, 163] width 91 height 18
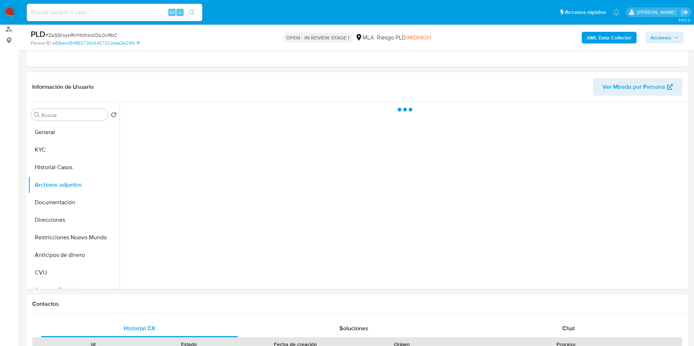
select select "10"
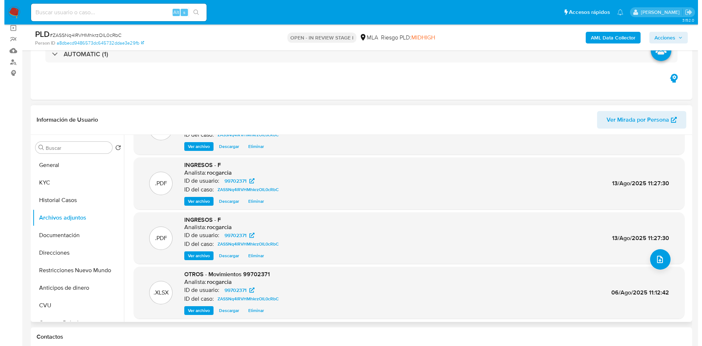
scroll to position [55, 0]
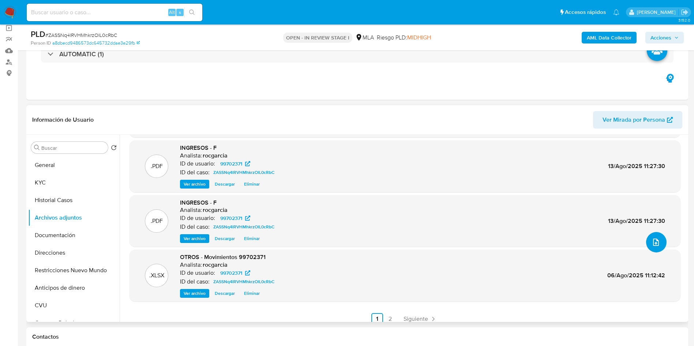
click at [654, 244] on icon "upload-file" at bounding box center [655, 242] width 9 height 9
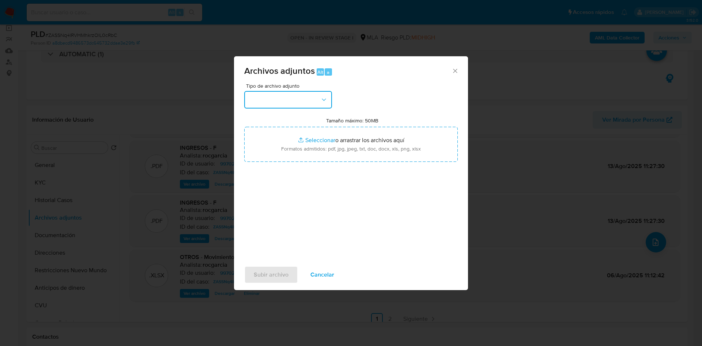
click at [295, 100] on button "button" at bounding box center [288, 100] width 88 height 18
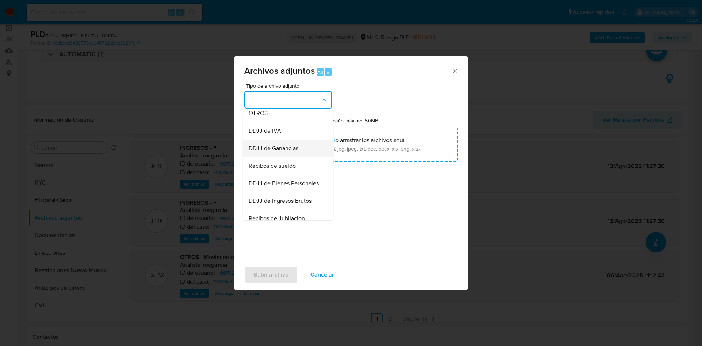
scroll to position [165, 0]
click at [266, 122] on div "OTROS" at bounding box center [286, 113] width 75 height 18
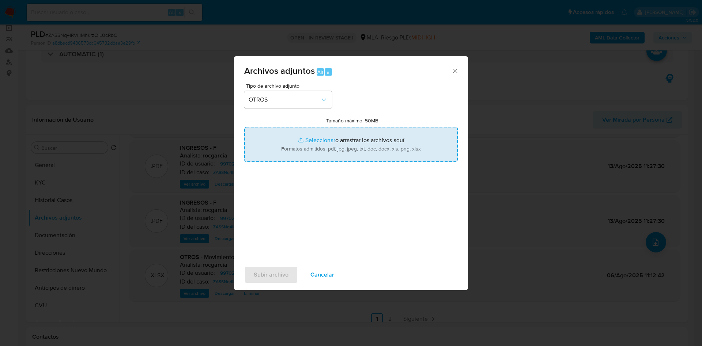
click at [329, 136] on input "Tamaño máximo: 50MB Seleccionar archivos" at bounding box center [351, 144] width 214 height 35
type input "C:\fakepath\99702371 - ZASSNq4lRVHMhkrzOlL0cRbC.docx"
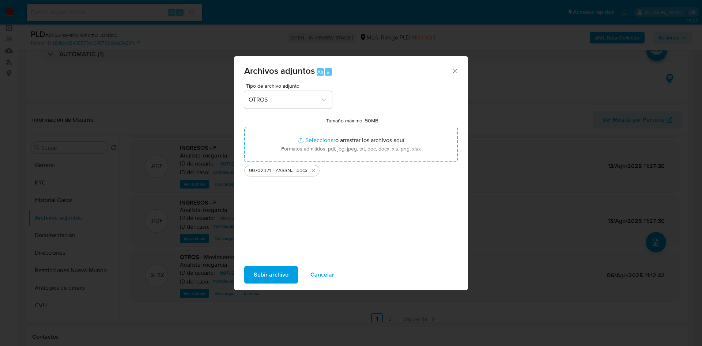
click at [279, 272] on span "Subir archivo" at bounding box center [271, 275] width 35 height 16
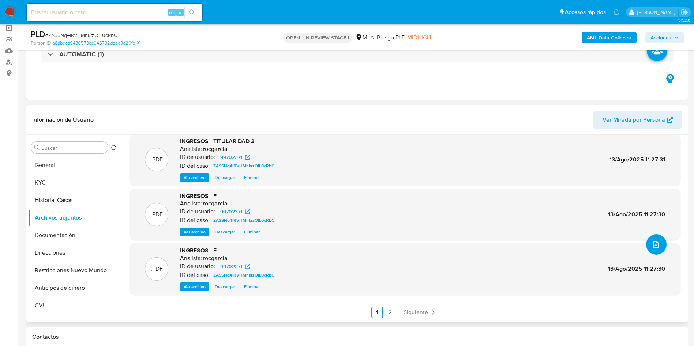
scroll to position [0, 0]
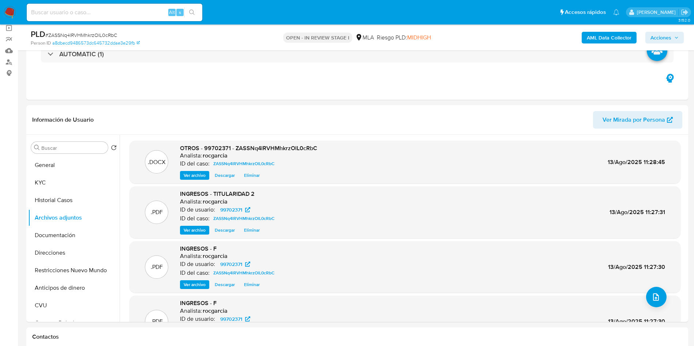
drag, startPoint x: 653, startPoint y: 33, endPoint x: 646, endPoint y: 37, distance: 7.7
click at [653, 33] on span "Acciones" at bounding box center [660, 38] width 21 height 12
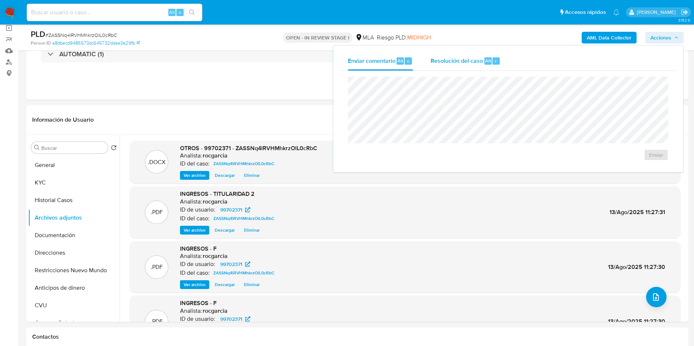
click at [468, 65] on div "Resolución del caso Alt r" at bounding box center [465, 61] width 70 height 19
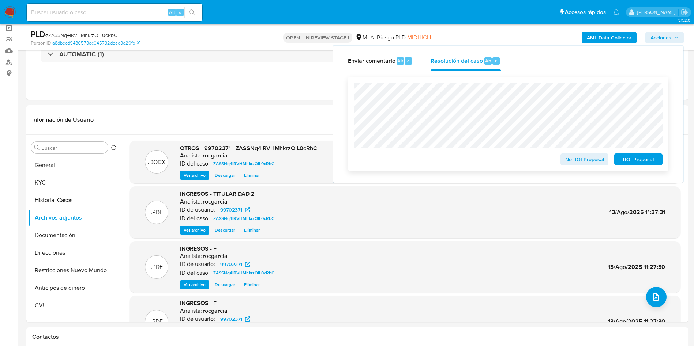
click at [574, 165] on span "No ROI Proposal" at bounding box center [584, 159] width 38 height 10
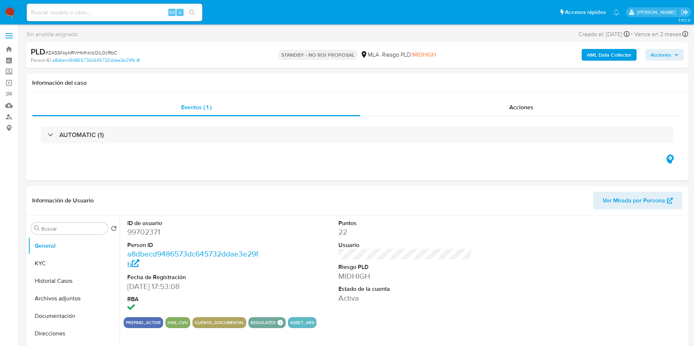
select select "10"
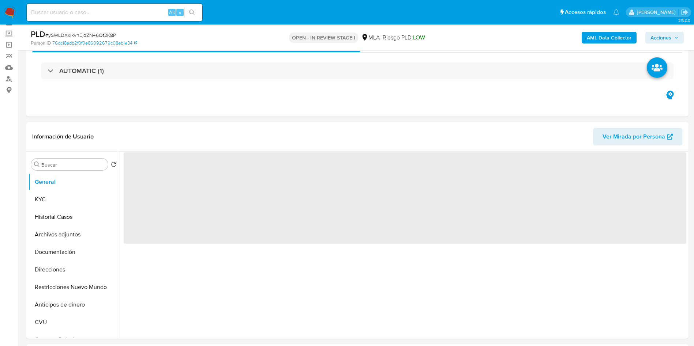
scroll to position [55, 0]
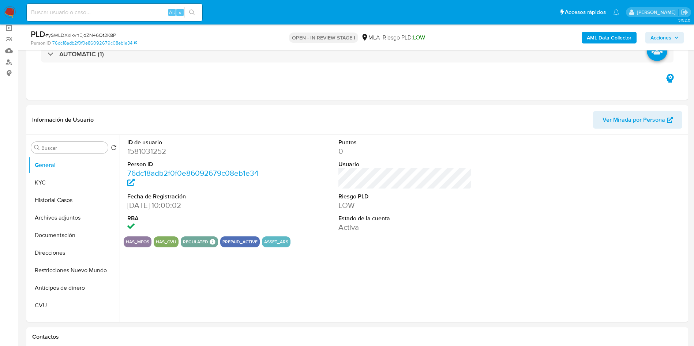
select select "10"
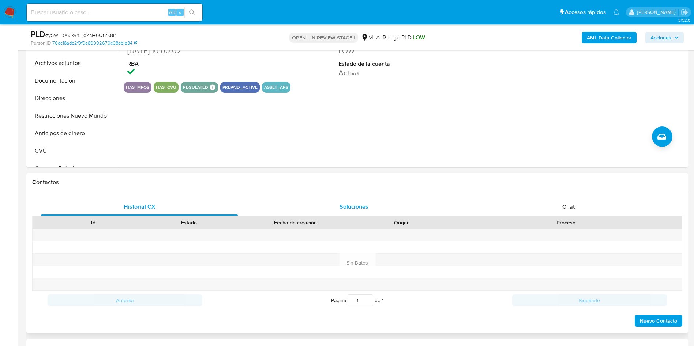
scroll to position [219, 0]
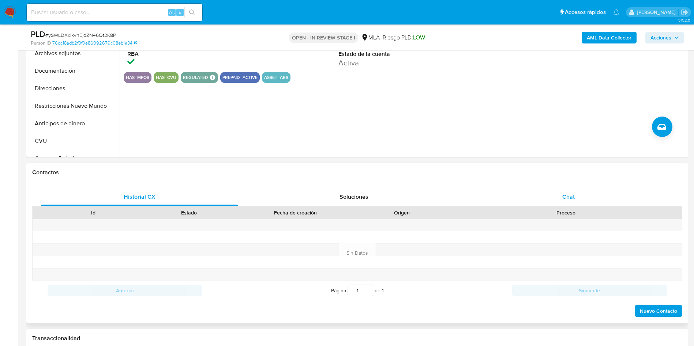
click at [556, 195] on div "Chat" at bounding box center [568, 197] width 197 height 18
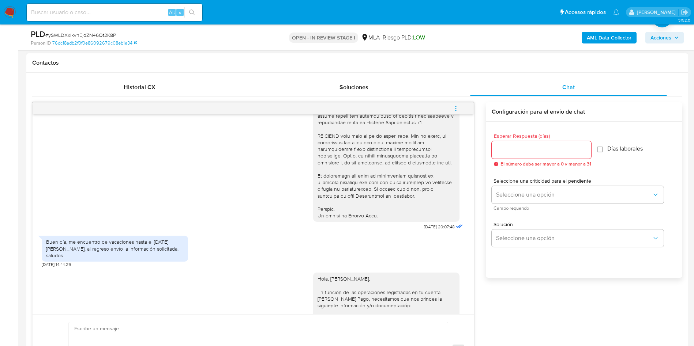
scroll to position [670, 0]
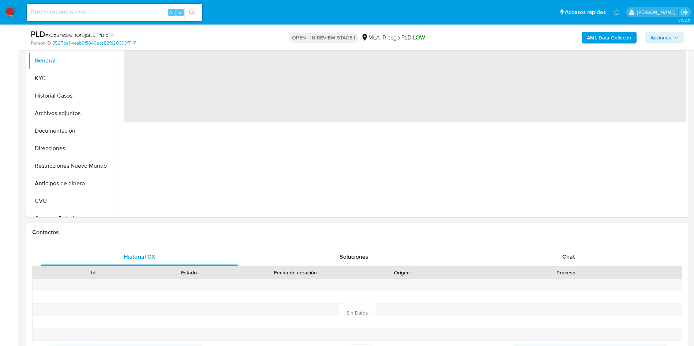
scroll to position [165, 0]
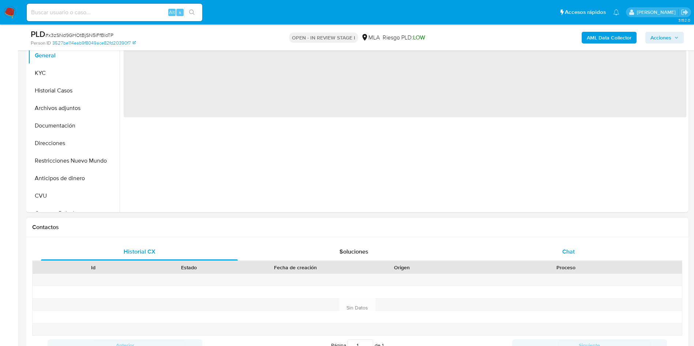
click at [569, 248] on span "Chat" at bounding box center [568, 252] width 12 height 8
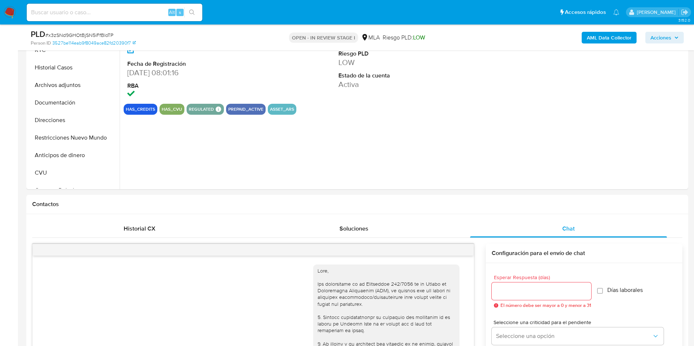
scroll to position [255, 0]
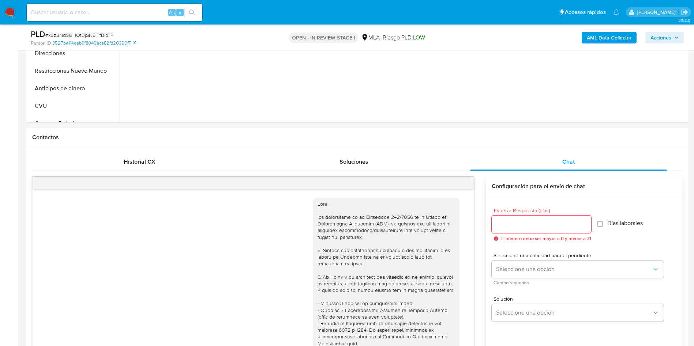
select select "10"
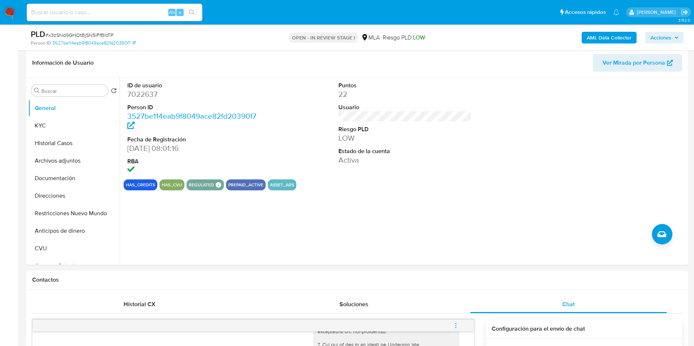
scroll to position [55, 0]
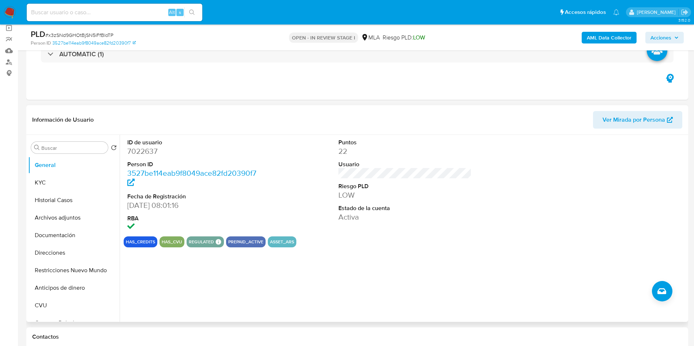
click at [131, 153] on dd "7022637" at bounding box center [194, 151] width 134 height 10
copy dd "7022637"
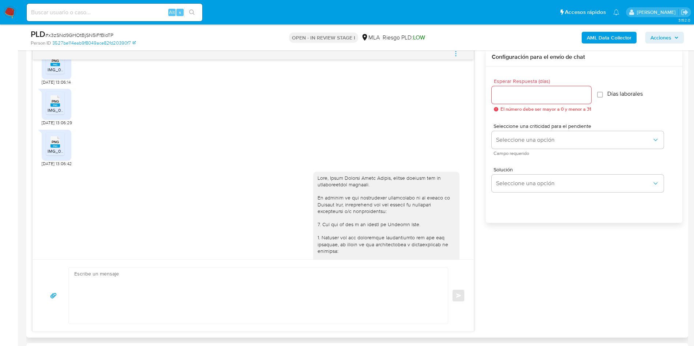
scroll to position [745, 0]
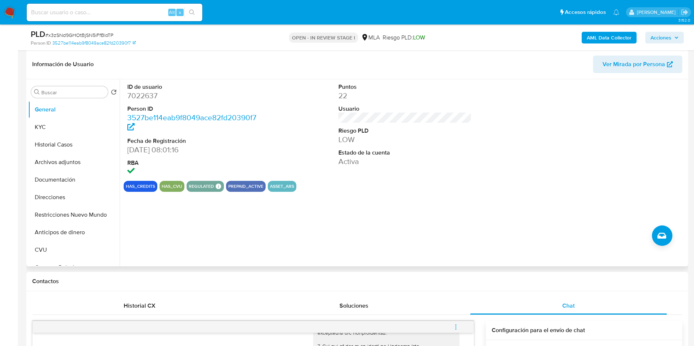
scroll to position [110, 0]
click at [148, 98] on dd "7022637" at bounding box center [194, 96] width 134 height 10
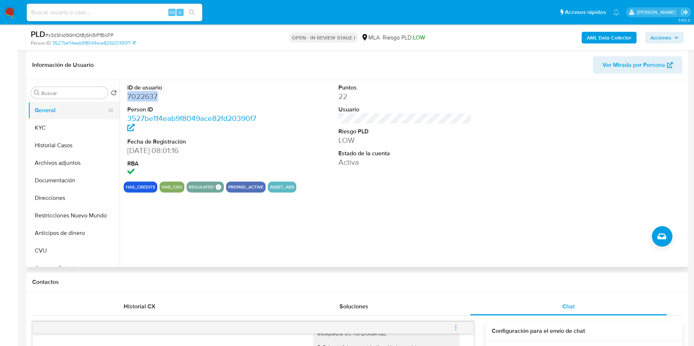
copy dd "7022637"
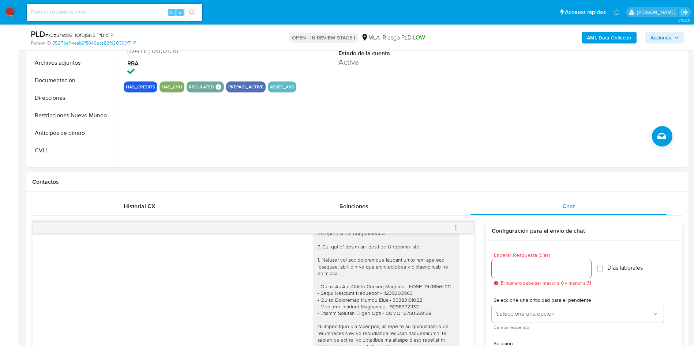
scroll to position [329, 0]
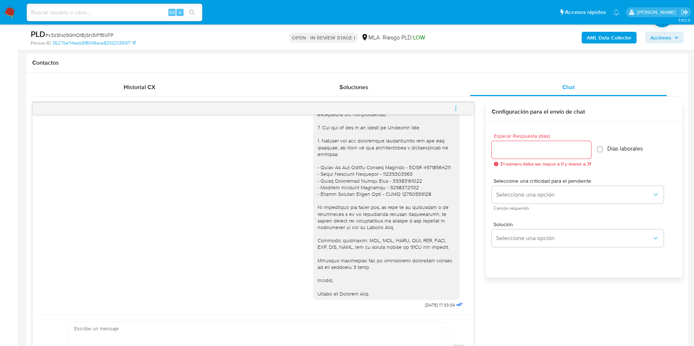
click at [456, 112] on icon "menu-action" at bounding box center [455, 108] width 7 height 7
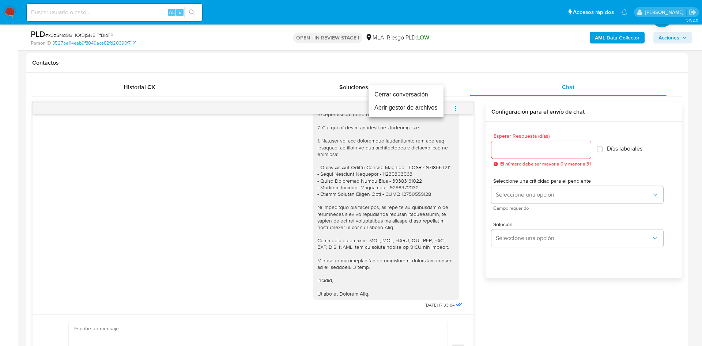
click at [414, 99] on li "Cerrar conversación" at bounding box center [406, 94] width 75 height 13
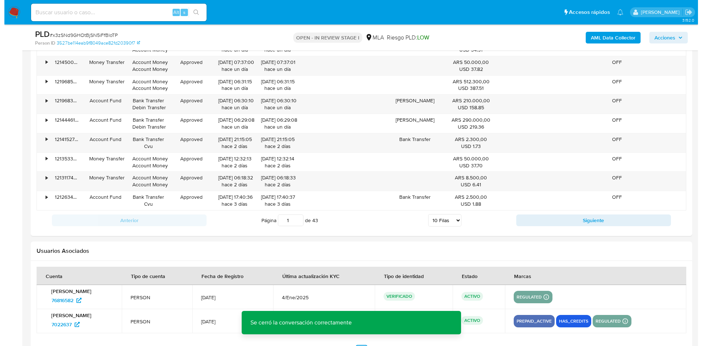
scroll to position [1311, 0]
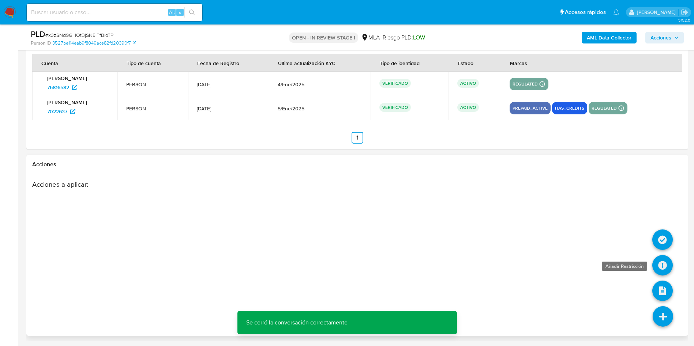
click at [660, 268] on icon at bounding box center [662, 265] width 20 height 20
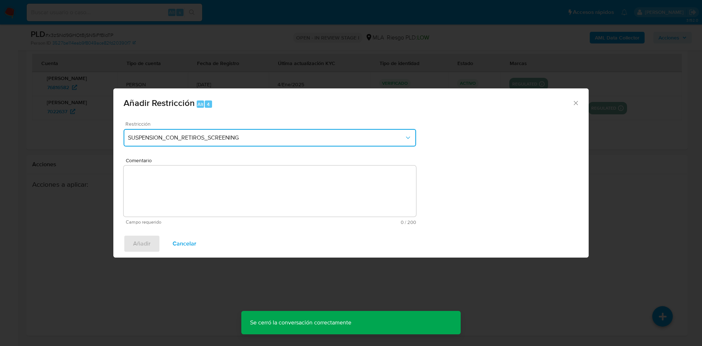
click at [278, 141] on span "SUSPENSION_CON_RETIROS_SCREENING" at bounding box center [266, 137] width 277 height 7
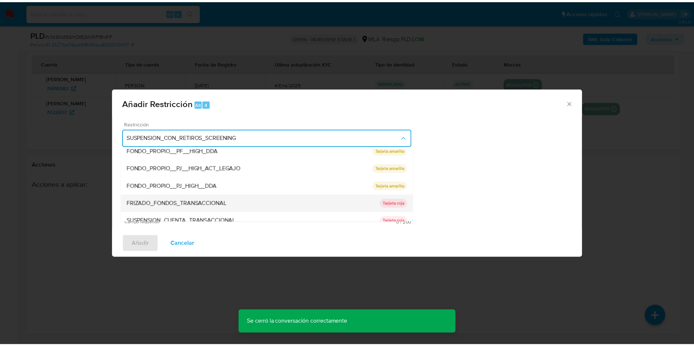
scroll to position [110, 0]
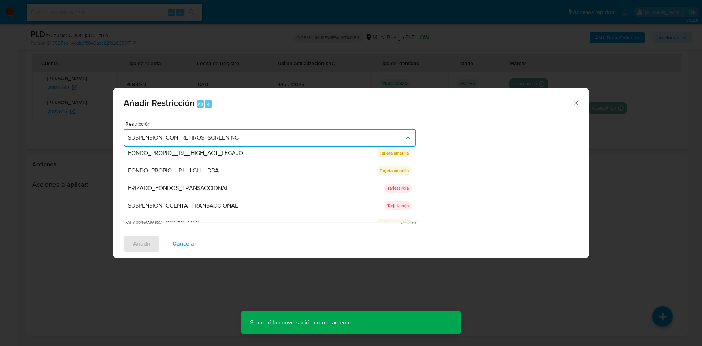
click at [249, 203] on div "SUSPENSION_CUENTA_TRANSACCIONAL" at bounding box center [256, 206] width 256 height 18
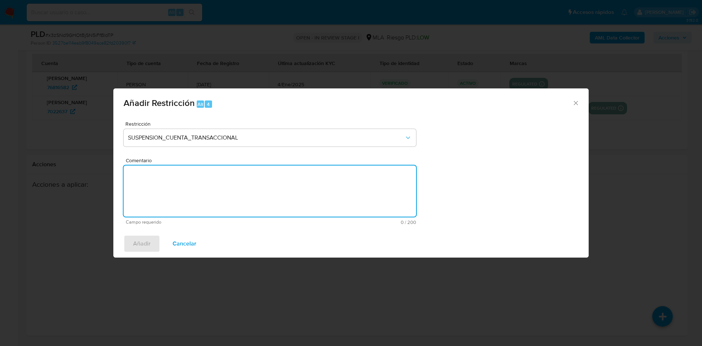
click at [254, 192] on textarea "Comentario" at bounding box center [270, 191] width 293 height 51
type textarea "AML"
click at [134, 244] on span "Añadir" at bounding box center [142, 244] width 18 height 16
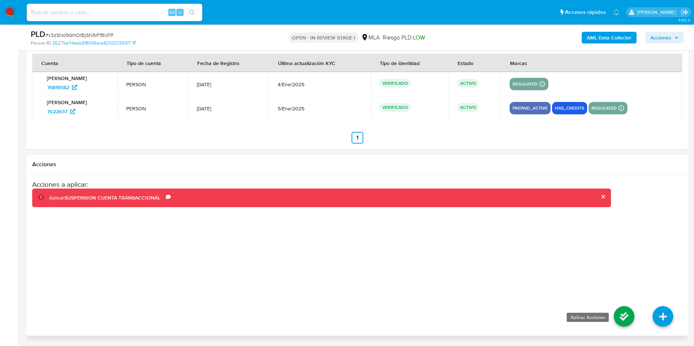
click at [617, 314] on icon at bounding box center [624, 317] width 20 height 20
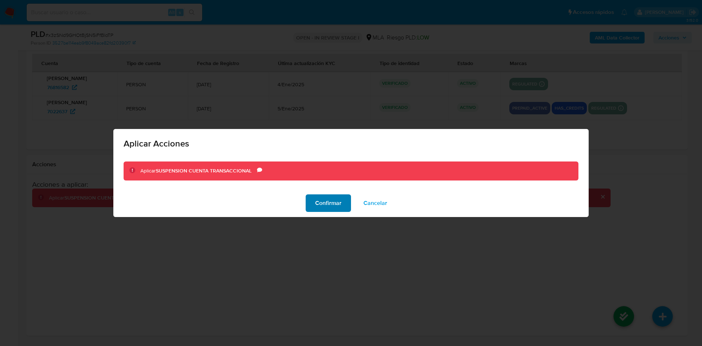
click at [339, 205] on span "Confirmar" at bounding box center [328, 203] width 26 height 16
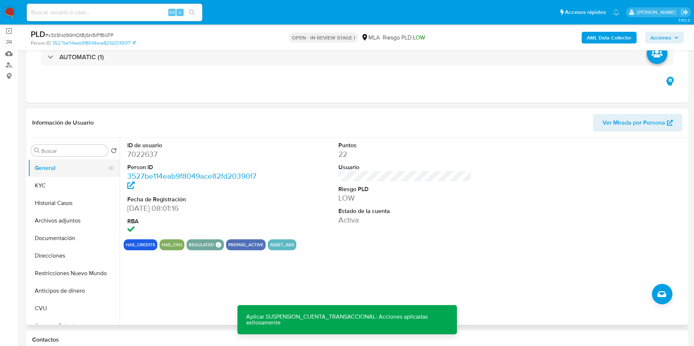
scroll to position [49, 0]
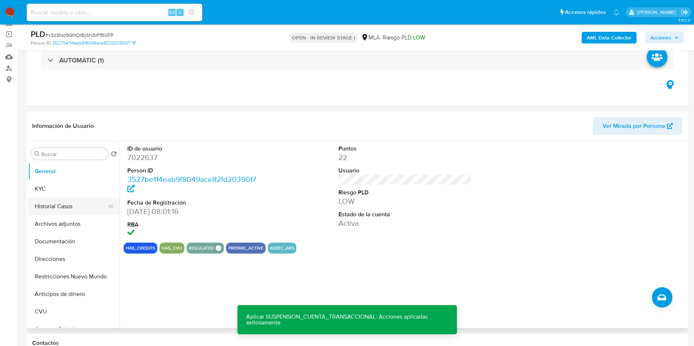
click at [56, 214] on button "Historial Casos" at bounding box center [71, 207] width 86 height 18
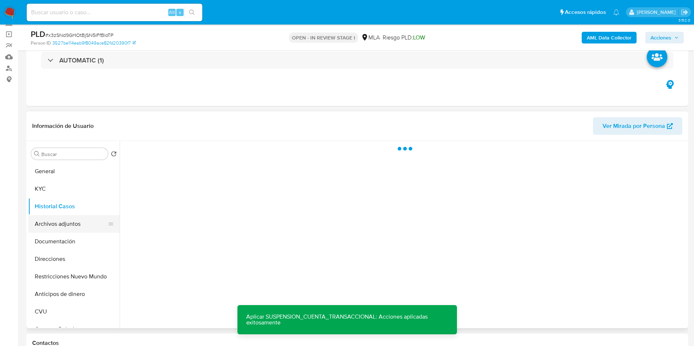
click at [56, 220] on button "Archivos adjuntos" at bounding box center [71, 224] width 86 height 18
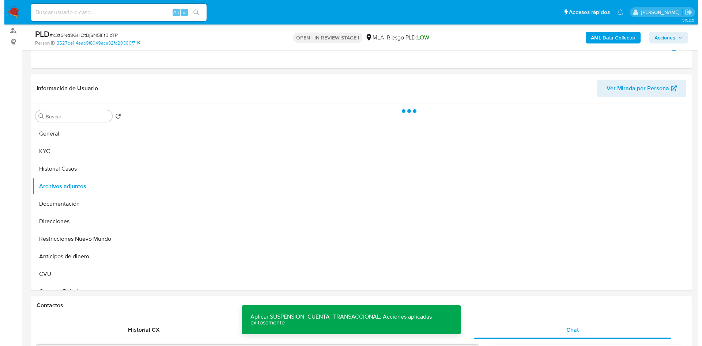
scroll to position [104, 0]
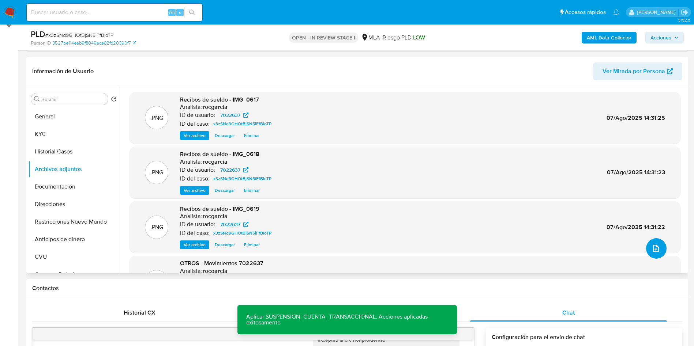
click at [653, 248] on icon "upload-file" at bounding box center [656, 248] width 6 height 7
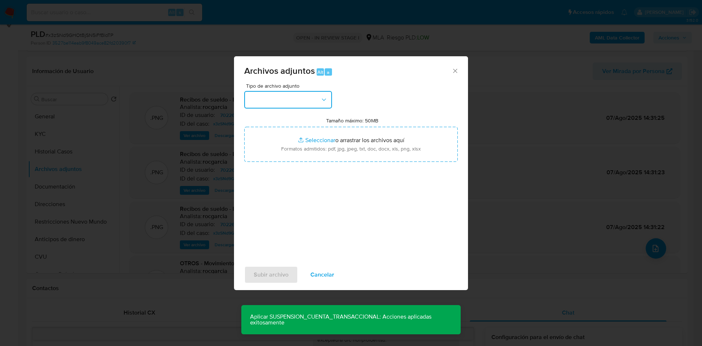
click at [290, 98] on button "button" at bounding box center [288, 100] width 88 height 18
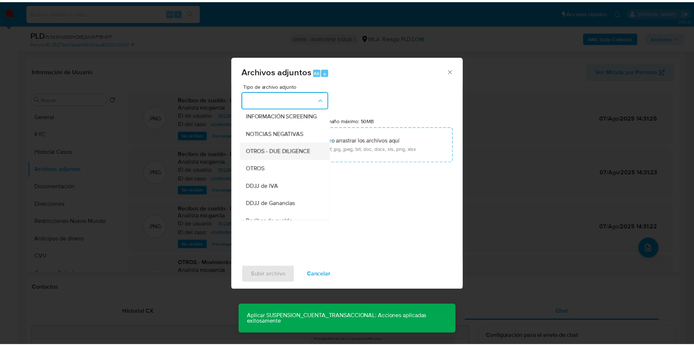
scroll to position [110, 0]
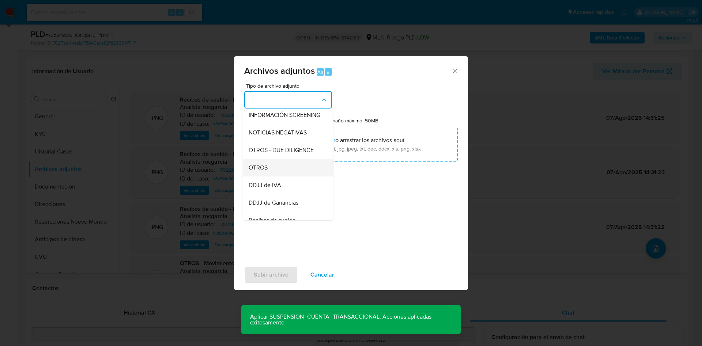
click at [275, 175] on div "OTROS" at bounding box center [286, 168] width 75 height 18
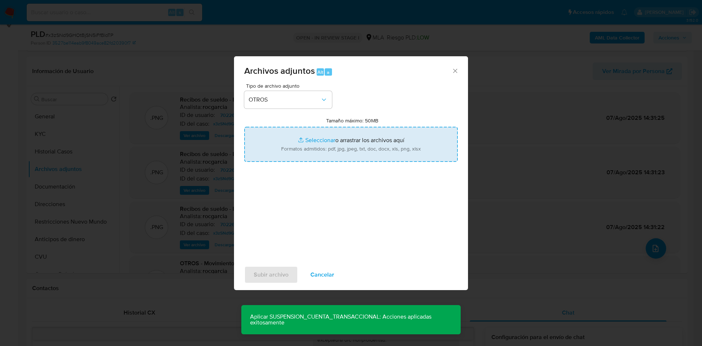
click at [300, 144] on input "Tamaño máximo: 50MB Seleccionar archivos" at bounding box center [351, 144] width 214 height 35
type input "C:\fakepath\Caselog x3zSNd9GHOtBjSN5iFfBloTP_2025_07_18_07_57_39.docx"
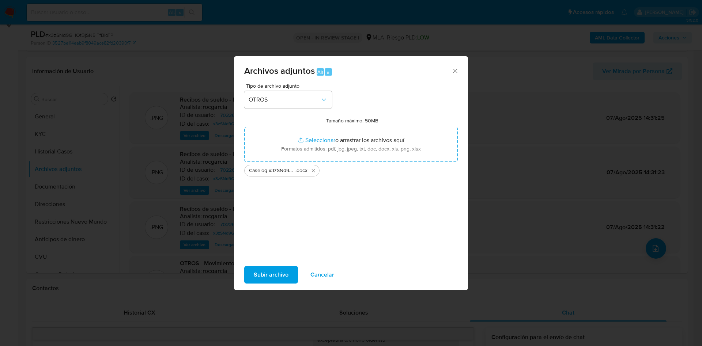
click at [282, 270] on span "Subir archivo" at bounding box center [271, 275] width 35 height 16
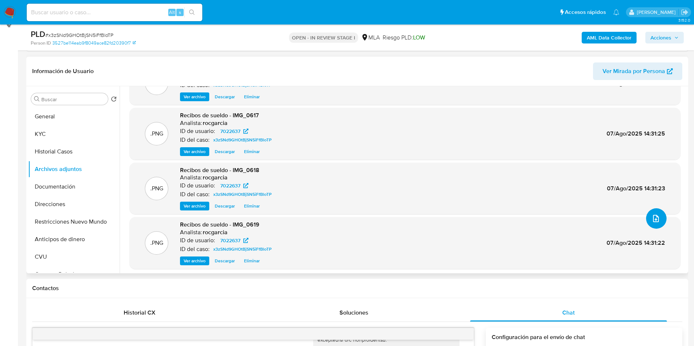
scroll to position [53, 0]
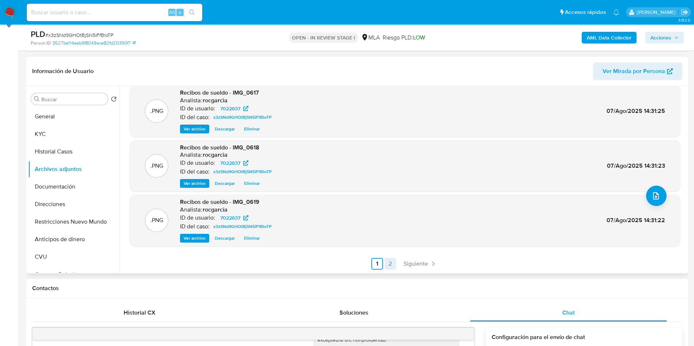
click at [392, 262] on link "2" at bounding box center [390, 264] width 12 height 12
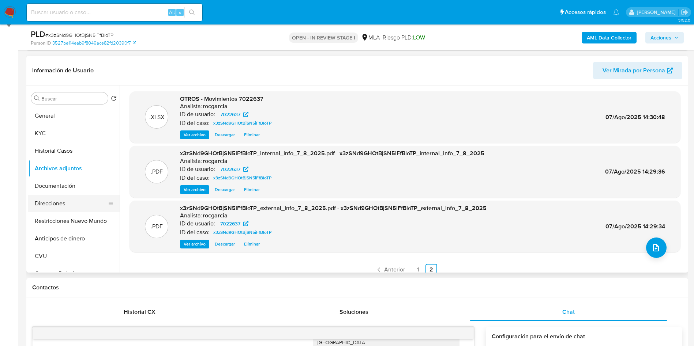
scroll to position [104, 0]
click at [48, 223] on button "Restricciones Nuevo Mundo" at bounding box center [71, 222] width 86 height 18
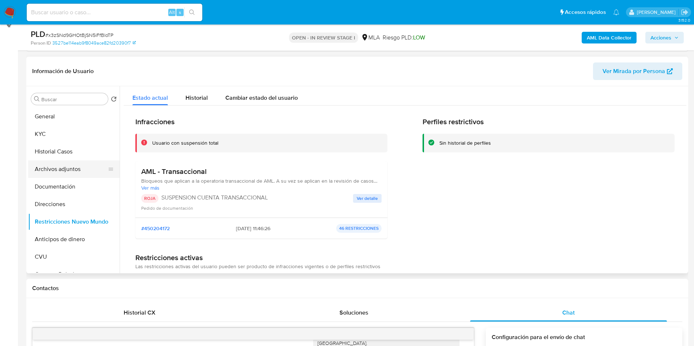
click at [83, 167] on button "Archivos adjuntos" at bounding box center [71, 170] width 86 height 18
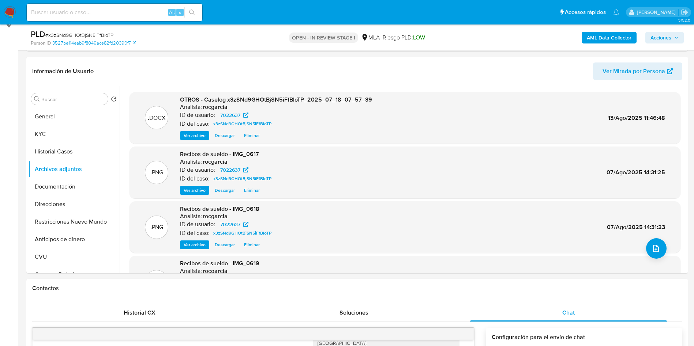
click at [673, 34] on span "Acciones" at bounding box center [664, 38] width 28 height 10
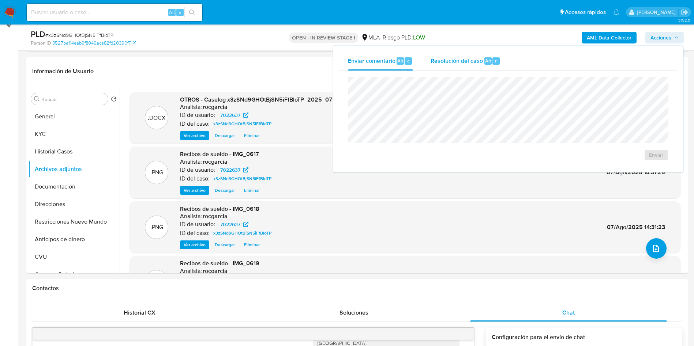
click at [452, 57] on span "Resolución del caso" at bounding box center [456, 60] width 52 height 8
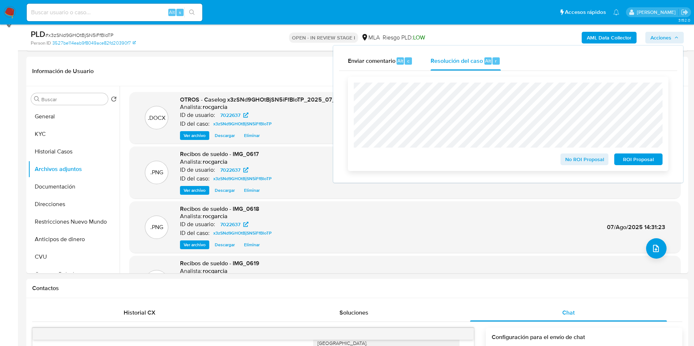
click at [644, 161] on span "ROI Proposal" at bounding box center [638, 159] width 38 height 10
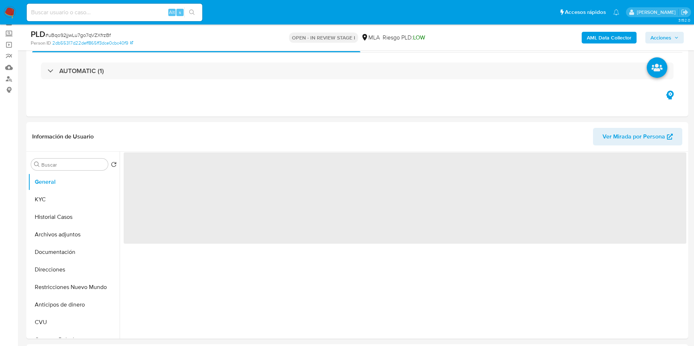
scroll to position [165, 0]
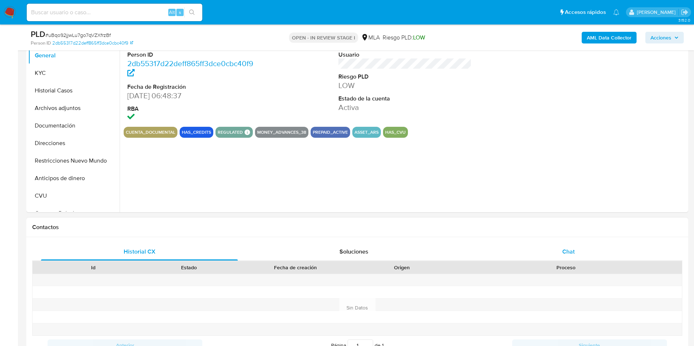
click at [572, 254] on span "Chat" at bounding box center [568, 252] width 12 height 8
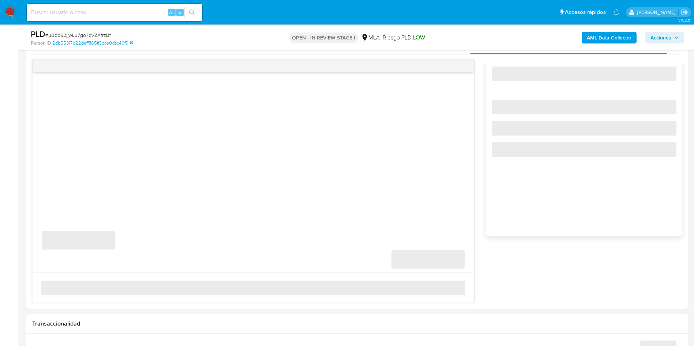
select select "10"
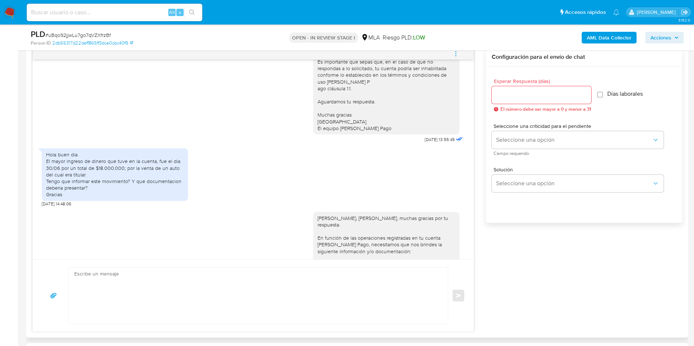
scroll to position [489, 0]
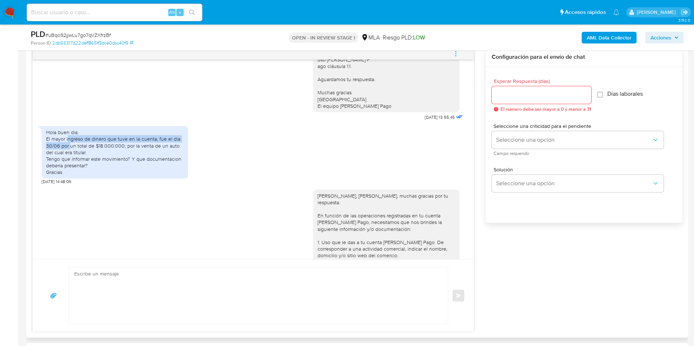
drag, startPoint x: 68, startPoint y: 162, endPoint x: 69, endPoint y: 167, distance: 5.6
click at [69, 167] on div "Hola buen dia. El mayor ingreso de dinero que tuve en la cuenta, fue el dia 30/…" at bounding box center [115, 152] width 138 height 46
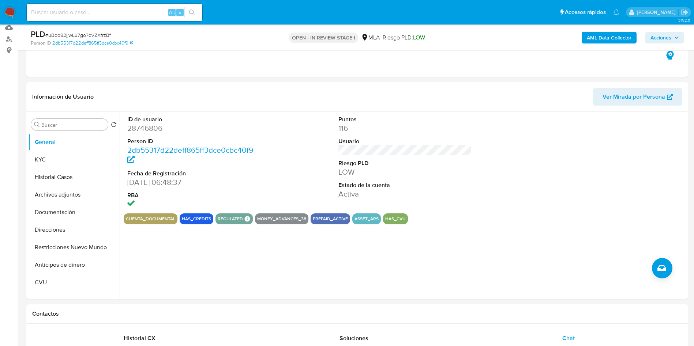
scroll to position [55, 0]
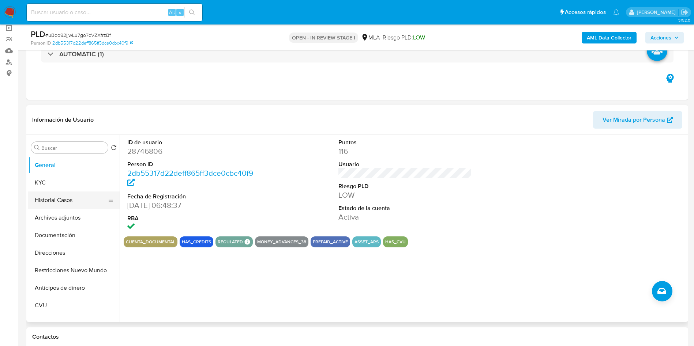
click at [43, 197] on button "Historial Casos" at bounding box center [71, 201] width 86 height 18
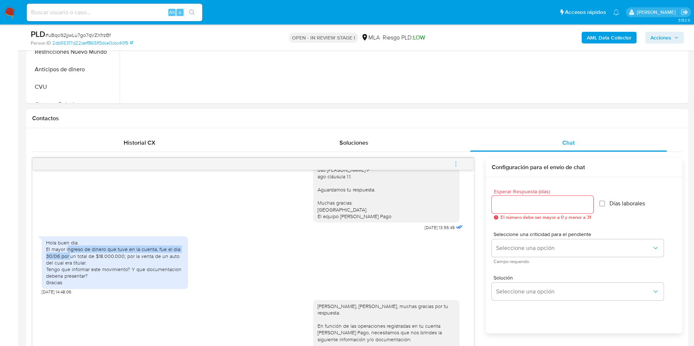
scroll to position [274, 0]
click at [459, 161] on icon "menu-action" at bounding box center [455, 163] width 7 height 7
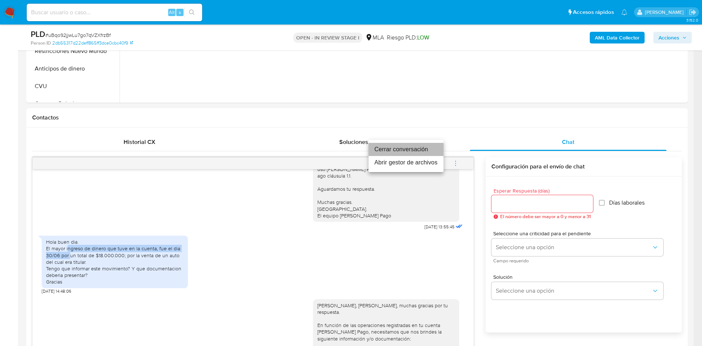
click at [432, 152] on li "Cerrar conversación" at bounding box center [406, 149] width 75 height 13
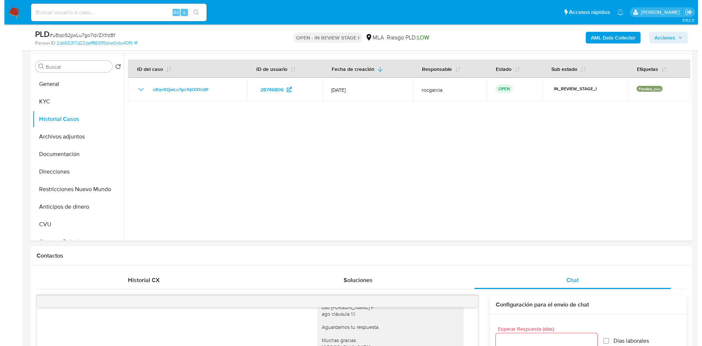
scroll to position [55, 0]
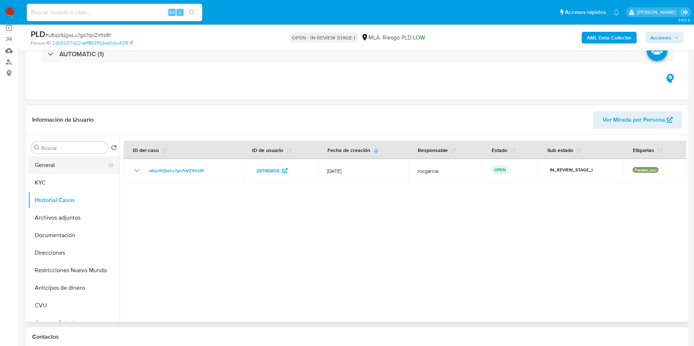
click at [44, 161] on button "General" at bounding box center [71, 166] width 86 height 18
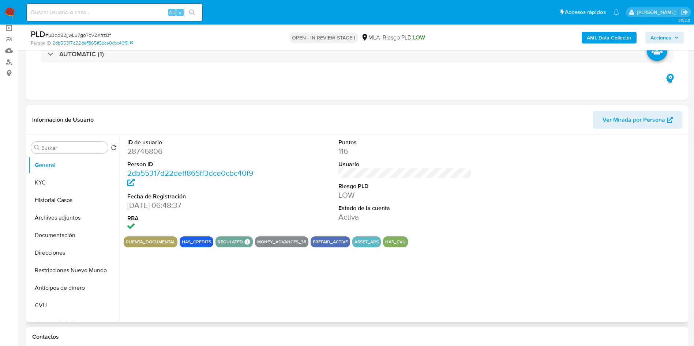
click at [161, 152] on dd "28746806" at bounding box center [194, 151] width 134 height 10
click at [136, 151] on dd "28746806" at bounding box center [194, 151] width 134 height 10
copy dd "28746806"
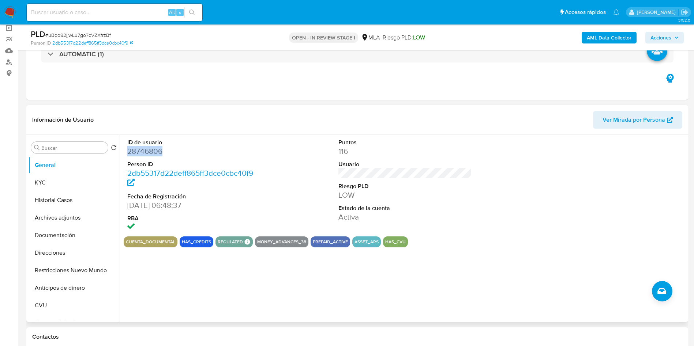
drag, startPoint x: 58, startPoint y: 219, endPoint x: 214, endPoint y: 234, distance: 156.5
click at [58, 219] on button "Archivos adjuntos" at bounding box center [73, 218] width 91 height 18
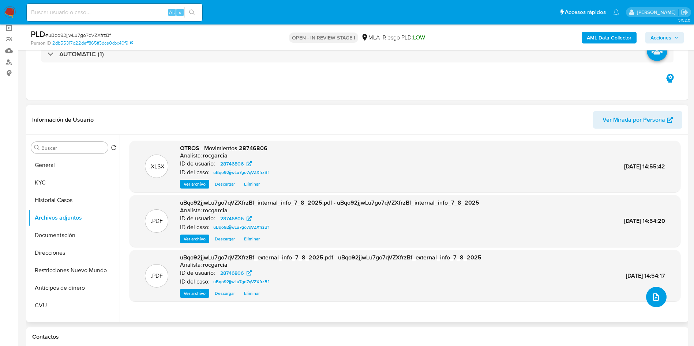
click at [653, 298] on icon "upload-file" at bounding box center [655, 297] width 9 height 9
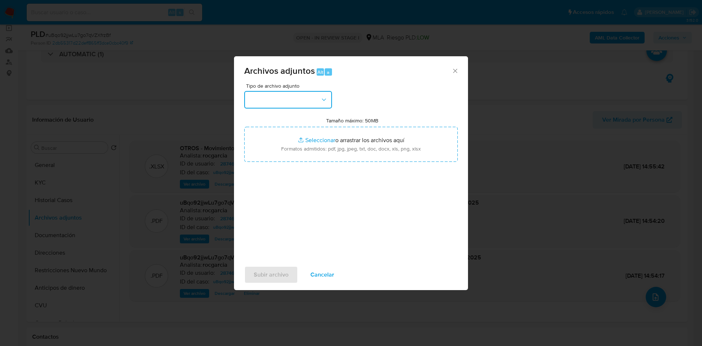
click at [279, 101] on button "button" at bounding box center [288, 100] width 88 height 18
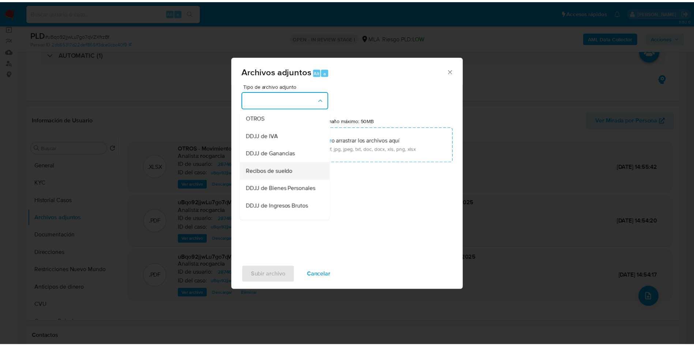
scroll to position [165, 0]
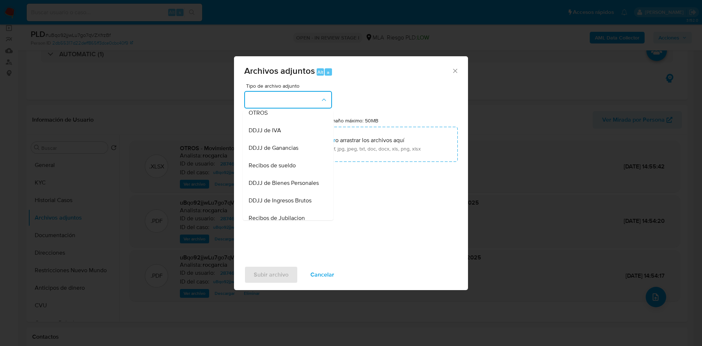
drag, startPoint x: 272, startPoint y: 120, endPoint x: 276, endPoint y: 124, distance: 5.2
click at [272, 120] on div "OTROS" at bounding box center [286, 113] width 75 height 18
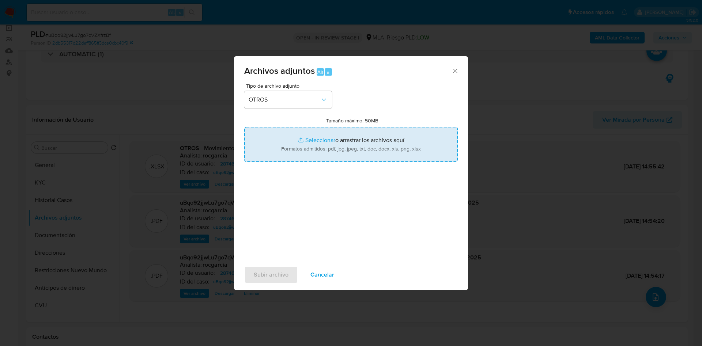
click at [312, 151] on input "Tamaño máximo: 50MB Seleccionar archivos" at bounding box center [351, 144] width 214 height 35
type input "C:\fakepath\28746806 - uBqo92jjwLu7go7qVZXfrzBf.docx"
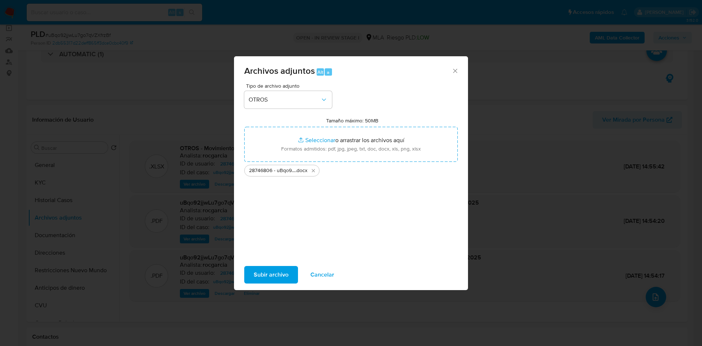
click at [274, 272] on span "Subir archivo" at bounding box center [271, 275] width 35 height 16
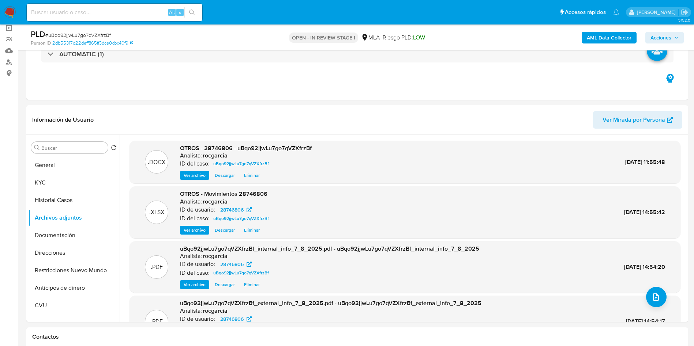
click at [665, 37] on span "Acciones" at bounding box center [660, 38] width 21 height 12
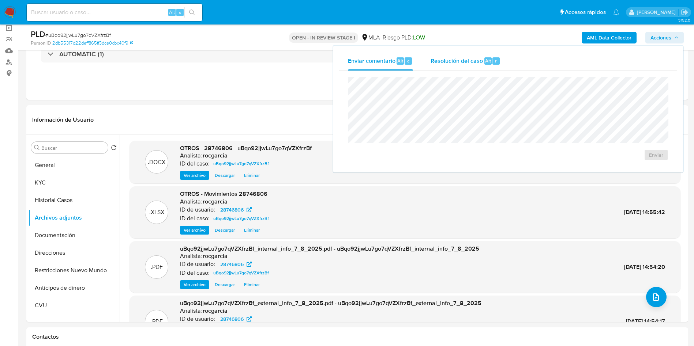
click at [481, 62] on span "Resolución del caso" at bounding box center [456, 60] width 52 height 8
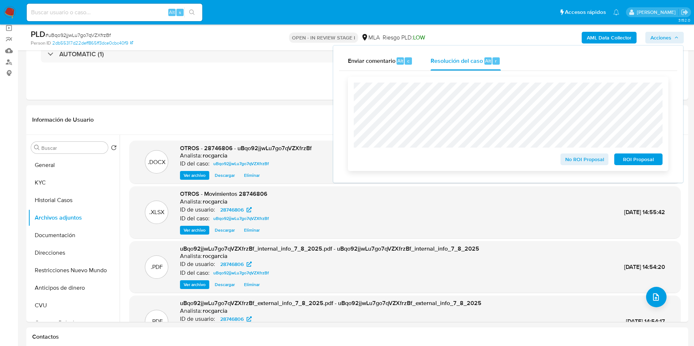
click at [577, 161] on span "No ROI Proposal" at bounding box center [584, 159] width 38 height 10
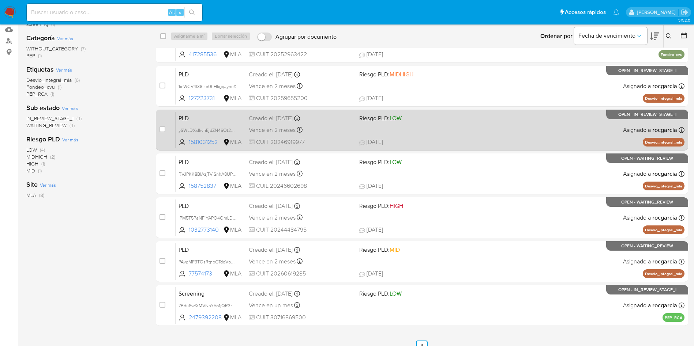
scroll to position [87, 0]
